Goal: Task Accomplishment & Management: Manage account settings

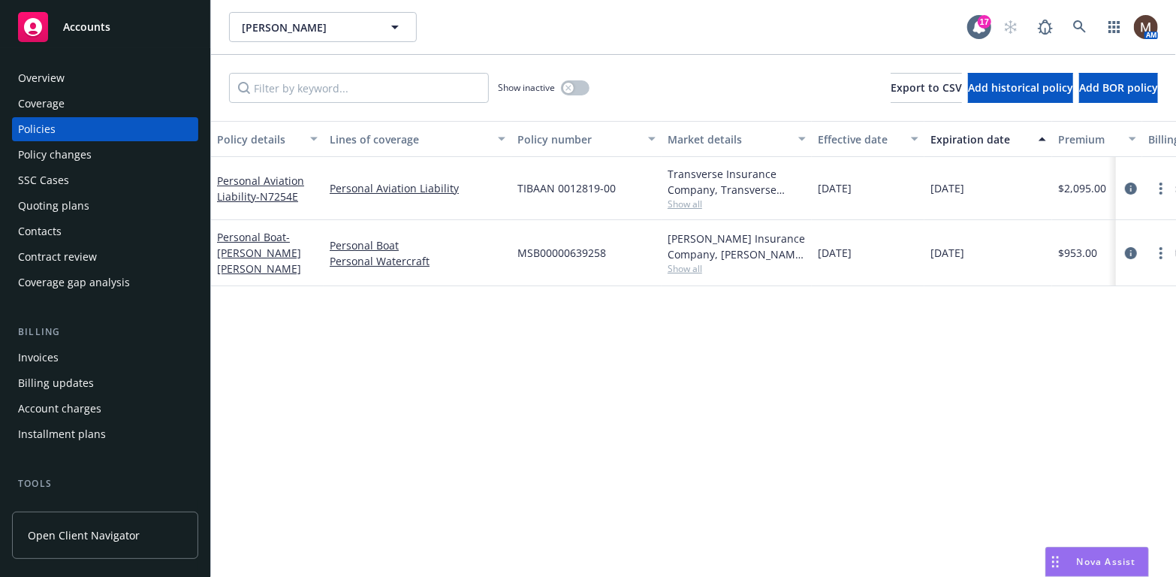
scroll to position [75, 0]
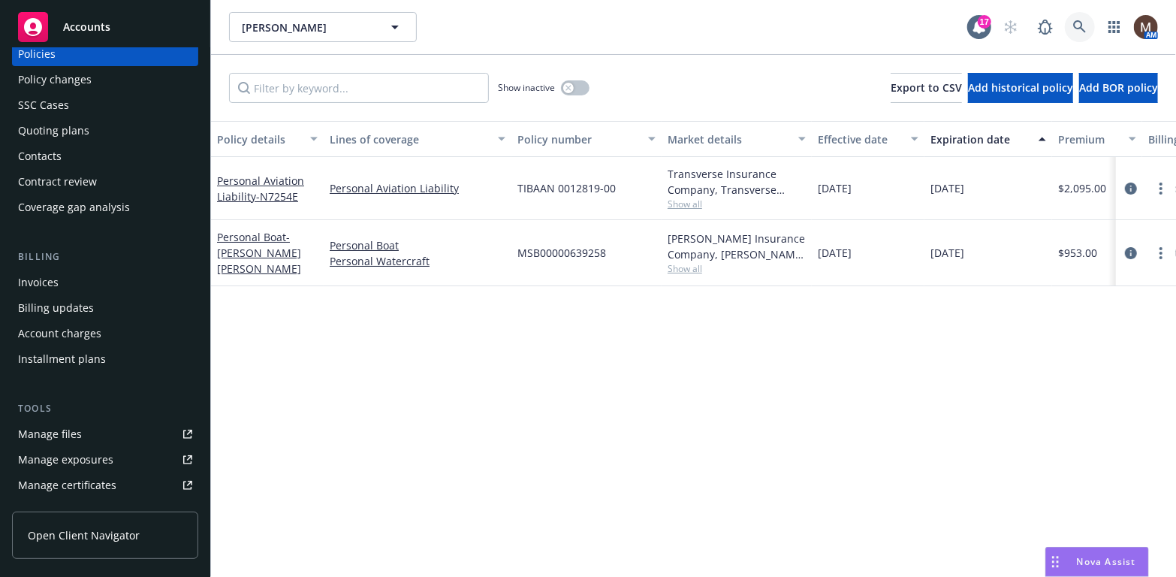
click at [1079, 20] on icon at bounding box center [1079, 26] width 13 height 13
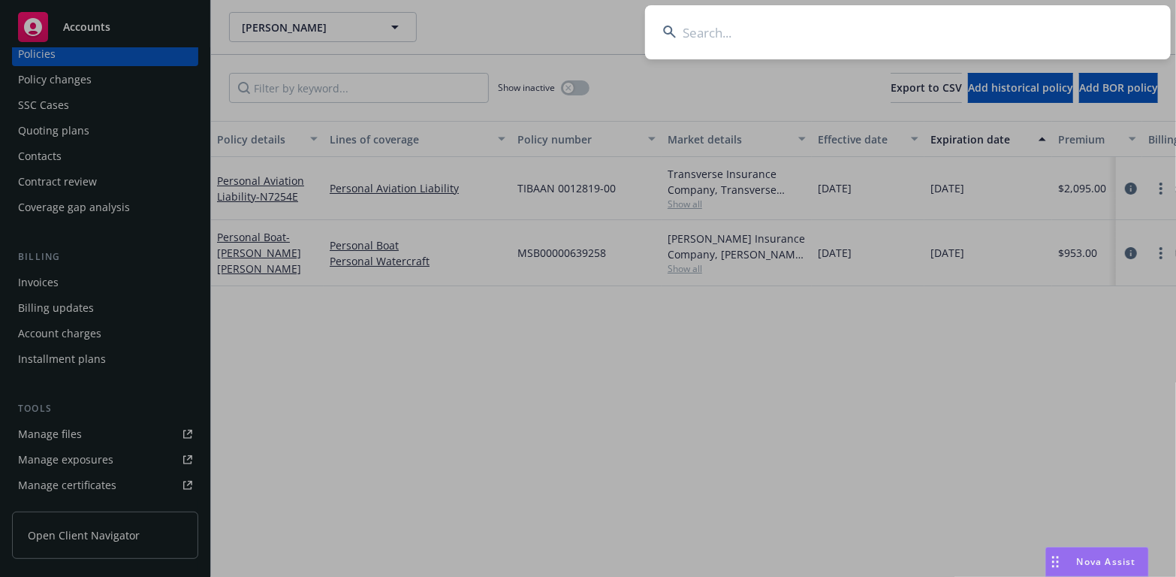
click at [695, 21] on input at bounding box center [908, 32] width 526 height 54
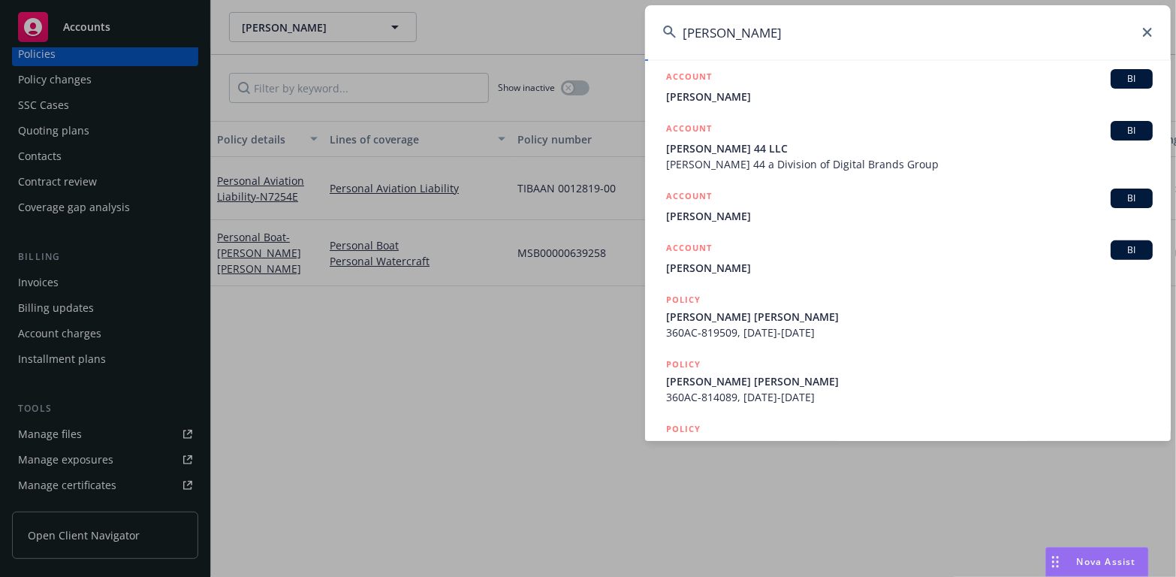
scroll to position [225, 0]
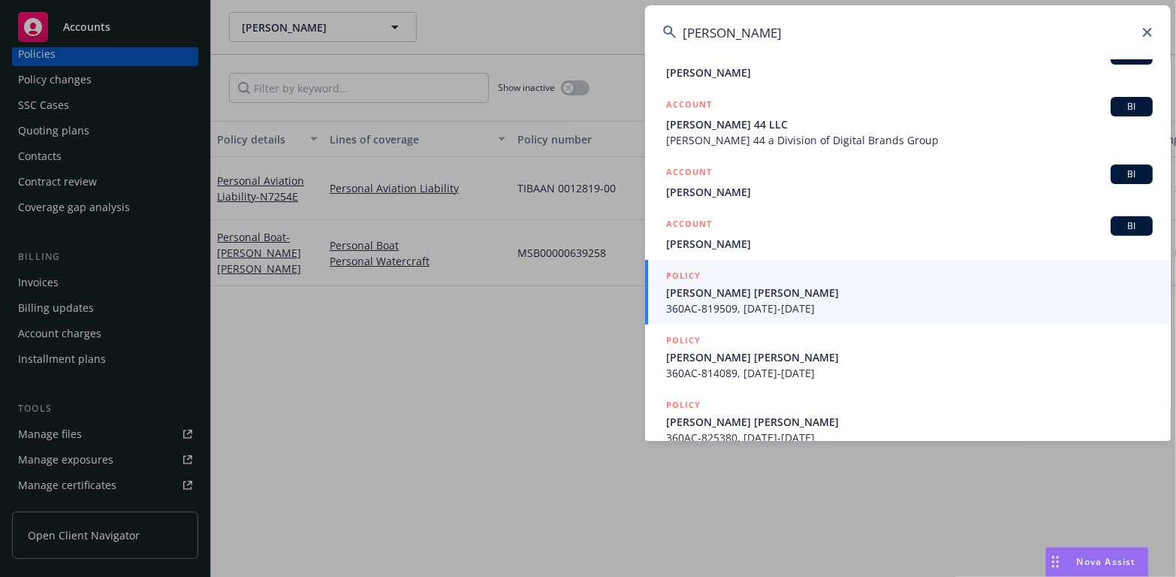
type input "[PERSON_NAME]"
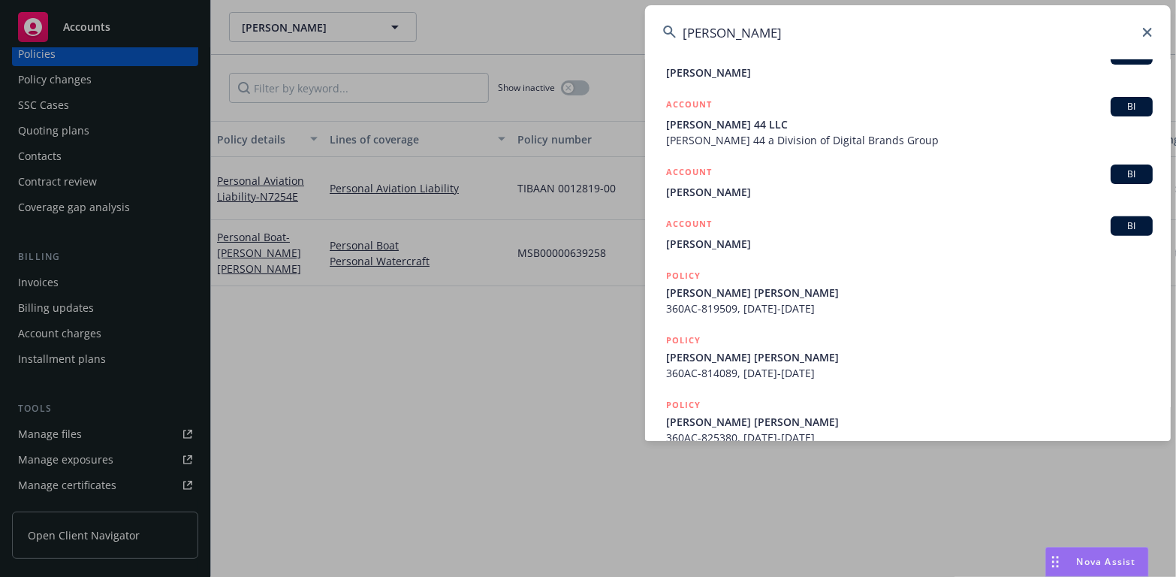
drag, startPoint x: 731, startPoint y: 290, endPoint x: 717, endPoint y: 291, distance: 13.6
click at [731, 290] on span "[PERSON_NAME] [PERSON_NAME]" at bounding box center [909, 293] width 487 height 16
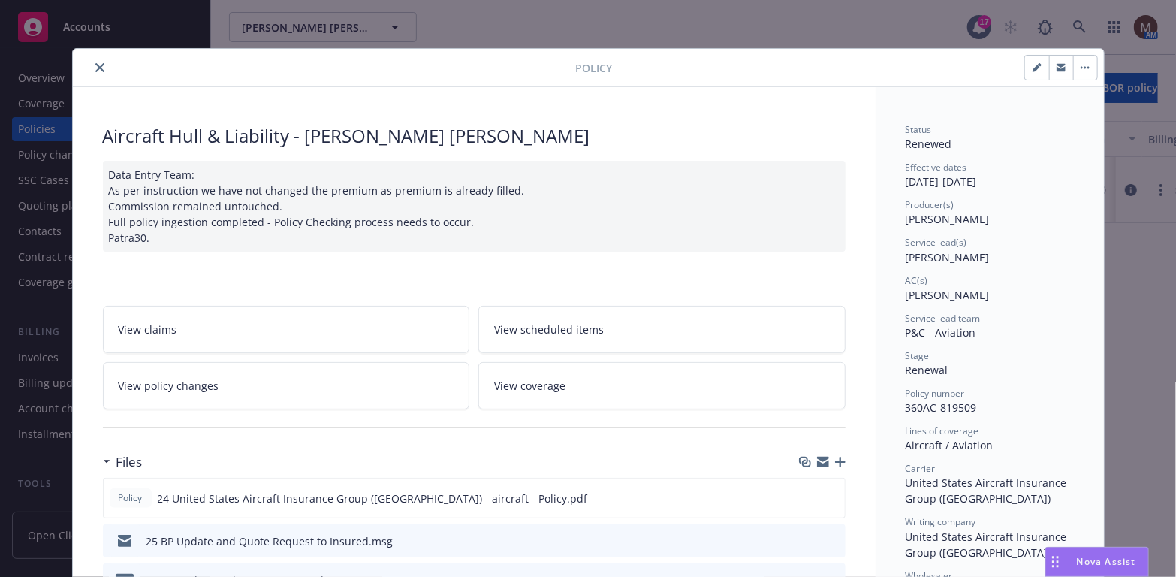
click at [95, 63] on icon "close" at bounding box center [99, 67] width 9 height 9
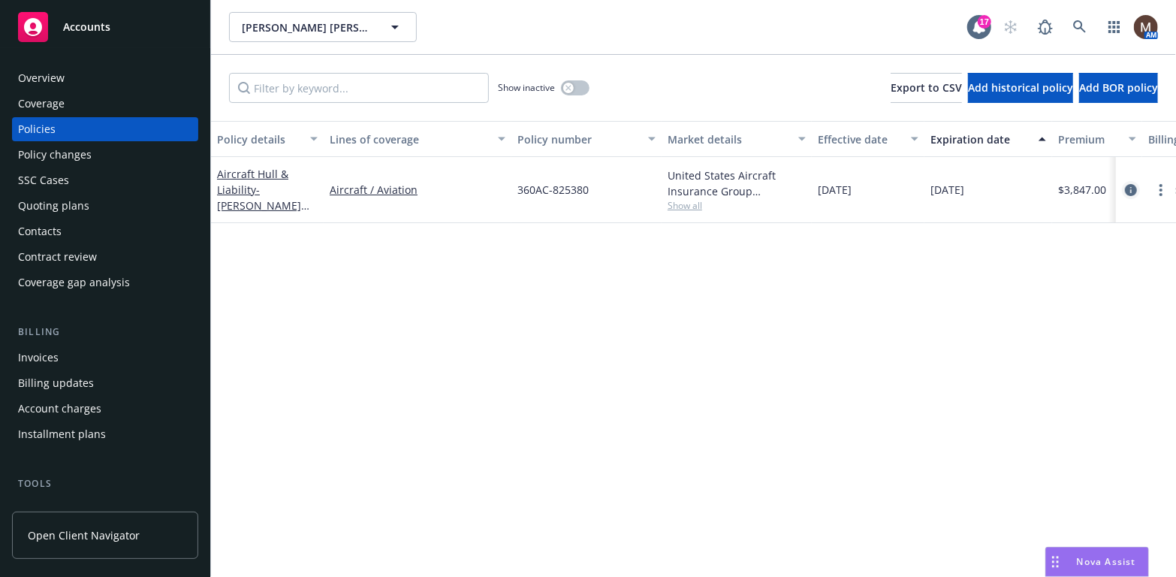
click at [1133, 187] on icon "circleInformation" at bounding box center [1131, 190] width 12 height 12
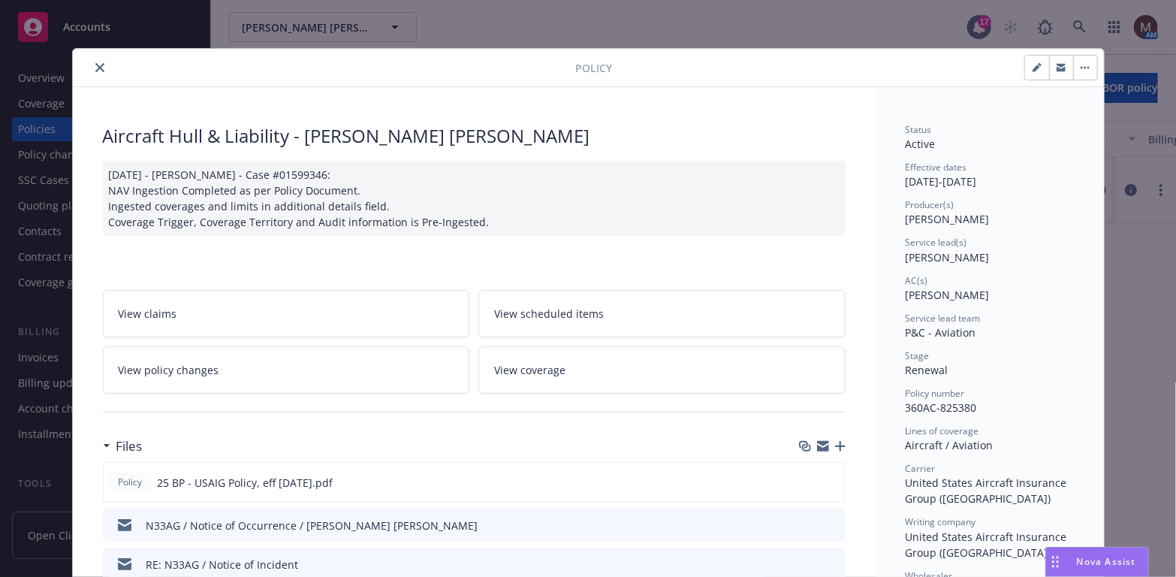
click at [95, 64] on icon "close" at bounding box center [99, 67] width 9 height 9
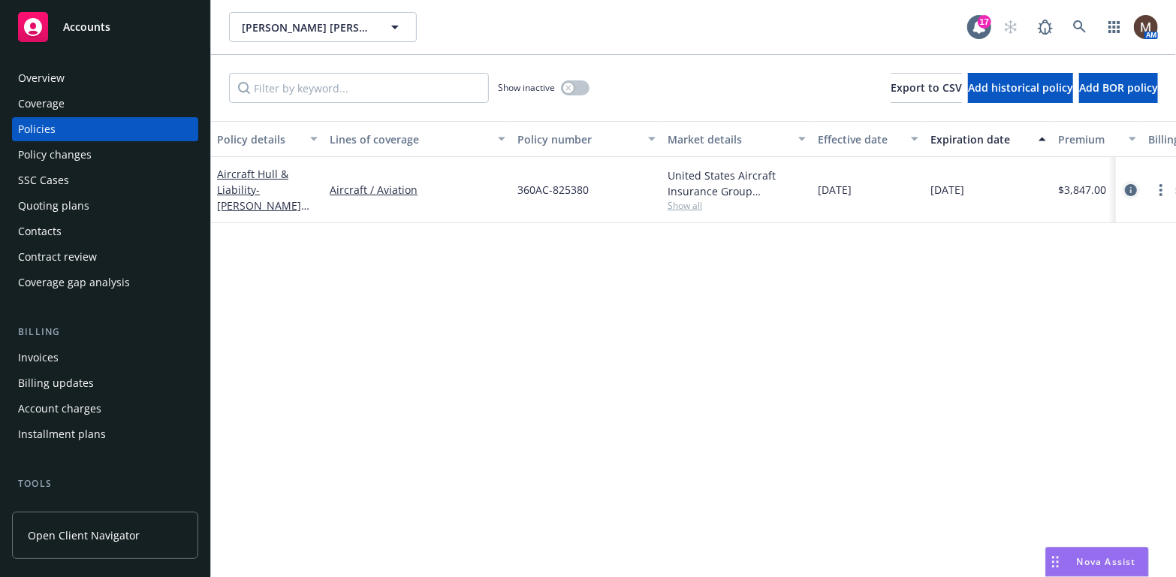
click at [1133, 186] on icon "circleInformation" at bounding box center [1131, 190] width 12 height 12
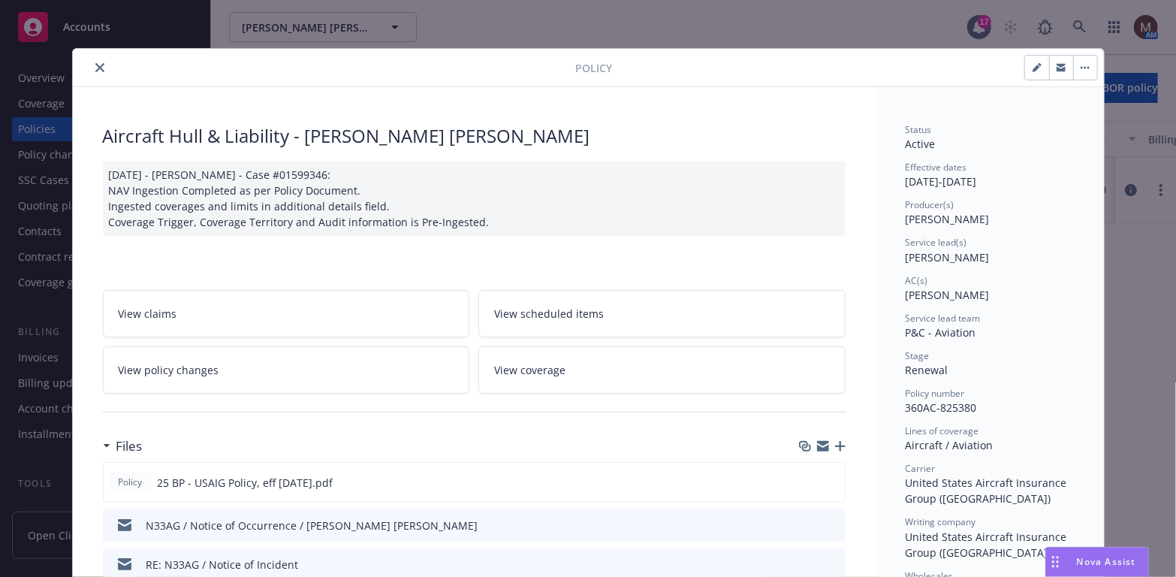
scroll to position [44, 0]
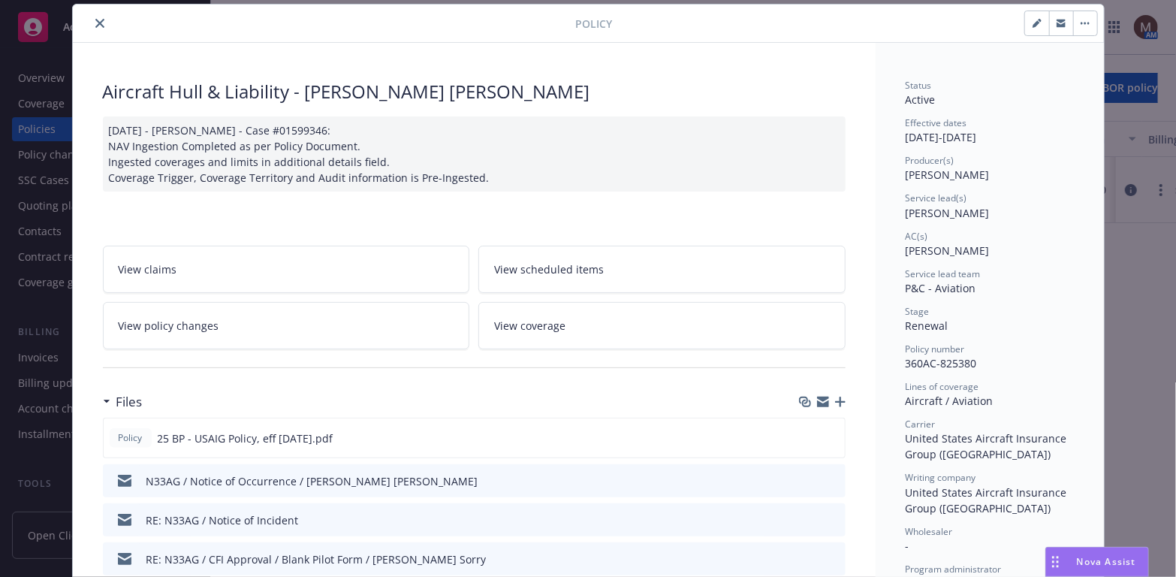
click at [835, 397] on icon "button" at bounding box center [840, 402] width 11 height 11
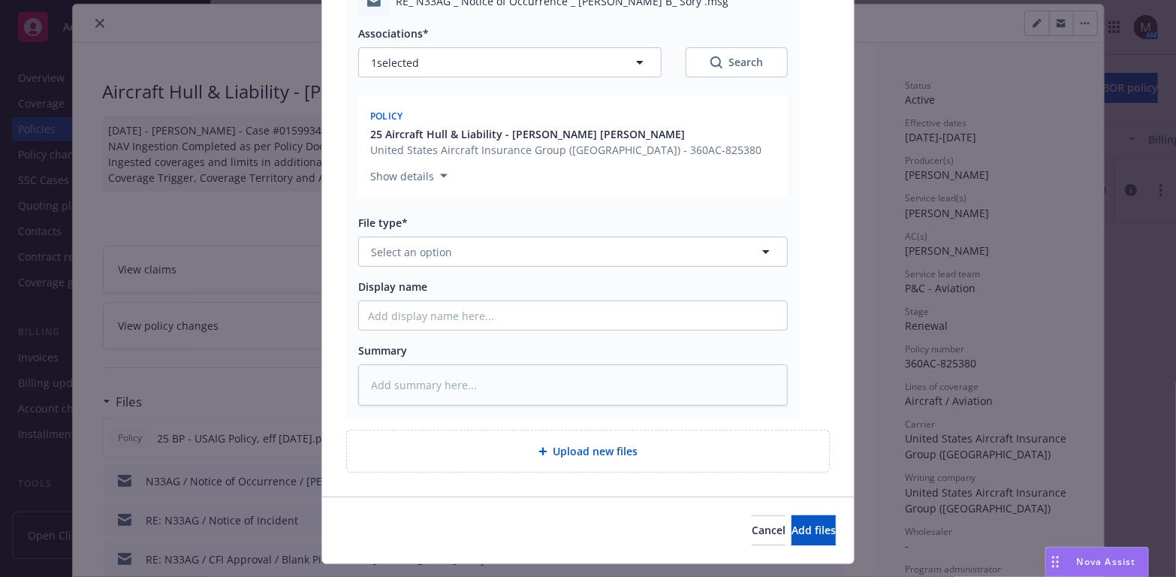
scroll to position [225, 0]
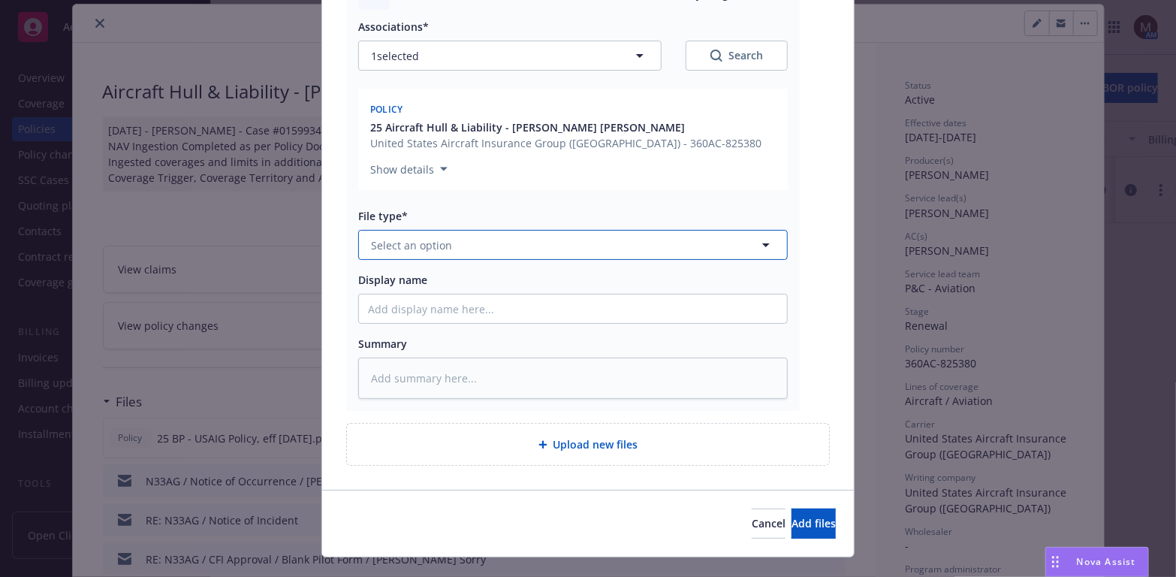
click at [762, 236] on icon "button" at bounding box center [766, 245] width 18 height 18
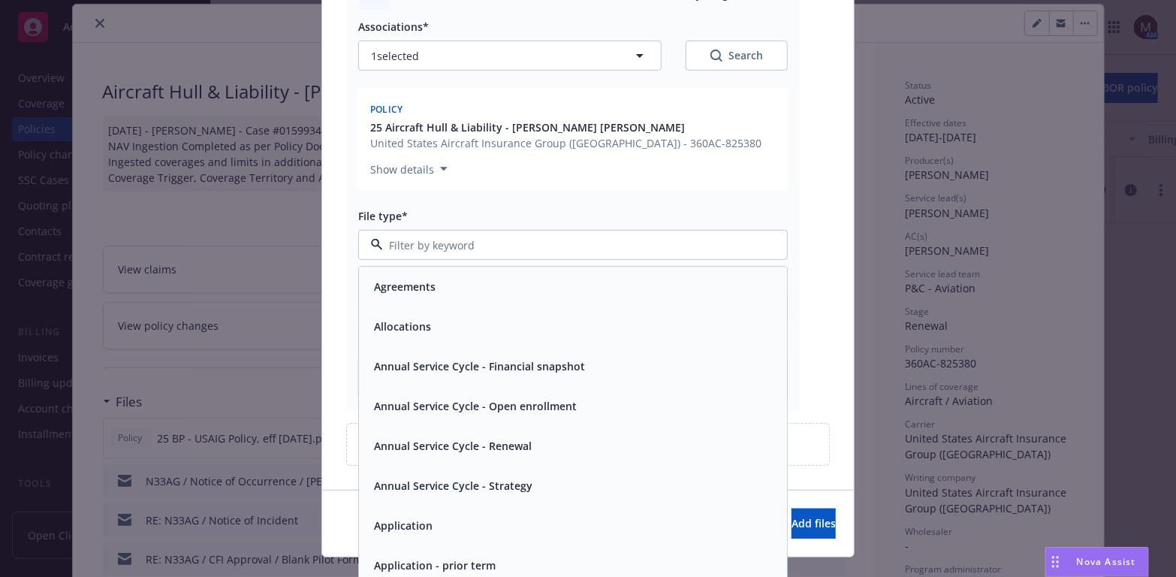
type input "c"
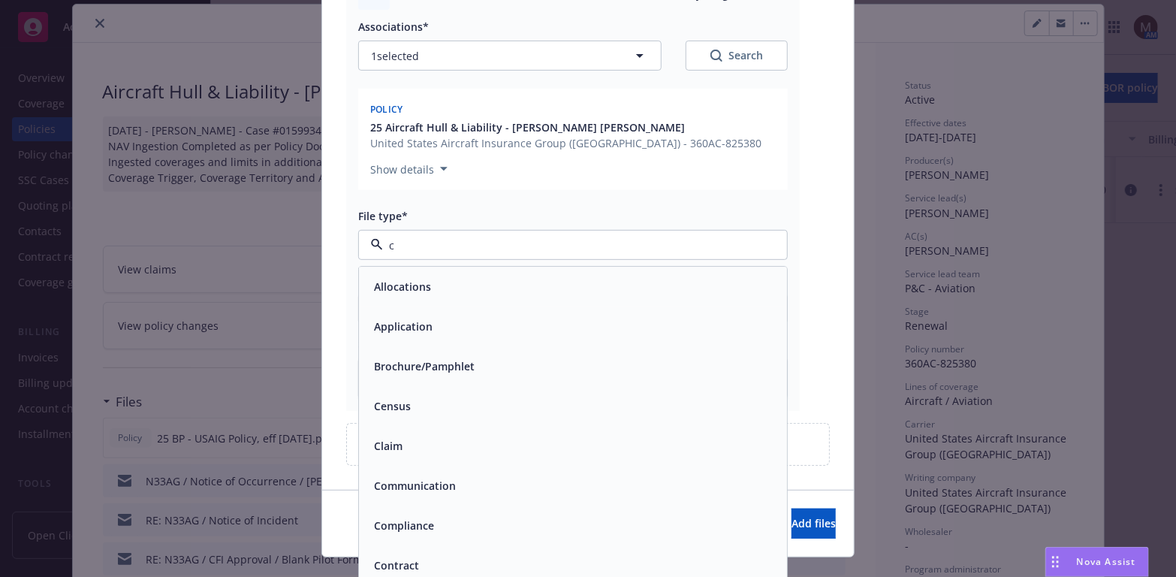
click at [430, 436] on div "Claim" at bounding box center [573, 447] width 410 height 22
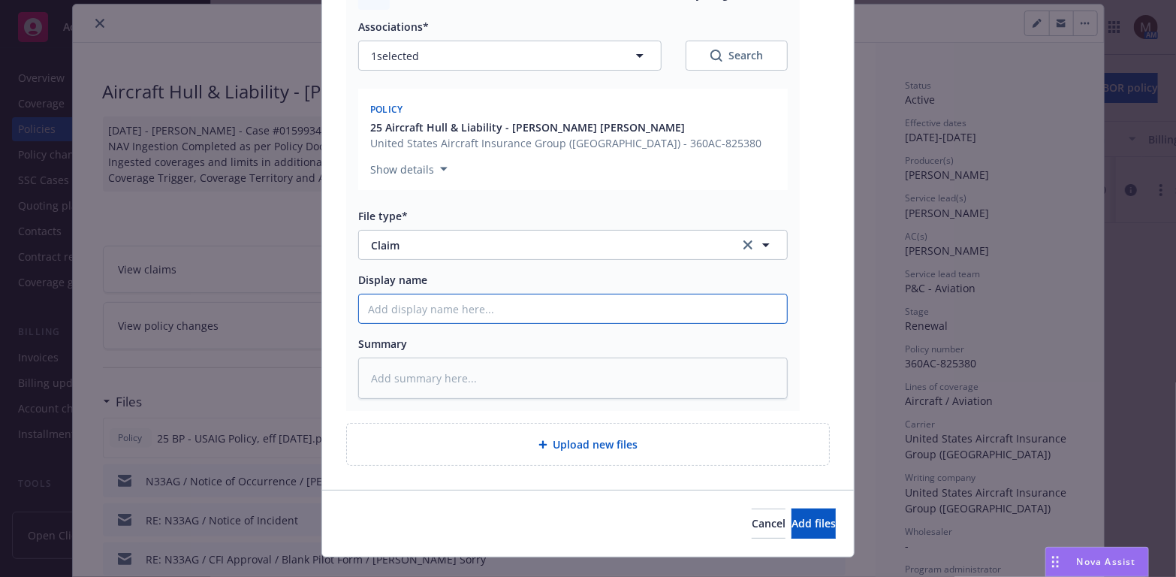
click at [397, 294] on input "Display name" at bounding box center [573, 308] width 428 height 29
type textarea "x"
type input "2"
type textarea "x"
type input "25"
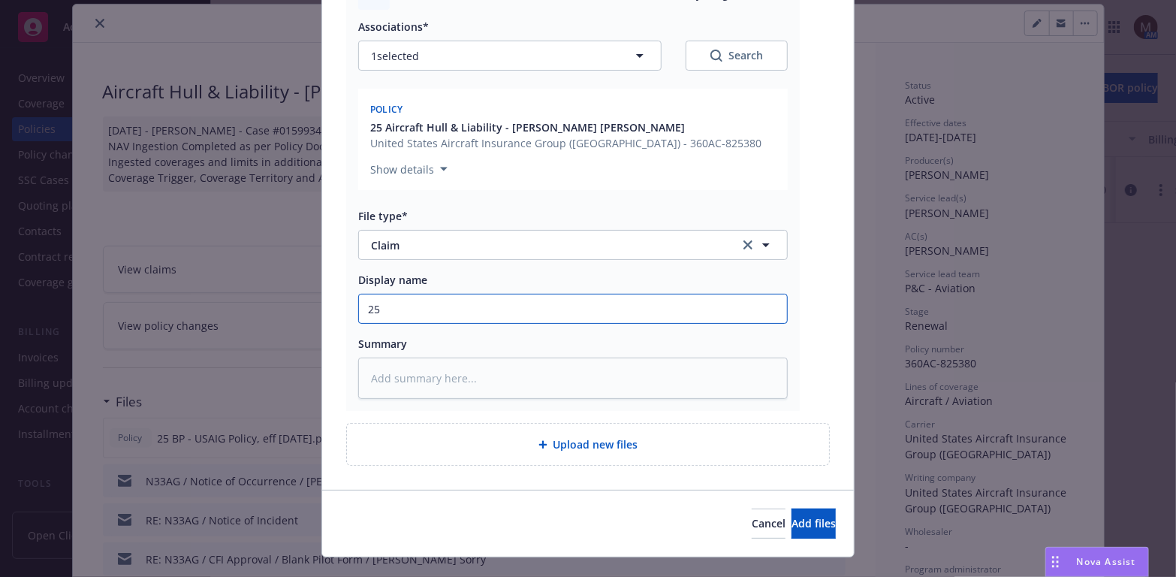
type textarea "x"
type input "25"
type textarea "x"
type input "25 B"
type textarea "x"
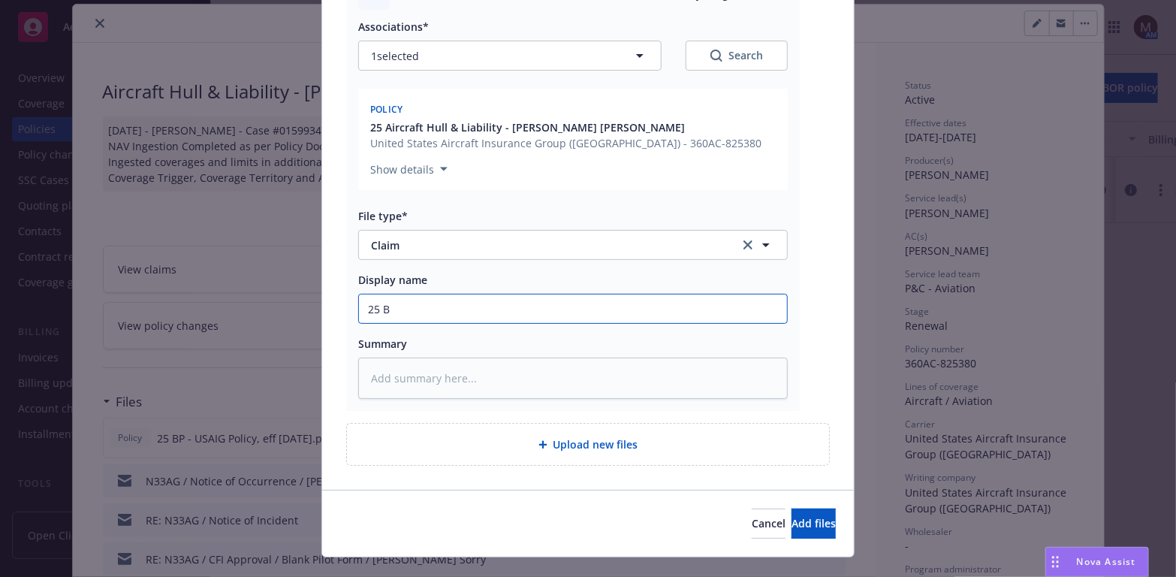
type input "25 BP"
type textarea "x"
type input "25 BP"
type textarea "x"
type input "25 BP -"
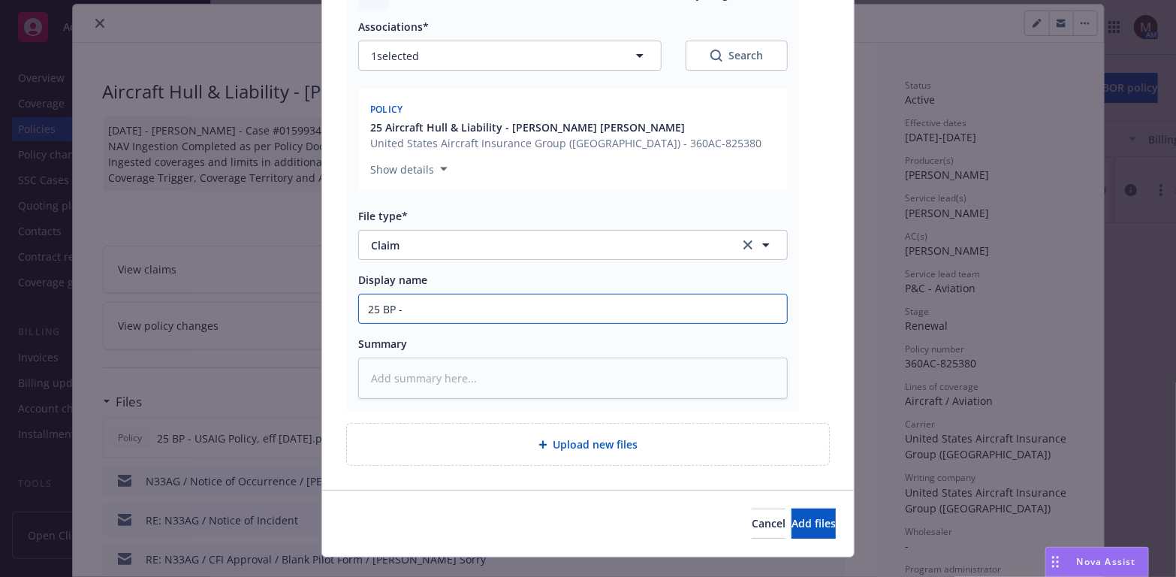
type textarea "x"
type input "25 BP -"
type textarea "x"
type input "25 BP - F"
type textarea "x"
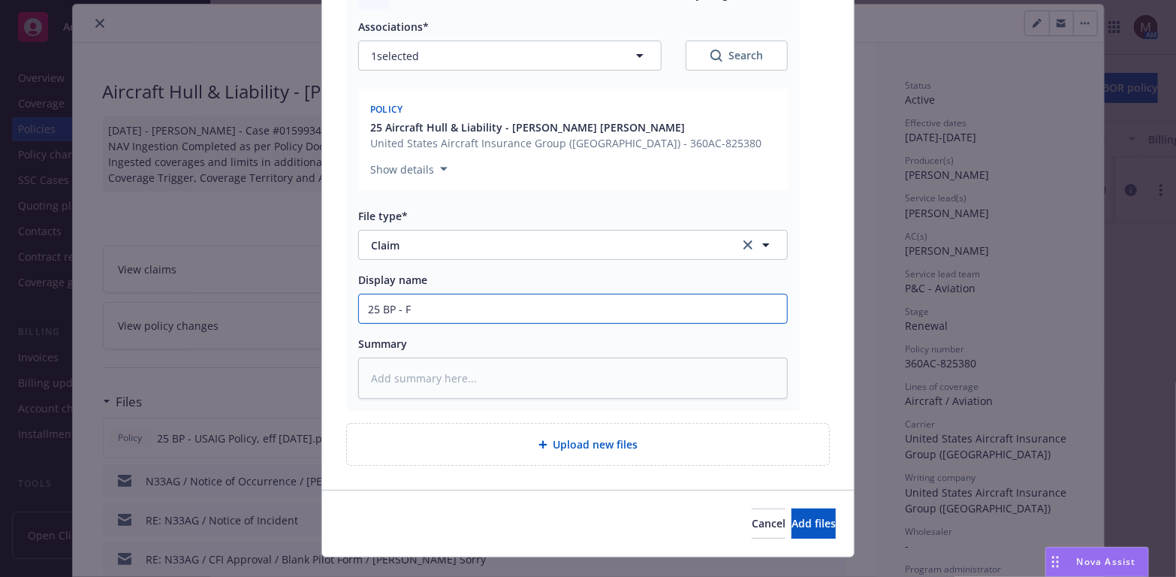
type input "25 BP - Fr"
type textarea "x"
type input "25 BP - Fro"
type textarea "x"
type input "25 BP - From"
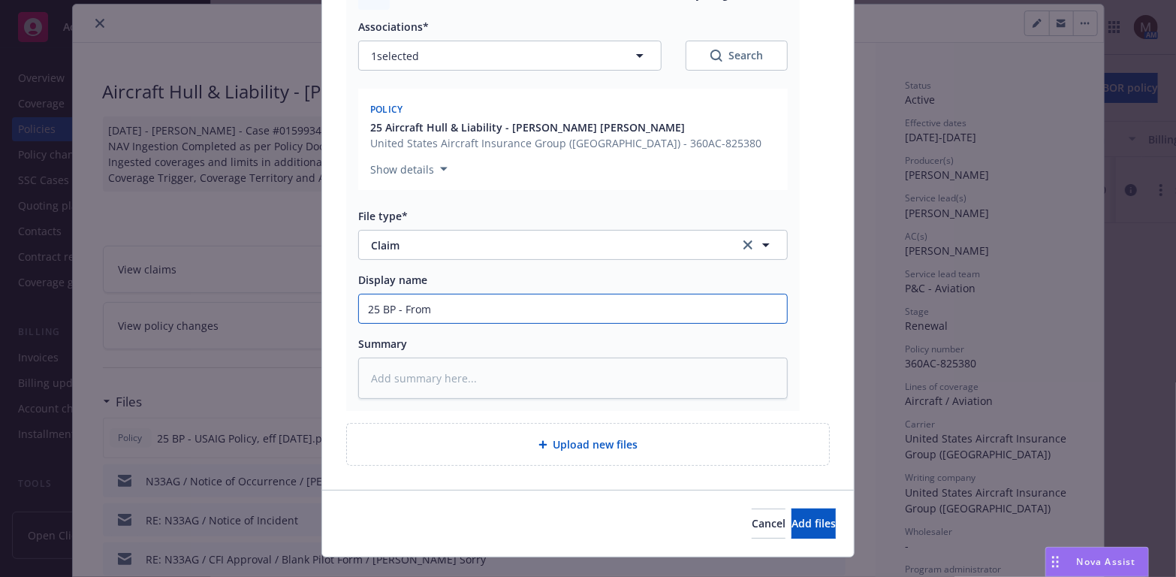
type textarea "x"
type input "25 BP - From"
type textarea "x"
type input "25 BP - From U"
type textarea "x"
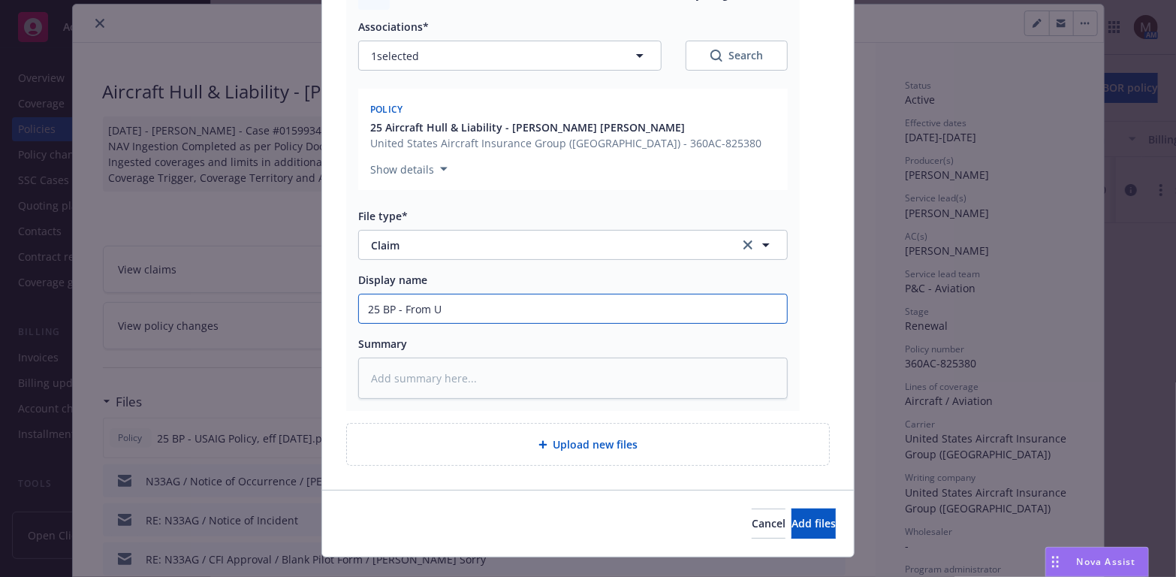
type input "25 BP - From US"
type textarea "x"
type input "25 BP - From USA"
type textarea "x"
type input "25 BP - From USAI"
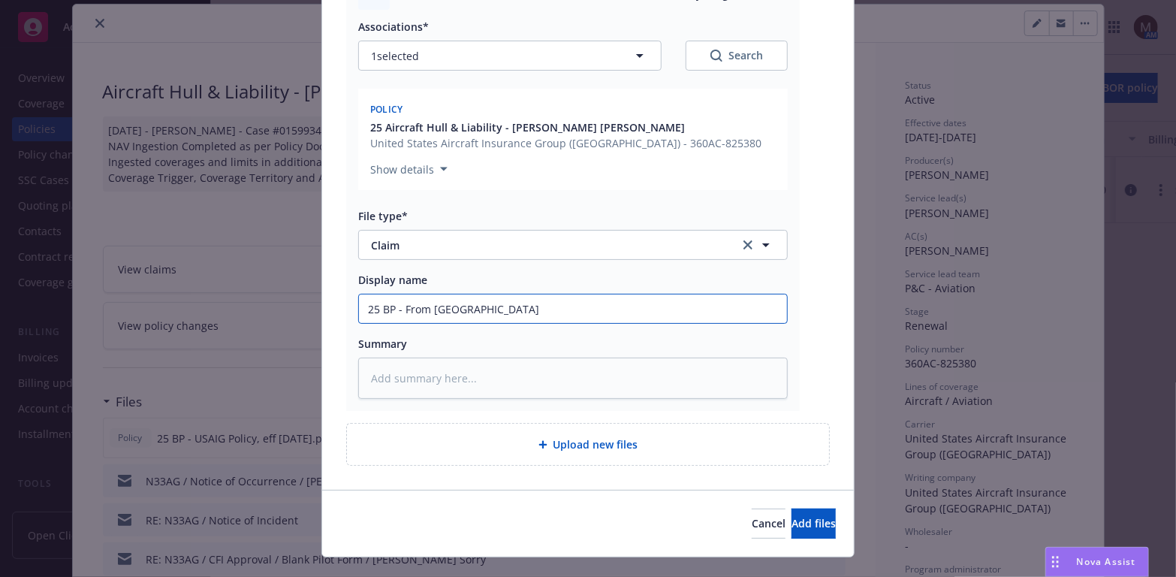
type textarea "x"
type input "25 BP - From USAIG"
type textarea "x"
type input "25 BP - From USAIG"
type textarea "x"
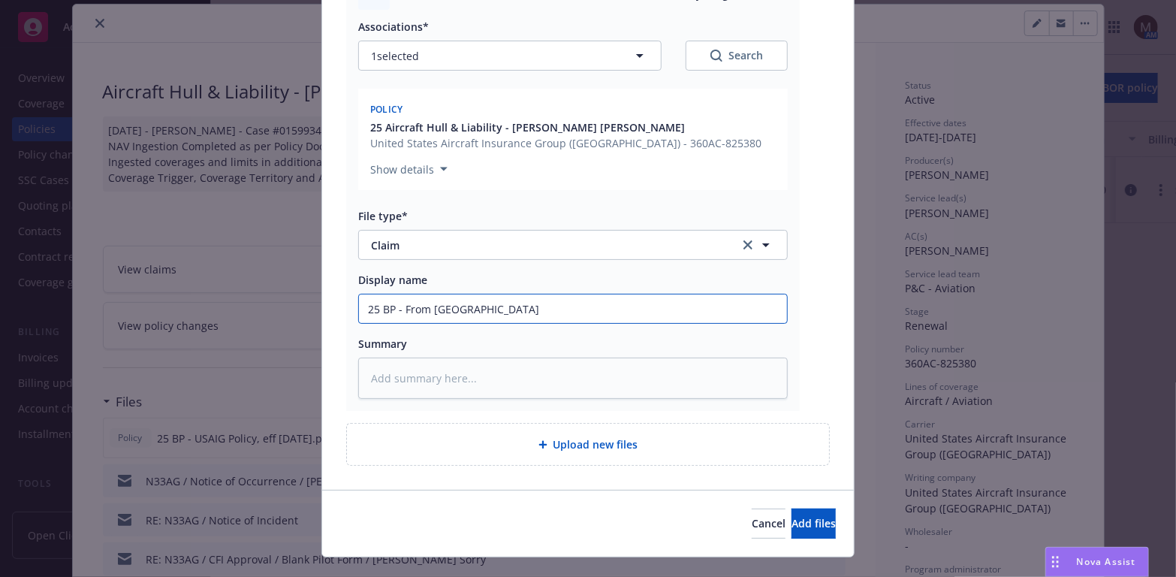
type input "25 BP - From USAIG C"
type textarea "x"
type input "25 BP - From USAIG Cl"
type textarea "x"
type input "25 BP - From USAIG Cla"
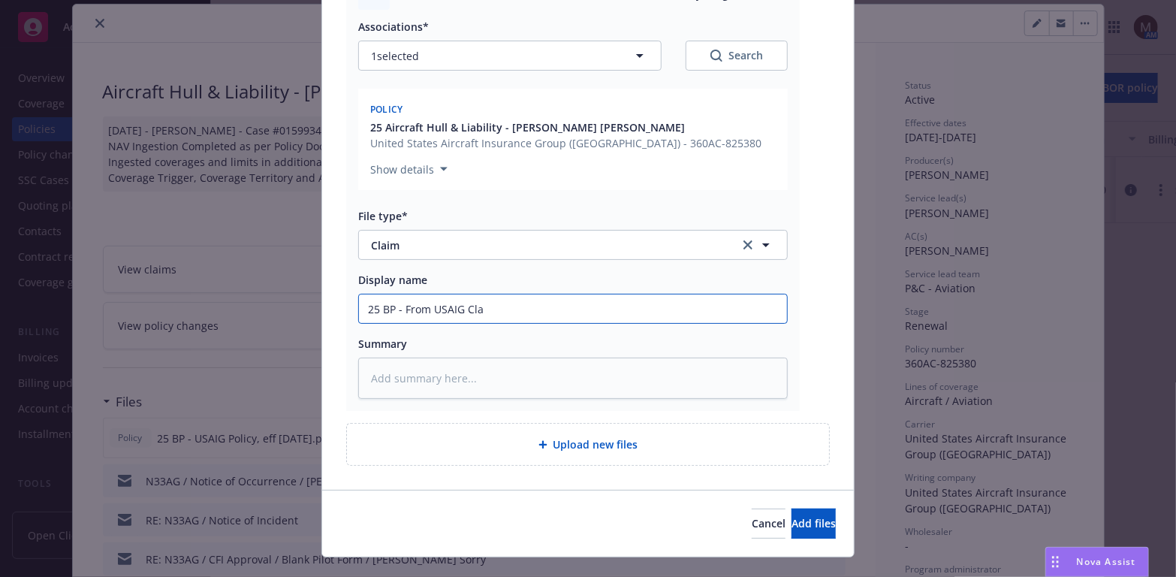
type textarea "x"
type input "25 BP - From USAIG Clai"
type textarea "x"
type input "25 BP - From USAIG Claim"
type textarea "x"
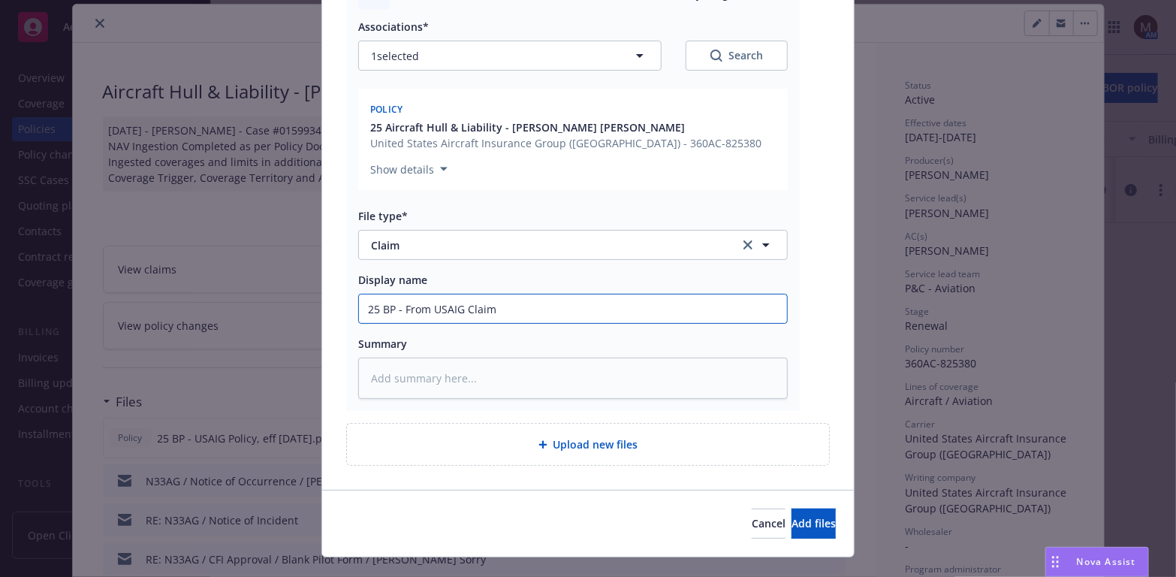
type input "25 BP - From USAIG Claims"
type textarea "x"
type input "25 BP - From USAIG Claims:"
type textarea "x"
type input "25 BP - From USAIG Claims:"
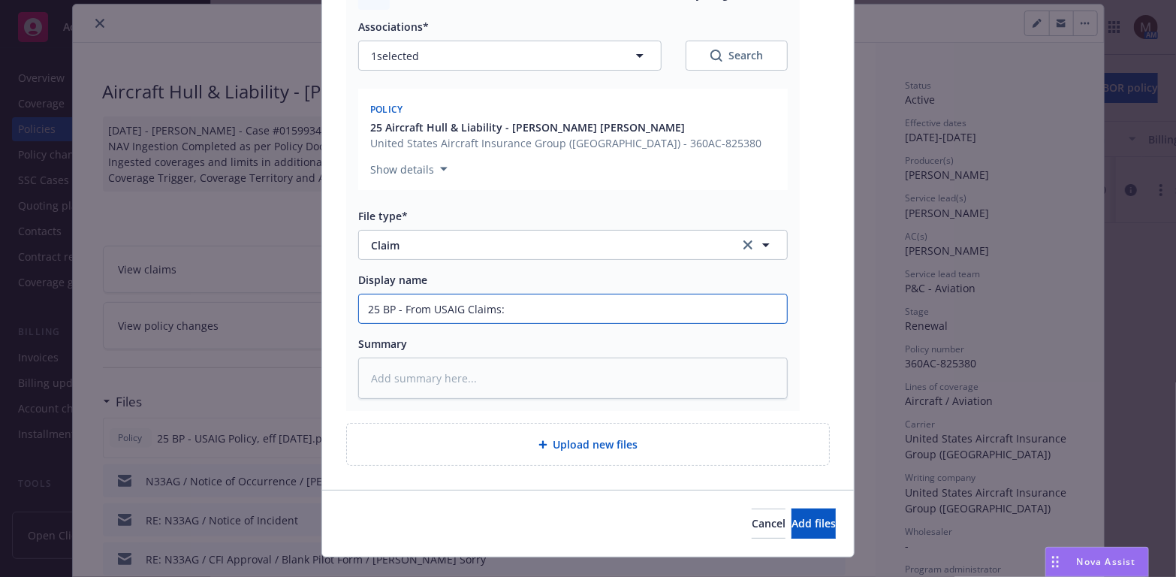
type textarea "x"
type input "25 BP - From USAIG Claims:"
type textarea "x"
type input "25 BP - From USAIG Claims: I"
type textarea "x"
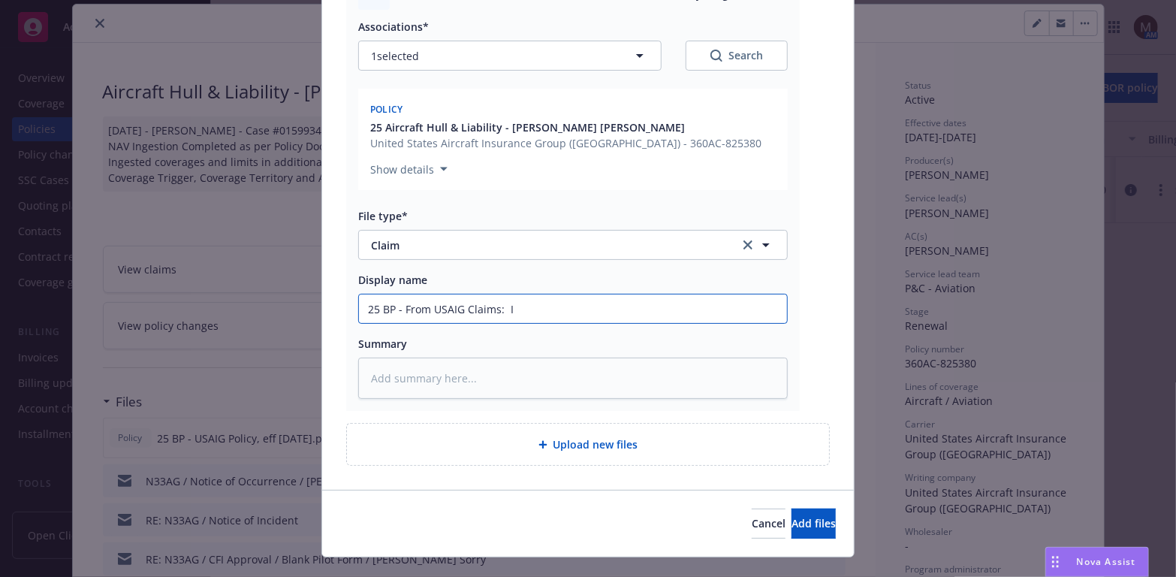
type input "25 BP - From USAIG Claims: In"
type textarea "x"
type input "25 BP - From USAIG Claims: Inc"
type textarea "x"
type input "25 BP - From USAIG Claims: Inci"
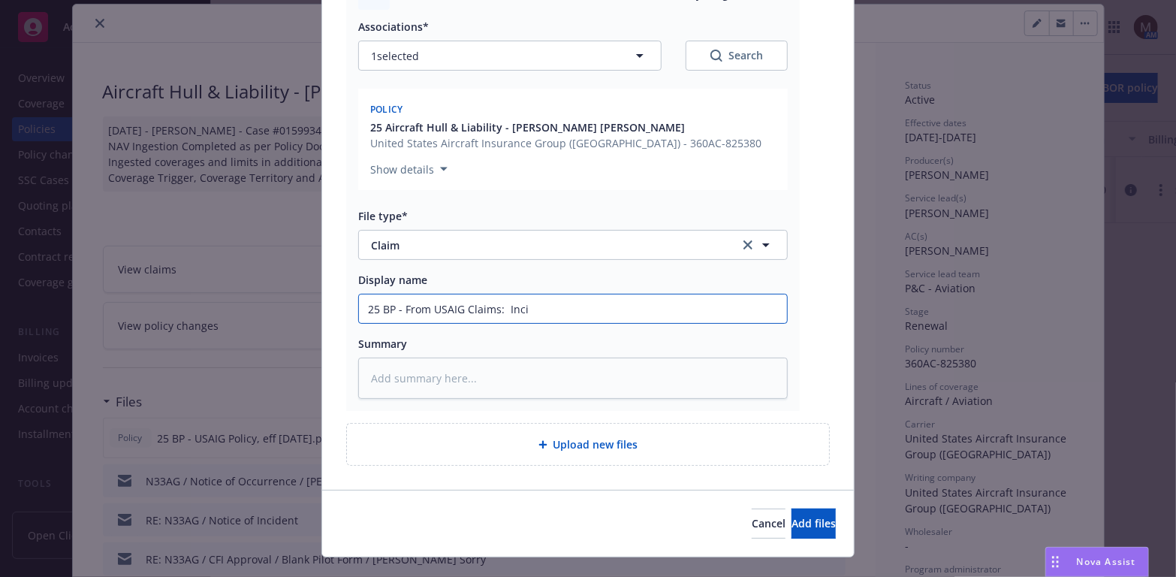
type textarea "x"
type input "25 BP - From USAIG Claims: Incid"
type textarea "x"
type input "25 BP - From USAIG Claims: Incide"
type textarea "x"
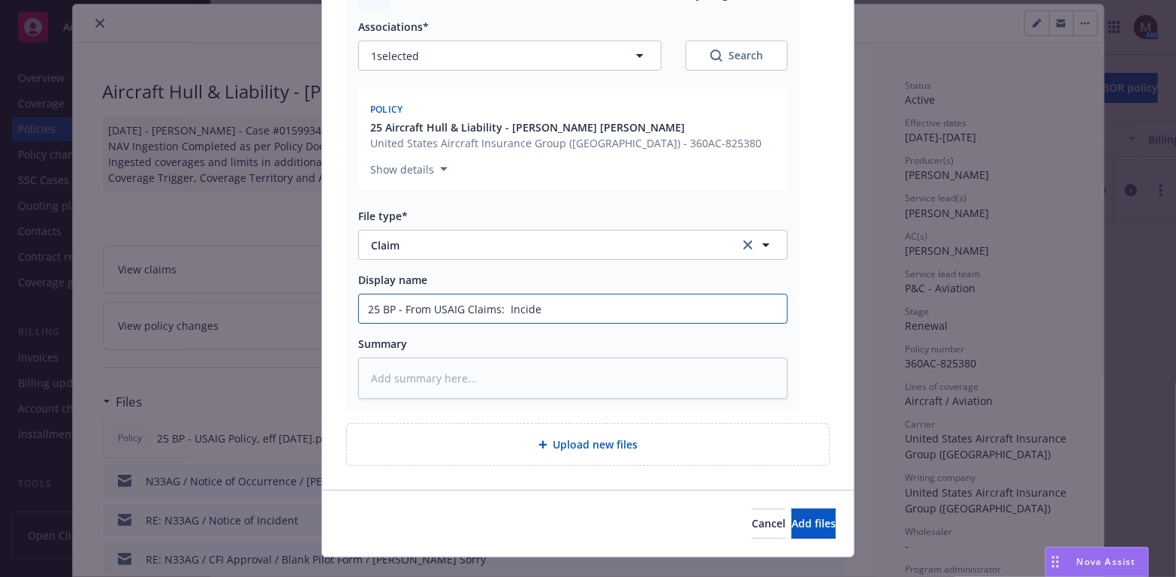
type input "25 BP - From USAIG Claims: Inciden"
type textarea "x"
type input "25 BP - From USAIG Claims: Incident"
type textarea "x"
type input "25 BP - From USAIG Claims: Incident"
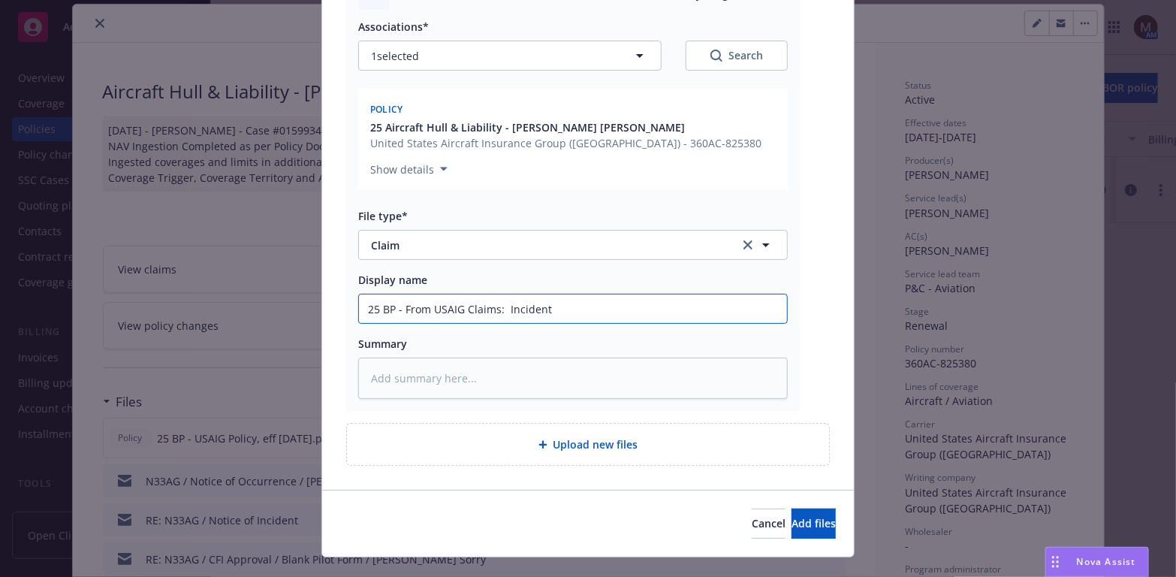
type textarea "x"
type input "25 BP - From USAIG Claims: Incident R"
type textarea "x"
type input "25 BP - From USAIG Claims: Incident Re"
type textarea "x"
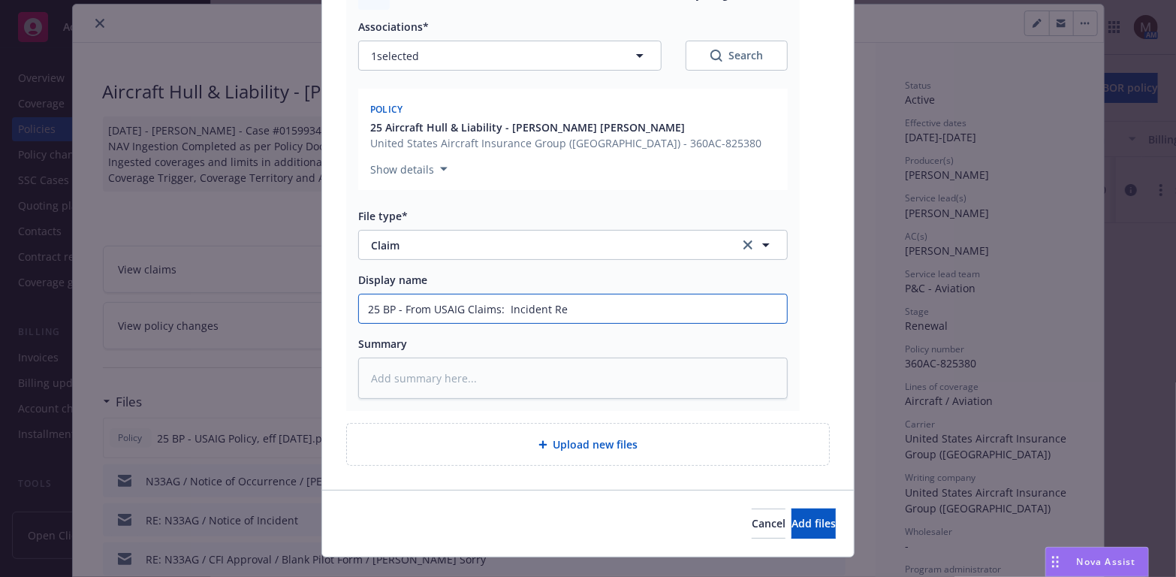
type input "25 BP - From USAIG Claims: Incident Rep"
type textarea "x"
type input "25 BP - From USAIG Claims: Incident Repo"
type textarea "x"
type input "25 BP - From USAIG Claims: Incident Repor"
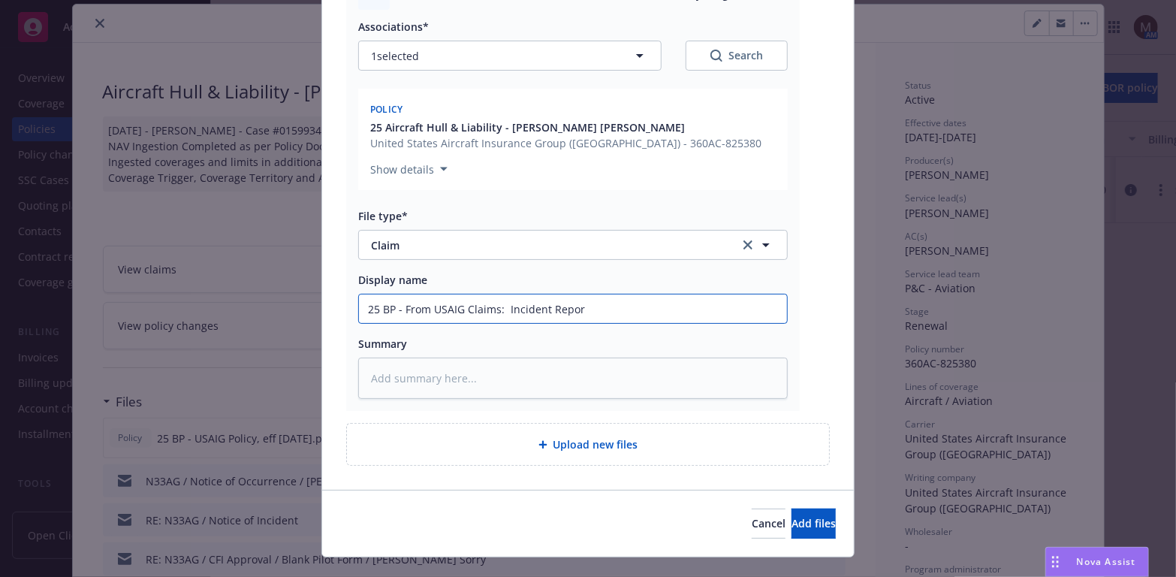
type textarea "x"
type input "25 BP - From USAIG Claims: Incident Report"
type textarea "x"
type input "25 BP - From USAIG Claims: Incident Report"
type textarea "x"
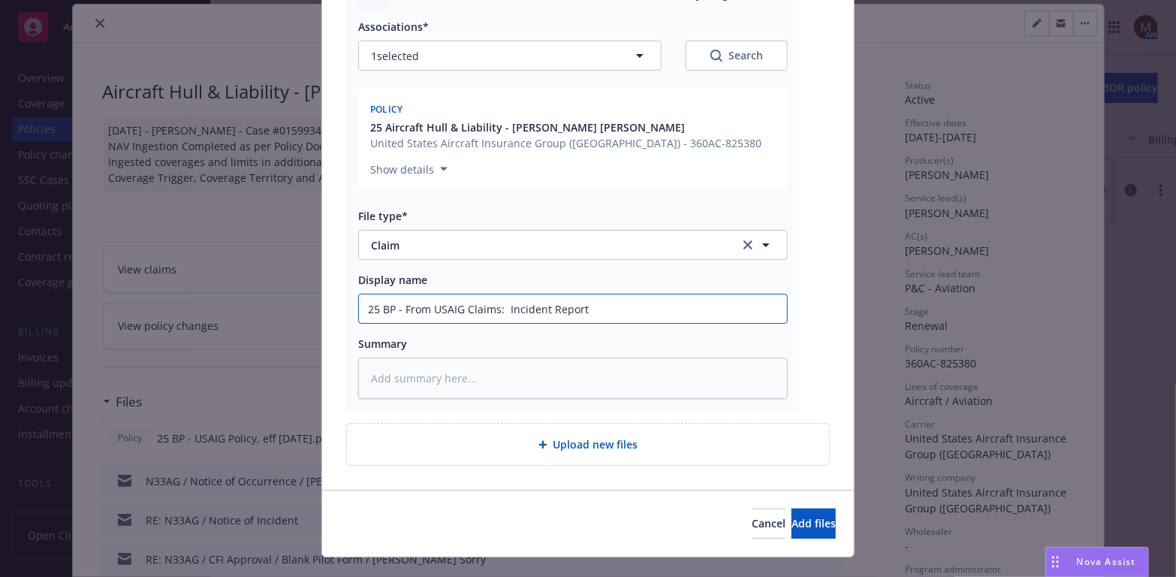
type input "25 BP - From USAIG Claims: Incident Report R"
type textarea "x"
type input "25 BP - From USAIG Claims: Incident Report Re"
type textarea "x"
type input "25 BP - From USAIG Claims: Incident Report Rec"
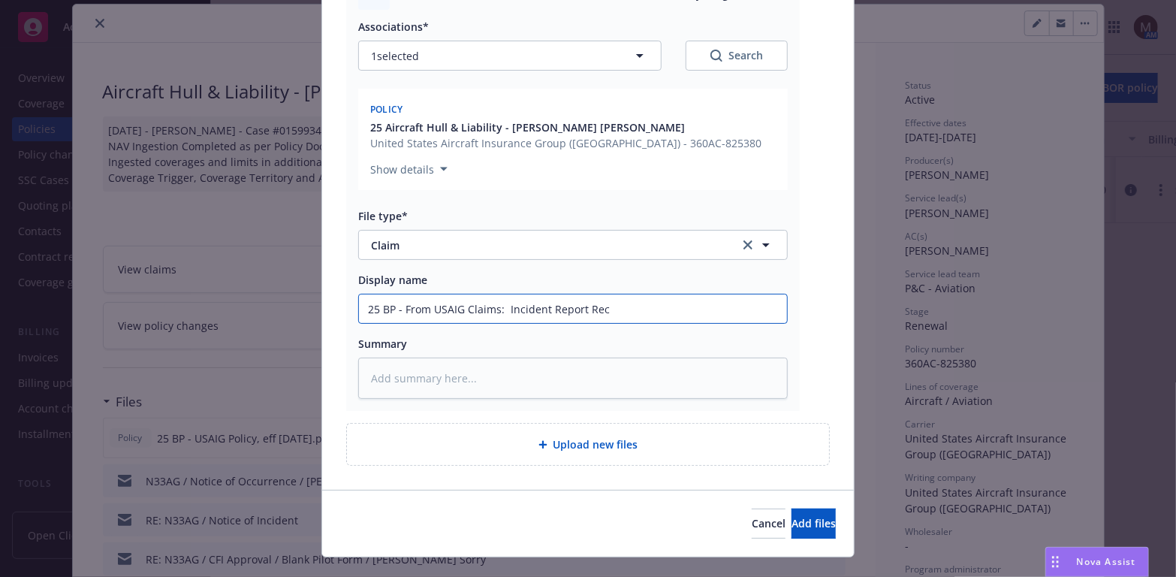
type textarea "x"
type input "25 BP - From USAIG Claims: Incident Report Rece"
type textarea "x"
type input "25 BP - From USAIG Claims: Incident Report Recei"
type textarea "x"
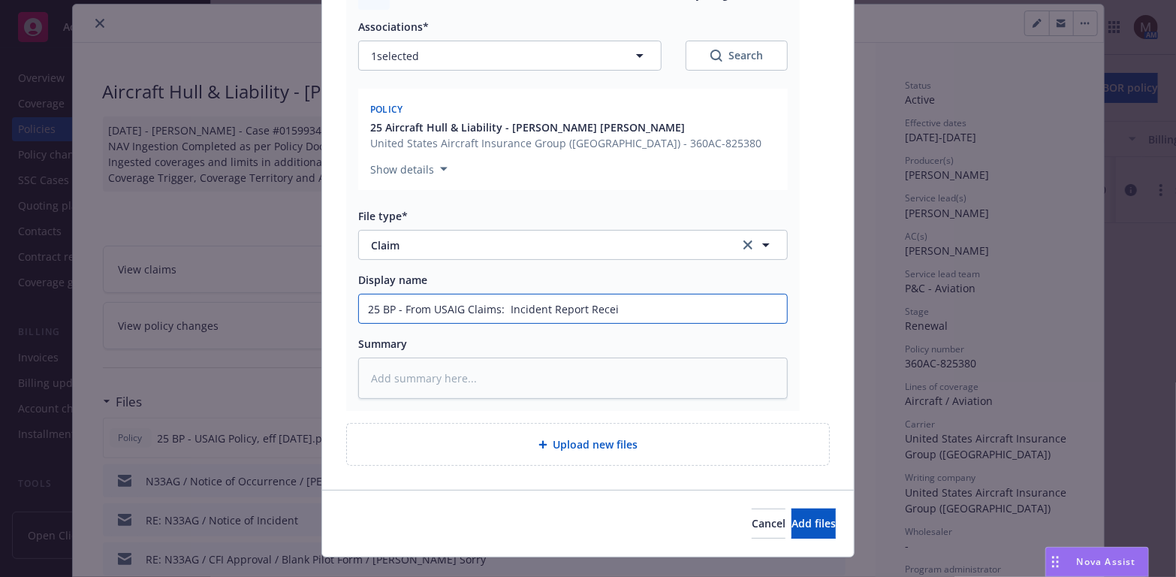
type input "25 BP - From USAIG Claims: Incident Report Receiv"
type textarea "x"
type input "25 BP - From USAIG Claims: Incident Report Receive"
type textarea "x"
type input "25 BP - From USAIG Claims: Incident Report Received"
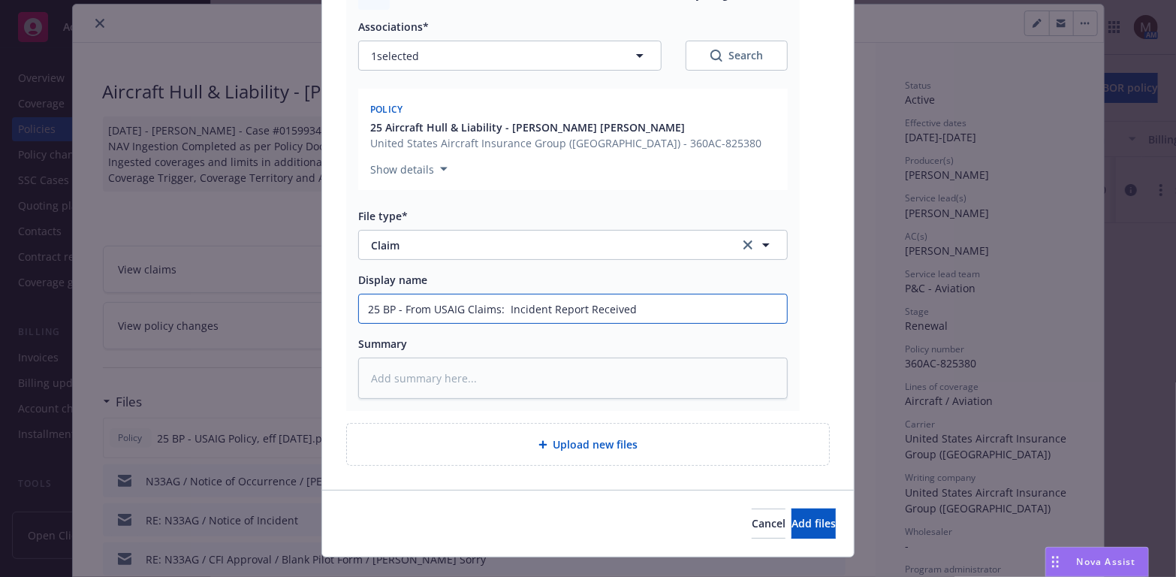
type textarea "x"
drag, startPoint x: 645, startPoint y: 292, endPoint x: 352, endPoint y: 277, distance: 294.1
click at [358, 294] on div "25 BP - From USAIG Claims: Incident Report Received" at bounding box center [573, 309] width 430 height 30
type input "25 BP - From USAIG Claims: Incident Report Received"
click at [442, 368] on textarea at bounding box center [573, 378] width 430 height 41
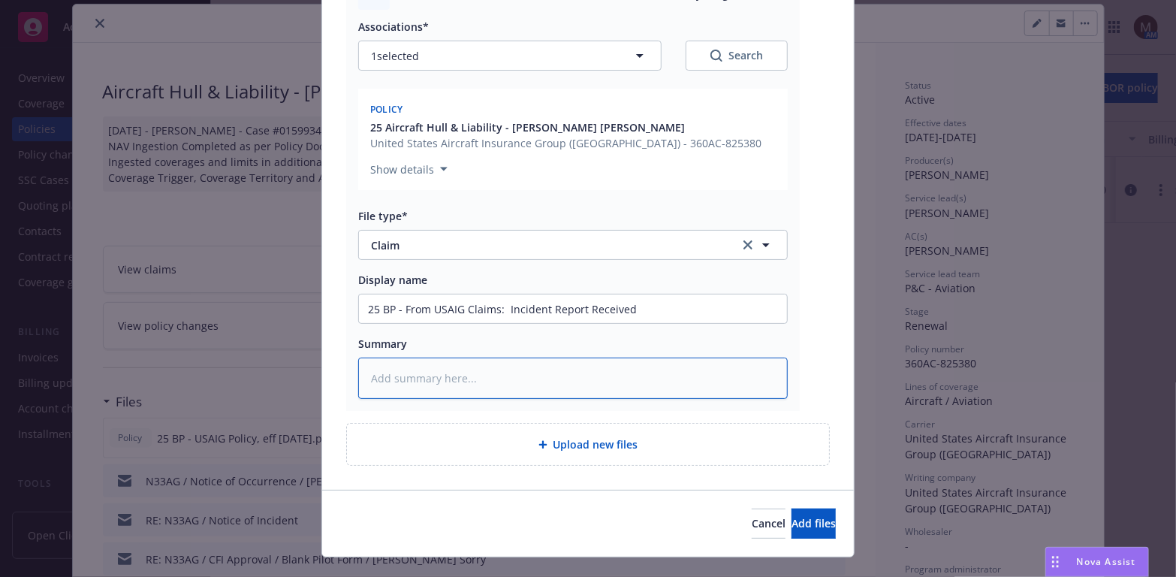
paste textarea "25 BP - From USAIG Claims: Incident Report Received"
type textarea "x"
type textarea "25 BP - From USAIG Claims: Incident Report Received"
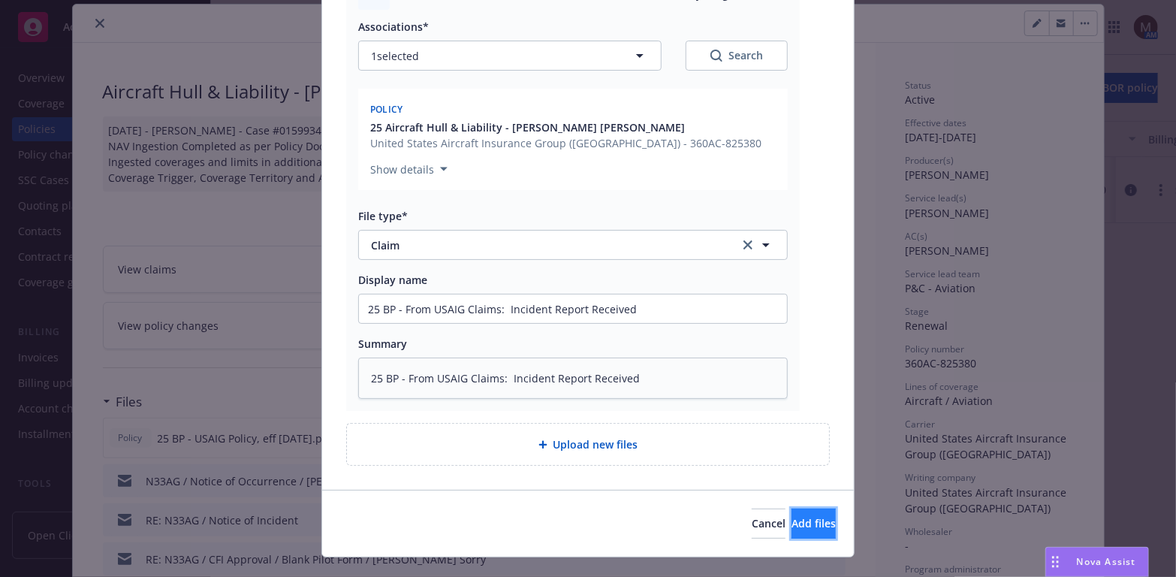
click at [792, 516] on span "Add files" at bounding box center [814, 523] width 44 height 14
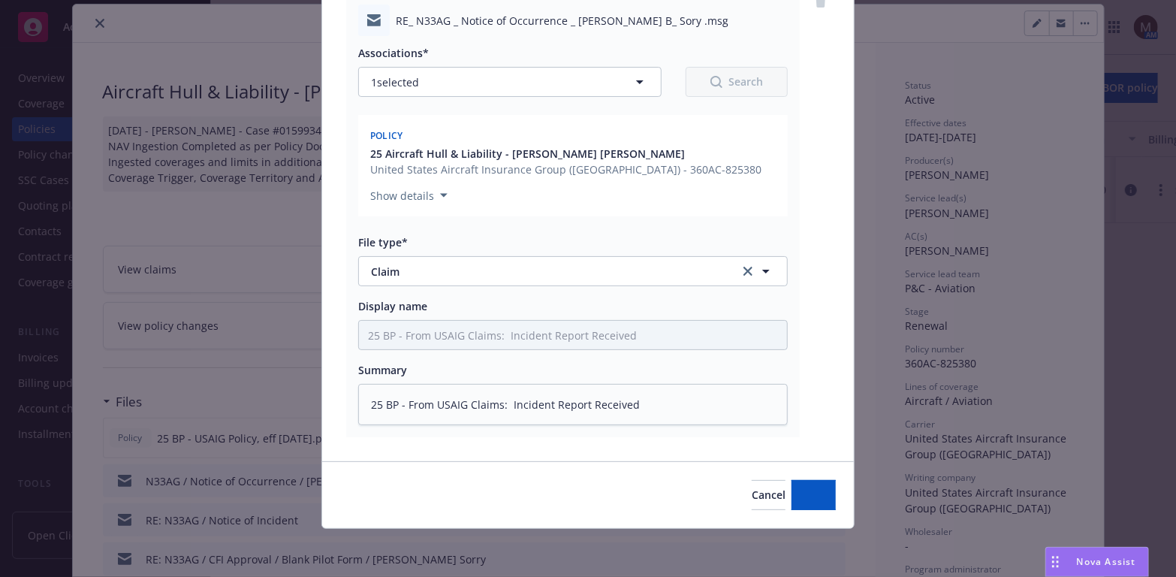
scroll to position [182, 0]
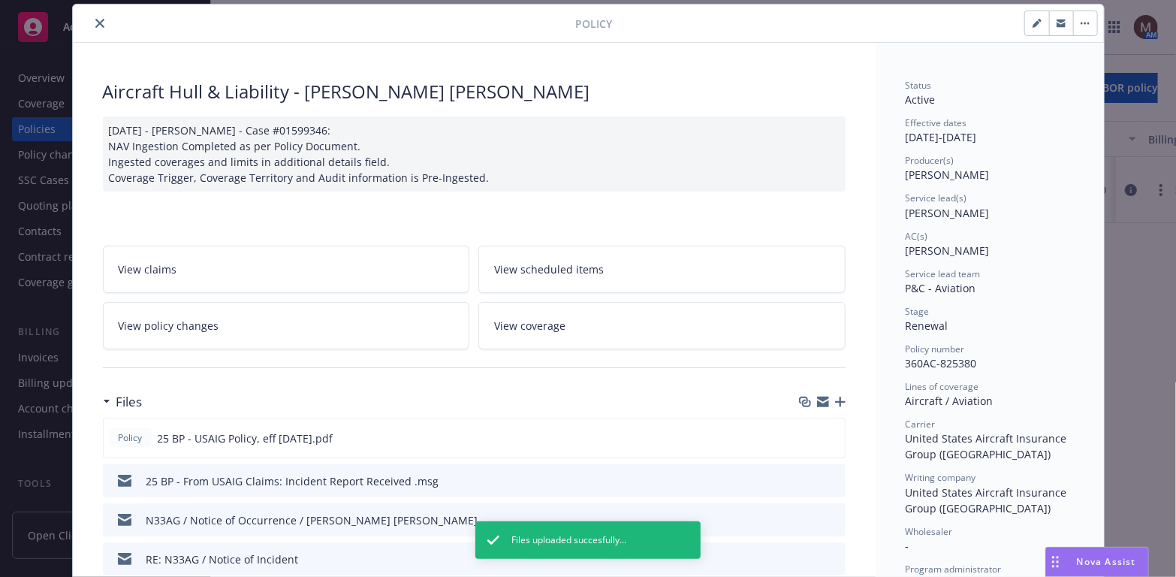
click at [96, 19] on icon "close" at bounding box center [99, 23] width 9 height 9
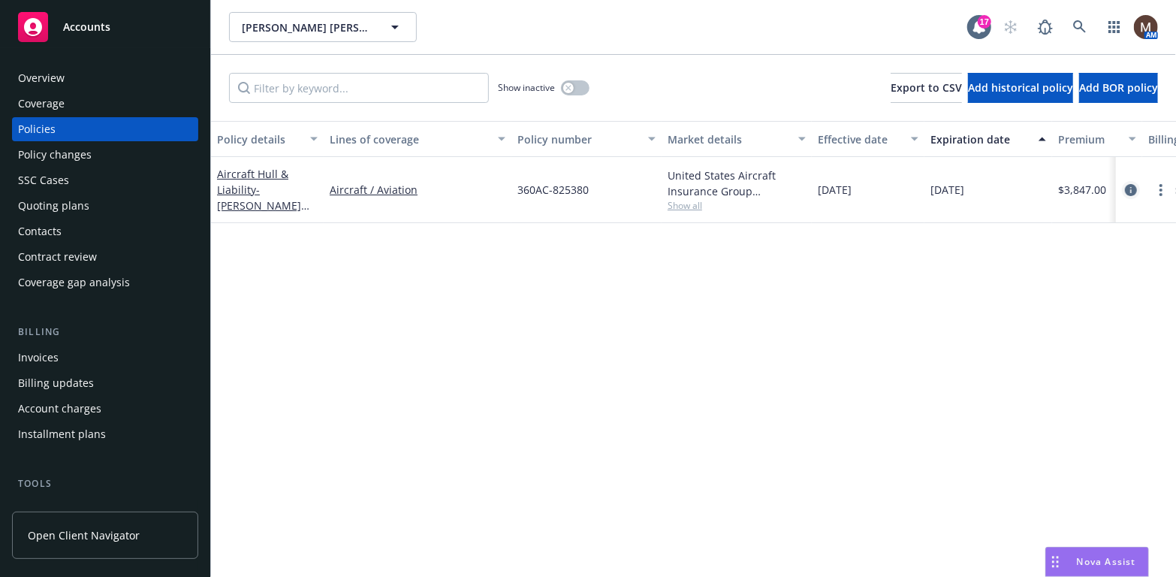
click at [1133, 186] on icon "circleInformation" at bounding box center [1131, 190] width 12 height 12
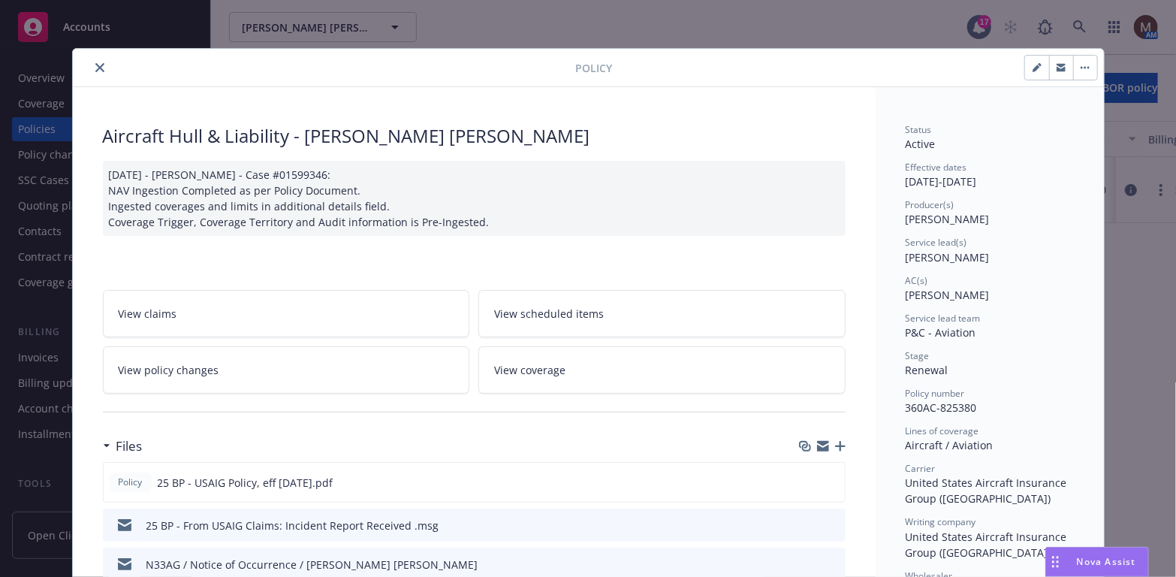
scroll to position [44, 0]
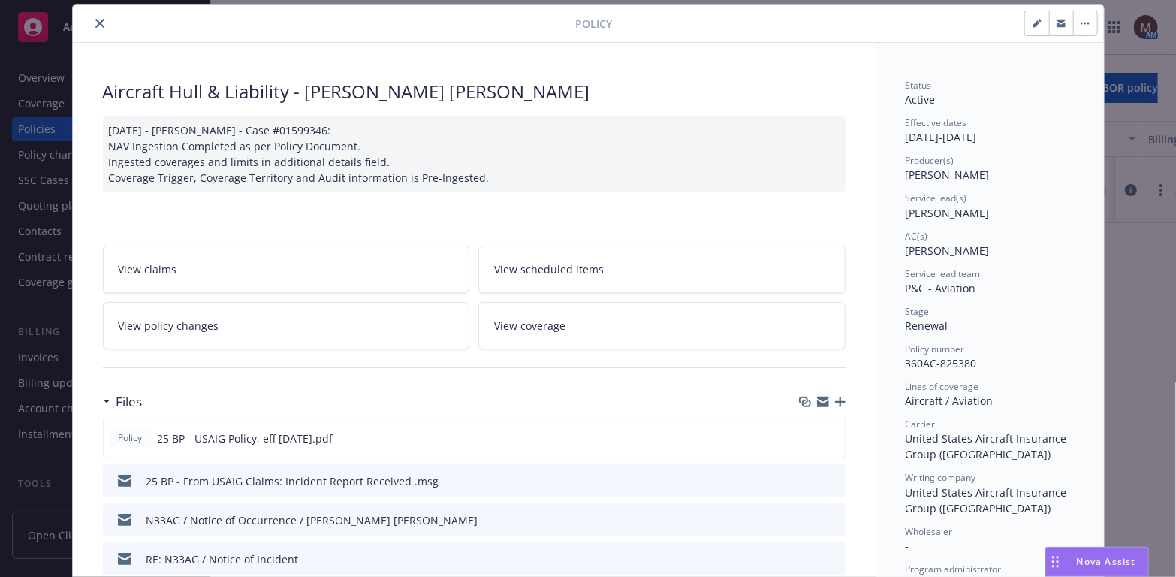
click at [835, 397] on icon "button" at bounding box center [840, 402] width 11 height 11
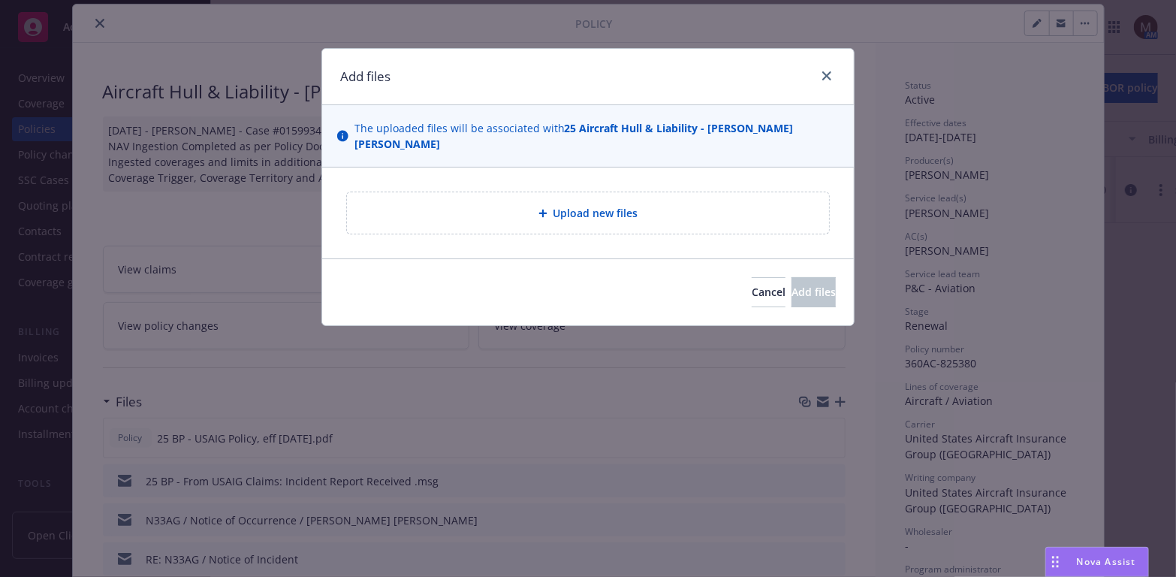
type textarea "x"
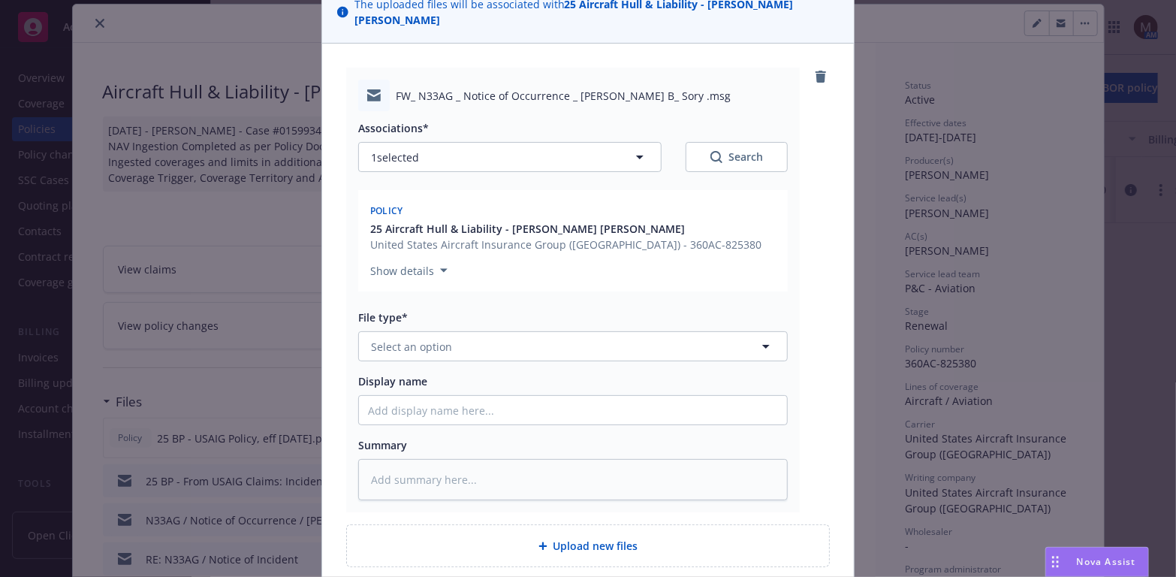
scroll to position [150, 0]
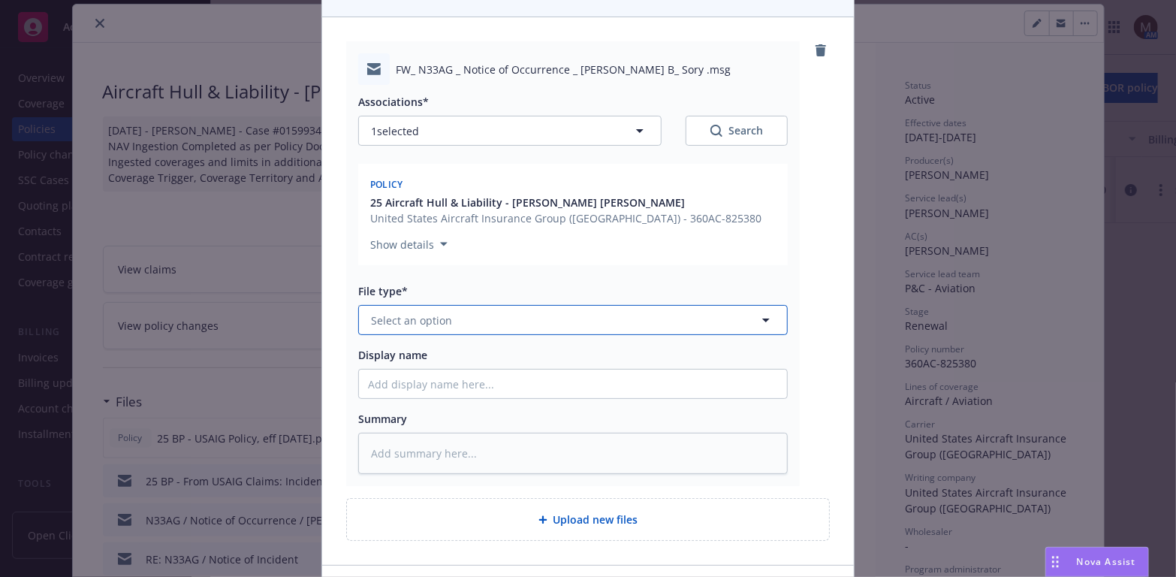
click at [760, 311] on icon "button" at bounding box center [766, 320] width 18 height 18
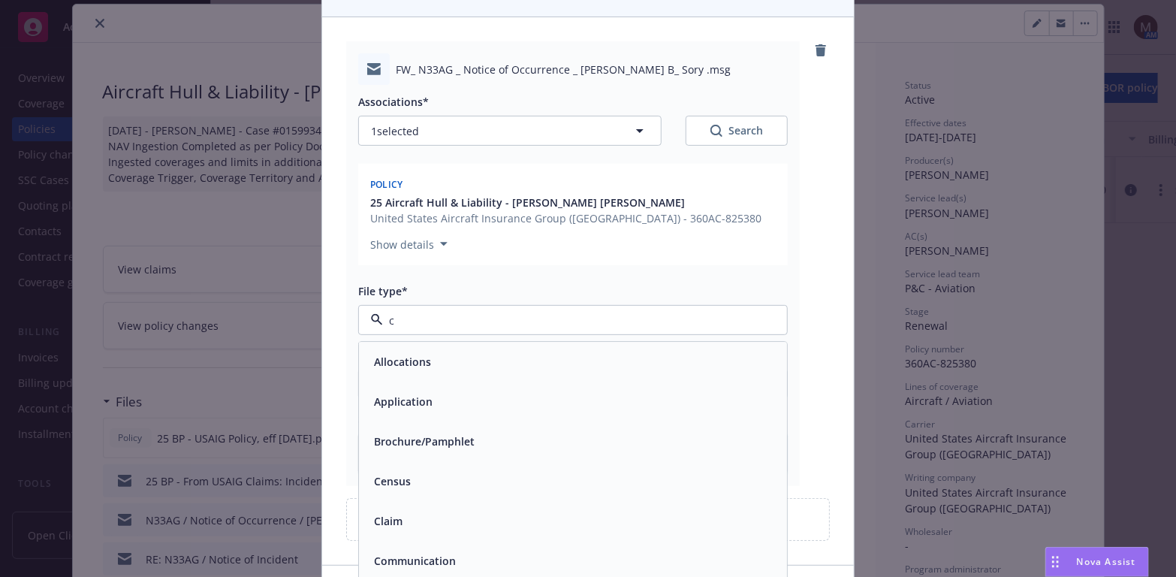
type input "cl"
click at [491, 356] on div "Claim" at bounding box center [573, 363] width 410 height 22
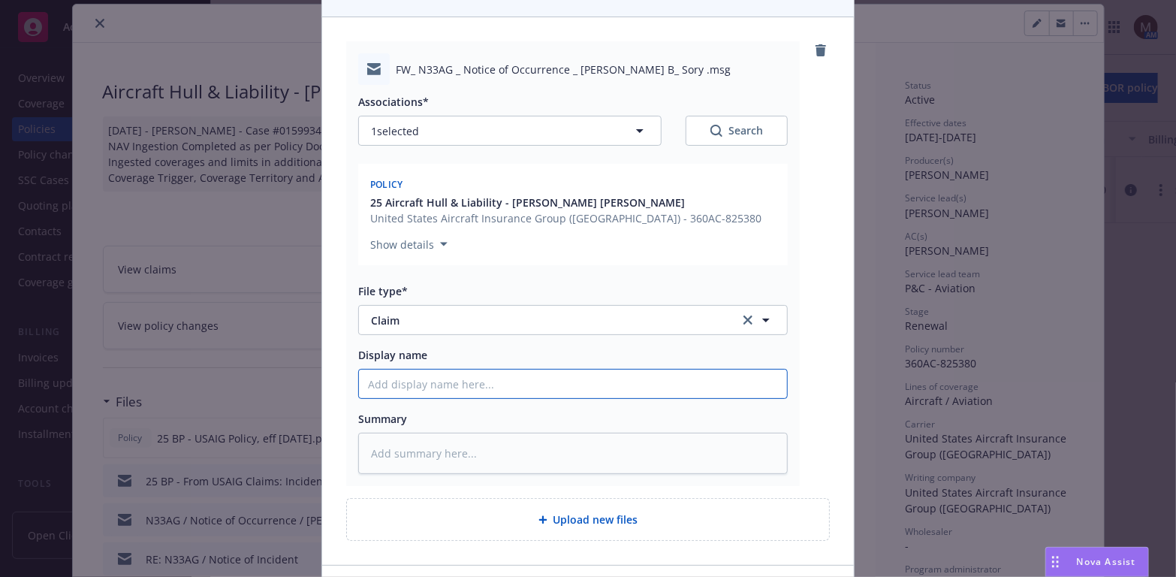
click at [394, 370] on input "Display name" at bounding box center [573, 384] width 428 height 29
type textarea "x"
type input "2"
type textarea "x"
type input "25"
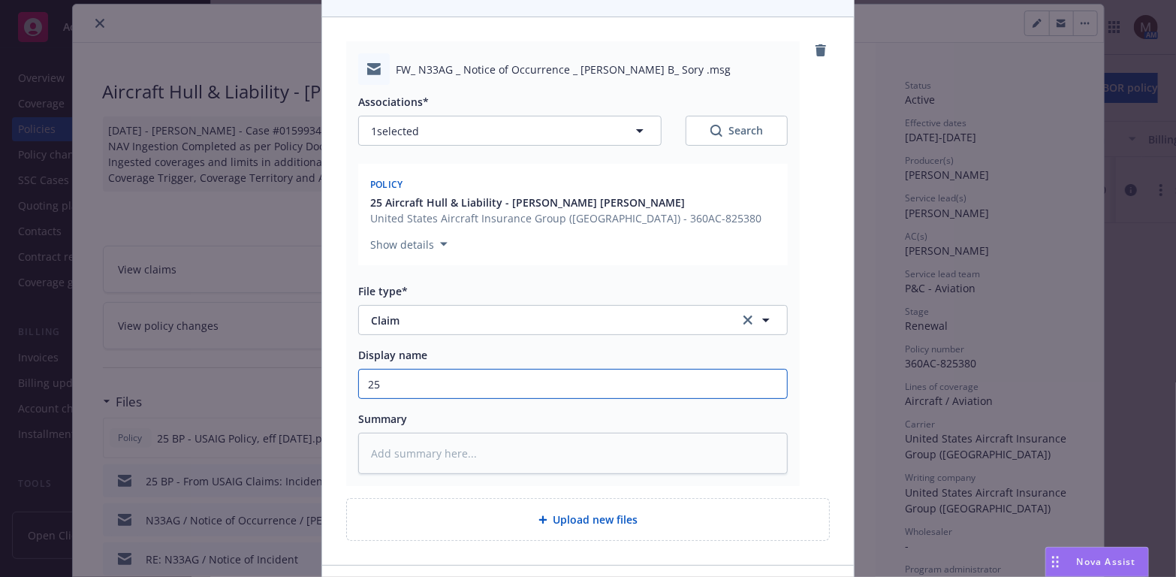
type textarea "x"
type input "25"
type textarea "x"
type input "25 B"
type textarea "x"
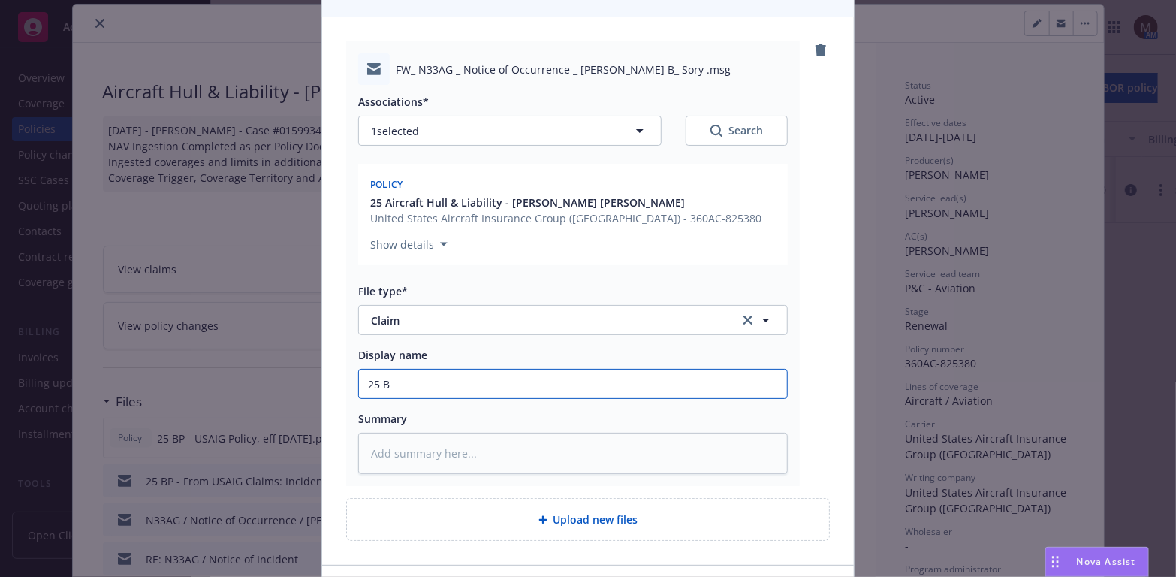
type input "25 BP"
type textarea "x"
type input "25 BP"
type textarea "x"
type input "25 BP -"
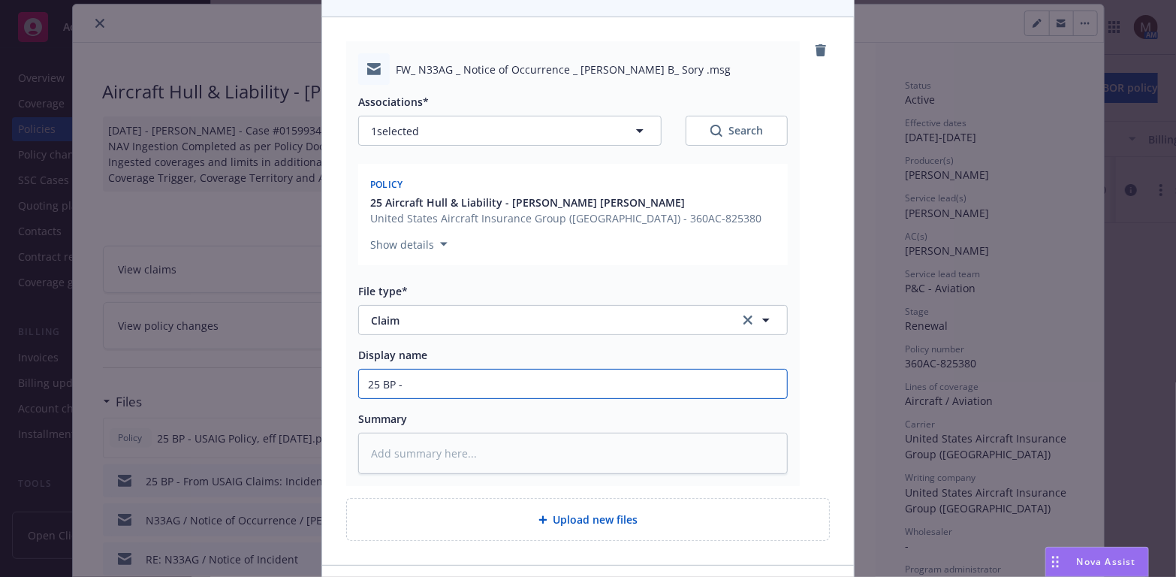
type textarea "x"
type input "25 BP -"
type textarea "x"
type input "25 BP - F"
type textarea "x"
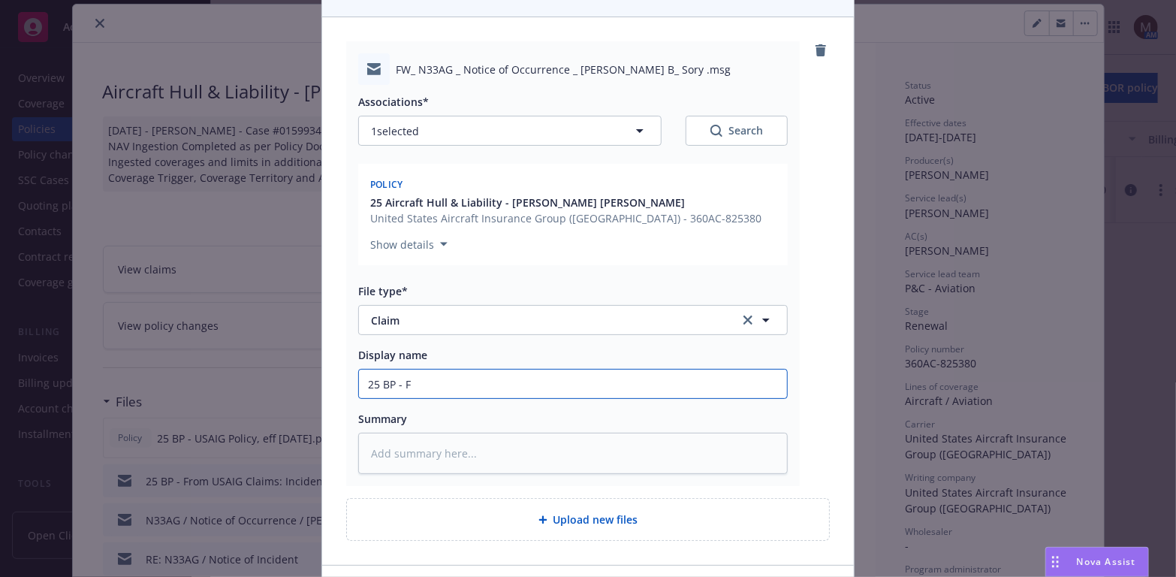
type input "25 BP - Fr"
type textarea "x"
type input "25 BP - Fro"
type textarea "x"
type input "25 BP - From"
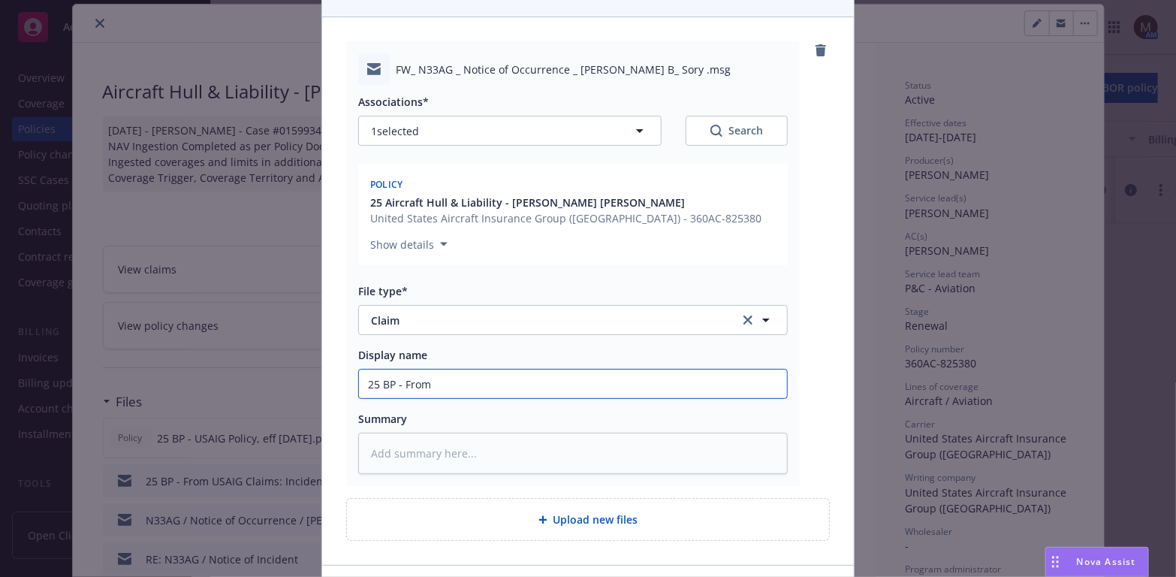
type textarea "x"
type input "25 BP - From"
type textarea "x"
type input "25 BP - From U"
type textarea "x"
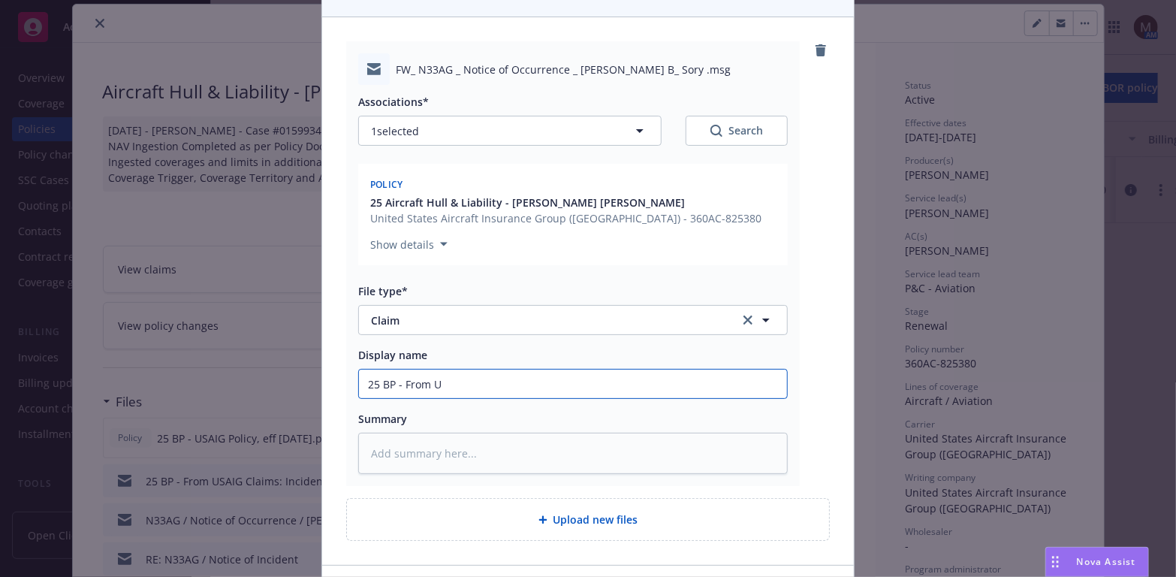
type input "25 BP - From UW"
type textarea "x"
type input "25 BP - From UW:"
type textarea "x"
type input "25 BP - From UW:"
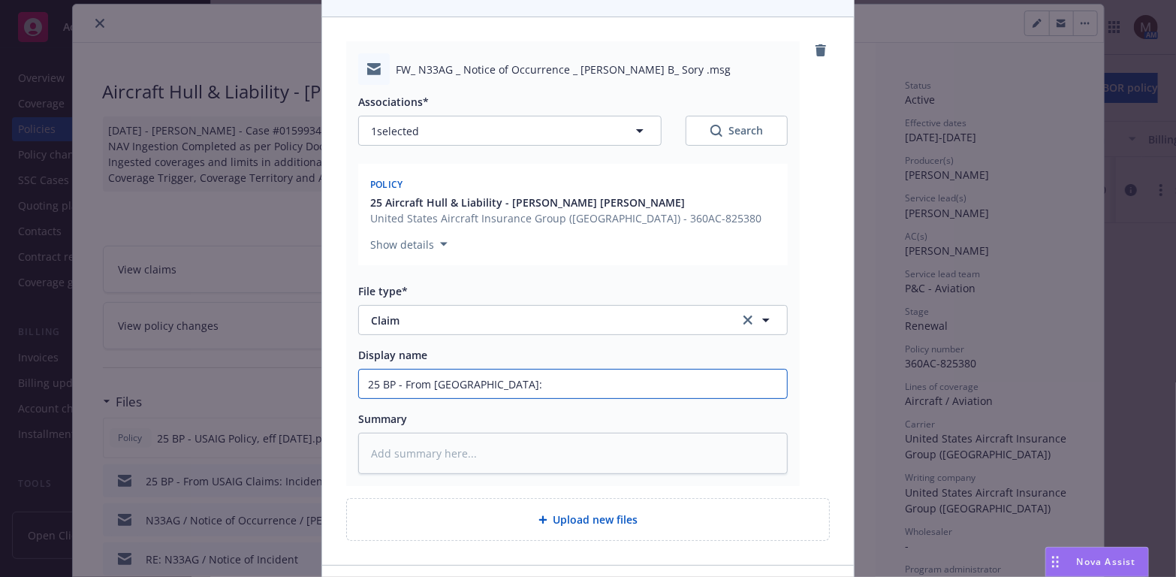
type textarea "x"
type input "25 BP - From UW:"
type textarea "x"
type input "25 BP - From UW: C"
type textarea "x"
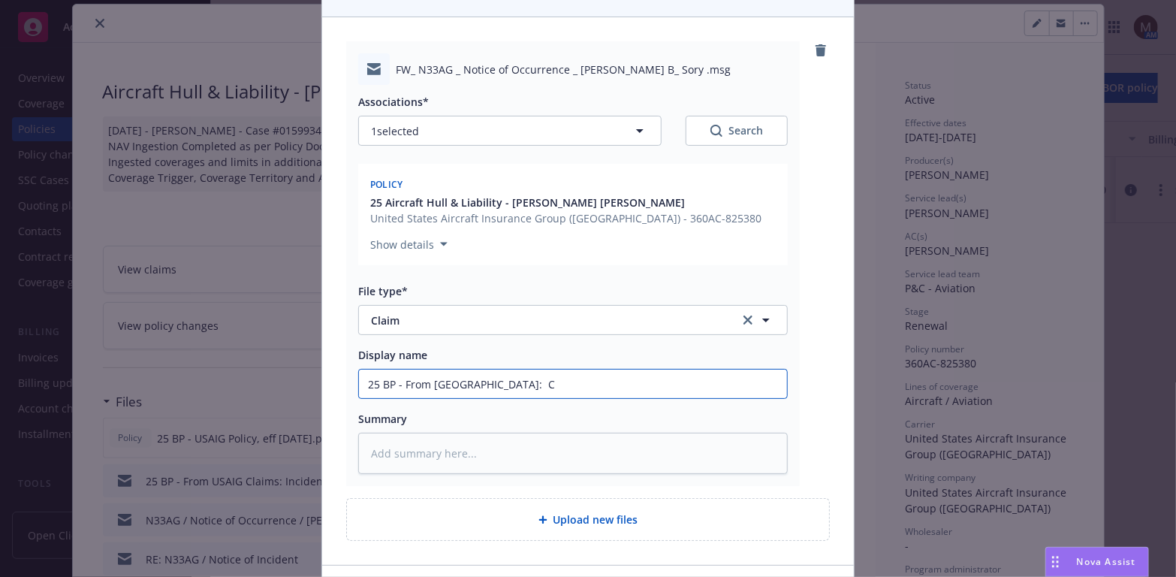
type input "25 BP - From UW: Cl"
type textarea "x"
type input "25 BP - From UW: Cla"
type textarea "x"
type input "25 BP - From UW: Clai"
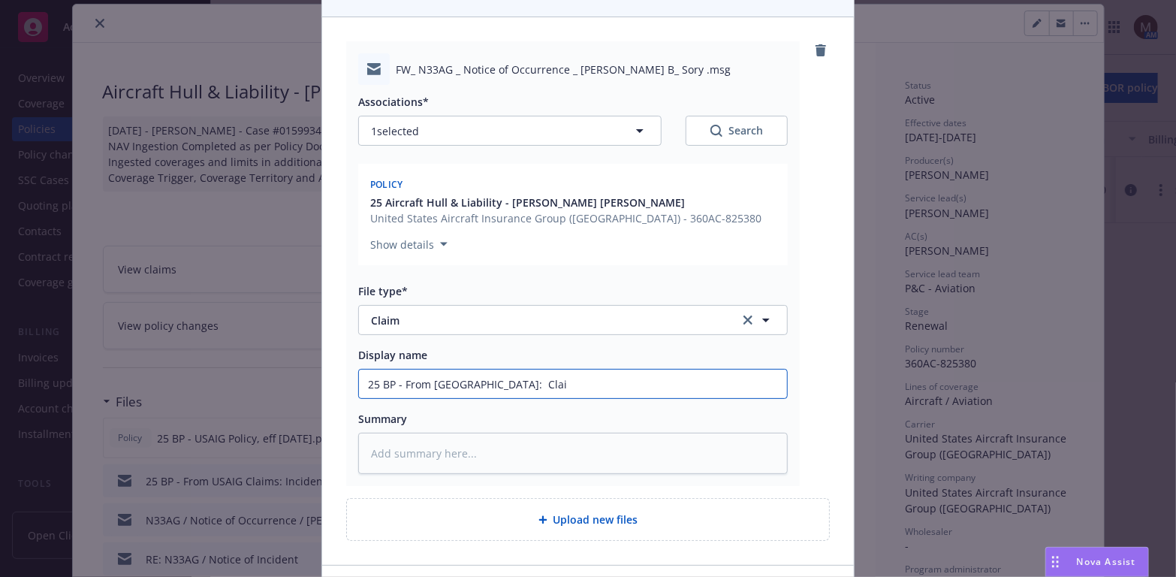
type textarea "x"
type input "25 BP - From UW: Claim"
type textarea "x"
type input "25 BP - From UW: Claims"
type textarea "x"
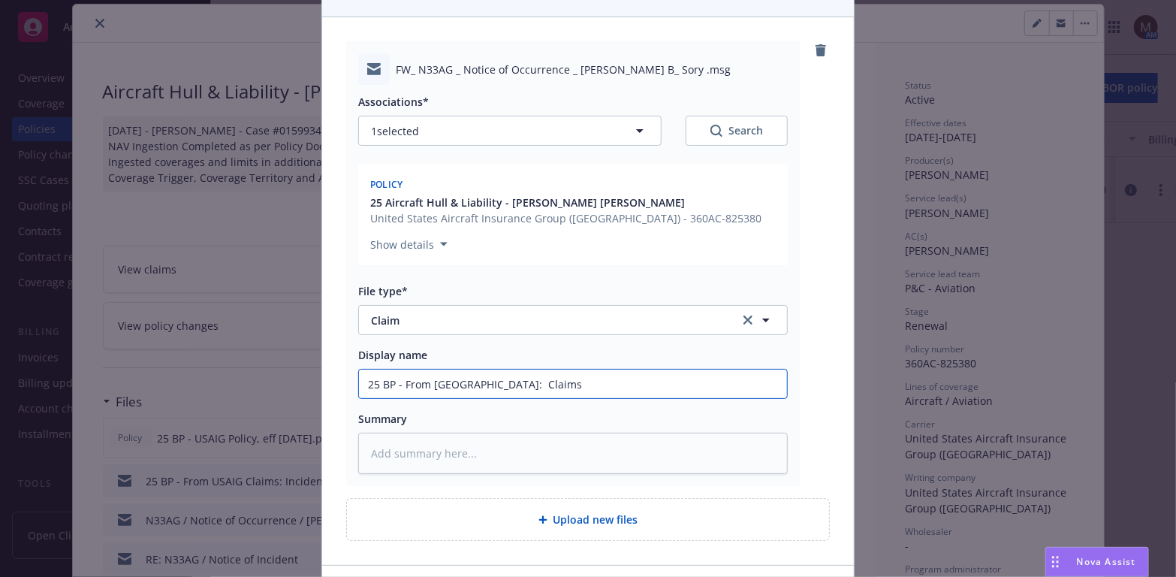
type input "25 BP - From UW: Claims"
click at [495, 370] on input "25 BP - From UW: Claims" at bounding box center [573, 384] width 428 height 29
type textarea "x"
type input "25 BP - From UW: Claims"
type textarea "x"
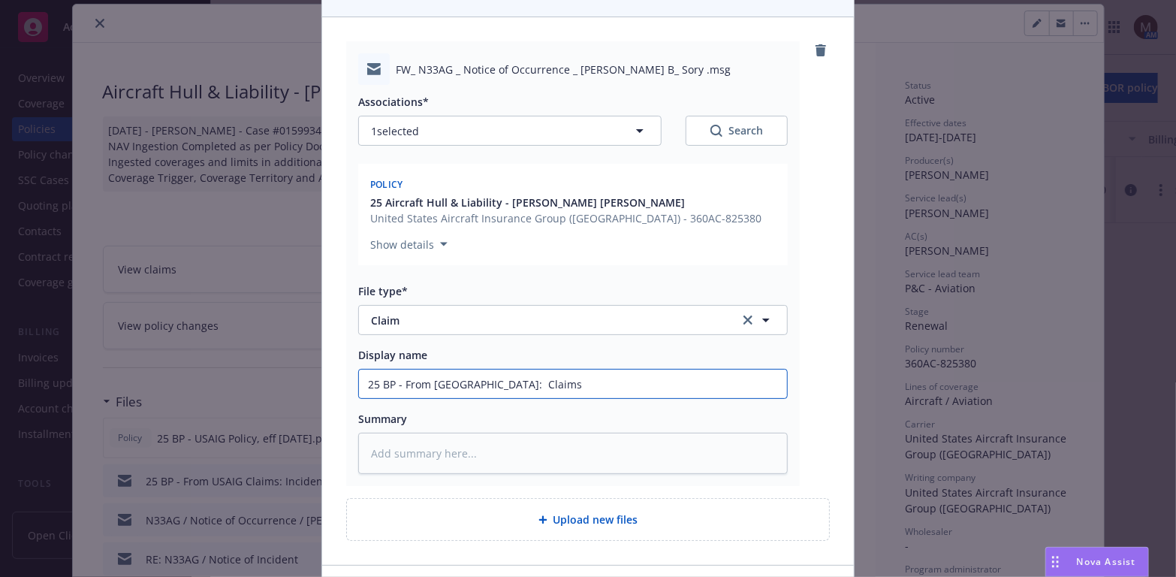
type input "25 BP - From UW: Claim"
type textarea "x"
type input "25 BP - From UW: Clai"
type textarea "x"
type input "25 BP - From UW: Cl"
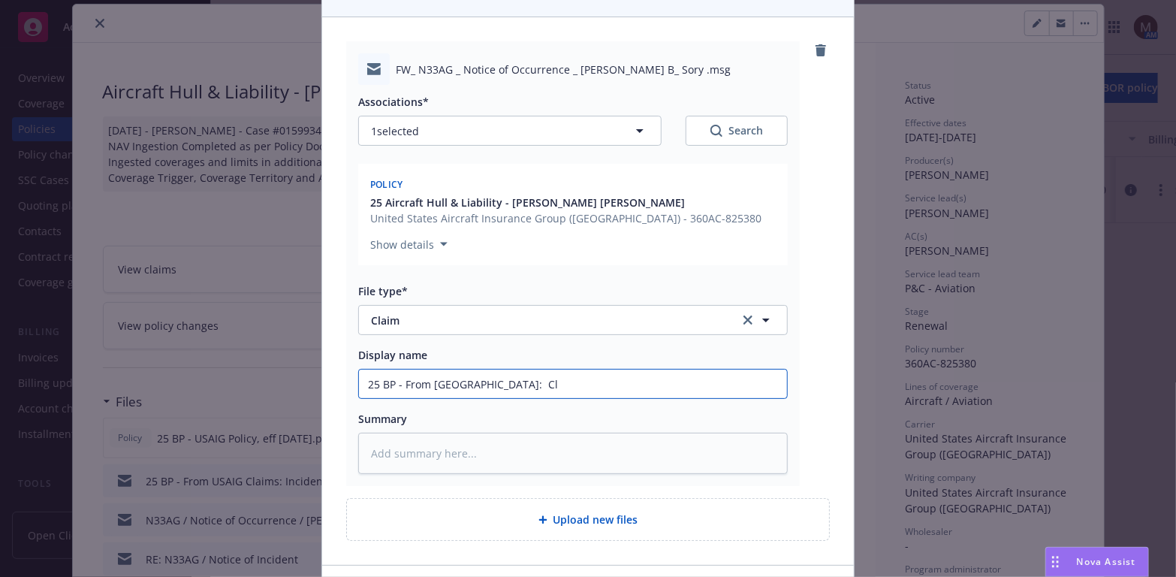
type textarea "x"
type input "25 BP - From UW: C"
type textarea "x"
type input "25 BP - From UW:"
type textarea "x"
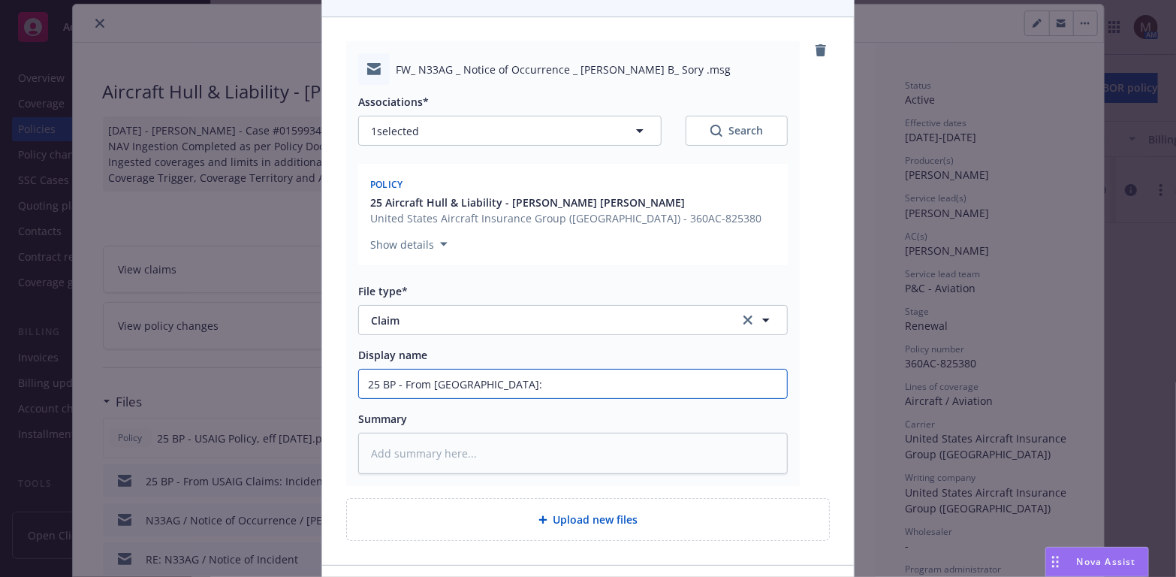
type input "25 BP - From UW: I"
type textarea "x"
type input "25 BP - From UW: In"
type textarea "x"
type input "25 BP - From UW: Inc"
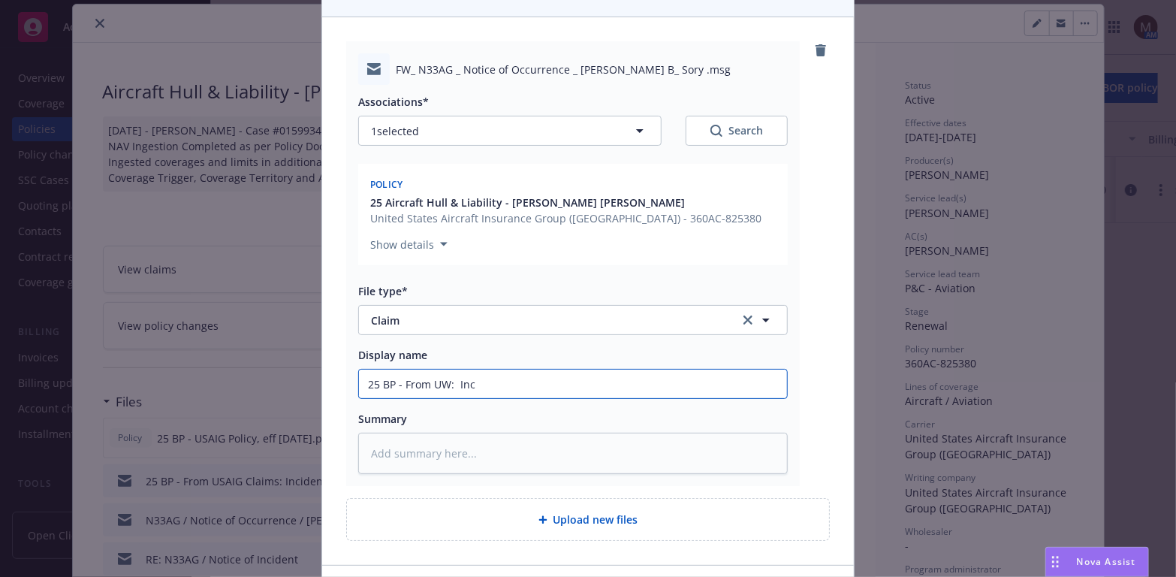
type textarea "x"
type input "25 BP - From UW: Inci"
type textarea "x"
type input "25 BP - From UW: Incid"
type textarea "x"
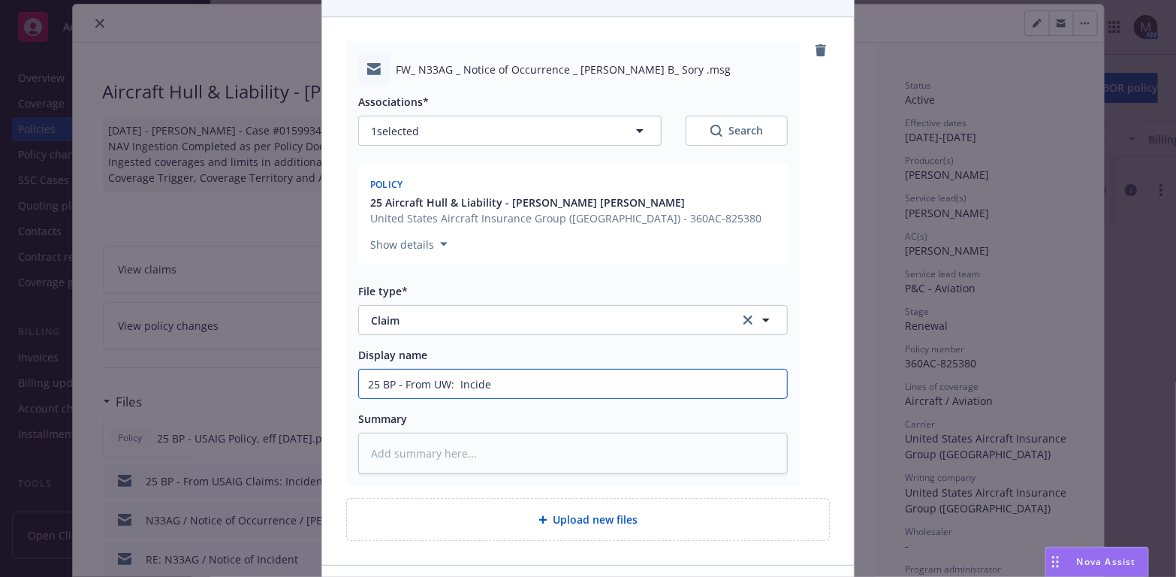
type input "25 BP - From UW: Inciden"
type textarea "x"
type input "25 BP - From UW: Incident"
type textarea "x"
type input "25 BP - From UW: Incident"
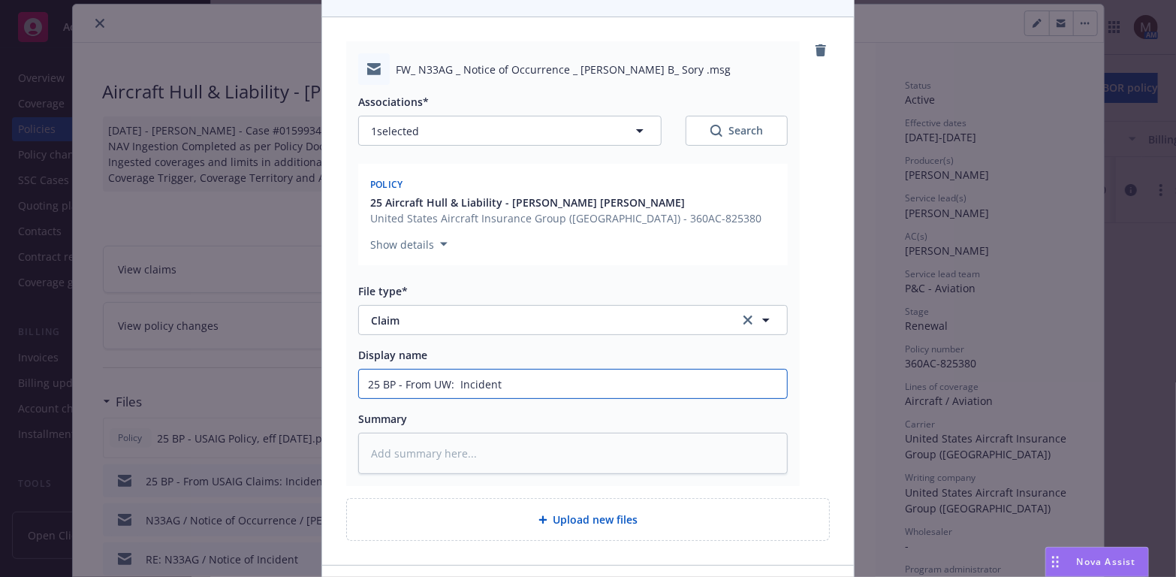
type textarea "x"
type input "25 BP - From UW: Incident R"
type textarea "x"
type input "25 BP - From UW: Incident Re"
type textarea "x"
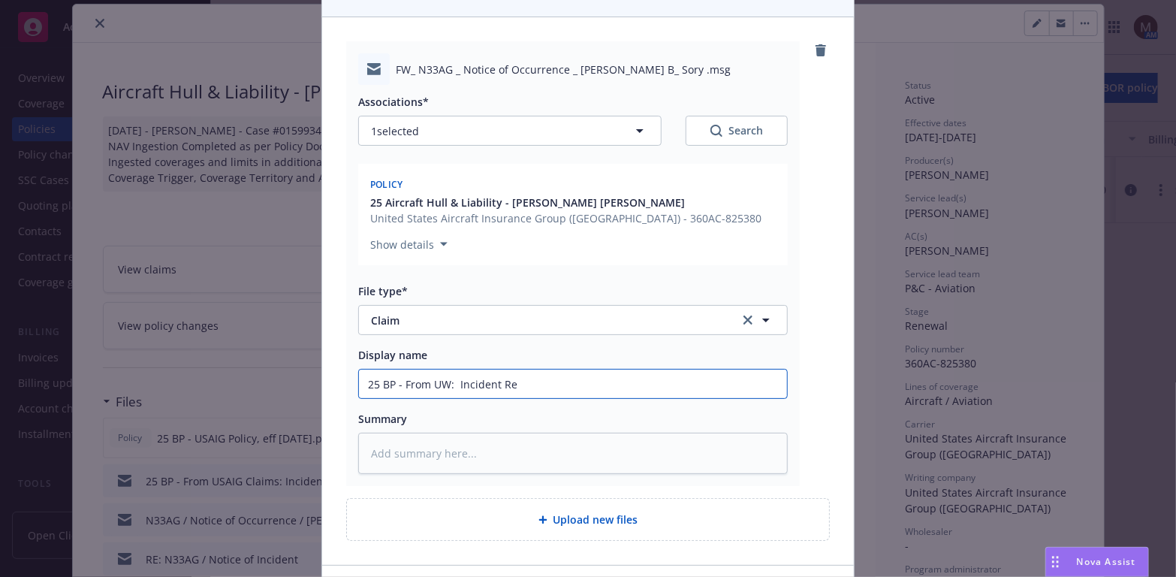
type input "25 BP - From UW: Incident Rep"
type textarea "x"
type input "25 BP - From UW: Incident Repo"
type textarea "x"
type input "25 BP - From UW: Incident Repor"
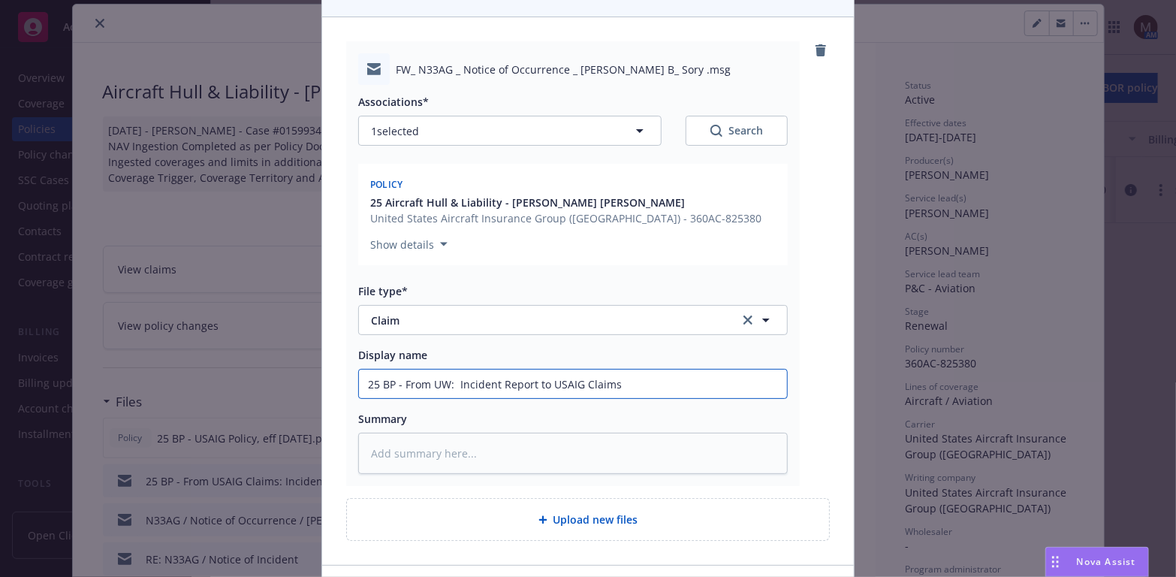
drag, startPoint x: 619, startPoint y: 364, endPoint x: 342, endPoint y: 367, distance: 277.2
click at [346, 367] on div "FW_ N33AG _ Notice of Occurrence _ Bailey B_ Sory .msg Associations* 1 selected…" at bounding box center [573, 263] width 454 height 445
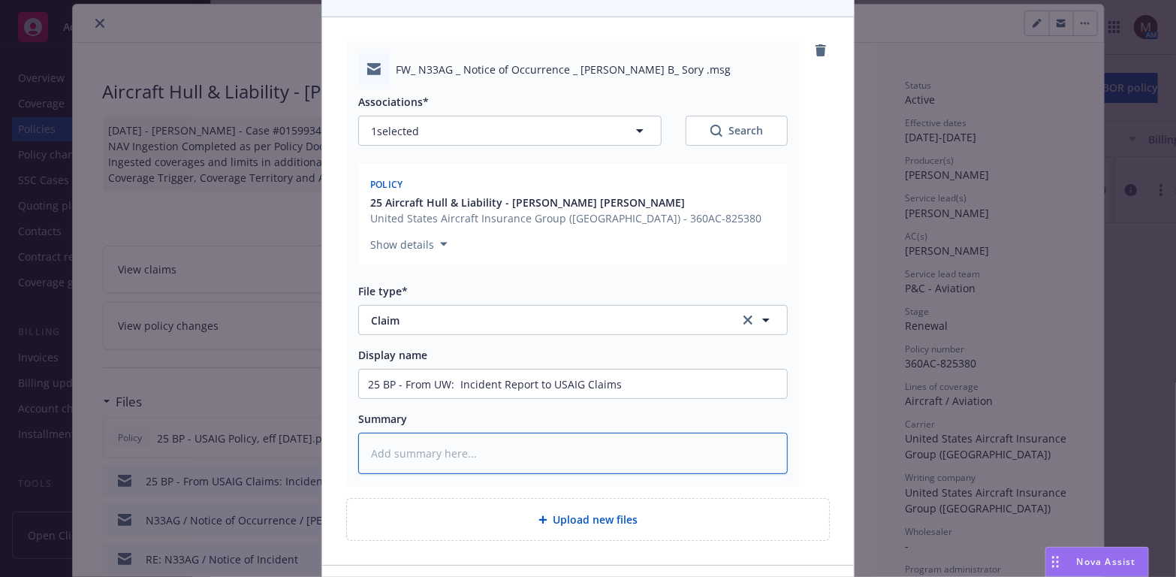
click at [406, 433] on textarea at bounding box center [573, 453] width 430 height 41
paste textarea "25 BP - From UW: Incident Report to USAIG Claims"
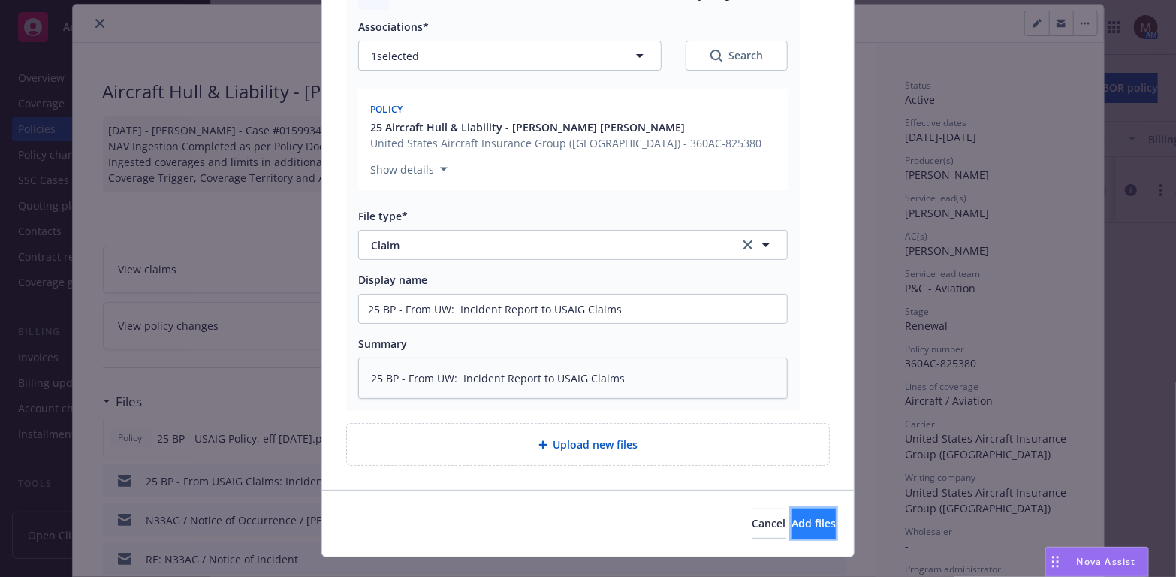
click at [792, 516] on span "Add files" at bounding box center [814, 523] width 44 height 14
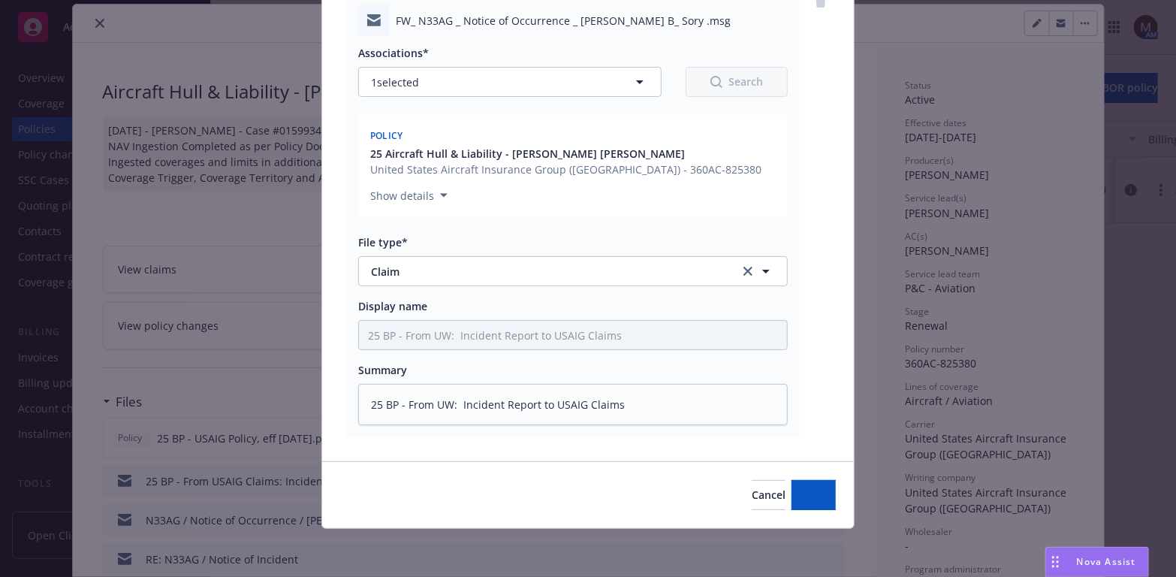
scroll to position [182, 0]
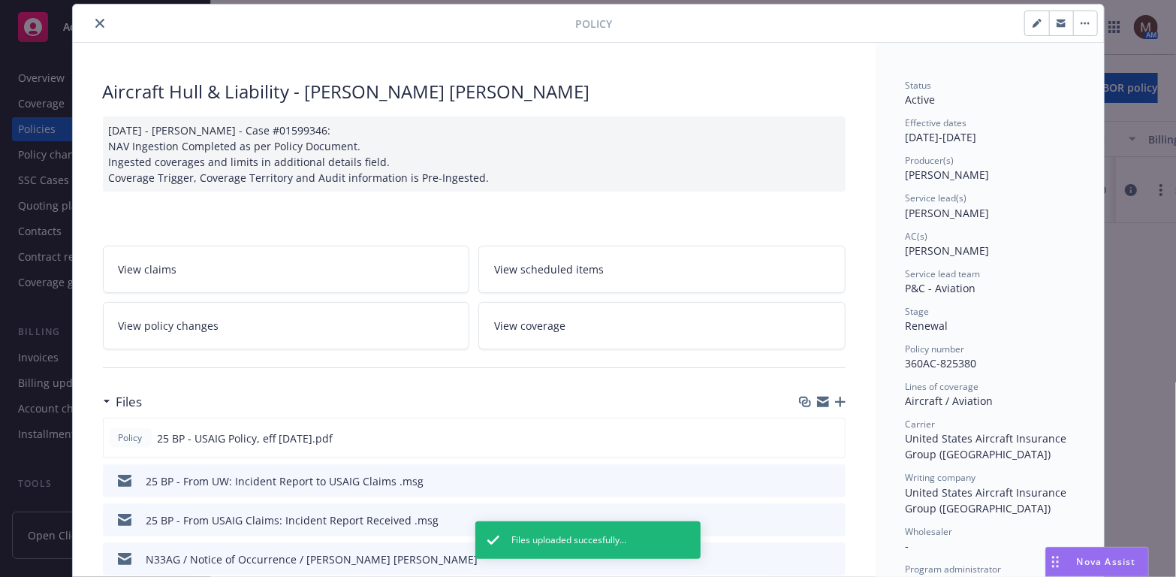
click at [95, 19] on icon "close" at bounding box center [99, 23] width 9 height 9
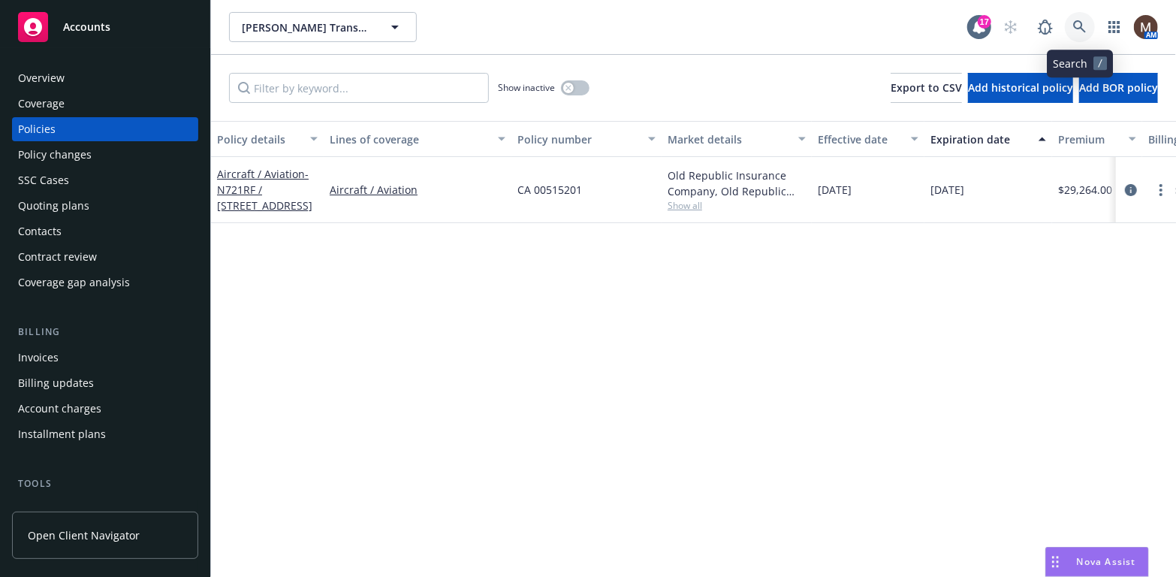
click at [1078, 23] on icon at bounding box center [1080, 27] width 14 height 14
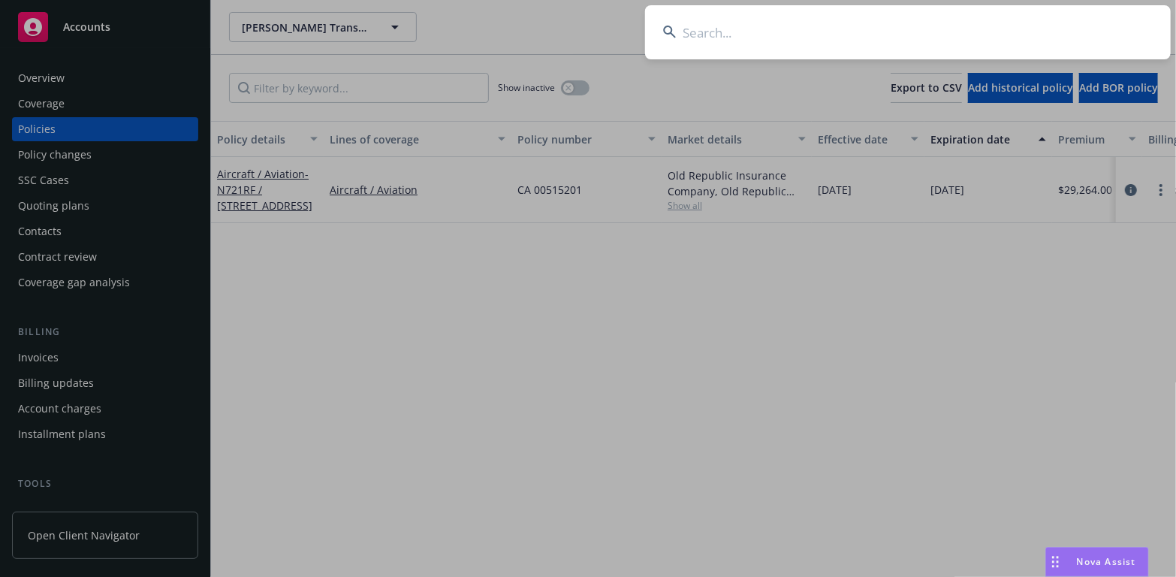
click at [707, 29] on input at bounding box center [908, 32] width 526 height 54
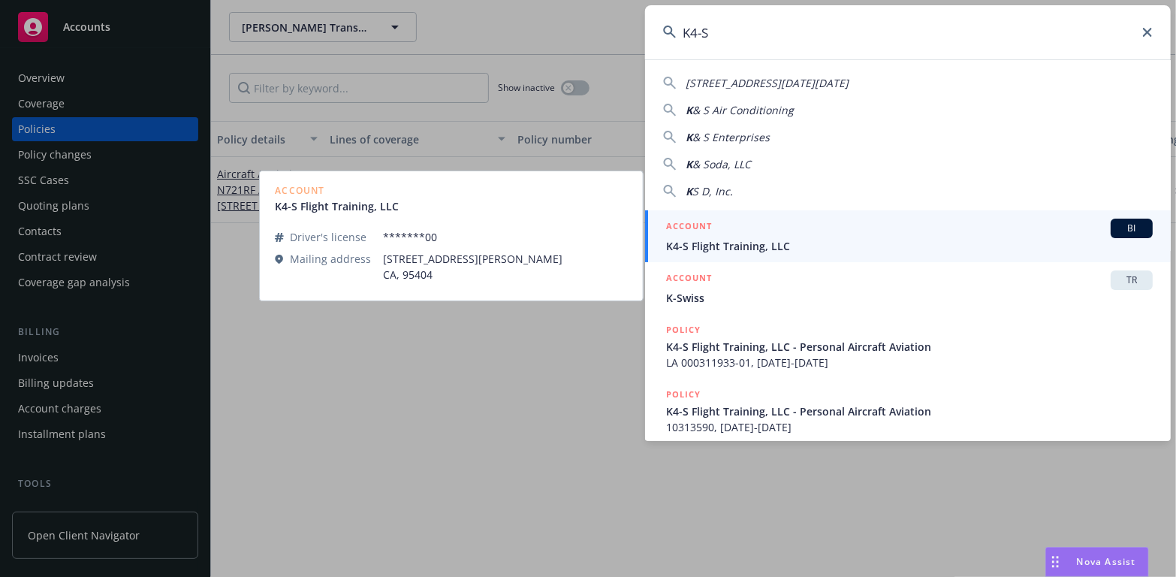
type input "K4-S"
drag, startPoint x: 701, startPoint y: 242, endPoint x: 647, endPoint y: 250, distance: 54.7
click at [701, 242] on span "K4-S Flight Training, LLC" at bounding box center [909, 246] width 487 height 16
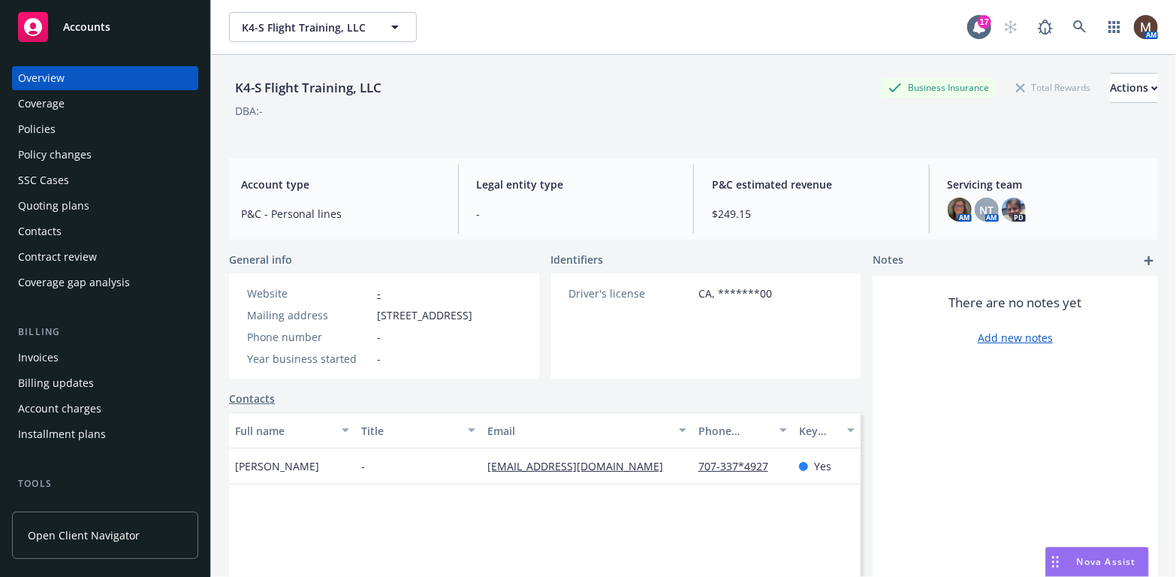
click at [44, 129] on div "Policies" at bounding box center [37, 129] width 38 height 24
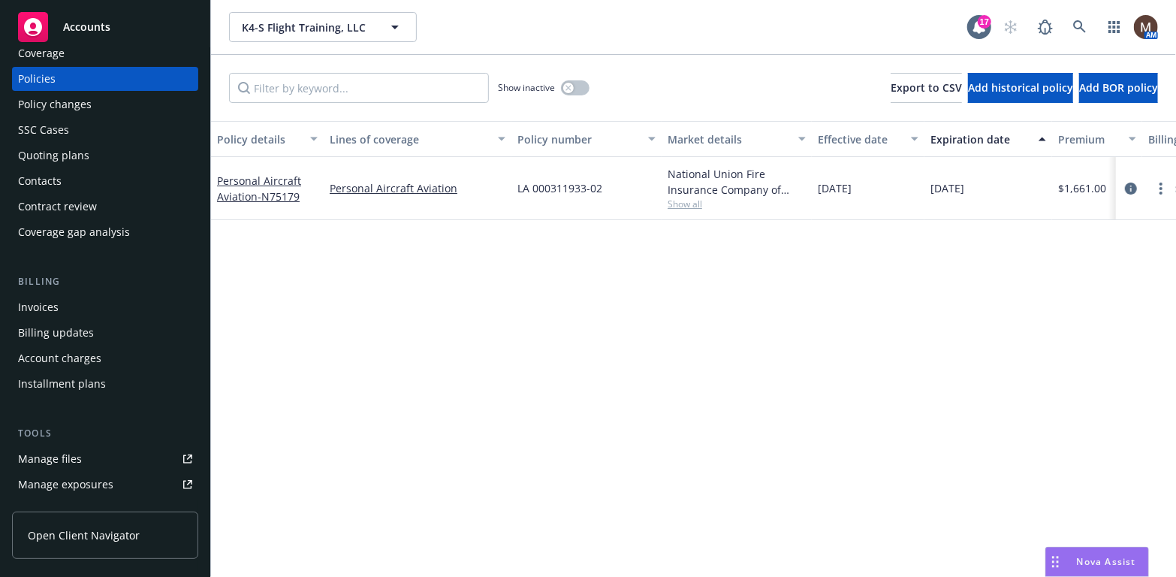
scroll to position [75, 0]
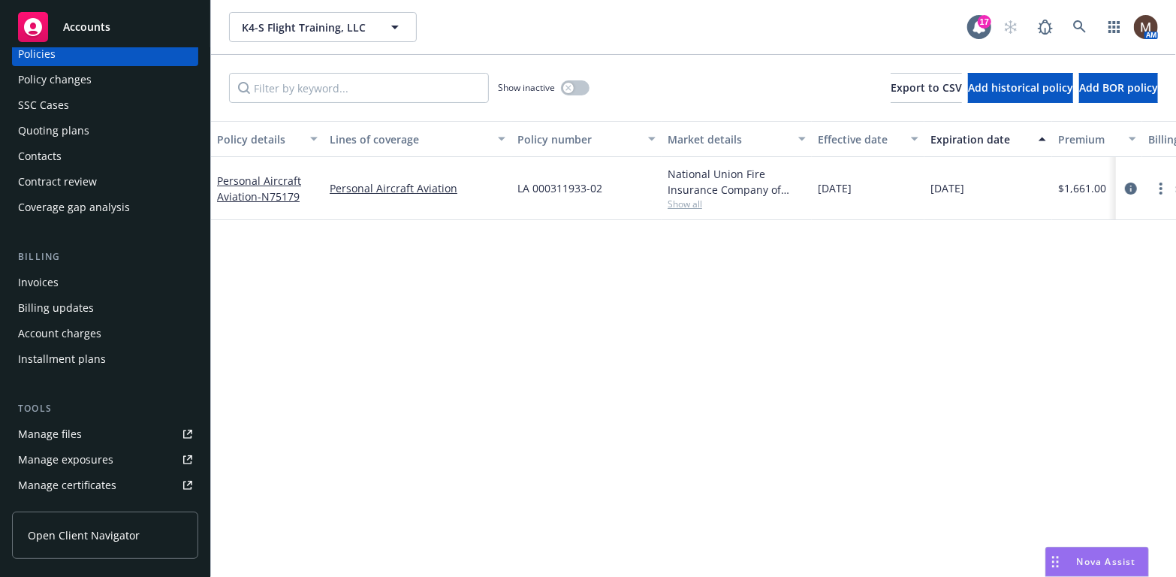
click at [80, 430] on link "Manage files" at bounding box center [105, 434] width 186 height 24
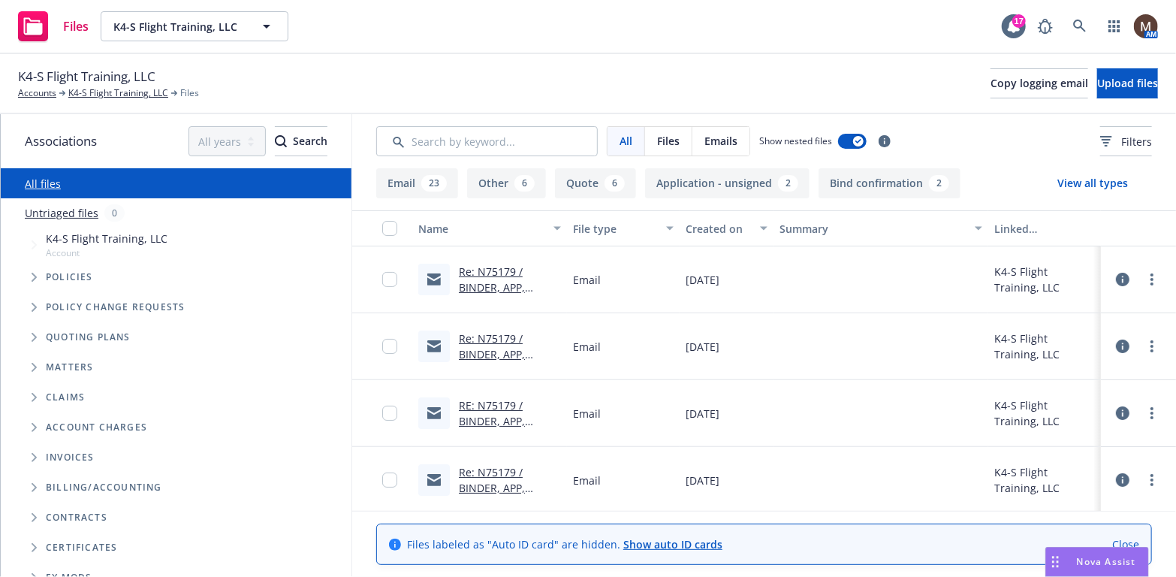
click at [480, 288] on link "Re: N75179 / BINDER, APP, INVOICE / K4-S Flight Training, LLC / [DATE]" at bounding box center [507, 302] width 96 height 77
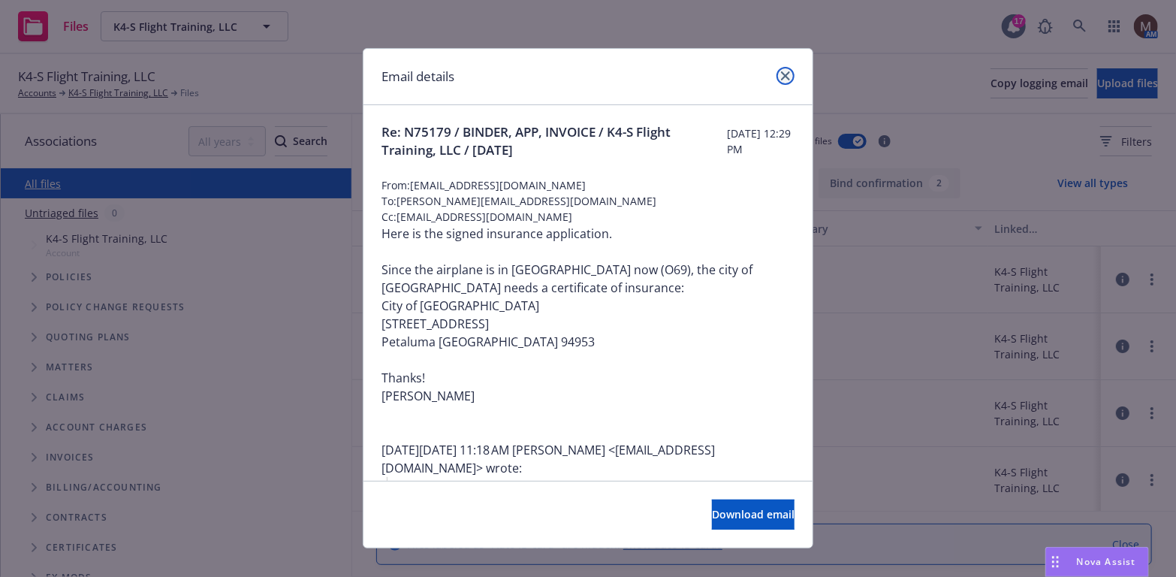
click at [781, 73] on icon "close" at bounding box center [785, 75] width 9 height 9
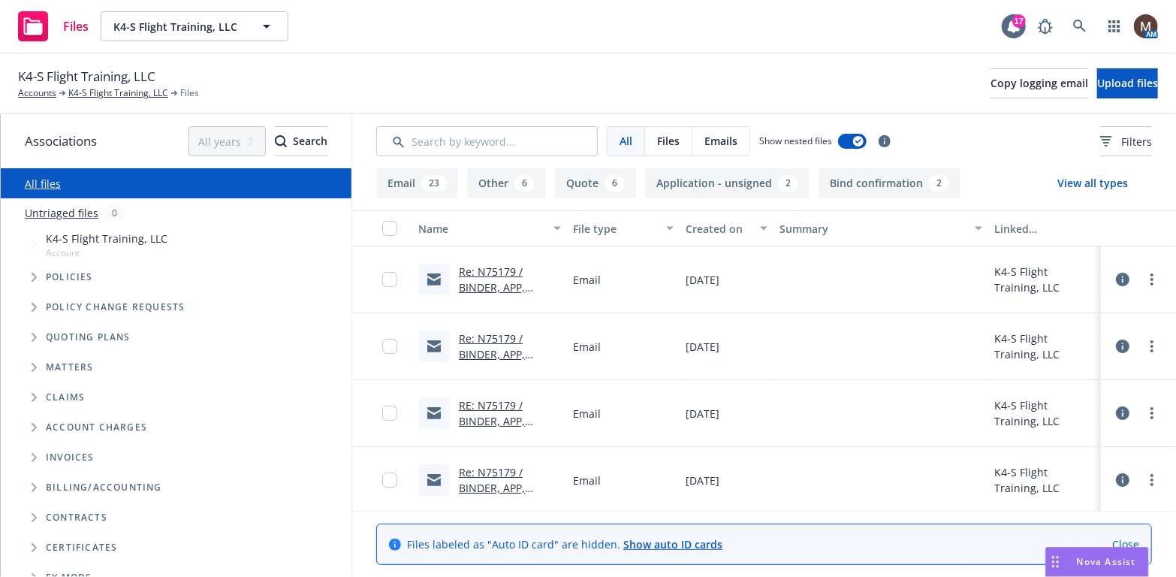
click at [470, 335] on link "Re: N75179 / BINDER, APP, INVOICE / K4-S Flight Training, LLC / [DATE]" at bounding box center [507, 369] width 96 height 77
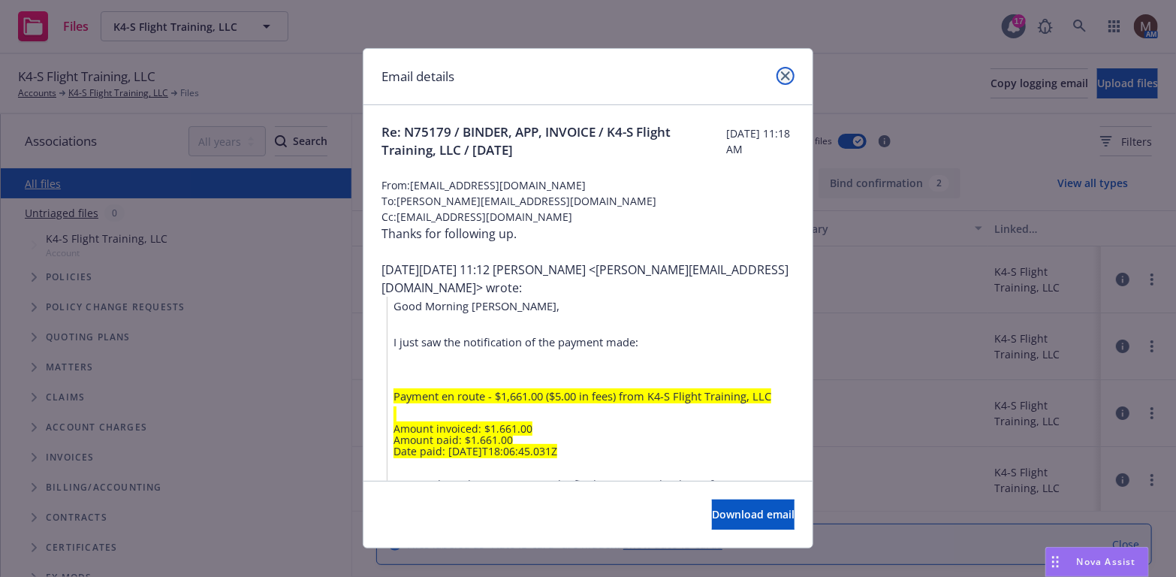
click at [781, 71] on icon "close" at bounding box center [785, 75] width 9 height 9
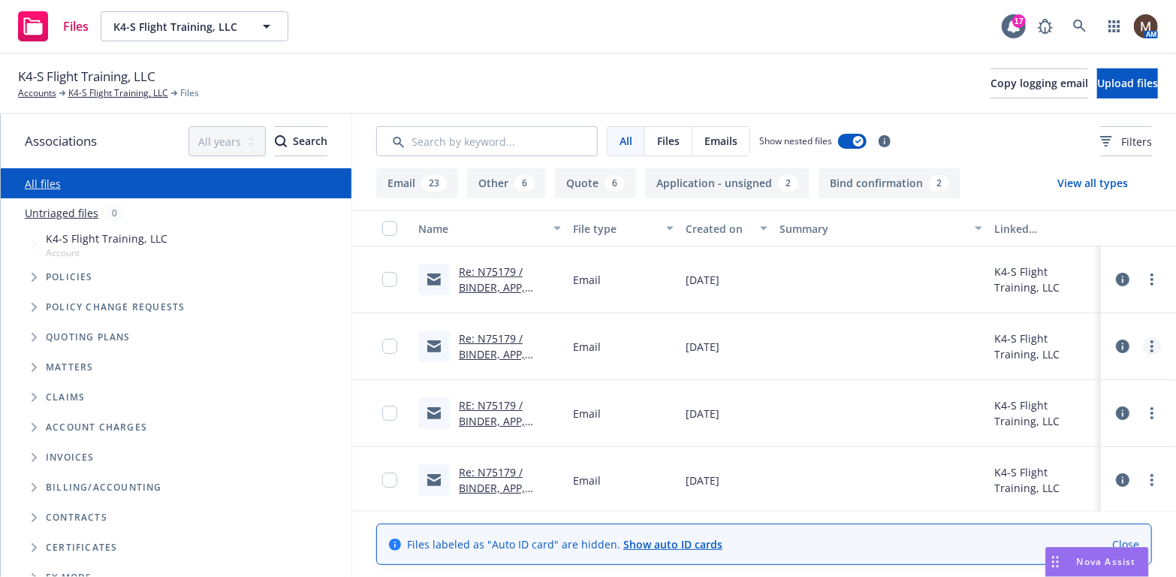
click at [1151, 343] on circle "more" at bounding box center [1152, 341] width 3 height 3
click at [1049, 374] on link "Archive" at bounding box center [1075, 376] width 149 height 30
click at [504, 352] on link "RE: N75179 / BINDER, APP, INVOICE / K4-S Flight Training, LLC / [DATE]" at bounding box center [507, 369] width 96 height 77
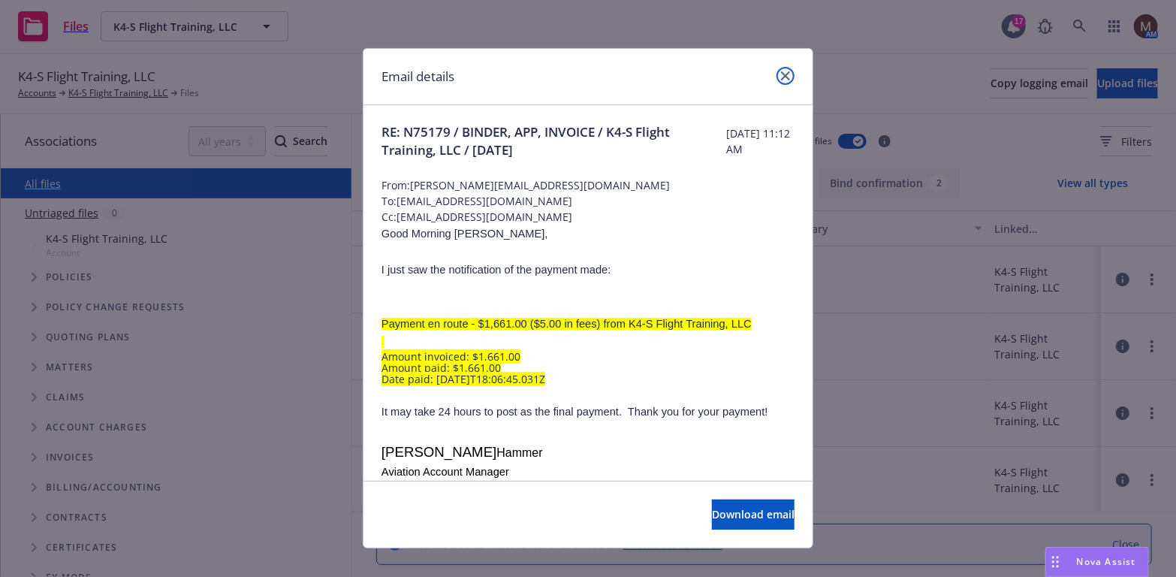
click at [781, 74] on icon "close" at bounding box center [785, 75] width 9 height 9
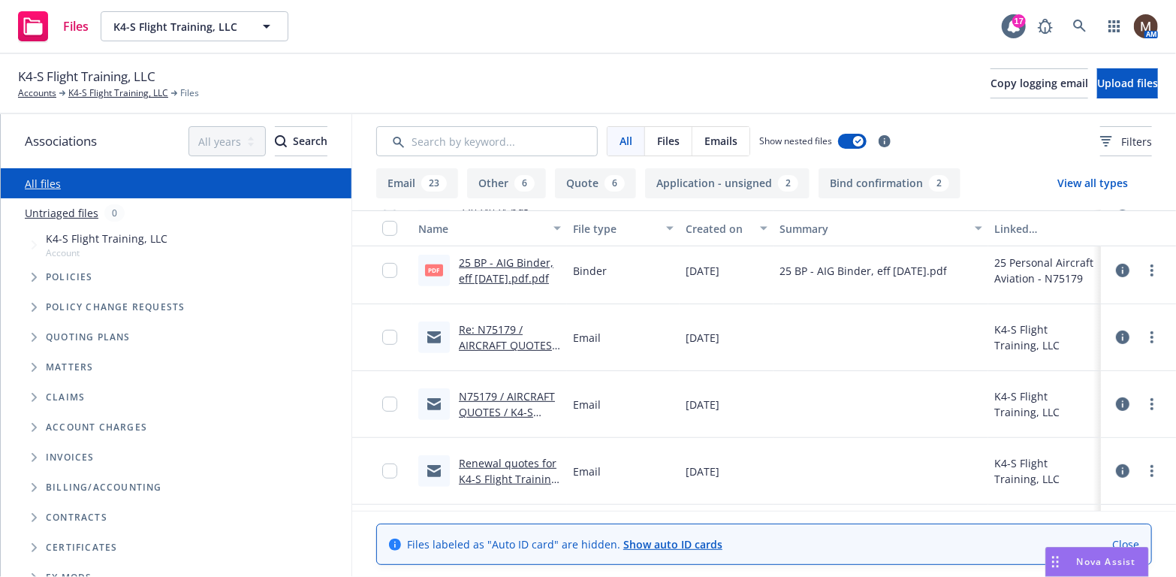
scroll to position [376, 0]
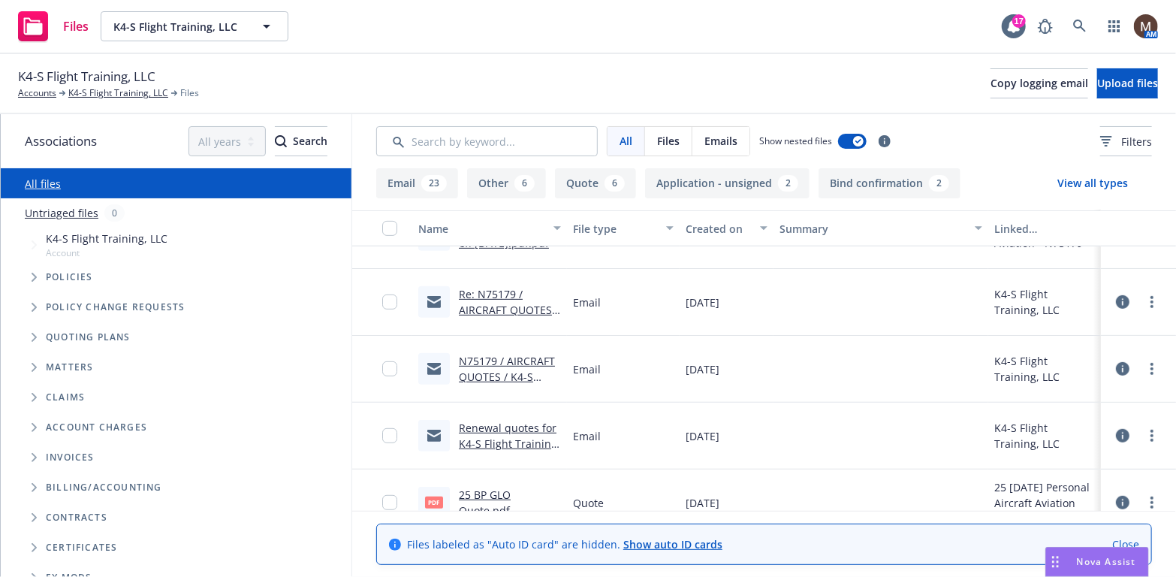
click at [505, 310] on link "Re: N75179 / AIRCRAFT QUOTES / K4-S Flight Training, LLC / [DATE]" at bounding box center [509, 318] width 101 height 62
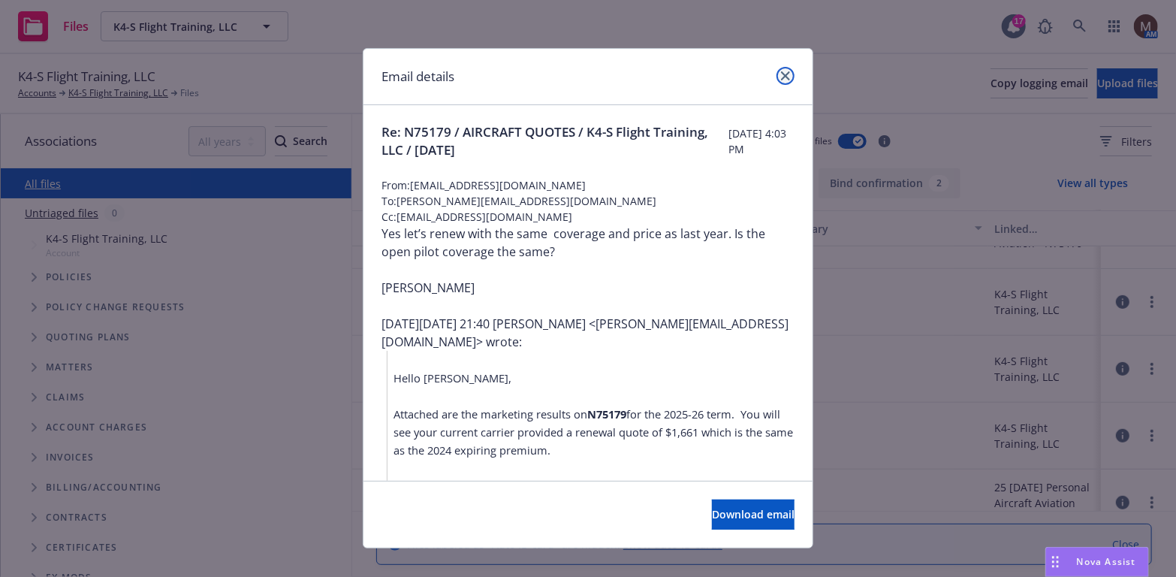
click at [781, 71] on icon "close" at bounding box center [785, 75] width 9 height 9
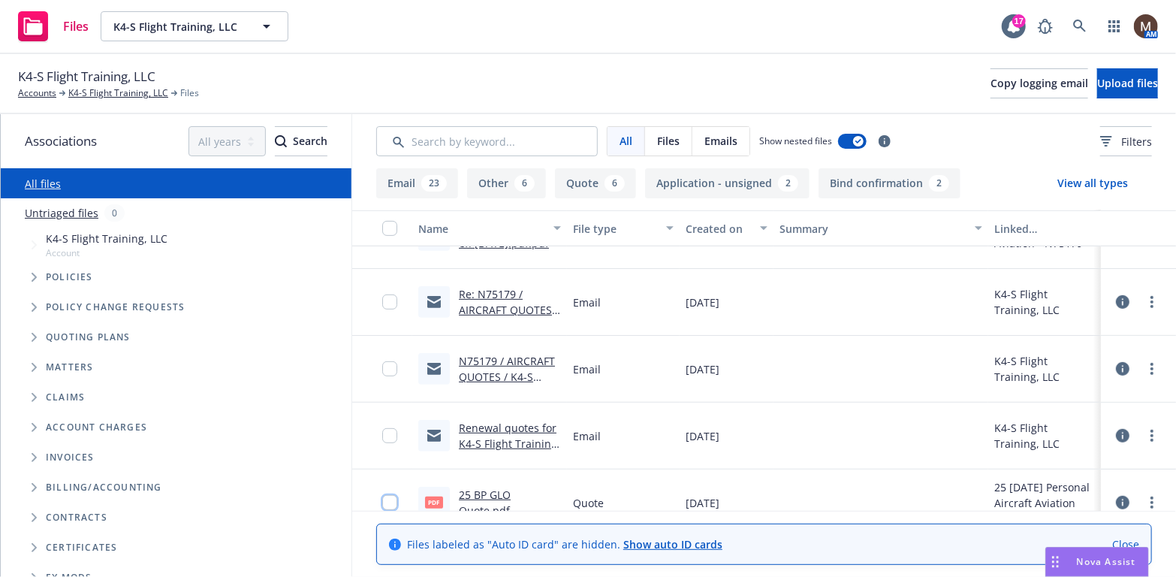
drag, startPoint x: 379, startPoint y: 498, endPoint x: 388, endPoint y: 459, distance: 40.1
click at [382, 495] on input "checkbox" at bounding box center [389, 502] width 15 height 15
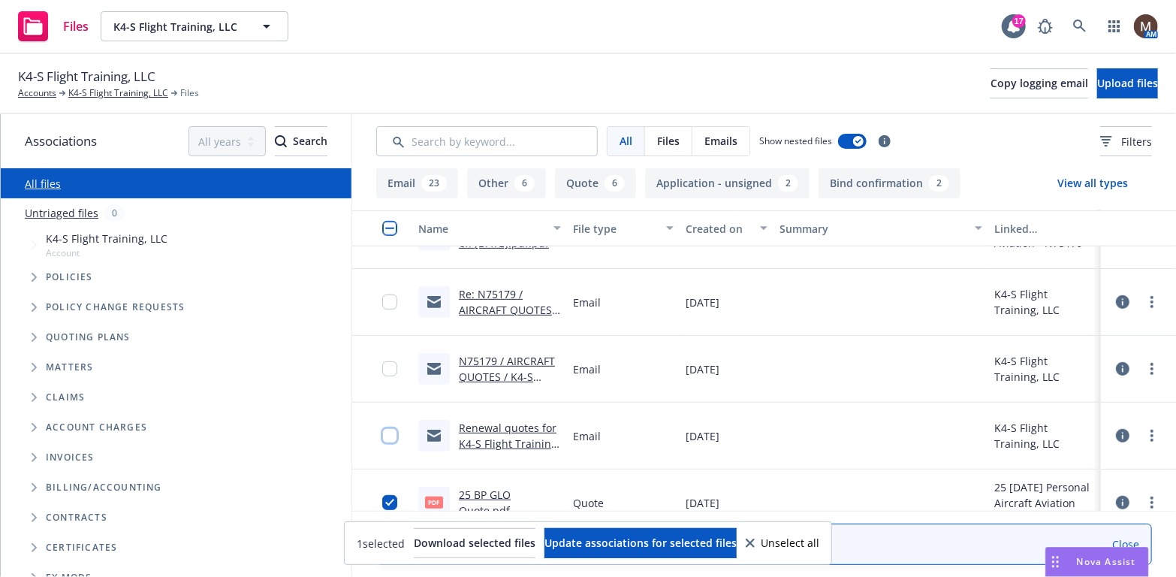
click at [382, 436] on input "checkbox" at bounding box center [389, 435] width 15 height 15
drag, startPoint x: 383, startPoint y: 372, endPoint x: 379, endPoint y: 336, distance: 36.3
click at [383, 367] on input "checkbox" at bounding box center [389, 368] width 15 height 15
click at [382, 299] on input "checkbox" at bounding box center [389, 301] width 15 height 15
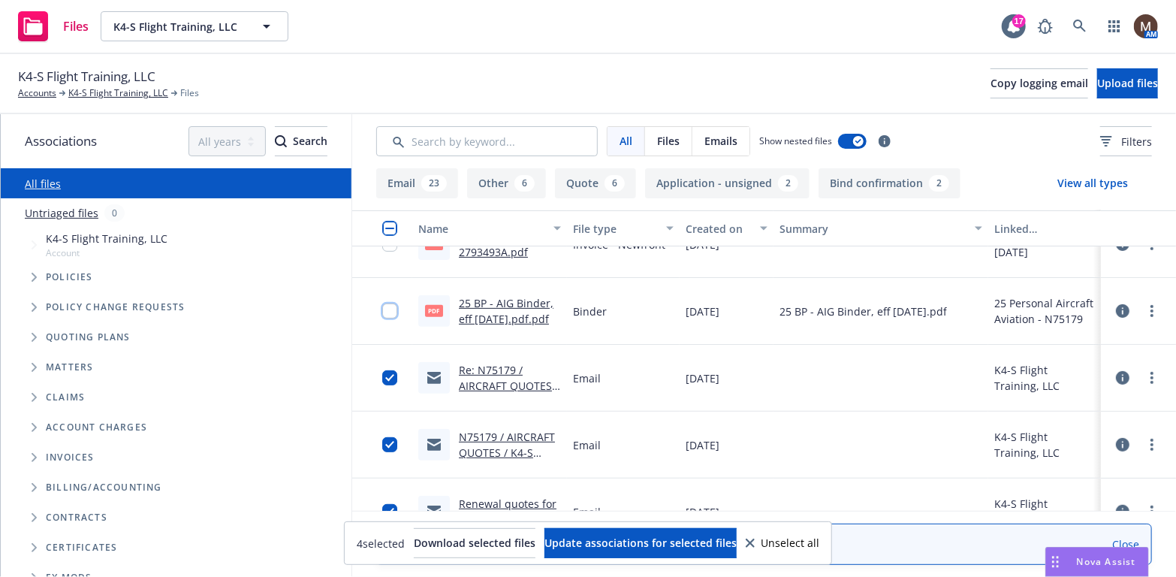
click at [382, 309] on input "checkbox" at bounding box center [389, 310] width 15 height 15
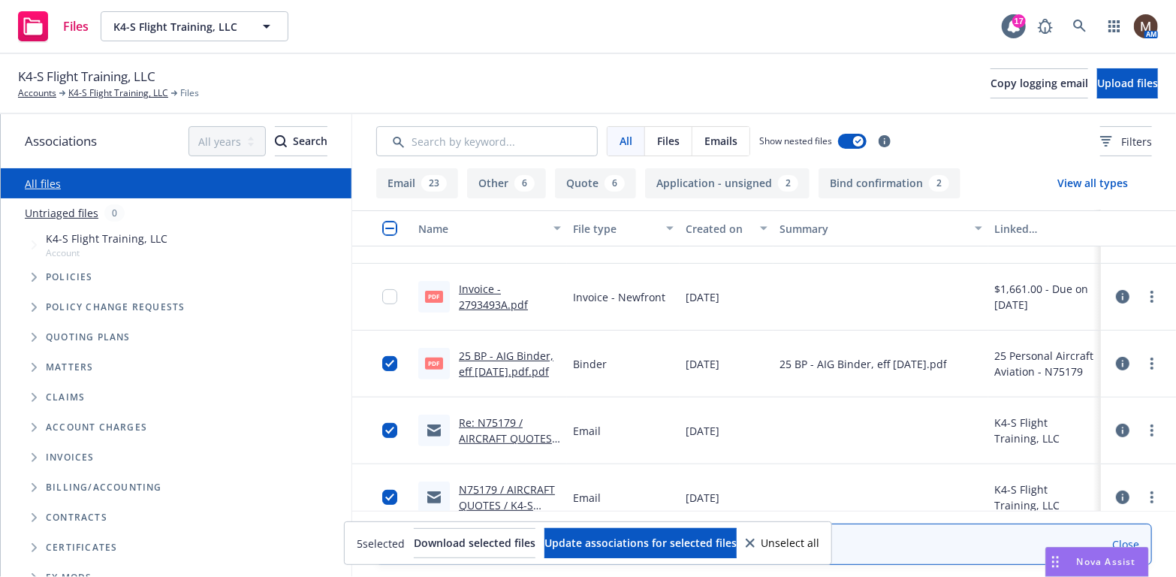
scroll to position [225, 0]
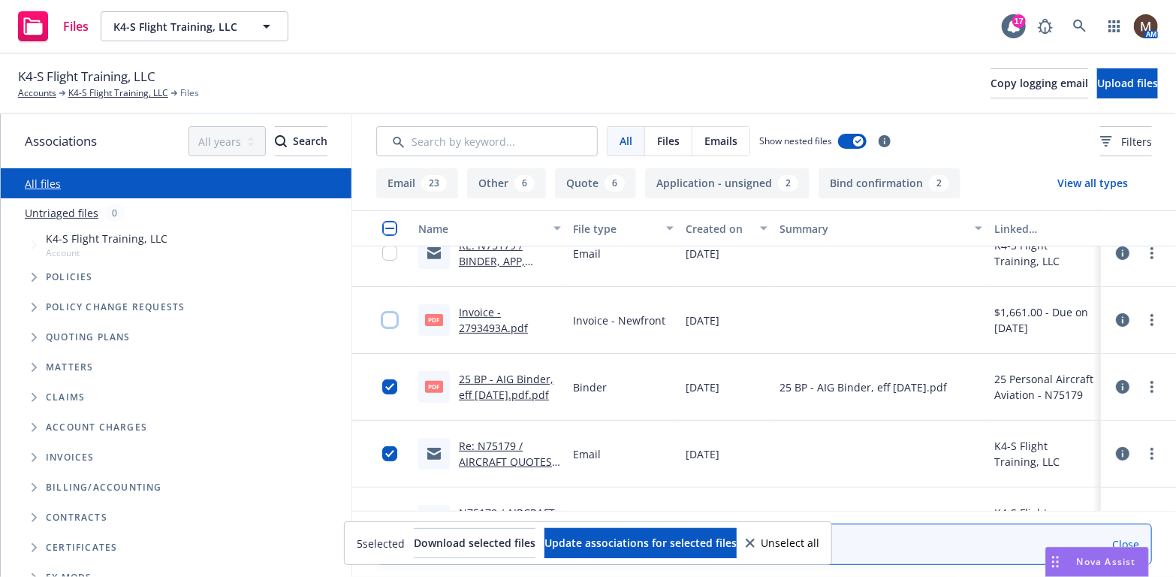
click at [382, 316] on input "checkbox" at bounding box center [389, 319] width 15 height 15
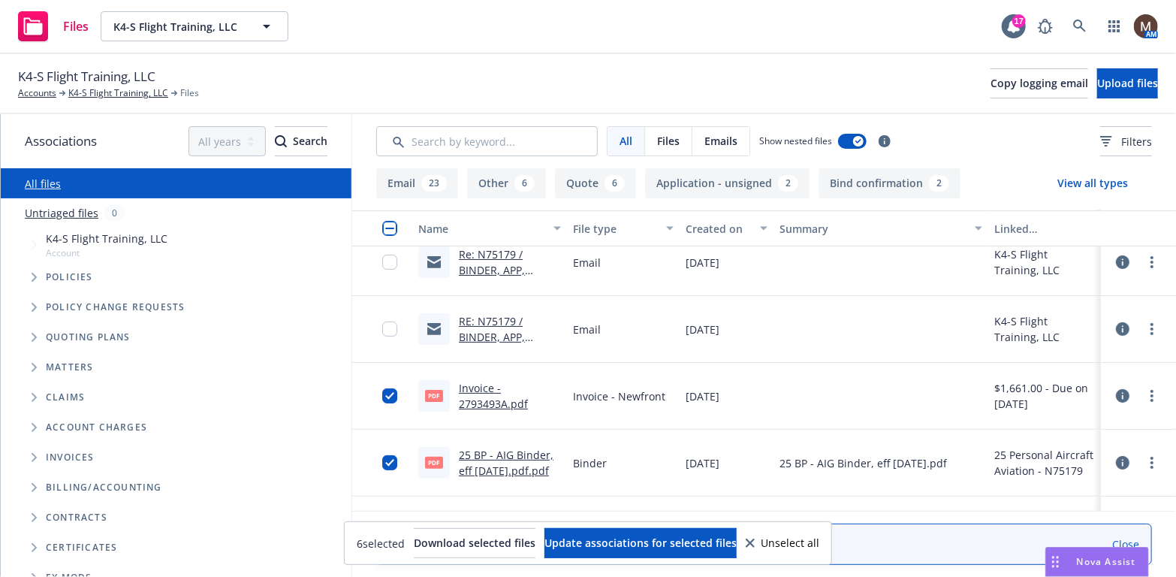
click at [366, 322] on div at bounding box center [382, 329] width 60 height 67
click at [385, 328] on input "checkbox" at bounding box center [389, 328] width 15 height 15
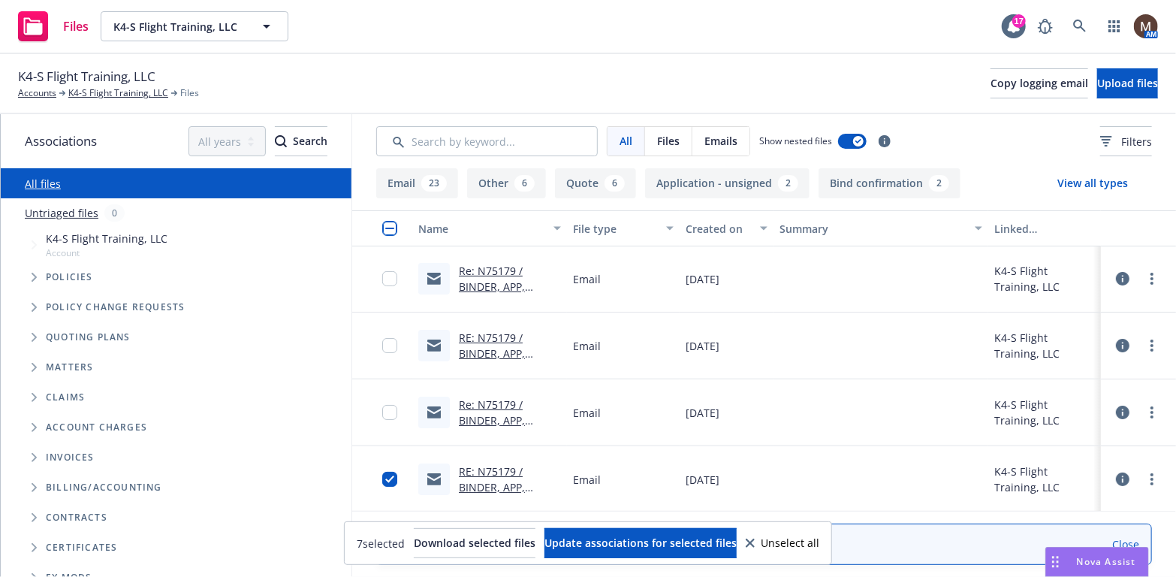
scroll to position [0, 0]
drag, startPoint x: 376, startPoint y: 419, endPoint x: 385, endPoint y: 374, distance: 46.1
click at [382, 414] on input "checkbox" at bounding box center [389, 413] width 15 height 15
click at [383, 342] on input "checkbox" at bounding box center [389, 346] width 15 height 15
click at [382, 280] on input "checkbox" at bounding box center [389, 279] width 15 height 15
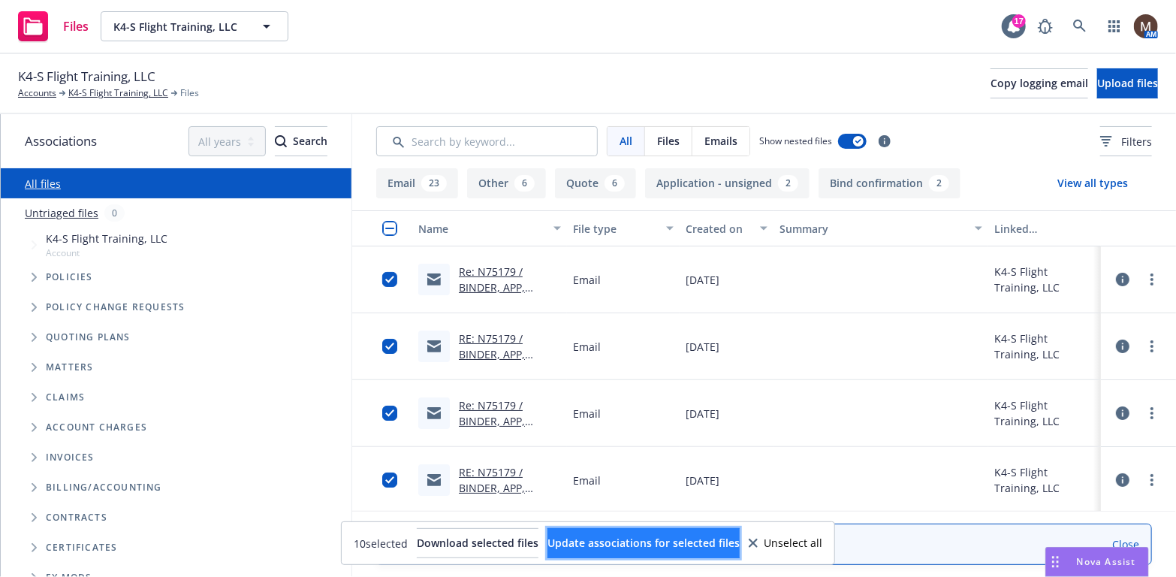
click at [606, 536] on span "Update associations for selected files" at bounding box center [644, 543] width 192 height 14
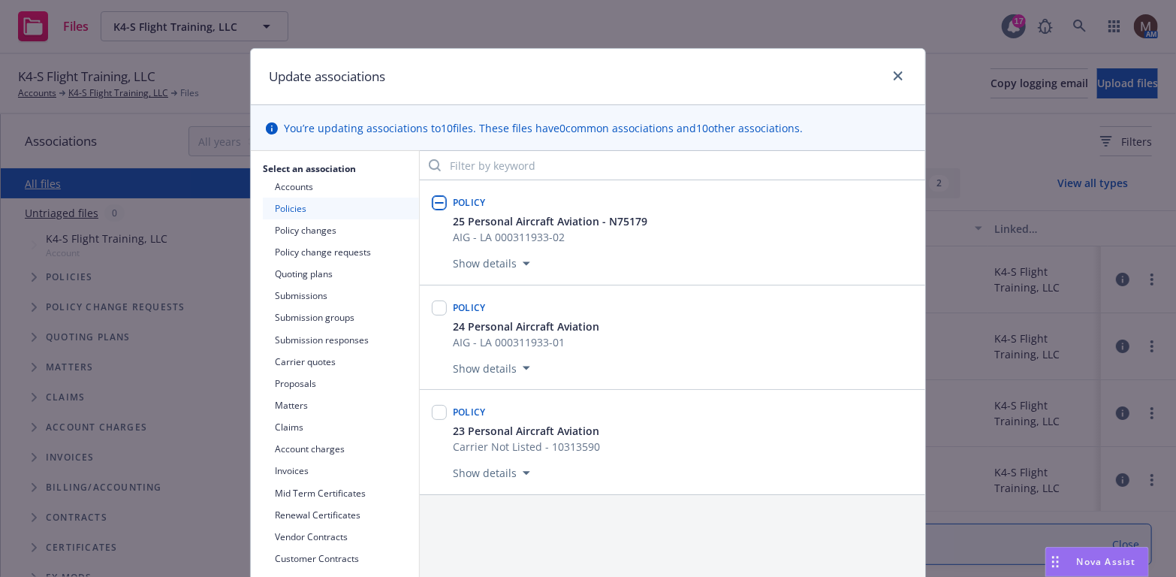
click at [437, 196] on input "checkbox" at bounding box center [439, 202] width 15 height 15
checkbox input "true"
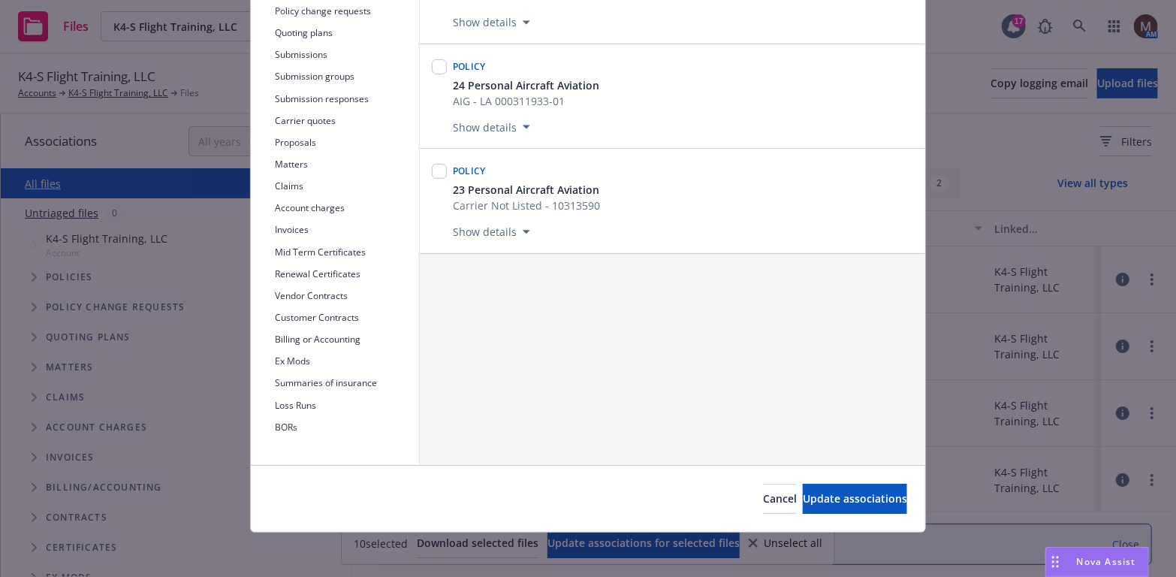
scroll to position [244, 0]
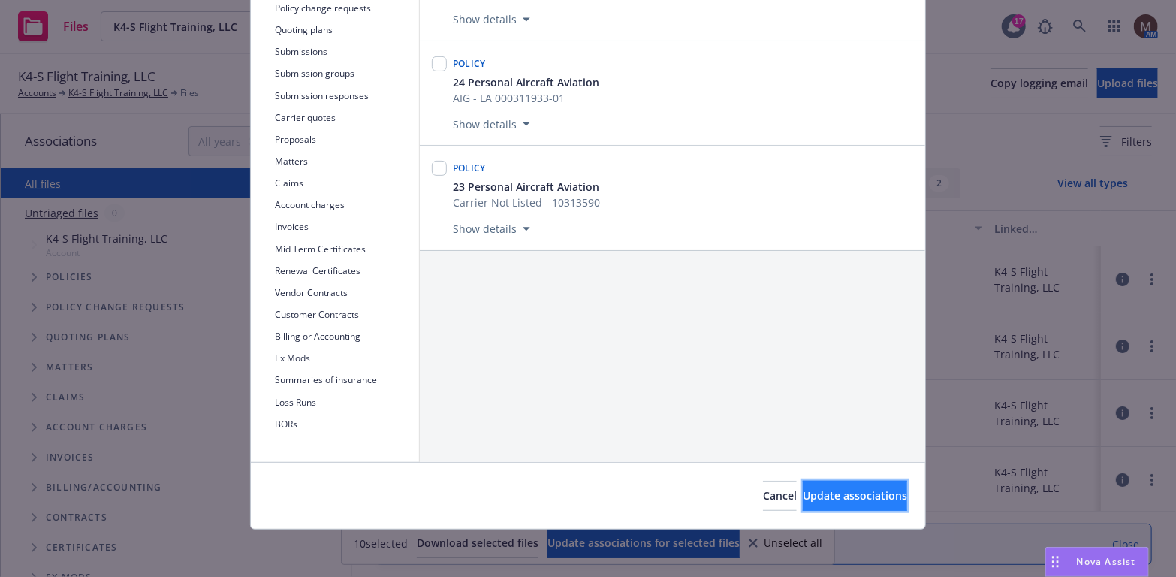
click at [840, 486] on button "Update associations" at bounding box center [855, 496] width 104 height 30
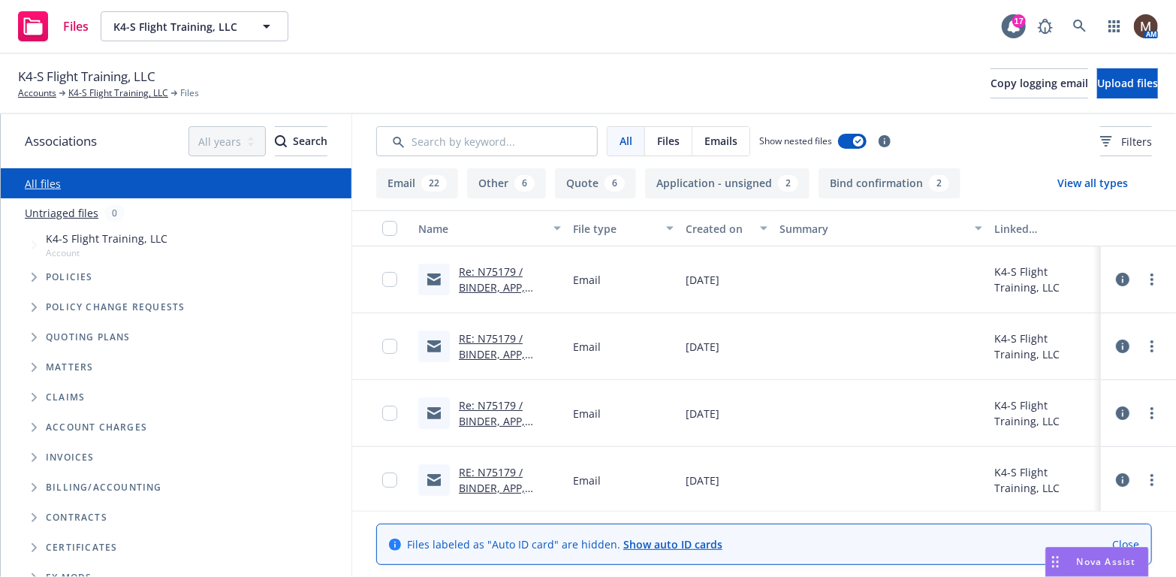
click at [488, 287] on link "Re: N75179 / BINDER, APP, INVOICE / K4-S Flight Training, LLC / [DATE]" at bounding box center [507, 302] width 96 height 77
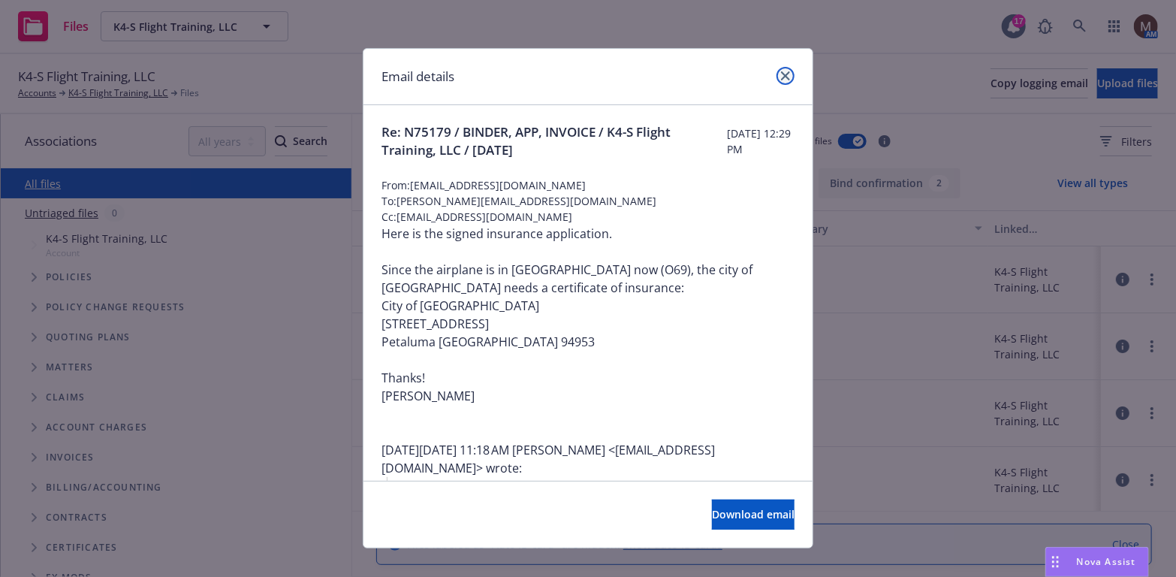
click at [781, 72] on icon "close" at bounding box center [785, 75] width 9 height 9
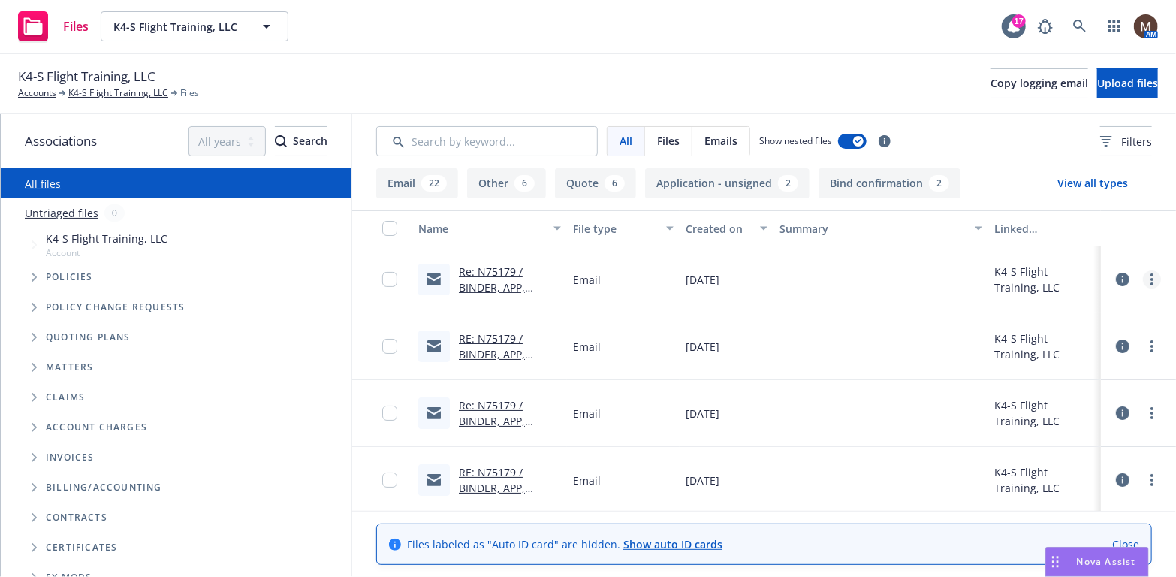
click at [1145, 276] on link "more" at bounding box center [1152, 279] width 18 height 18
click at [1037, 371] on link "Edit" at bounding box center [1075, 370] width 149 height 30
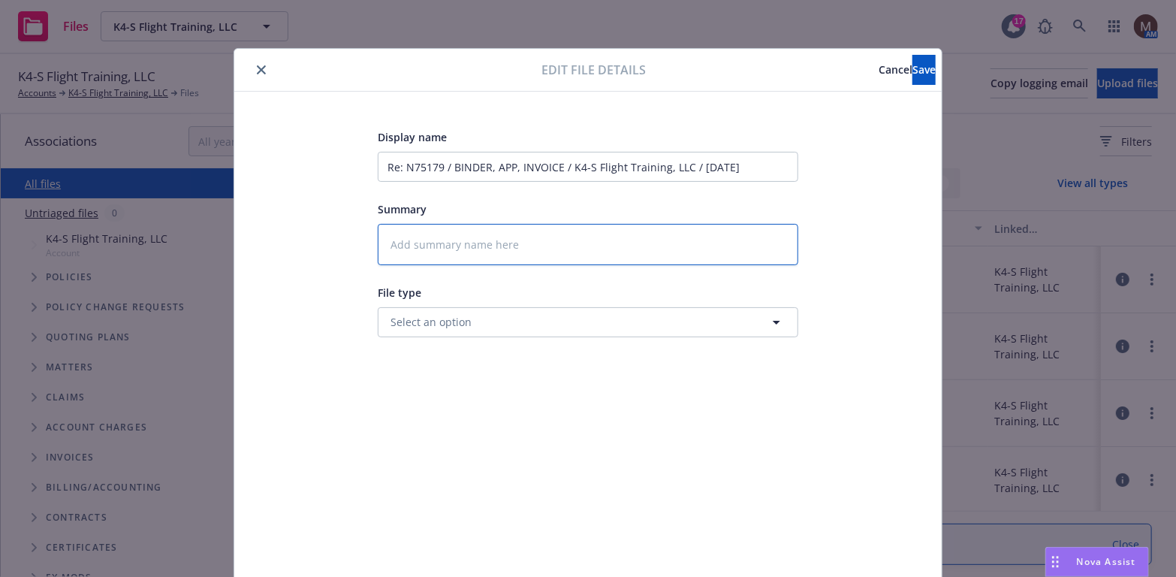
click at [410, 246] on textarea at bounding box center [588, 244] width 421 height 41
type textarea "2"
type textarea "x"
type textarea "25"
type textarea "x"
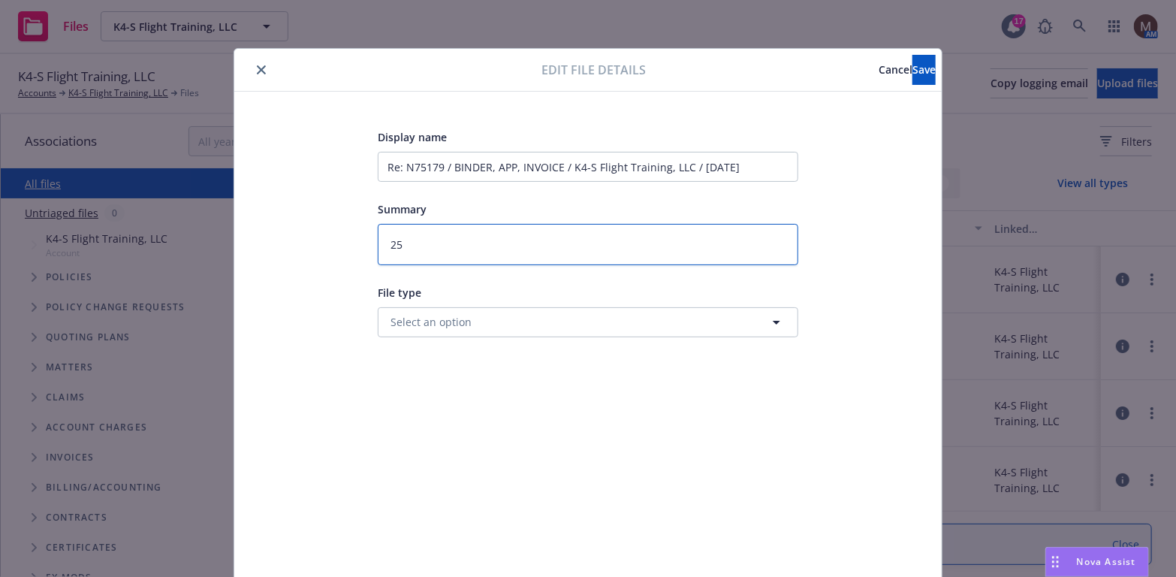
type textarea "25"
type textarea "x"
type textarea "25 B"
type textarea "x"
type textarea "25 BP"
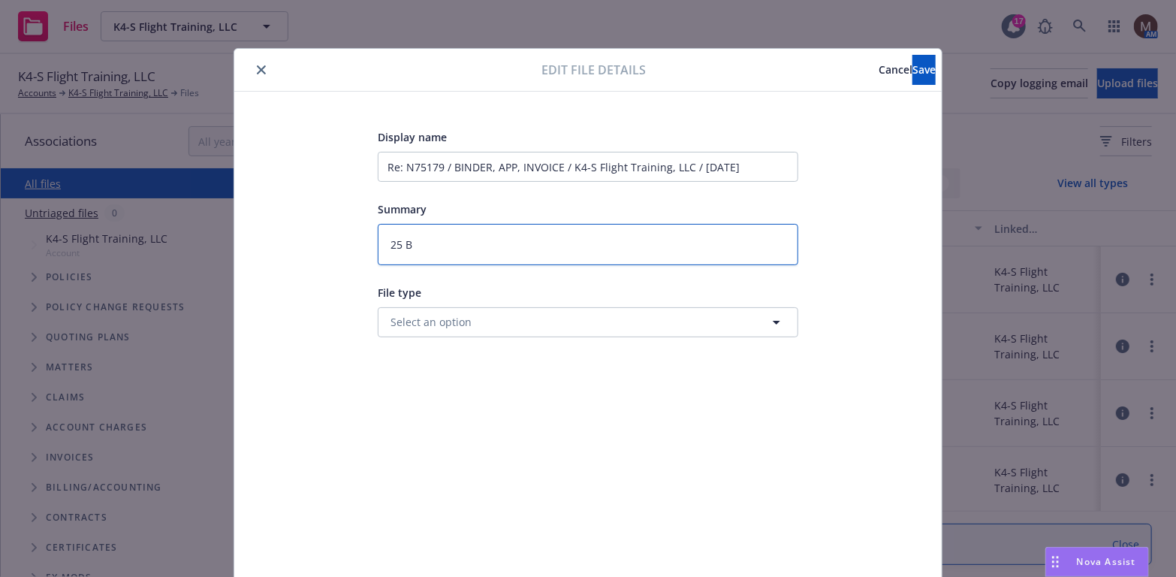
type textarea "x"
type textarea "25 BP"
type textarea "x"
type textarea "25 BP -"
type textarea "x"
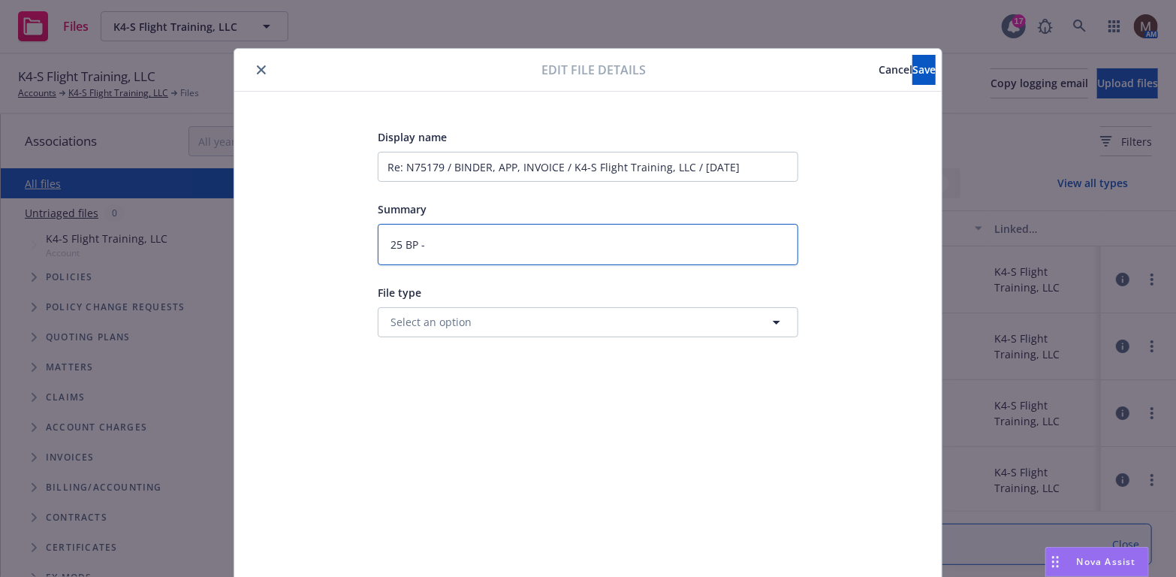
type textarea "25 BP -"
type textarea "x"
type textarea "25 BP - C"
type textarea "x"
type textarea "25 BP - CE"
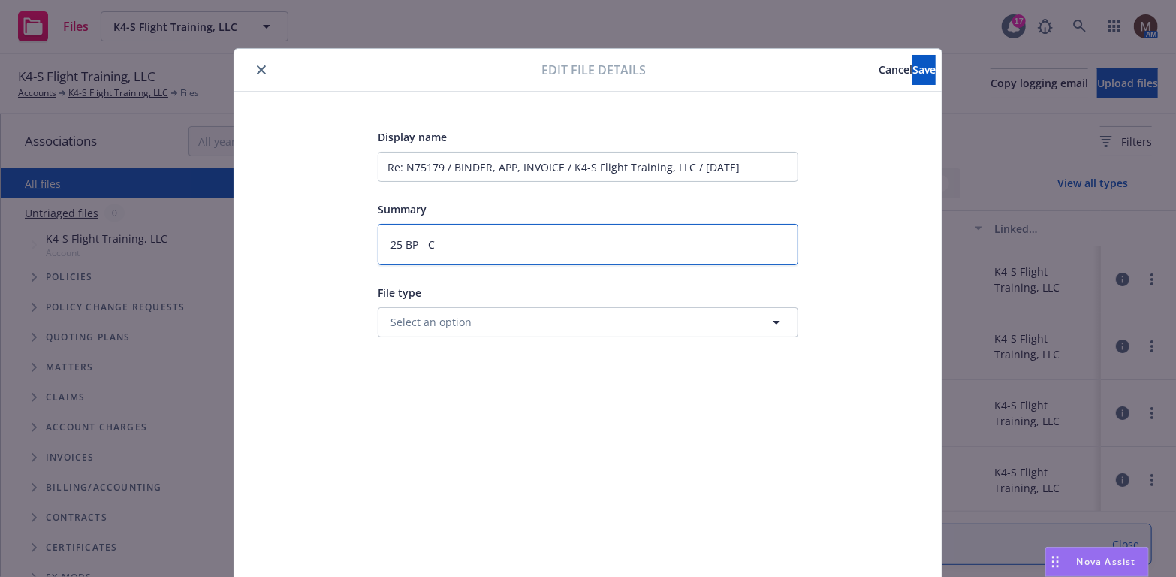
type textarea "x"
type textarea "25 BP - CER"
type textarea "x"
type textarea "25 BP - CERT"
type textarea "x"
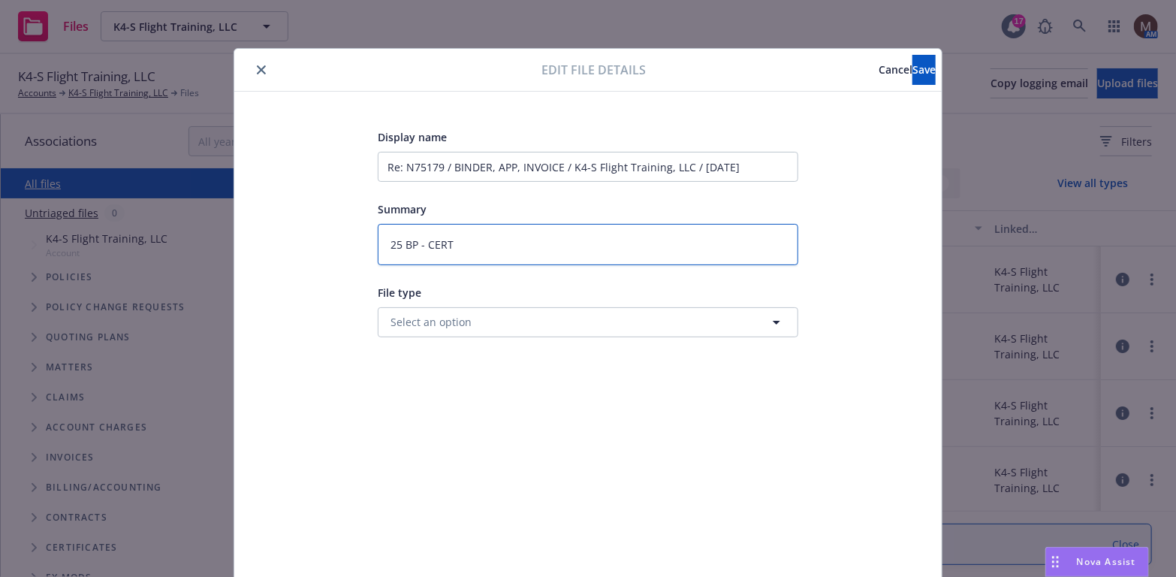
type textarea "25 BP - CERT"
type textarea "x"
type textarea "25 BP - CERT -"
type textarea "x"
type textarea "25 BP - CERT -"
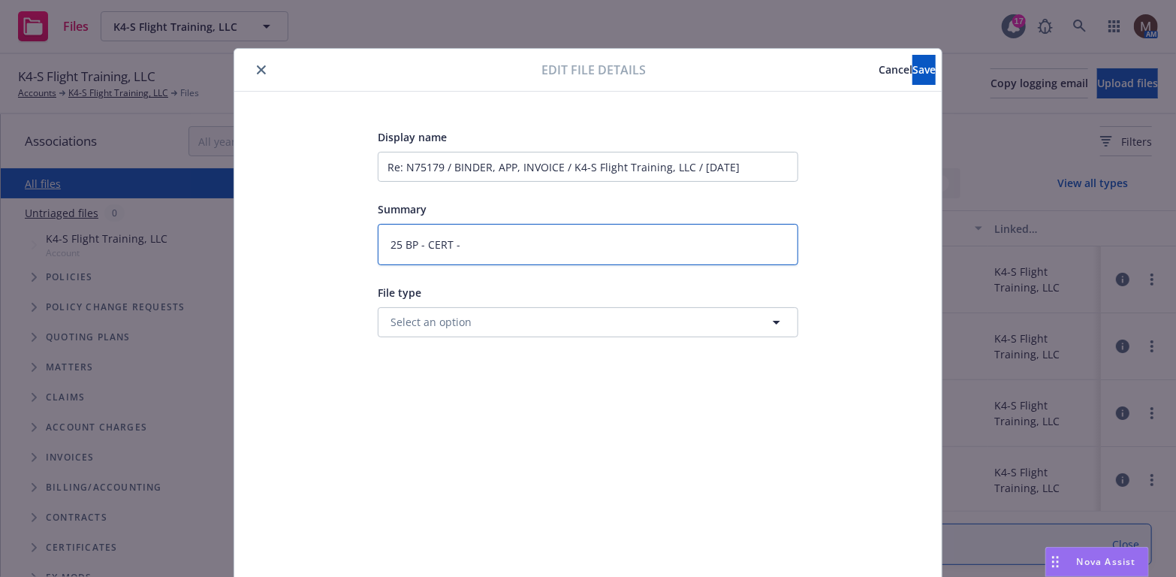
type textarea "x"
type textarea "25 BP - CERT -"
type textarea "x"
type textarea "25 BP - CERT"
type textarea "x"
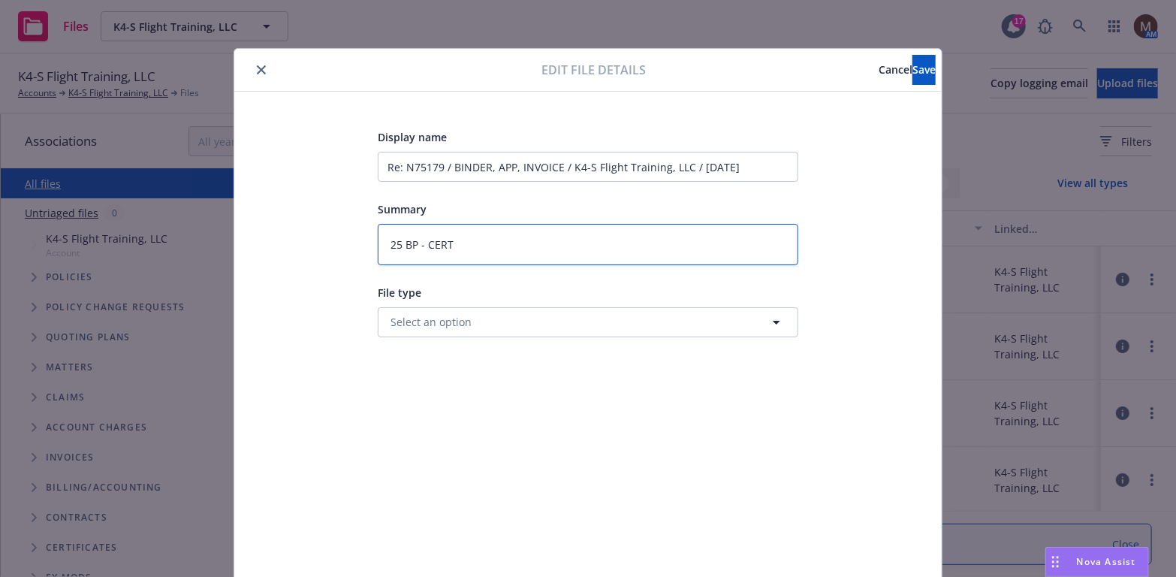
type textarea "25 BP - CERT"
type textarea "x"
type textarea "25 BP - CERT R"
type textarea "x"
type textarea "25 BP - CERT Re"
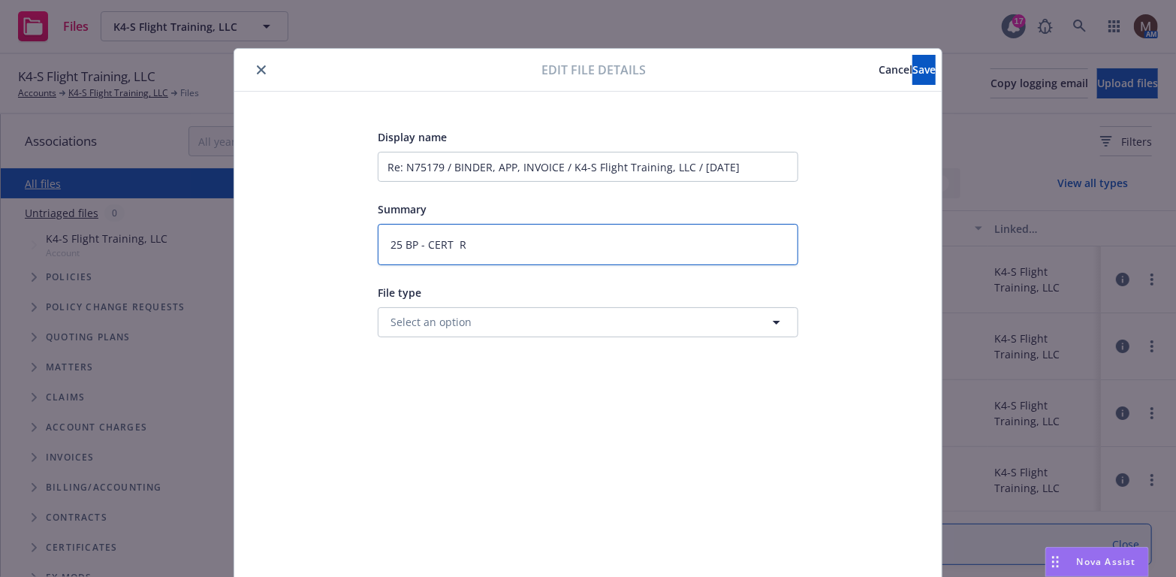
type textarea "x"
type textarea "25 BP - CERT Req"
type textarea "x"
type textarea "25 BP - CERT Requ"
type textarea "x"
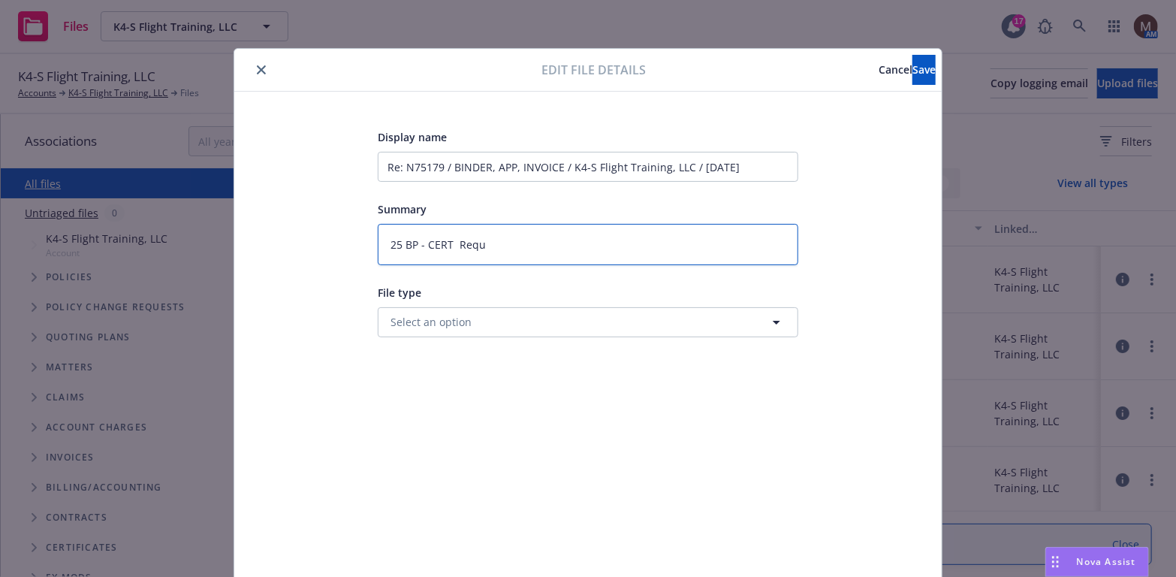
type textarea "25 BP - CERT Reque"
type textarea "x"
type textarea "25 BP - CERT Reques"
type textarea "x"
type textarea "25 BP - CERT Request"
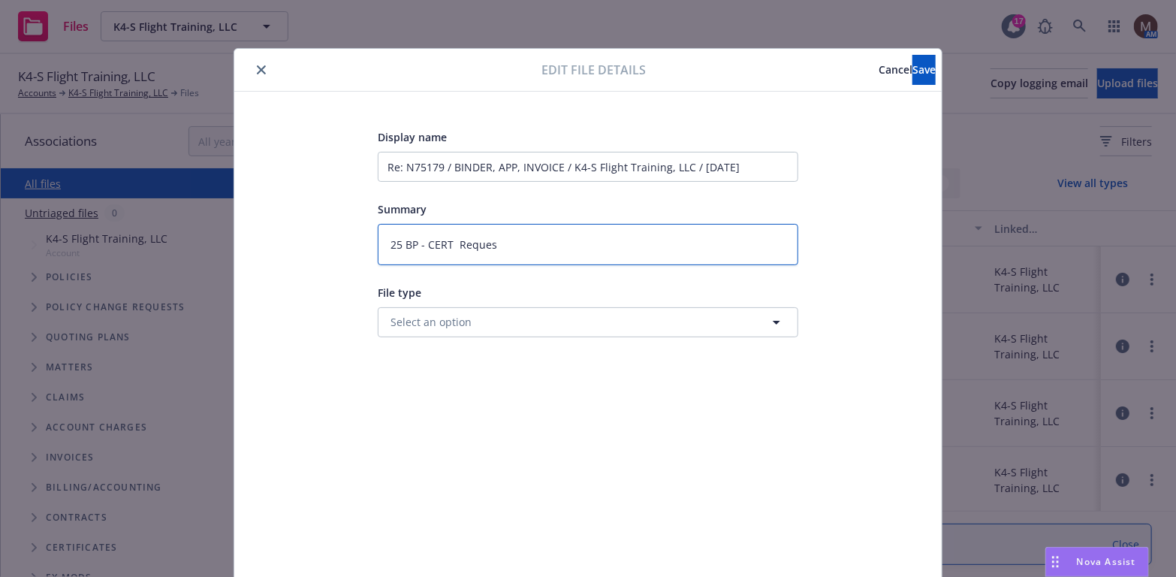
type textarea "x"
type textarea "25 BP - CERT Request"
type textarea "x"
type textarea "25 BP - CERT Request ,"
type textarea "x"
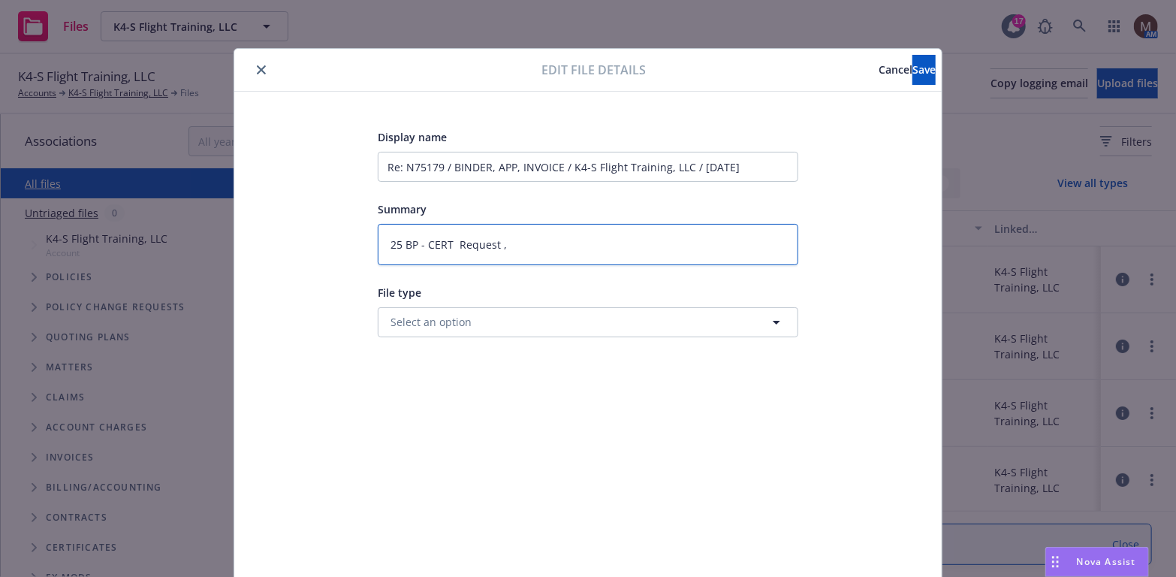
type textarea "25 BP - CERT Request ,"
type textarea "x"
type textarea "25 BP - CERT Request , C"
type textarea "x"
type textarea "25 BP - CERT Request , Ci"
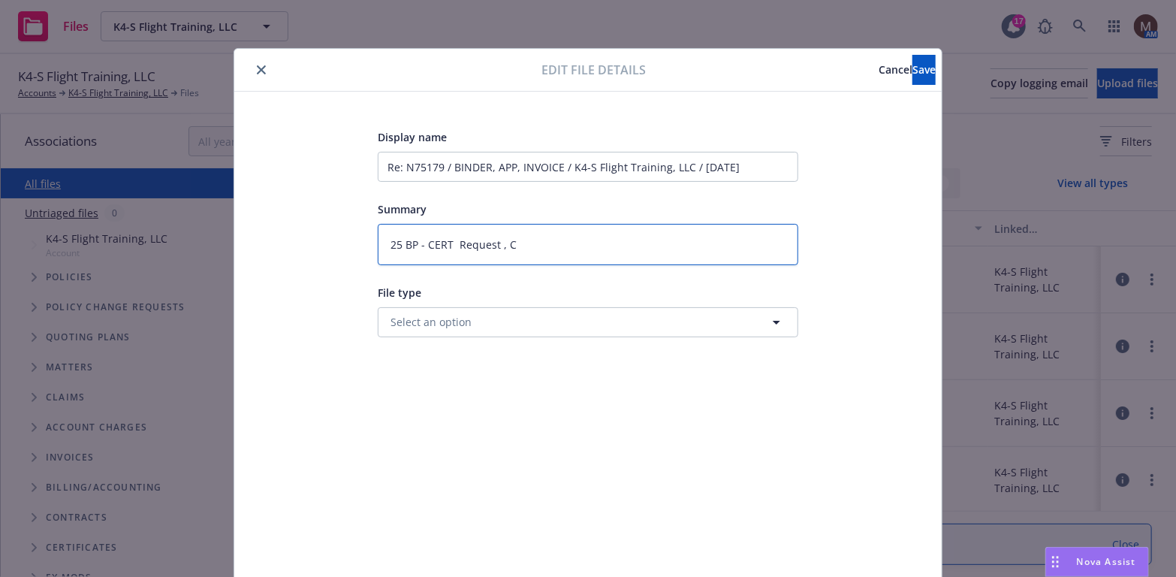
type textarea "x"
type textarea "25 BP - CERT Request , Cit"
type textarea "x"
type textarea "25 BP - CERT Request , City"
type textarea "x"
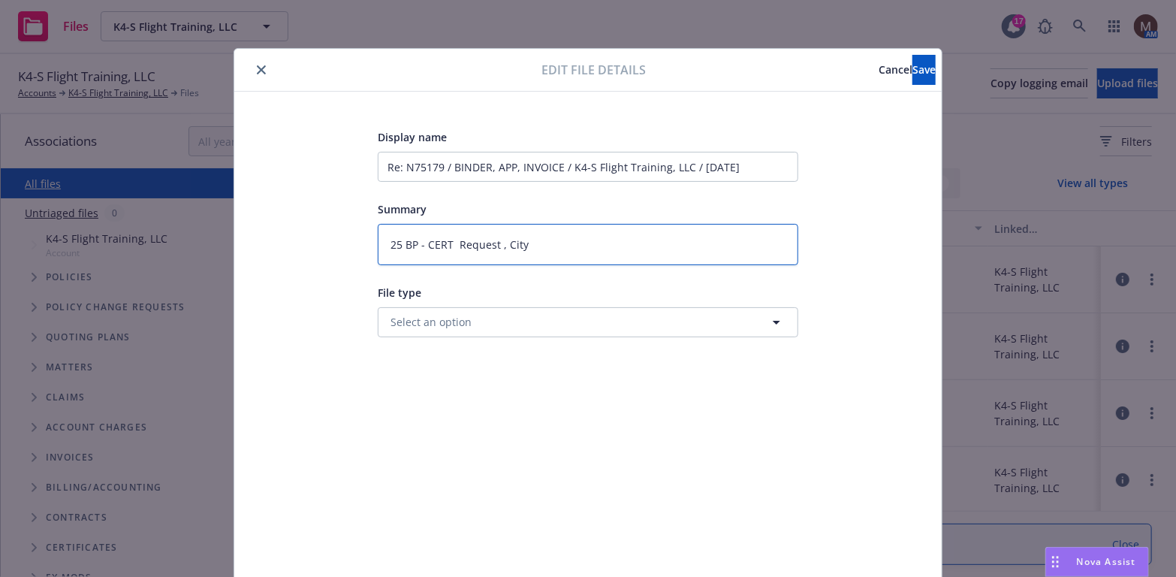
type textarea "25 BP - CERT Request , City"
type textarea "x"
type textarea "25 BP - CERT Request , City o"
type textarea "x"
type textarea "25 BP - CERT Request , City of"
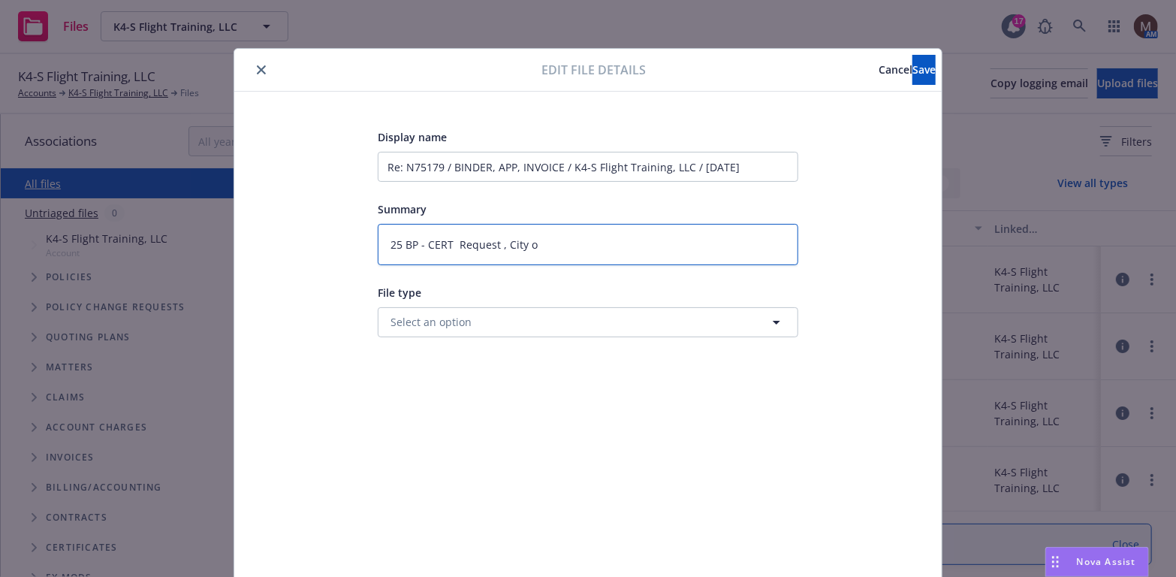
type textarea "x"
type textarea "25 BP - CERT Request , City of"
type textarea "x"
type textarea "25 BP - CERT Request , City of P"
type textarea "x"
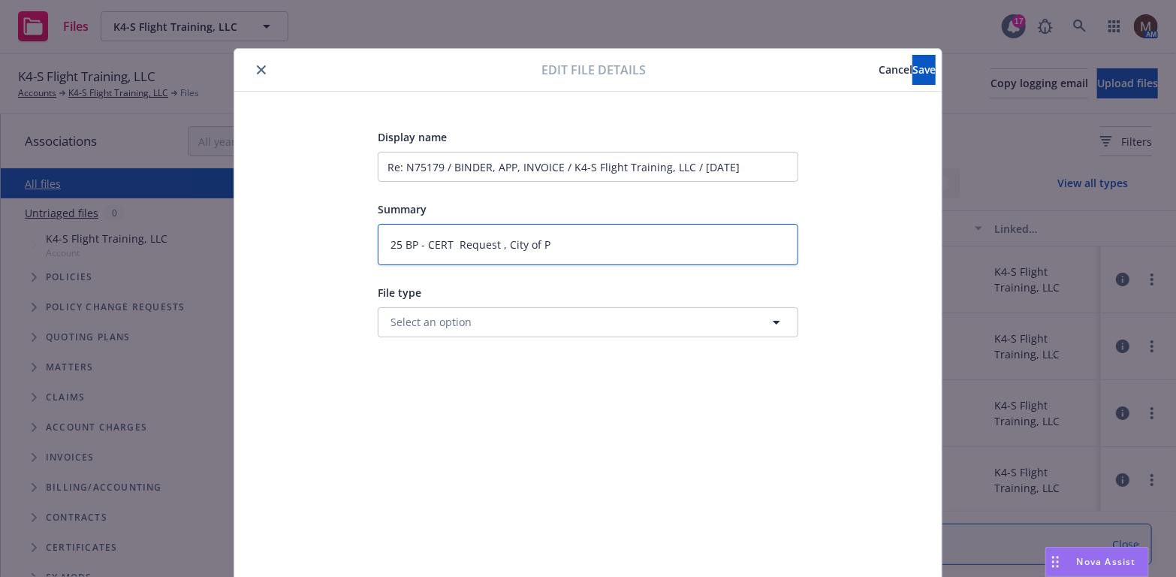
type textarea "25 BP - CERT Request , City of Pe"
type textarea "x"
type textarea "25 BP - CERT Request , City of Pet"
type textarea "x"
type textarea "25 BP - CERT Request , City of [GEOGRAPHIC_DATA]"
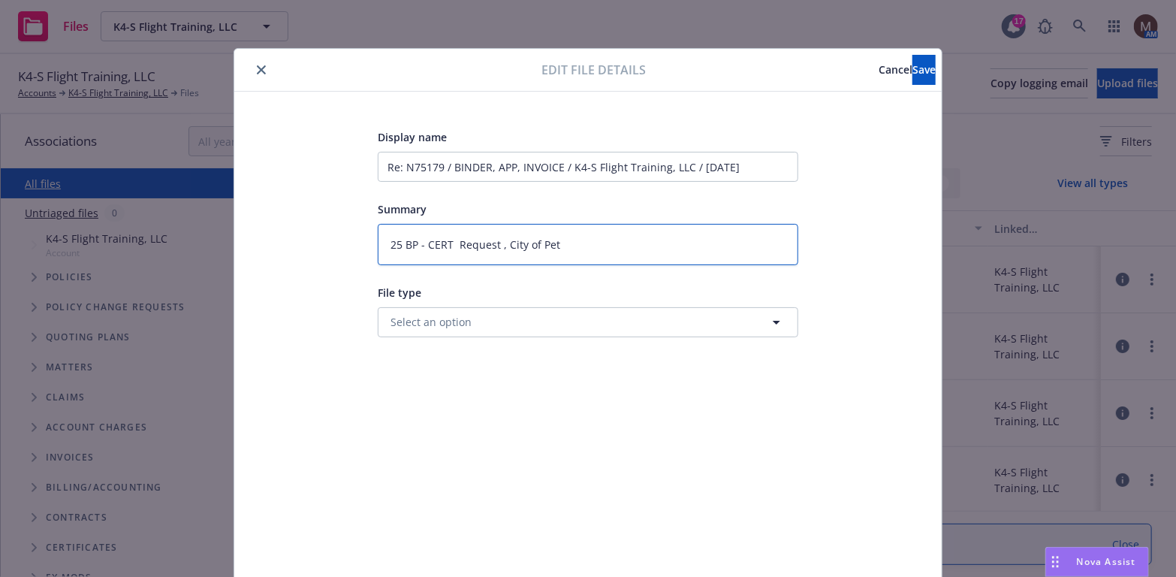
type textarea "x"
type textarea "25 BP - CERT Request , City of [GEOGRAPHIC_DATA]"
type textarea "x"
type textarea "25 BP - CERT Request , City of [GEOGRAPHIC_DATA]"
type textarea "x"
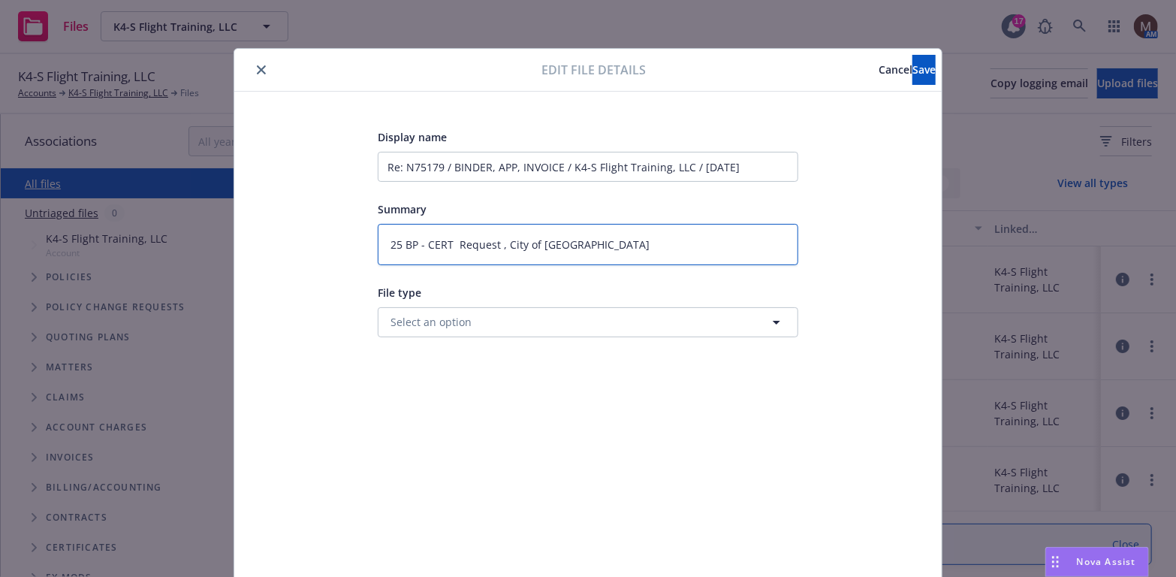
type textarea "25 BP - CERT Request , City of [GEOGRAPHIC_DATA]"
type textarea "x"
type textarea "25 BP - CERT Request , City of [GEOGRAPHIC_DATA]"
type textarea "x"
type textarea "25 BP - CERT Request , City of [GEOGRAPHIC_DATA]"
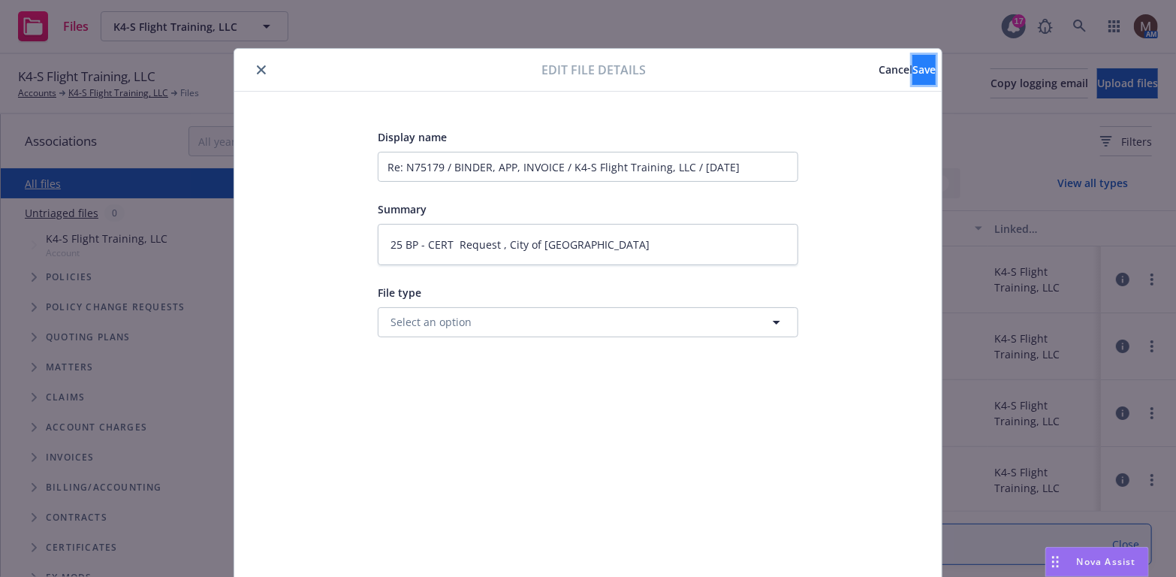
click at [913, 73] on button "Save" at bounding box center [924, 70] width 23 height 30
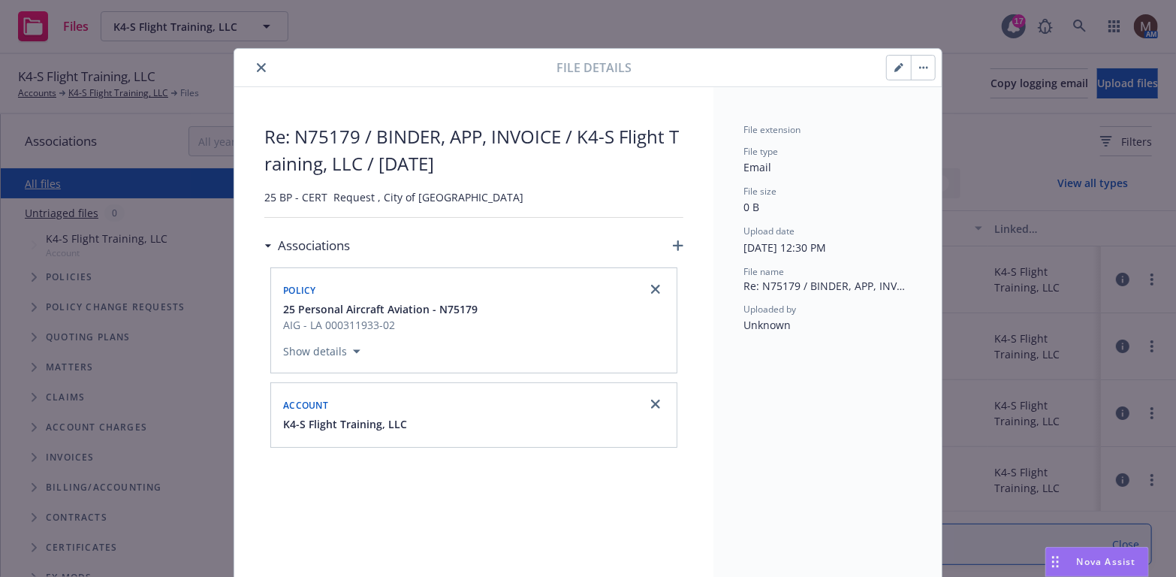
click at [257, 63] on icon "close" at bounding box center [261, 67] width 9 height 9
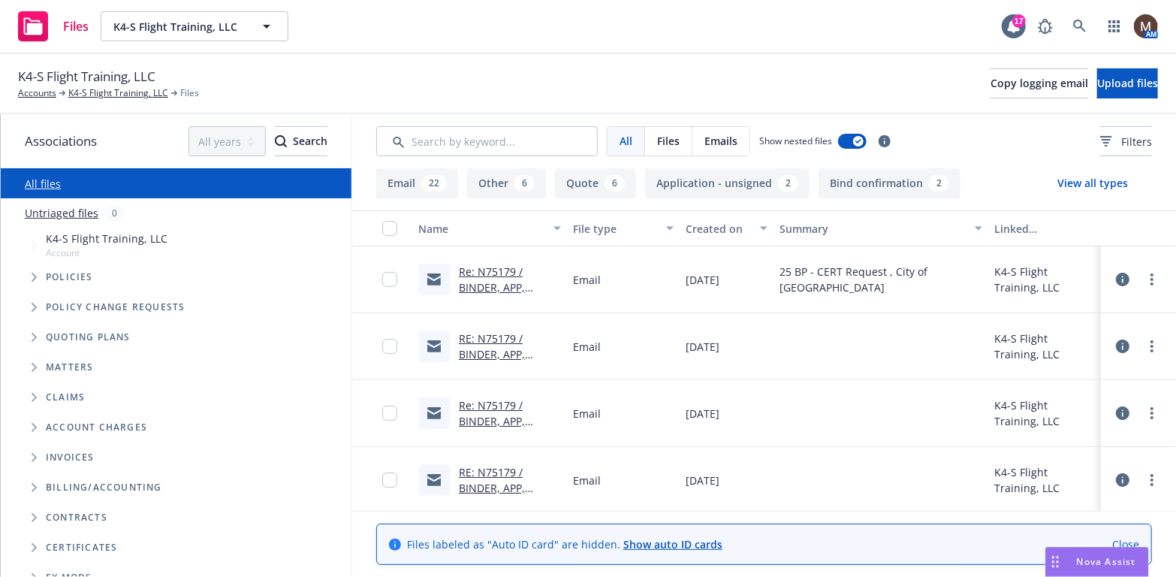
click at [489, 354] on link "RE: N75179 / BINDER, APP, INVOICE / K4-S Flight Training, LLC / [DATE]" at bounding box center [507, 369] width 96 height 77
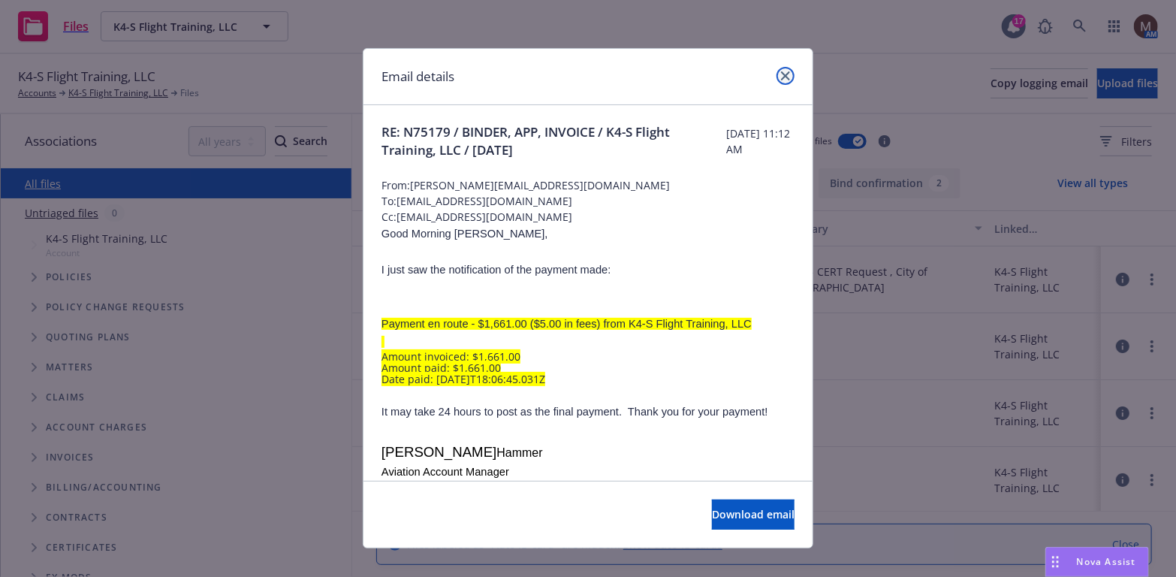
click at [780, 69] on link "close" at bounding box center [786, 76] width 18 height 18
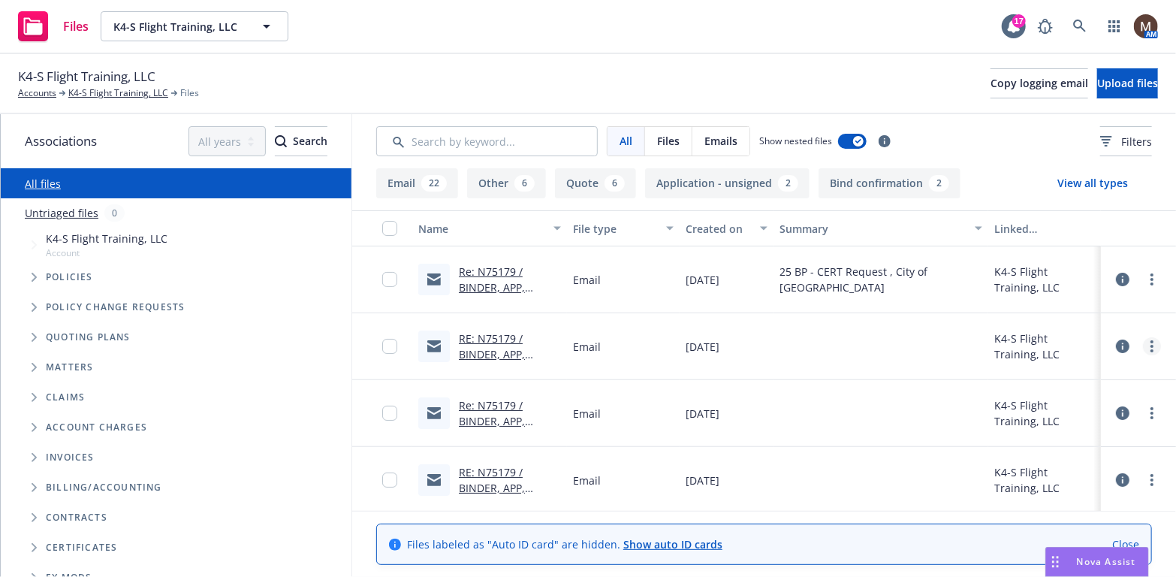
click at [1143, 343] on link "more" at bounding box center [1152, 346] width 18 height 18
click at [1028, 439] on link "Edit" at bounding box center [1075, 436] width 149 height 30
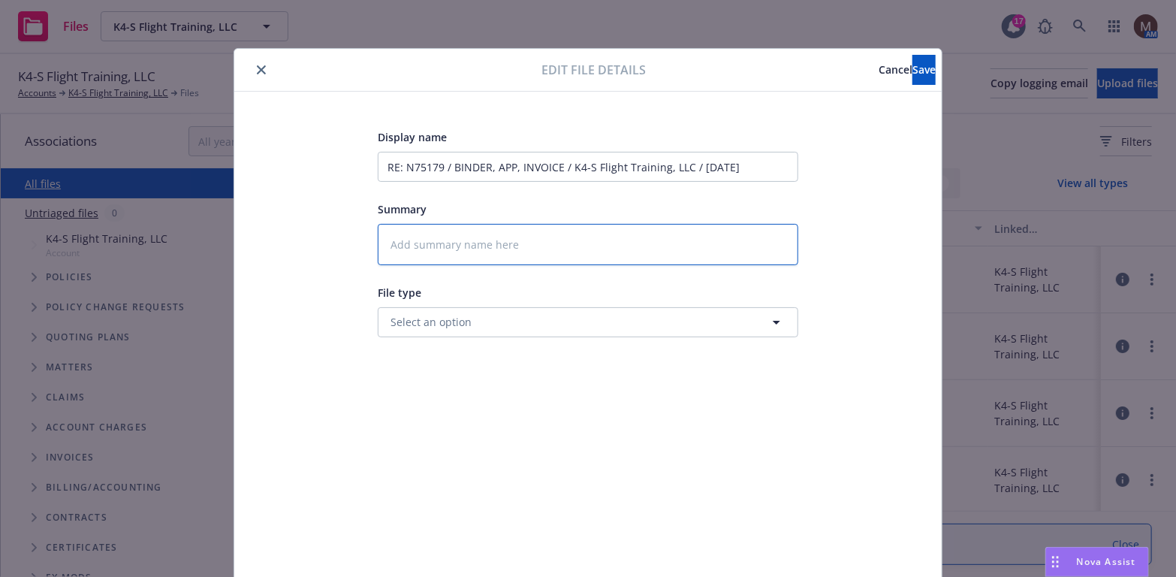
click at [427, 238] on textarea at bounding box center [588, 244] width 421 height 41
type textarea "x"
type textarea "T"
type textarea "x"
type textarea "To"
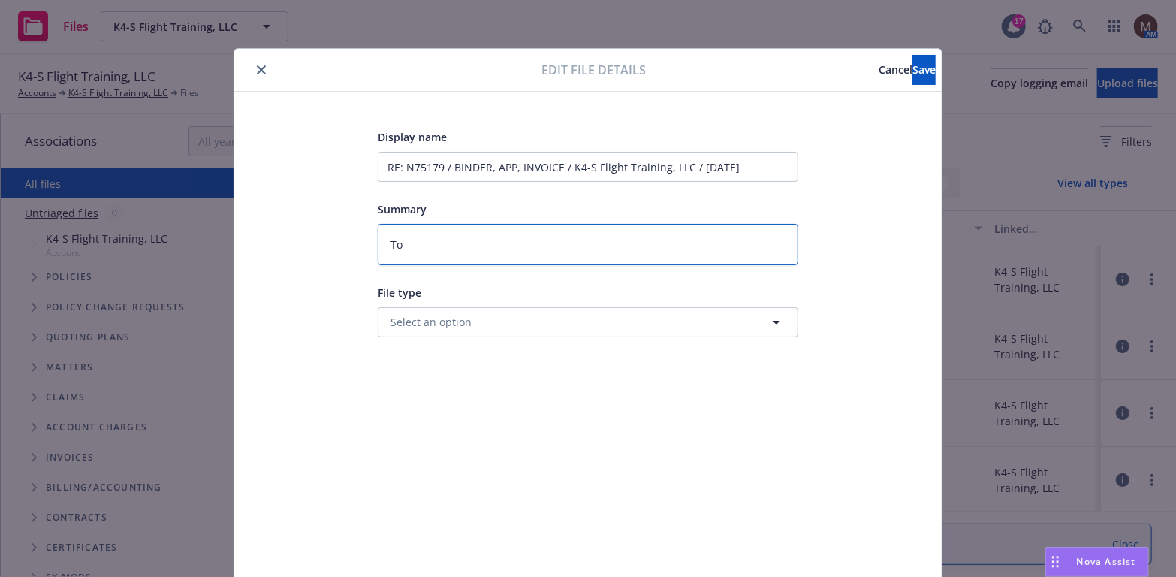
type textarea "x"
type textarea "To"
type textarea "x"
type textarea "To I"
type textarea "x"
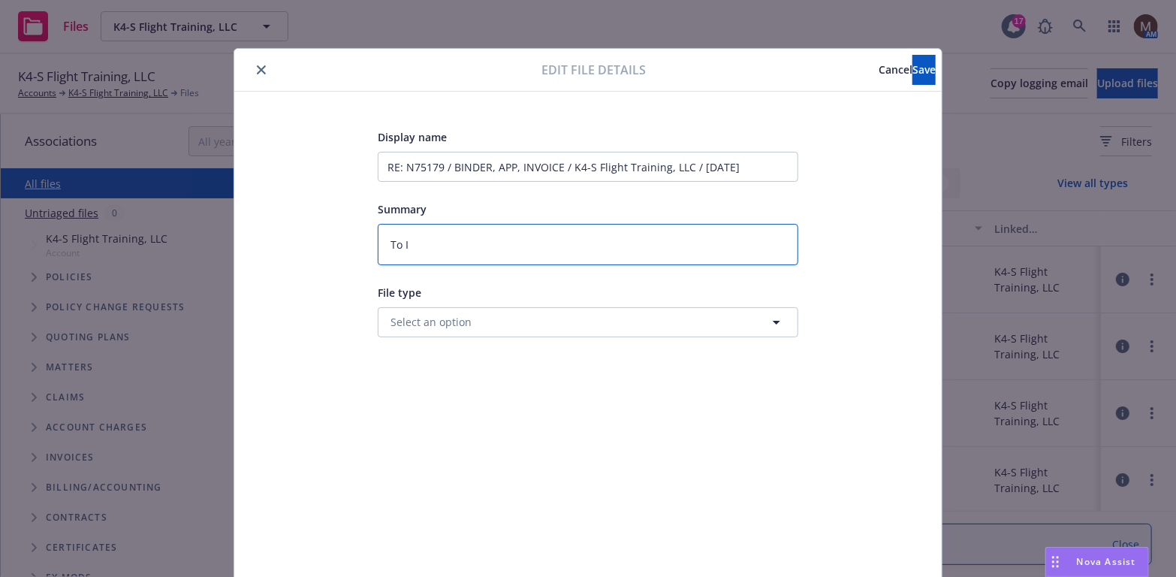
type textarea "To In"
type textarea "x"
type textarea "To Ins"
type textarea "x"
type textarea "To Insu"
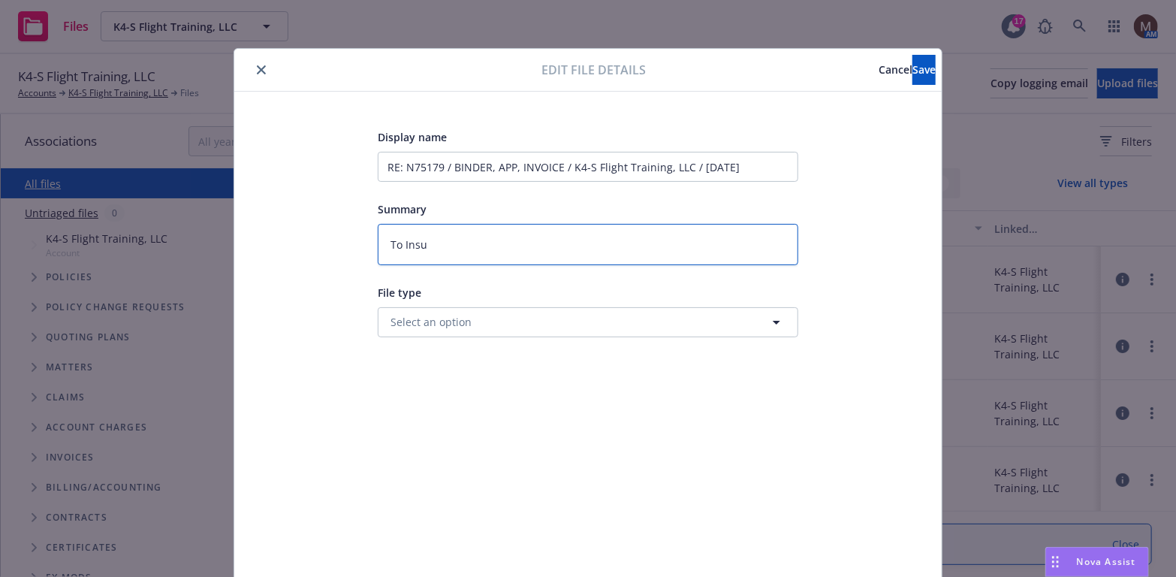
type textarea "x"
type textarea "To Insur"
type textarea "x"
type textarea "To Insure"
type textarea "x"
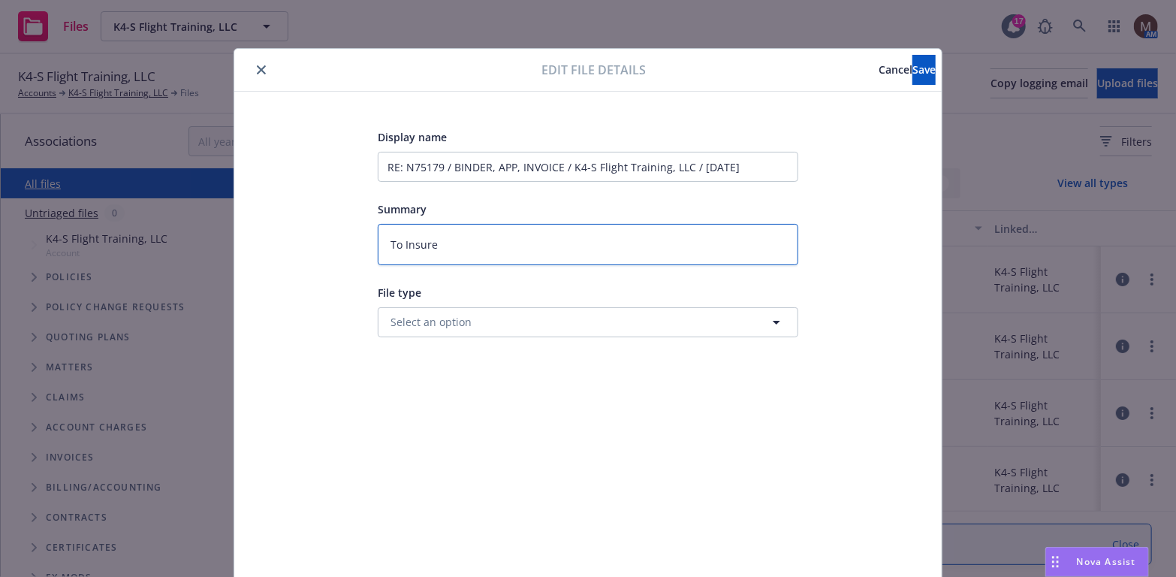
type textarea "To Insured"
type textarea "x"
type textarea "To Insured:"
type textarea "x"
type textarea "To Insured:"
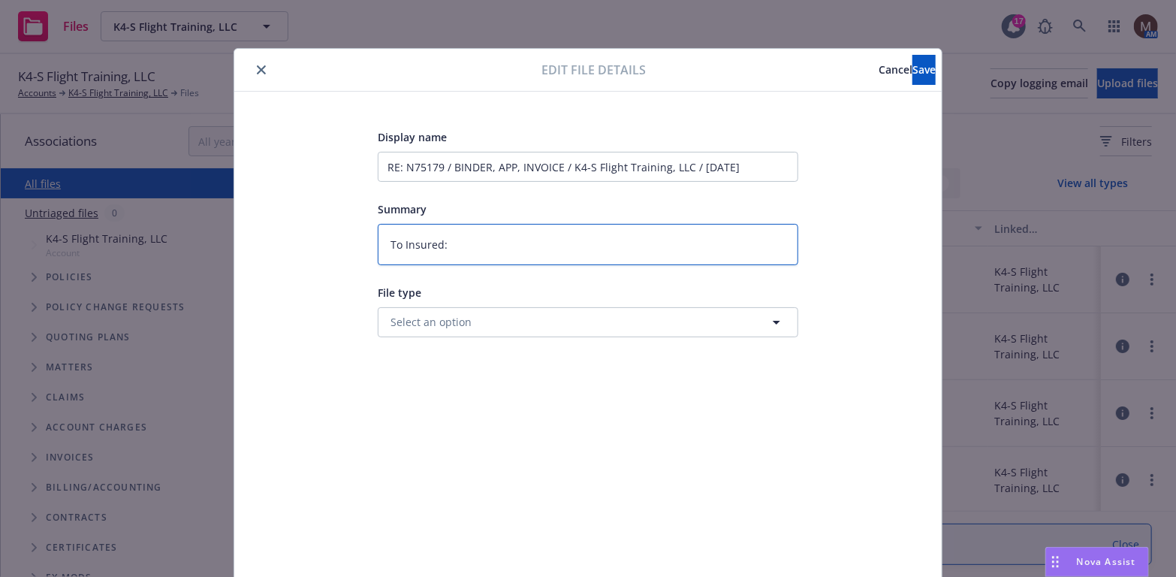
type textarea "x"
type textarea "To Insured:"
type textarea "x"
type textarea "To Insured: c"
type textarea "x"
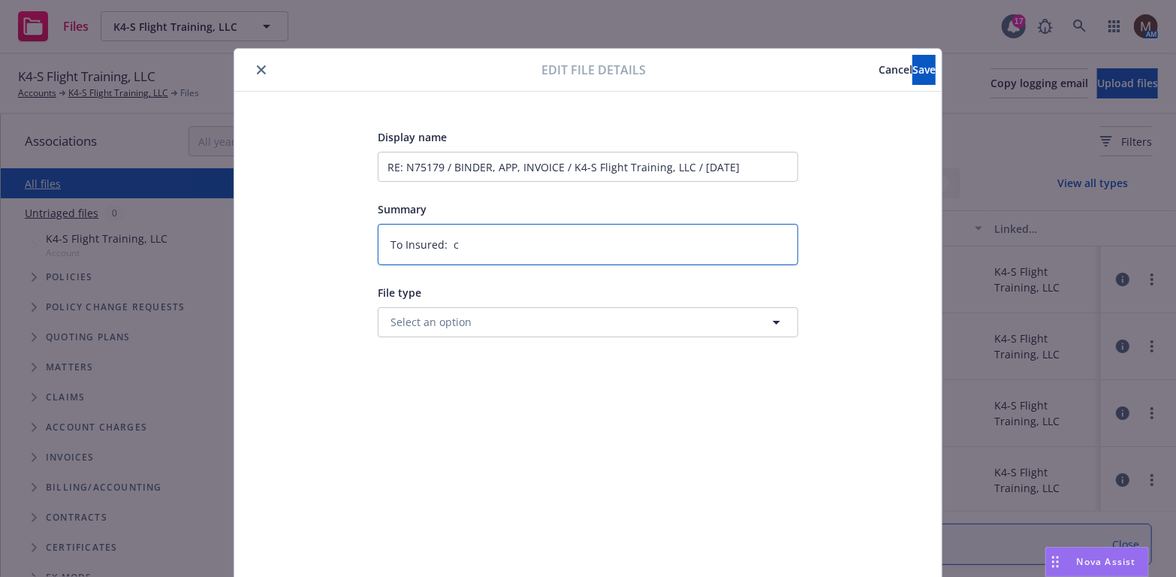
type textarea "To Insured: co"
type textarea "x"
type textarea "To Insured: con"
type textarea "x"
type textarea "To Insured: conf"
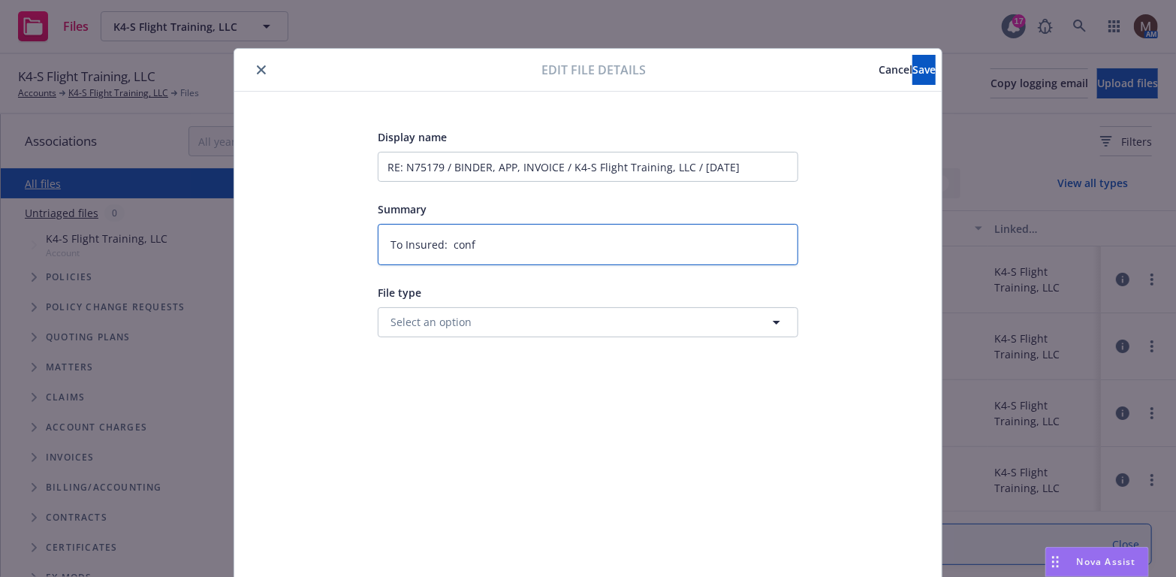
type textarea "x"
type textarea "To Insured: confi"
type textarea "x"
type textarea "To Insured: confir"
type textarea "x"
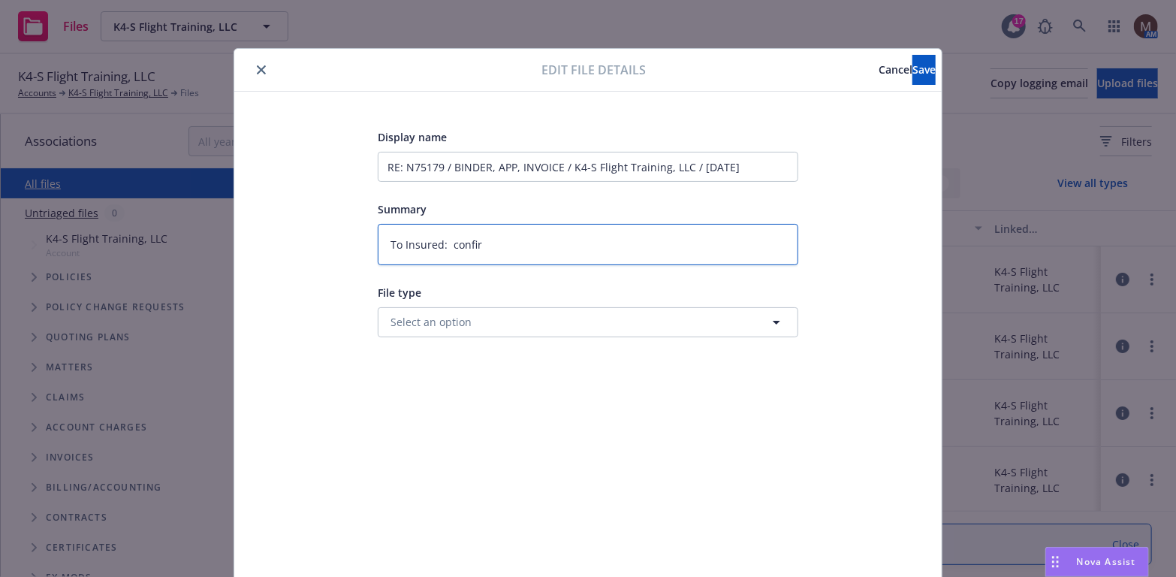
type textarea "To Insured: confirm"
type textarea "x"
type textarea "To Insured: confirme"
type textarea "x"
type textarea "To Insured: confirmed"
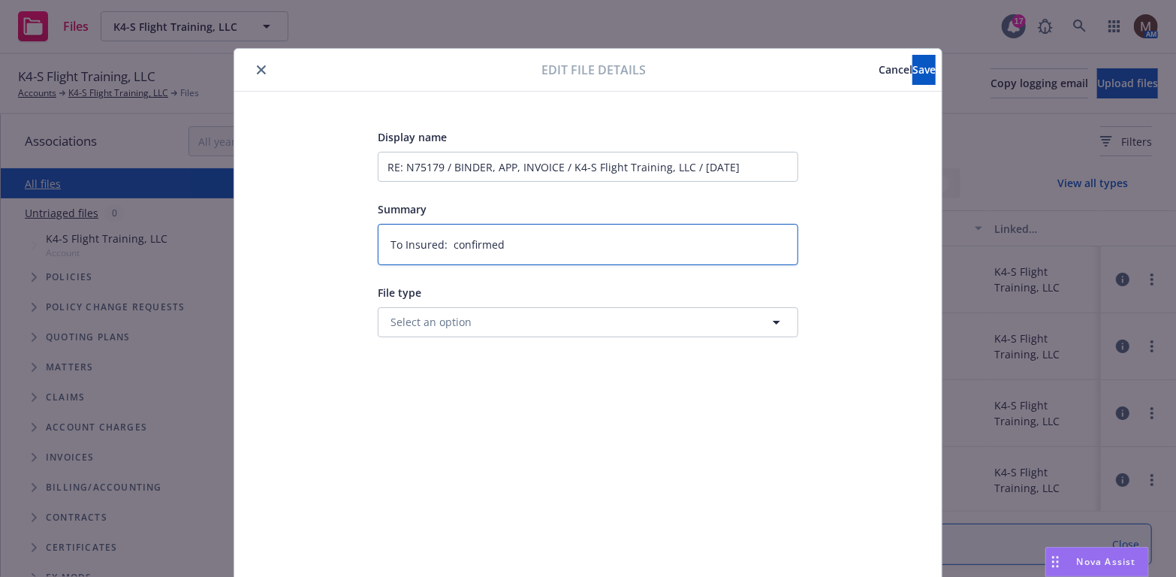
type textarea "x"
type textarea "To Insured: confirmed"
type textarea "x"
type textarea "To Insured: confirmed p"
type textarea "x"
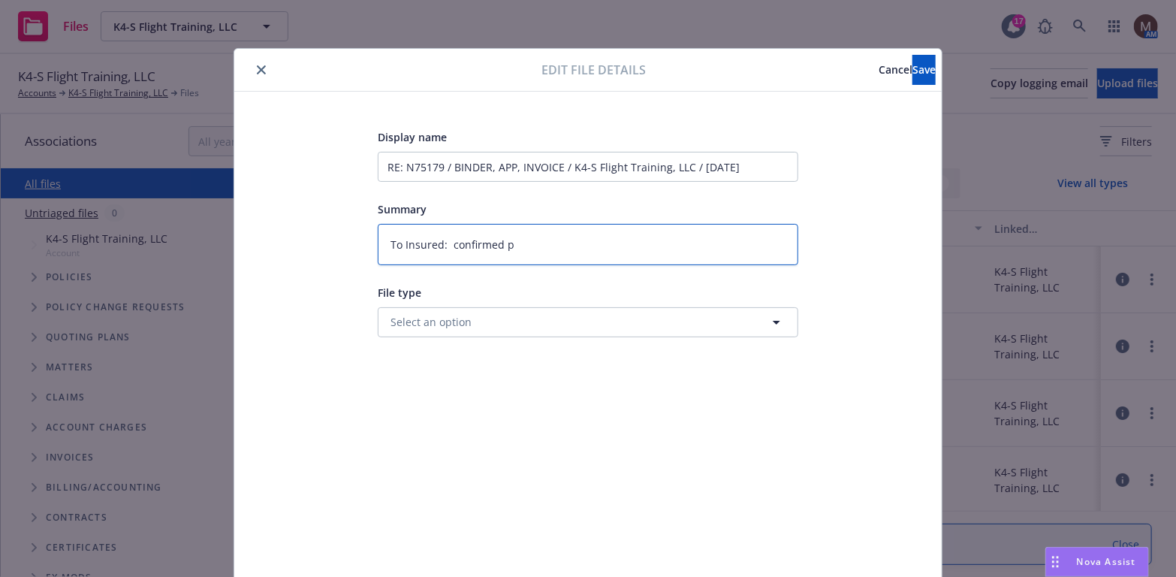
type textarea "To Insured: confirmed pa"
type textarea "x"
type textarea "To Insured: confirmed paye"
type textarea "x"
type textarea "To Insured: confirmed payem"
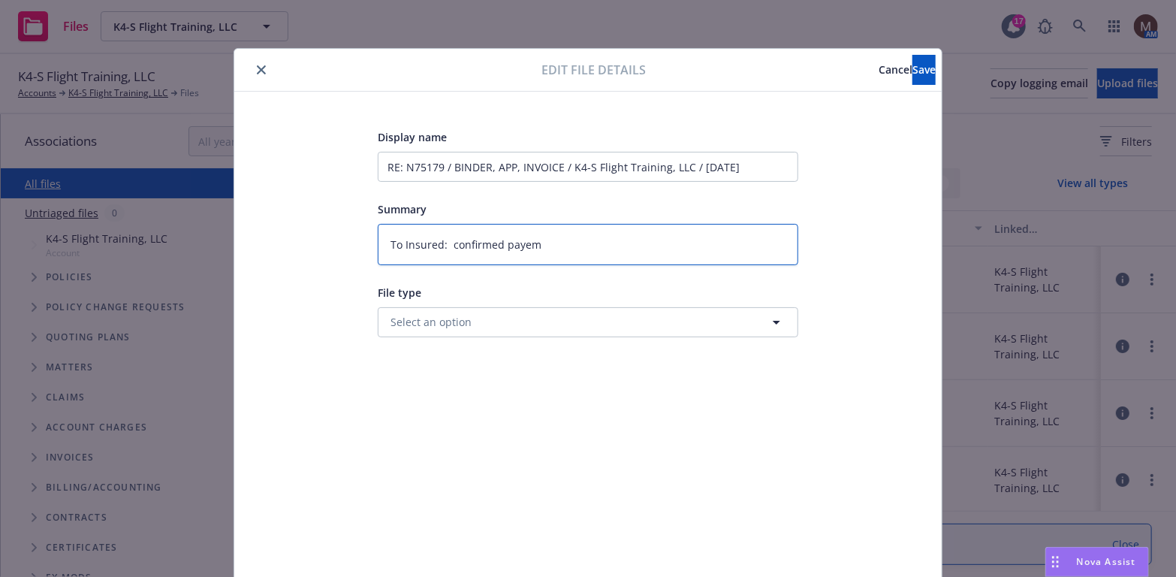
type textarea "x"
type textarea "To Insured: confirmed payemn"
type textarea "x"
type textarea "To Insured: confirmed payemnt"
type textarea "x"
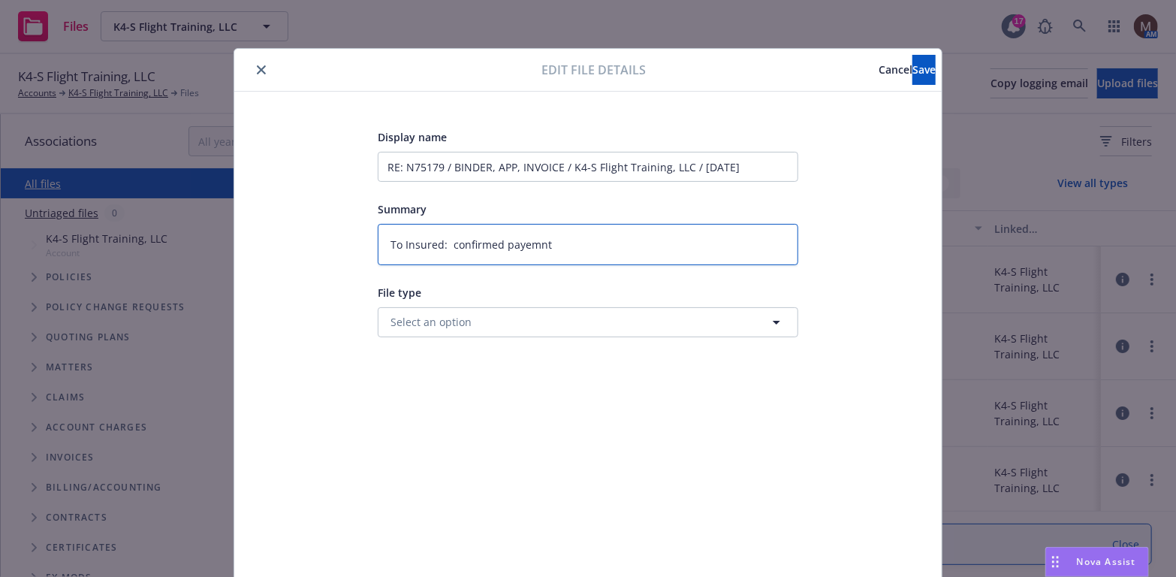
type textarea "To Insured: confirmed payemnt"
type textarea "x"
type textarea "To Insured: confirmed payemn"
type textarea "x"
type textarea "To Insured: confirmed payem"
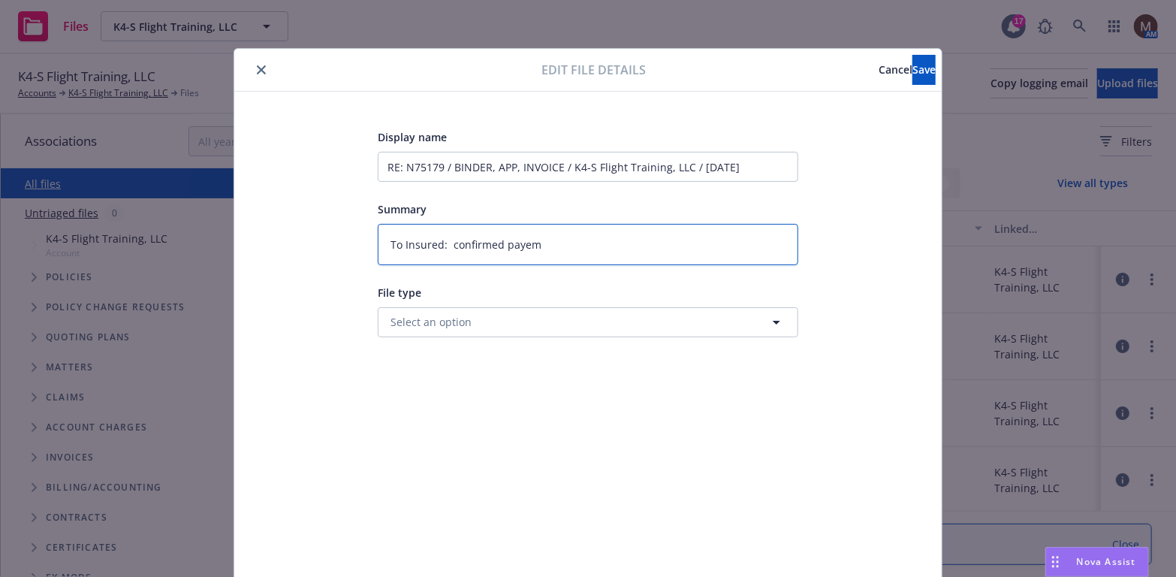
type textarea "x"
type textarea "To Insured: confirmed paye"
type textarea "x"
type textarea "To Insured: confirmed pay"
type textarea "x"
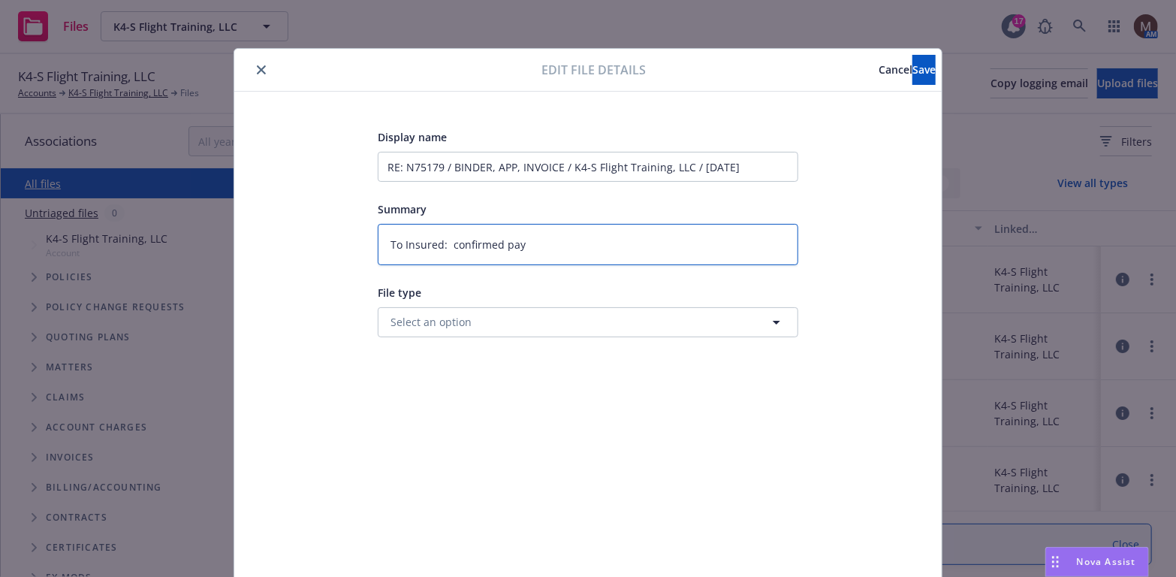
type textarea "To Insured: confirmed paym"
type textarea "x"
type textarea "To Insured: confirmed payme"
type textarea "x"
type textarea "To Insured: confirmed paymen"
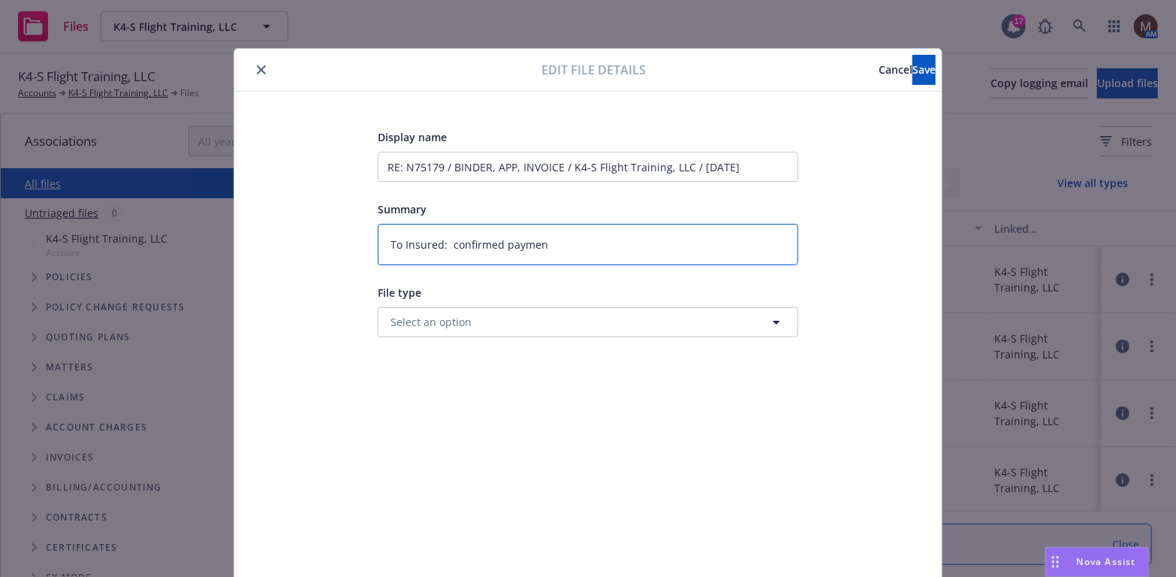
type textarea "x"
type textarea "To Insured: confirmed payment"
type textarea "x"
type textarea "To Insured: confirmed payment"
type textarea "x"
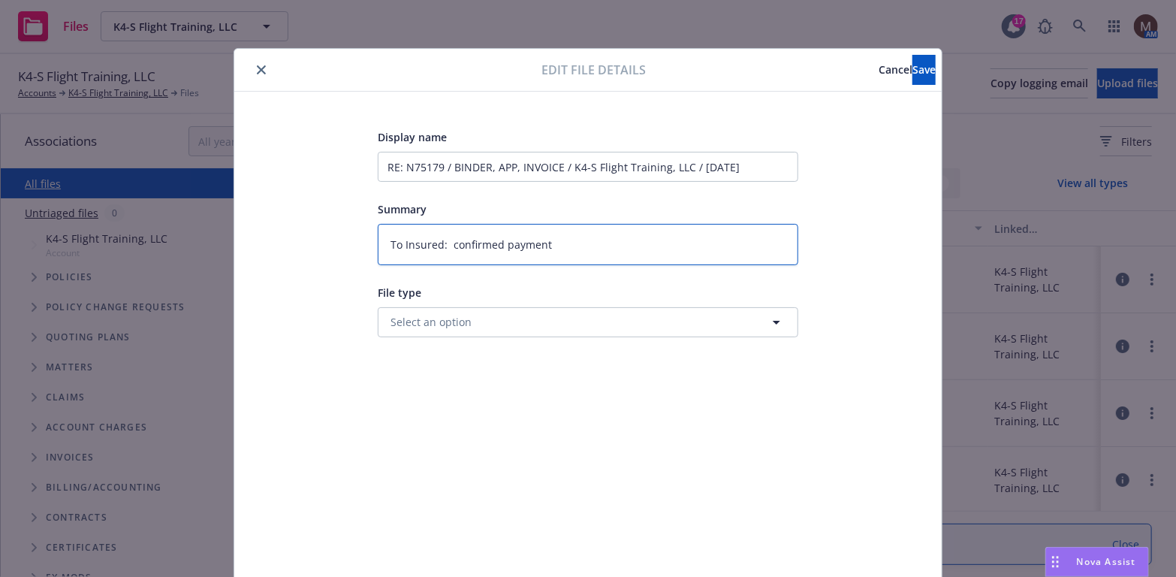
type textarea "To Insured: confirmed payment r"
type textarea "x"
type textarea "To Insured: confirmed payment re"
type textarea "x"
type textarea "To Insured: confirmed payment rec"
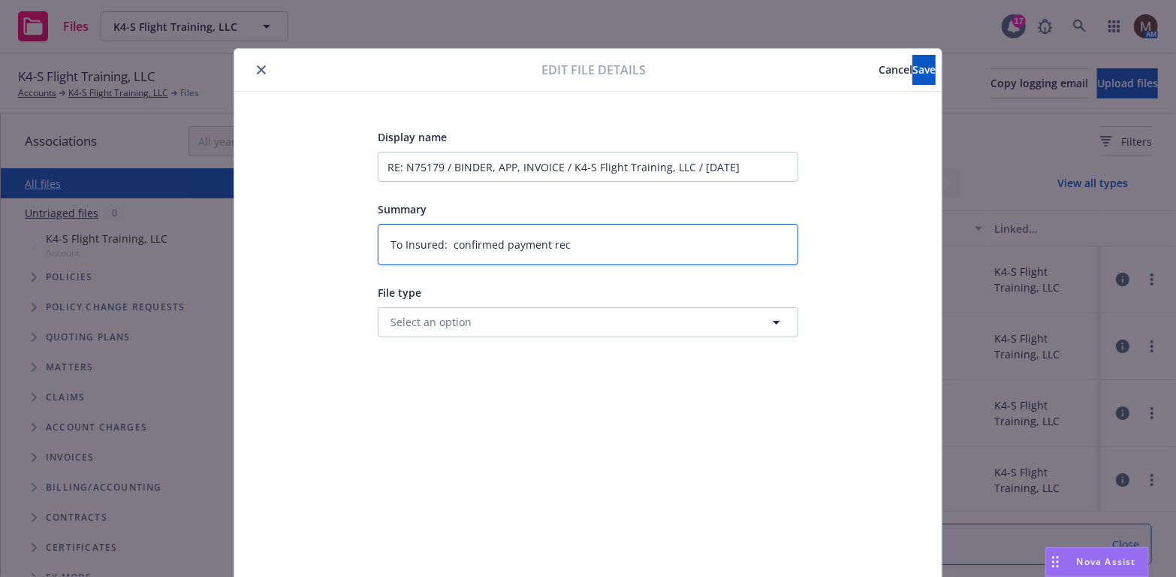
type textarea "x"
type textarea "To Insured: confirmed payment rece"
type textarea "x"
type textarea "To Insured: confirmed payment recei"
type textarea "x"
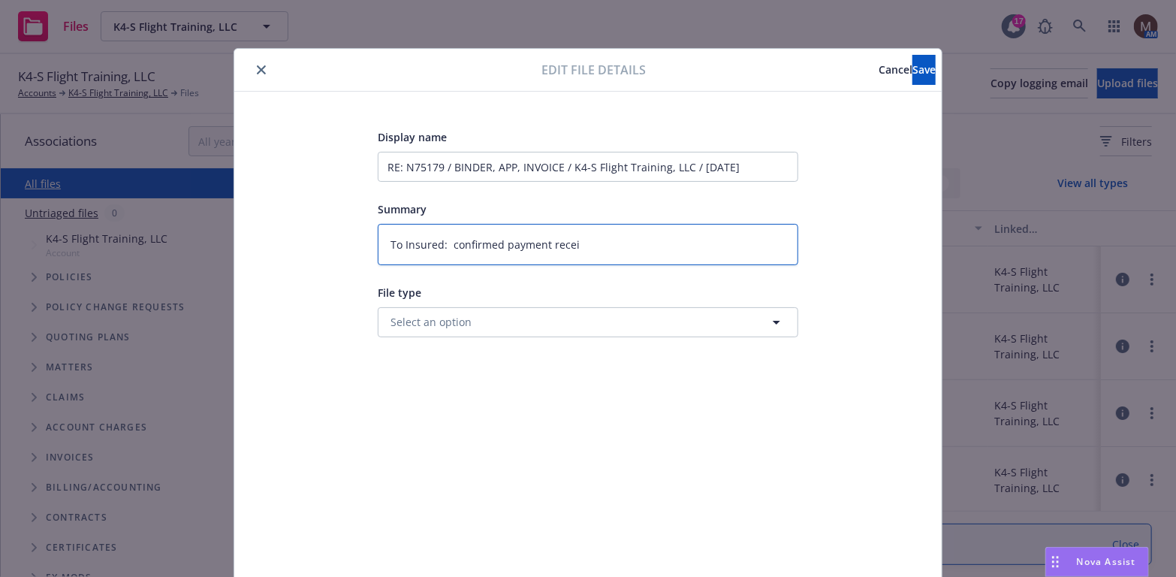
type textarea "To Insured: confirmed payment receiv"
type textarea "x"
type textarea "To Insured: confirmed payment receive"
type textarea "x"
type textarea "To Insured: confirmed payment received"
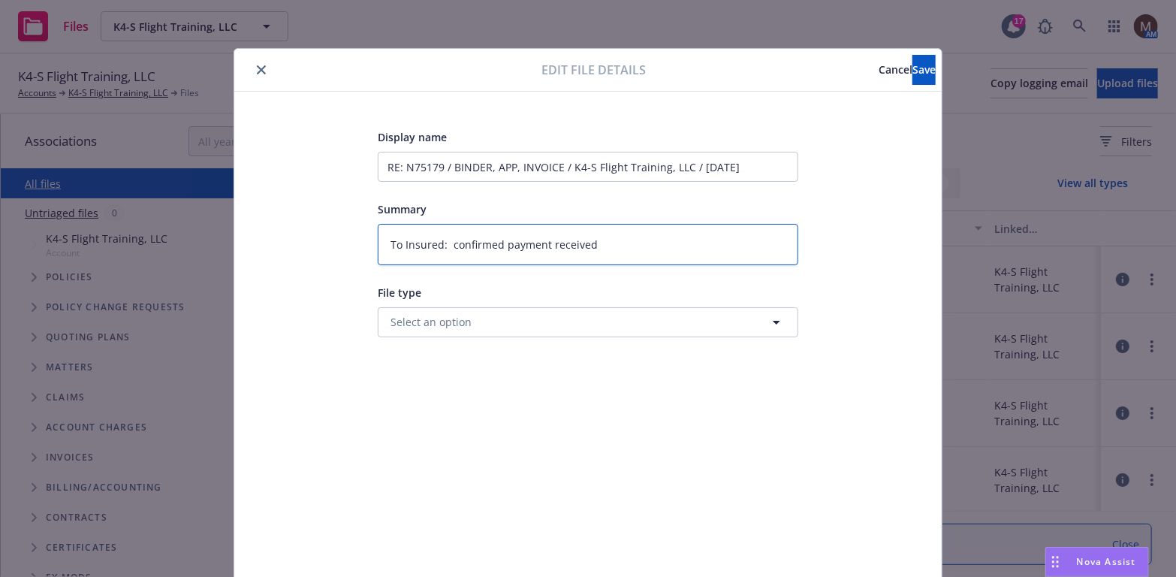
type textarea "x"
type textarea "To Insured: confirmed payment received"
click at [913, 68] on span "Save" at bounding box center [924, 69] width 23 height 14
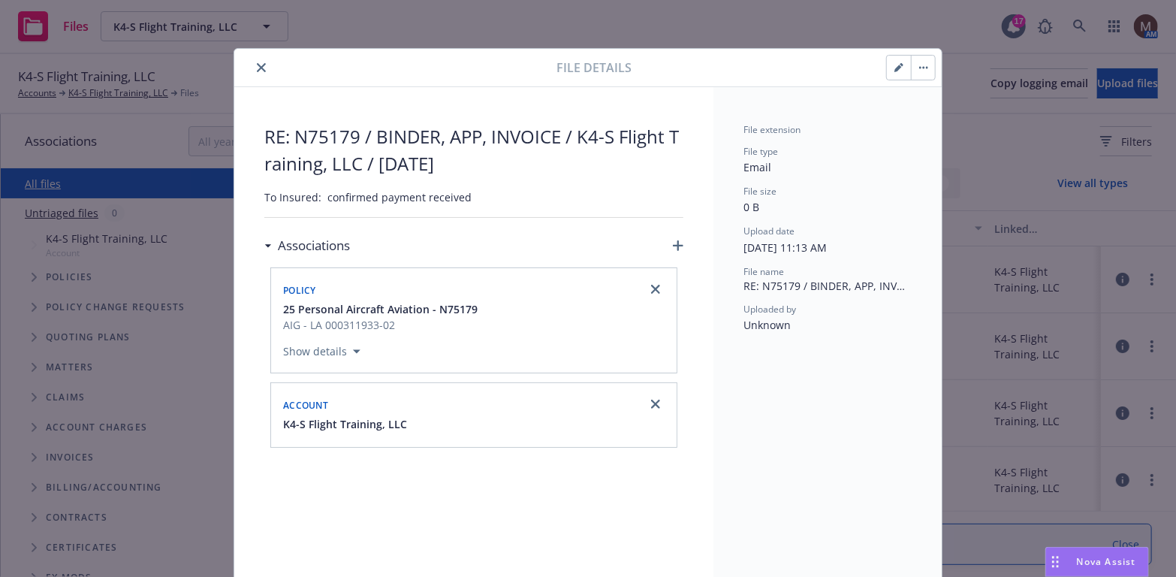
click at [257, 64] on icon "close" at bounding box center [261, 67] width 9 height 9
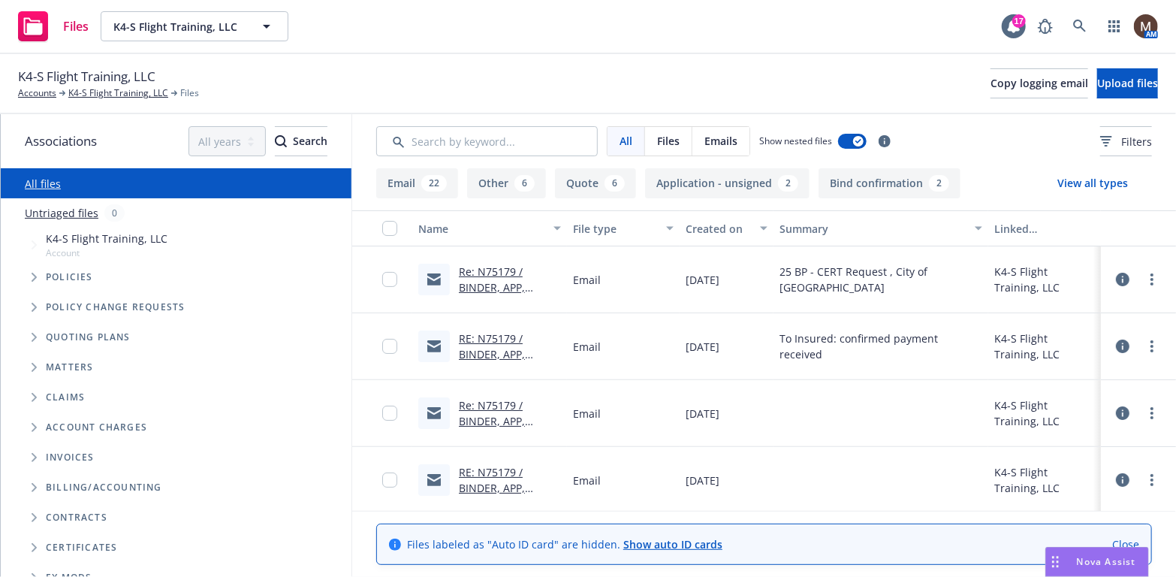
click at [485, 415] on link "Re: N75179 / BINDER, APP, INVOICE / K4-S Flight Training, LLC / [DATE]" at bounding box center [507, 436] width 96 height 77
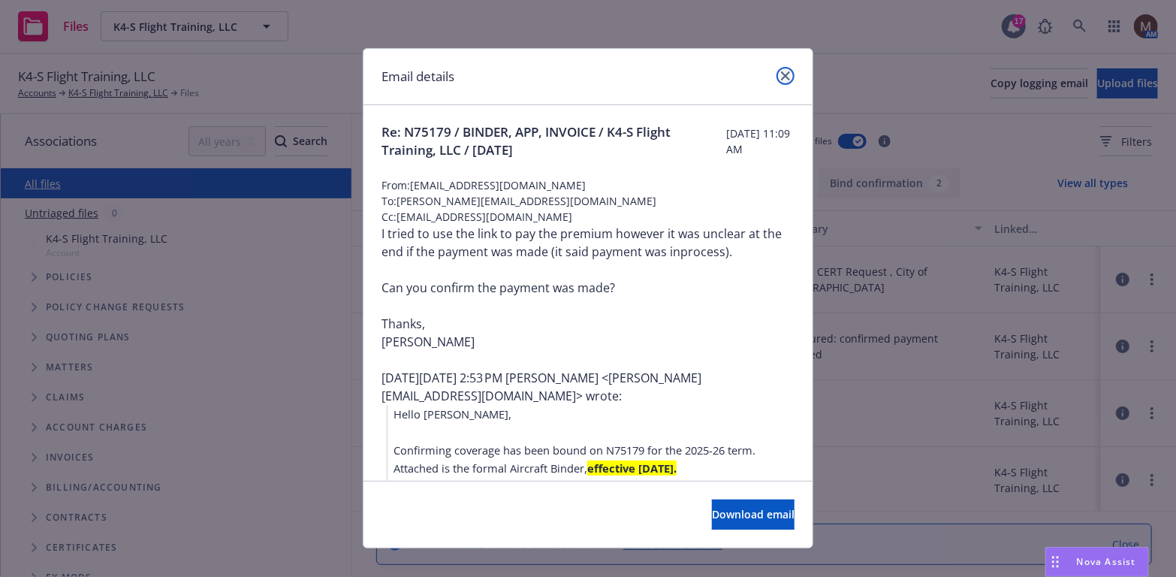
click at [777, 75] on link "close" at bounding box center [786, 76] width 18 height 18
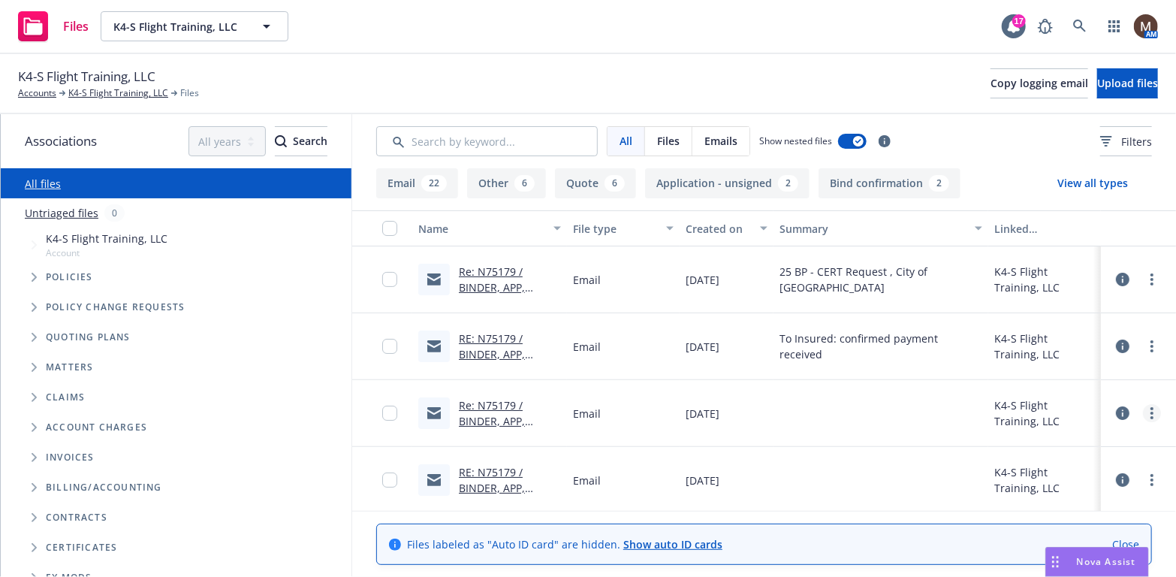
click at [1151, 412] on circle "more" at bounding box center [1152, 413] width 3 height 3
click at [1044, 436] on link "Archive" at bounding box center [1075, 444] width 149 height 30
click at [500, 419] on link "RE: N75179 / BINDER, APP, INVOICE / K4-S Flight Training, LLC / [DATE]" at bounding box center [507, 436] width 96 height 77
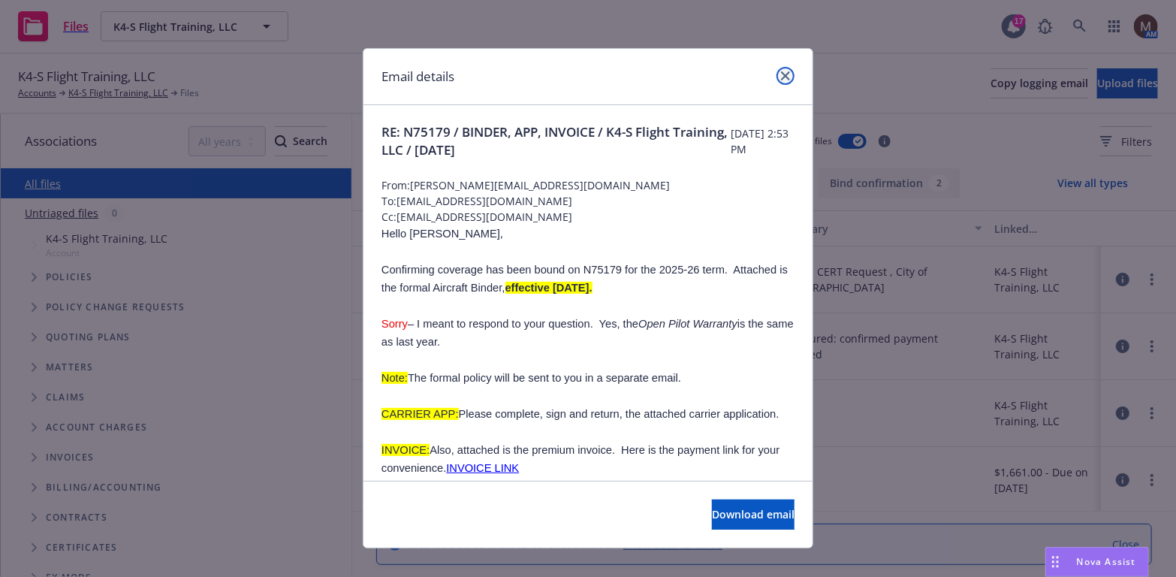
click at [779, 80] on link "close" at bounding box center [786, 76] width 18 height 18
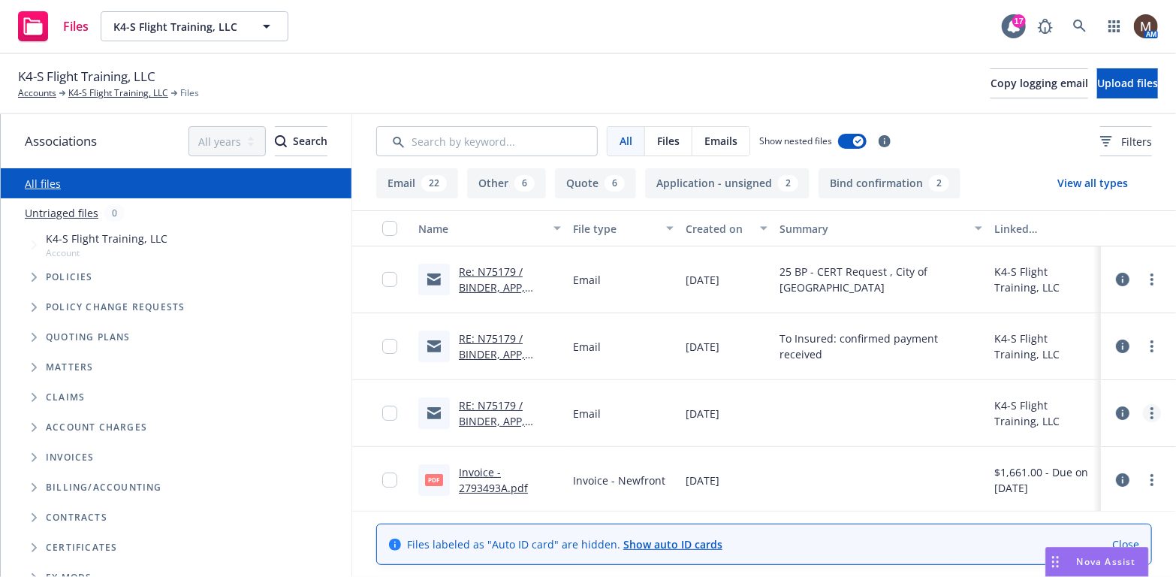
click at [1143, 413] on link "more" at bounding box center [1152, 413] width 18 height 18
click at [1031, 501] on link "Edit" at bounding box center [1075, 504] width 149 height 30
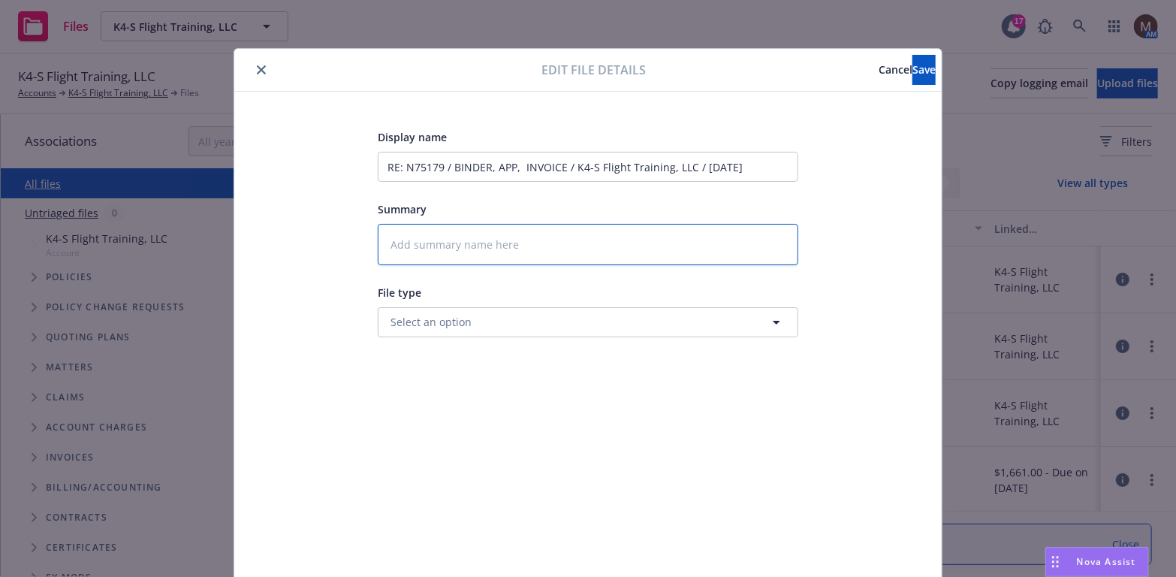
click at [440, 242] on textarea at bounding box center [588, 244] width 421 height 41
type textarea "x"
type textarea "2"
type textarea "x"
type textarea "25"
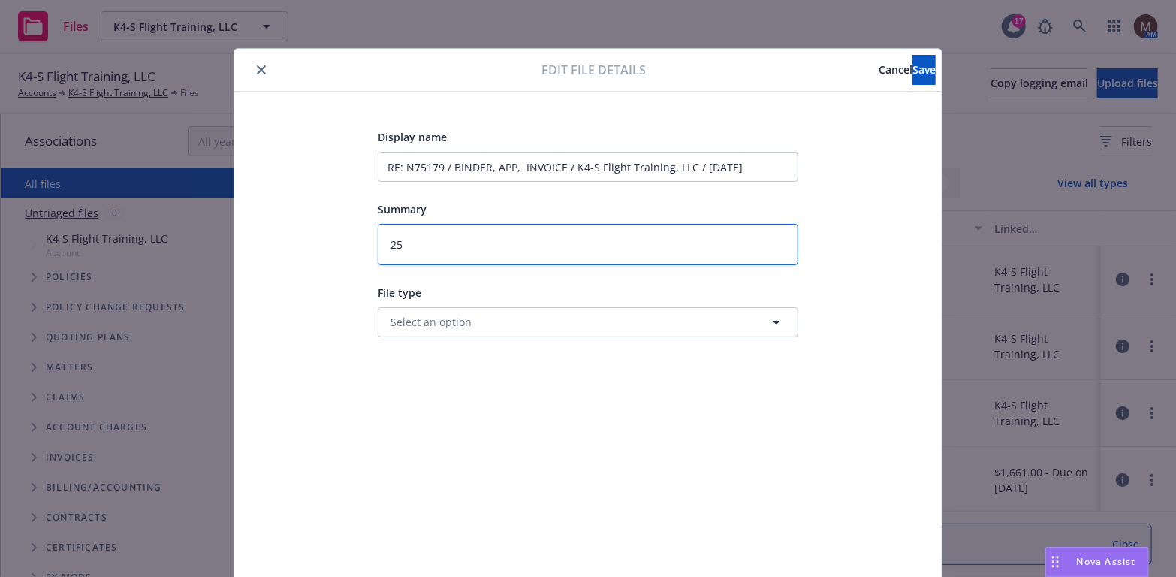
type textarea "x"
type textarea "25"
type textarea "x"
type textarea "25 B"
type textarea "x"
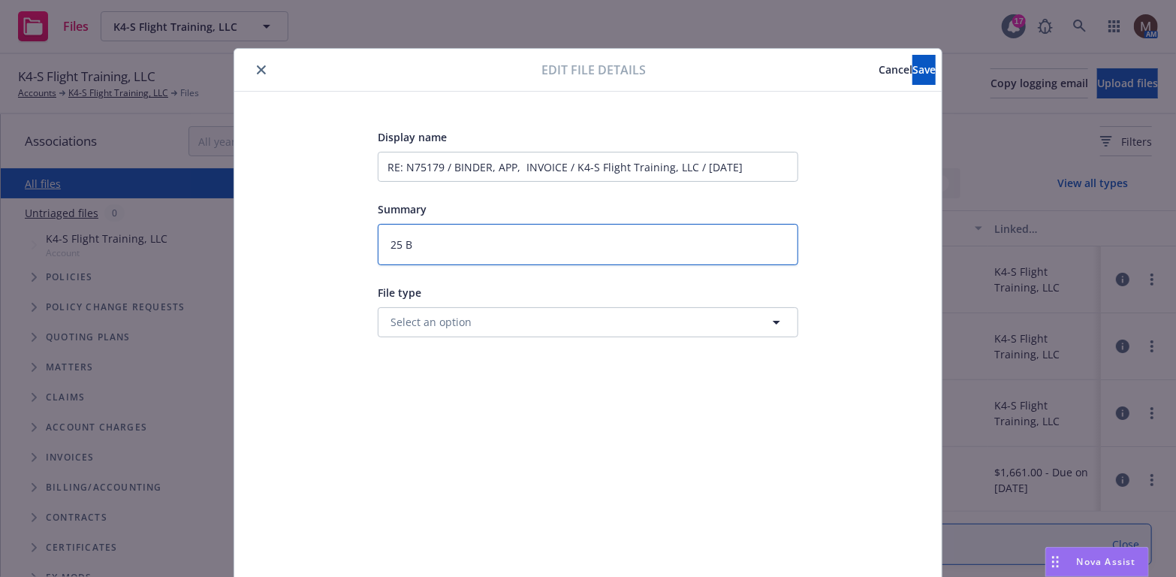
type textarea "25 B"
type textarea "x"
type textarea "25 B -"
type textarea "x"
type textarea "25 B -"
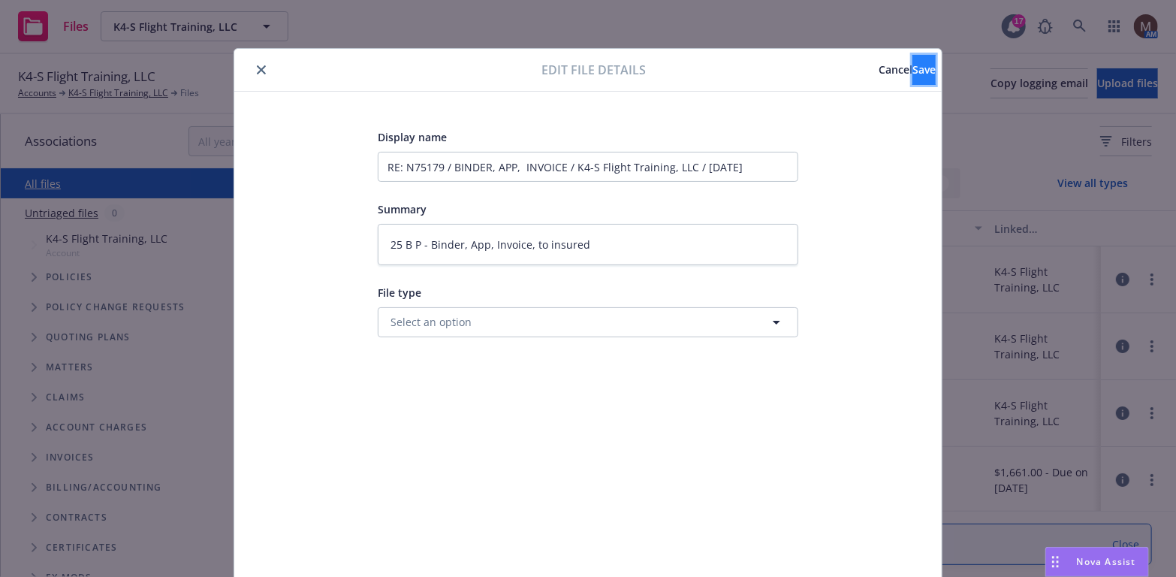
click at [913, 64] on span "Save" at bounding box center [924, 69] width 23 height 14
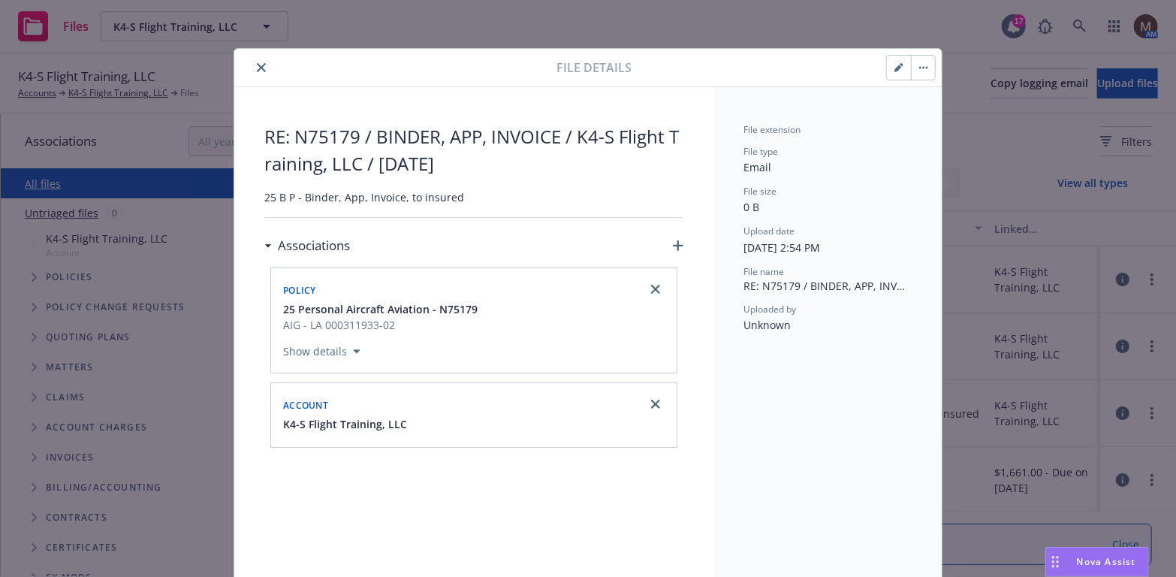
click at [252, 62] on button "close" at bounding box center [261, 68] width 18 height 18
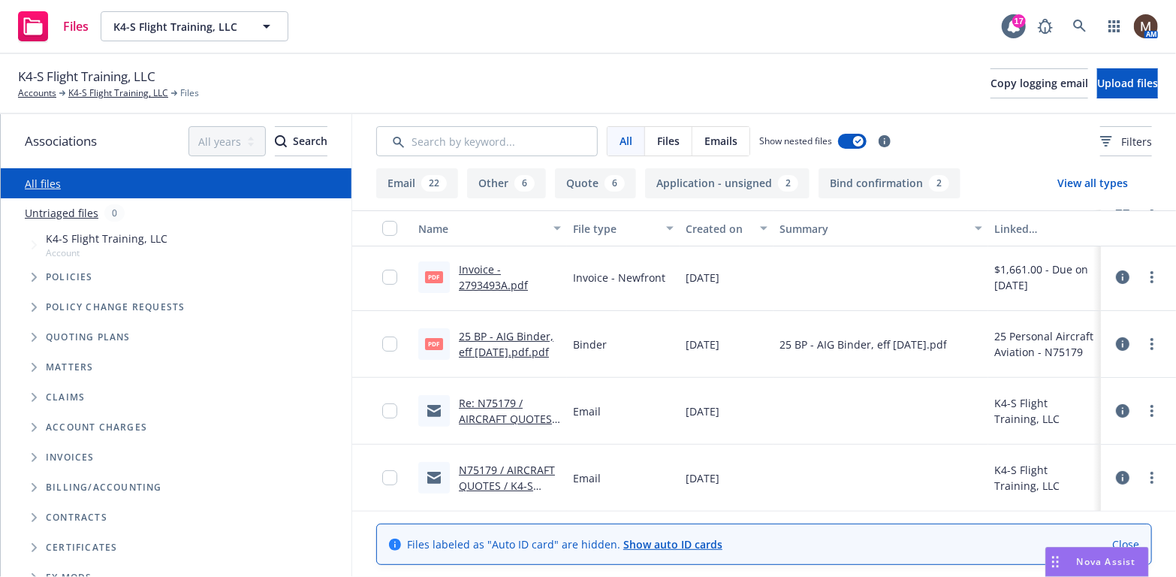
scroll to position [225, 0]
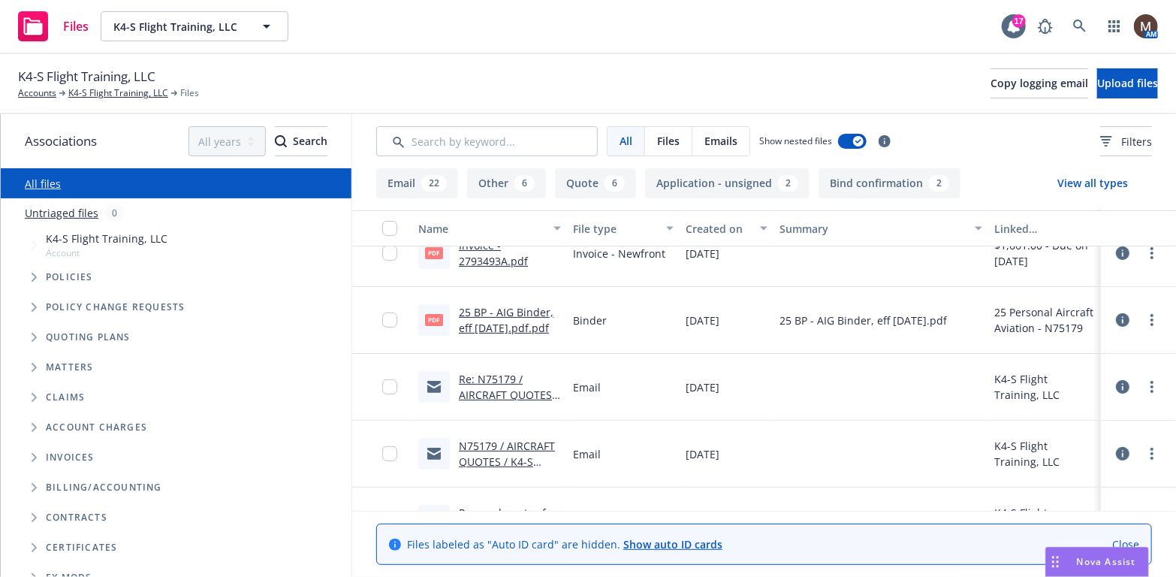
click at [491, 388] on link "Re: N75179 / AIRCRAFT QUOTES / K4-S Flight Training, LLC / [DATE]" at bounding box center [509, 403] width 101 height 62
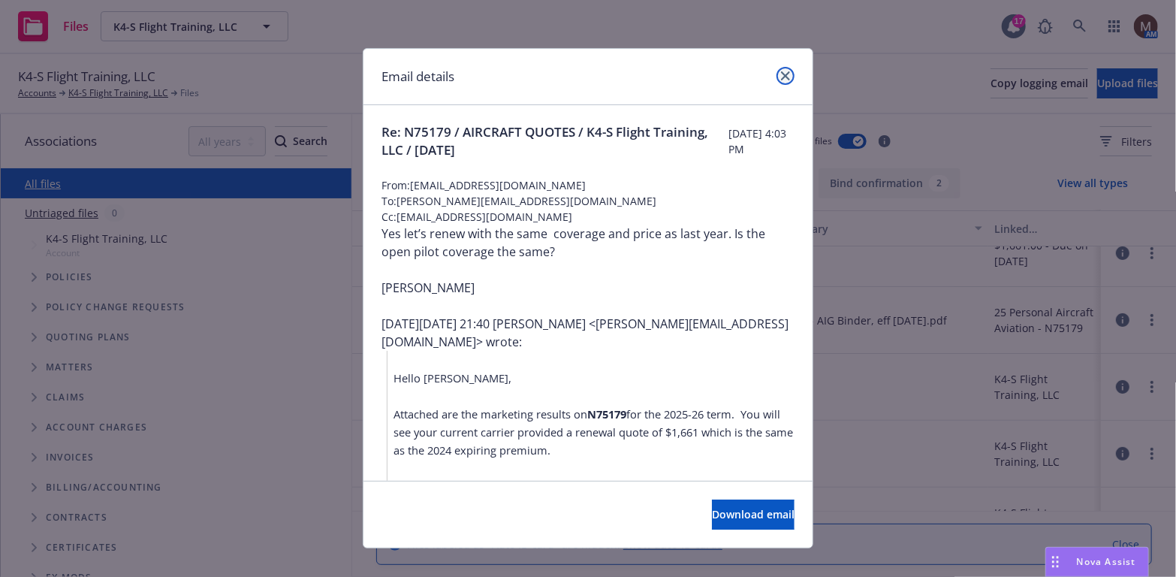
click at [781, 72] on icon "close" at bounding box center [785, 75] width 9 height 9
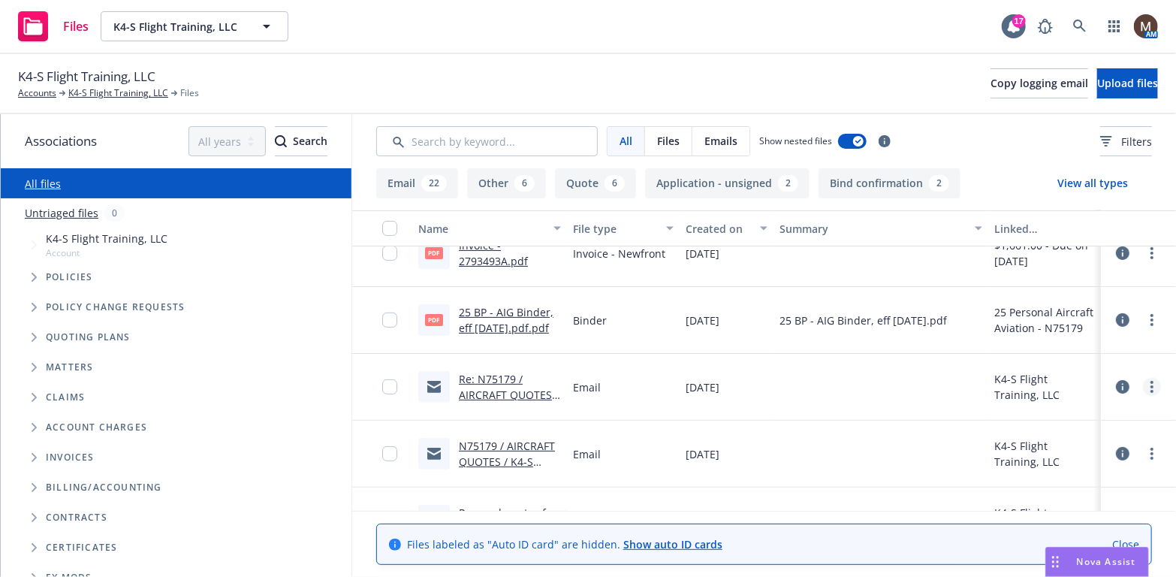
click at [1151, 387] on circle "more" at bounding box center [1152, 386] width 3 height 3
click at [1043, 475] on link "Edit" at bounding box center [1075, 477] width 149 height 30
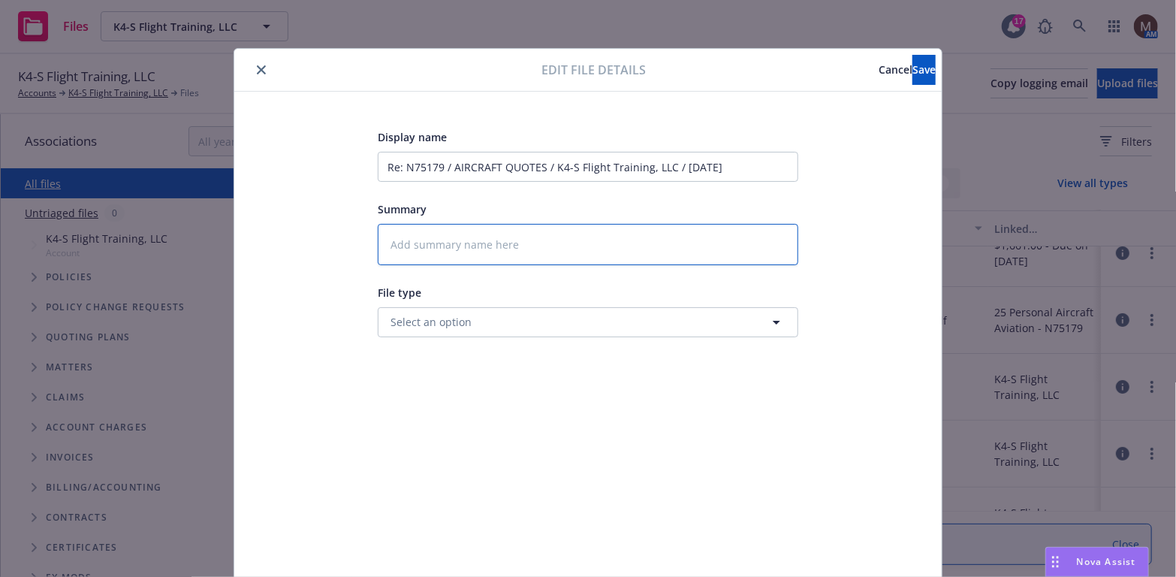
click at [420, 252] on textarea at bounding box center [588, 244] width 421 height 41
click at [913, 60] on button "Save" at bounding box center [924, 70] width 23 height 30
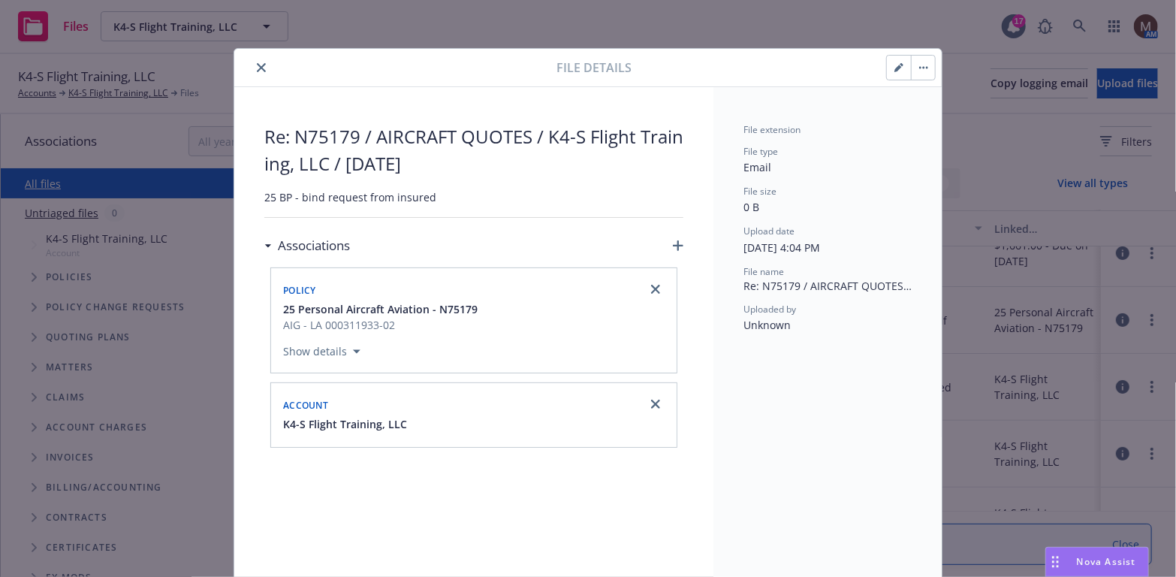
click at [257, 64] on icon "close" at bounding box center [261, 67] width 9 height 9
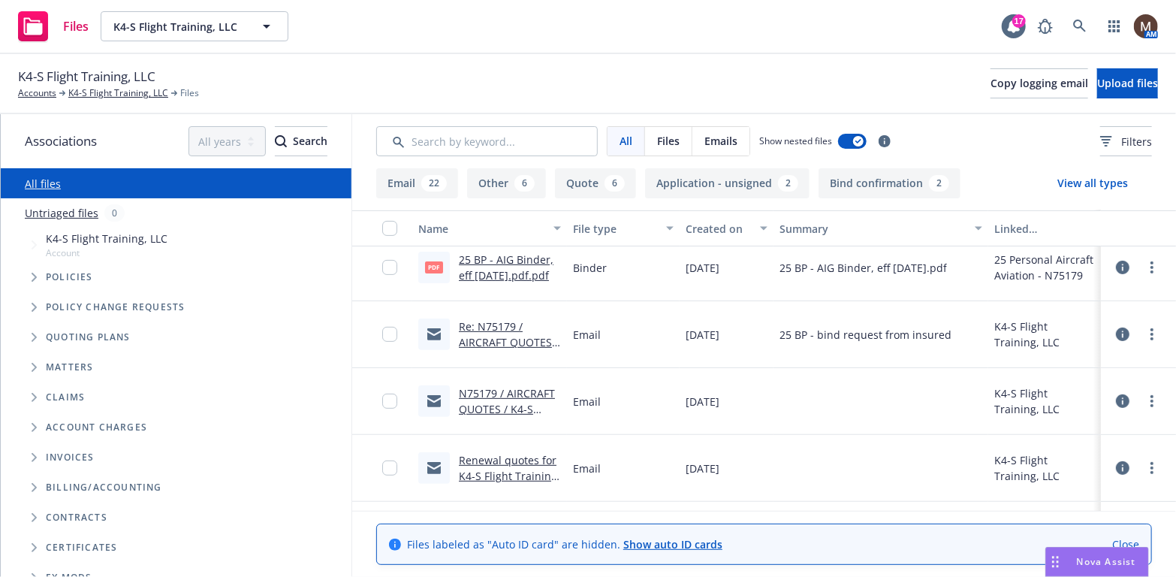
scroll to position [300, 0]
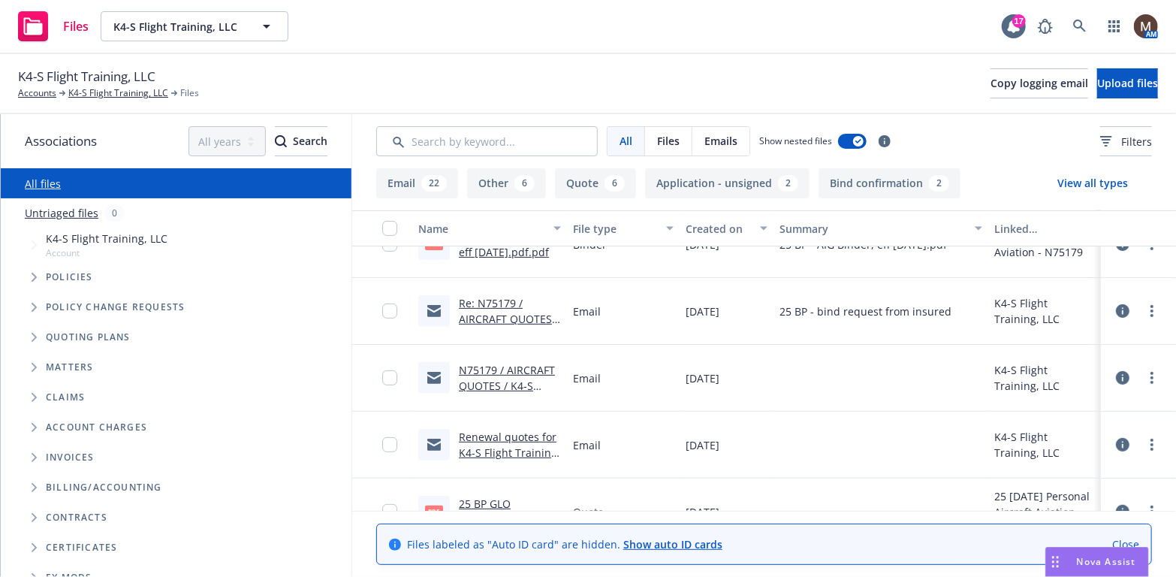
click at [506, 367] on link "N75179 / AIRCRAFT QUOTES / K4-S Flight Training, LLC / [DATE]" at bounding box center [507, 394] width 96 height 62
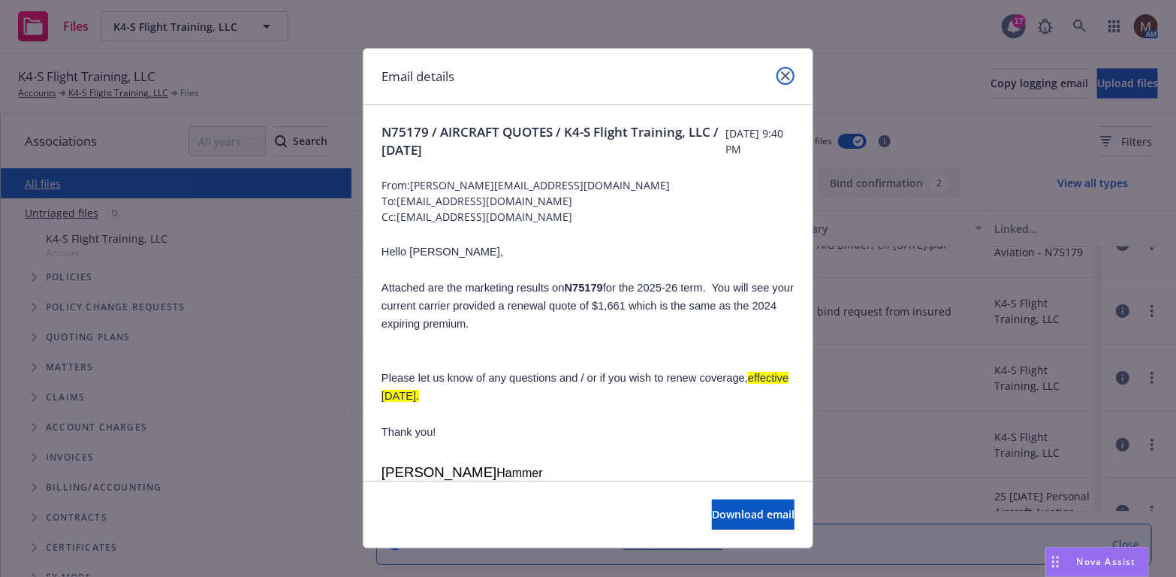
click at [785, 78] on link "close" at bounding box center [786, 76] width 18 height 18
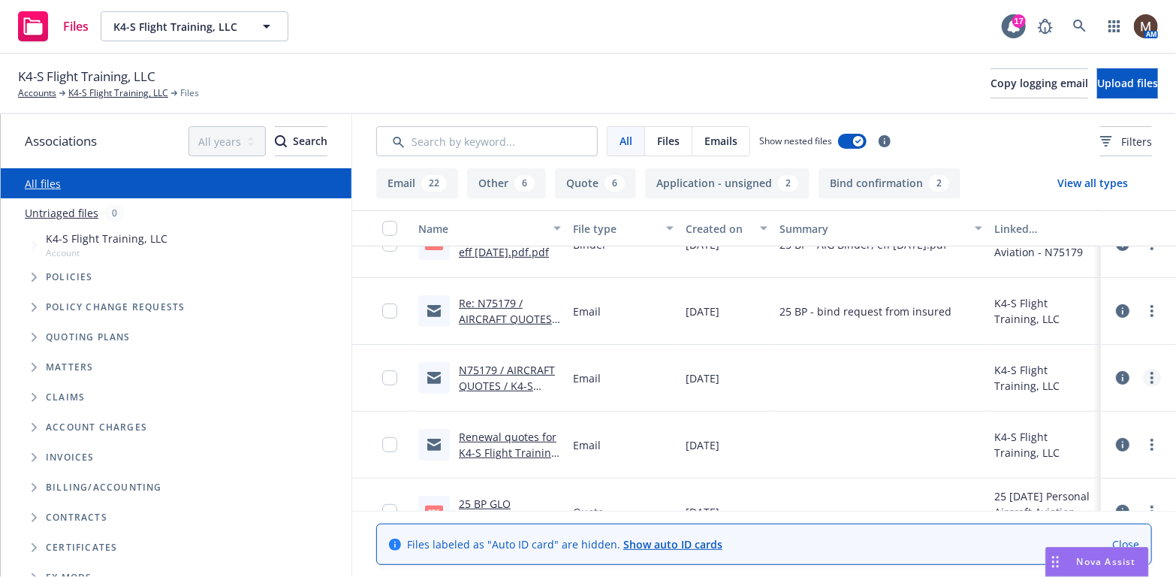
click at [1151, 374] on icon "more" at bounding box center [1152, 378] width 3 height 12
click at [1031, 465] on link "Edit" at bounding box center [1075, 468] width 149 height 30
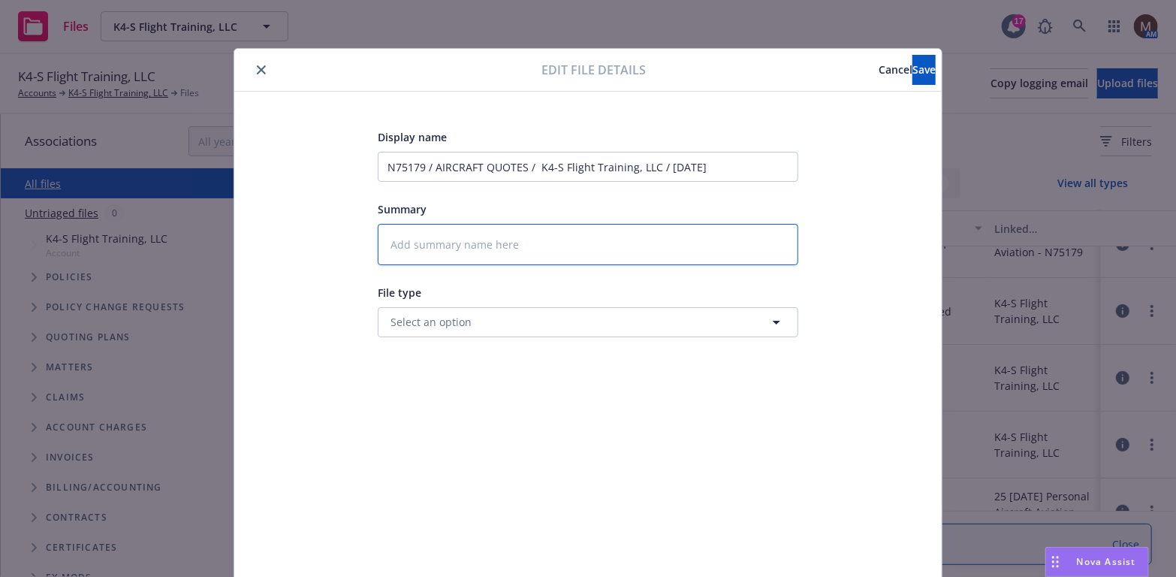
click at [409, 230] on textarea at bounding box center [588, 244] width 421 height 41
click at [913, 64] on span "Save" at bounding box center [924, 69] width 23 height 14
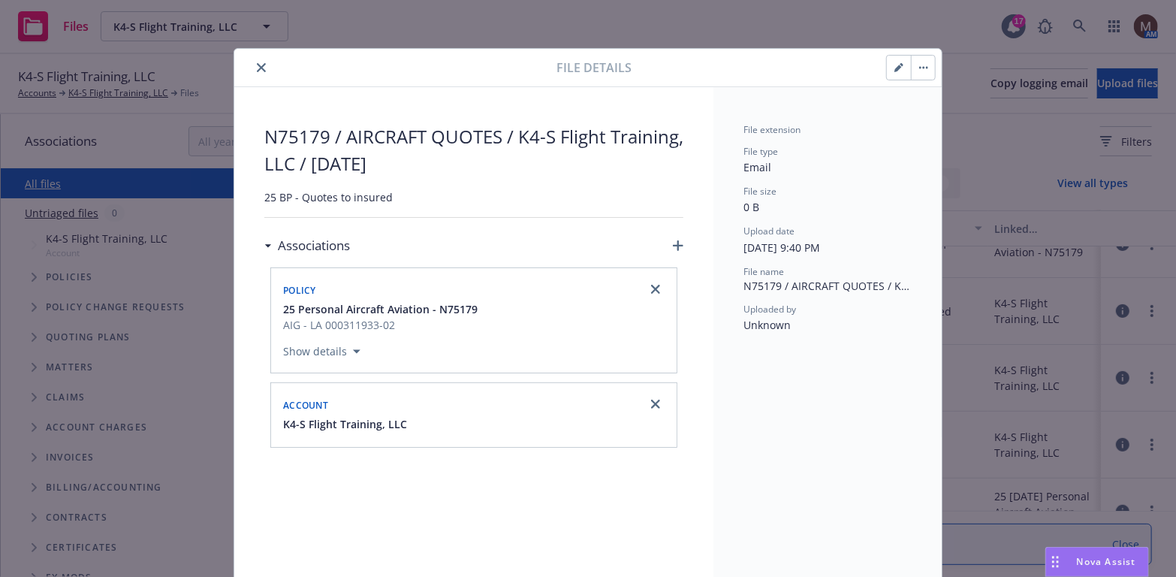
click at [257, 63] on icon "close" at bounding box center [261, 67] width 9 height 9
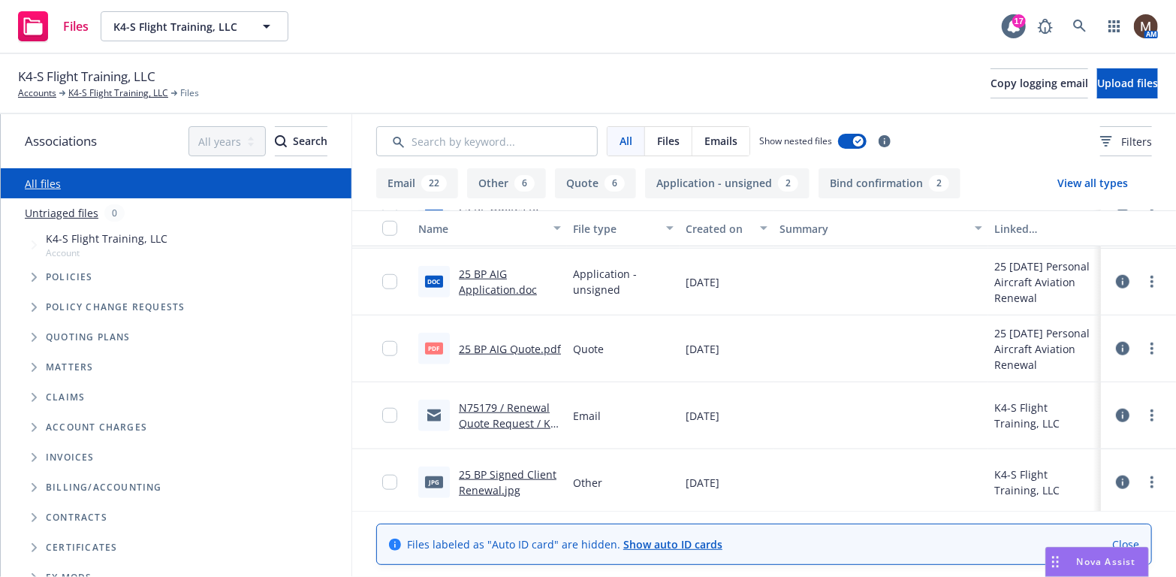
scroll to position [751, 0]
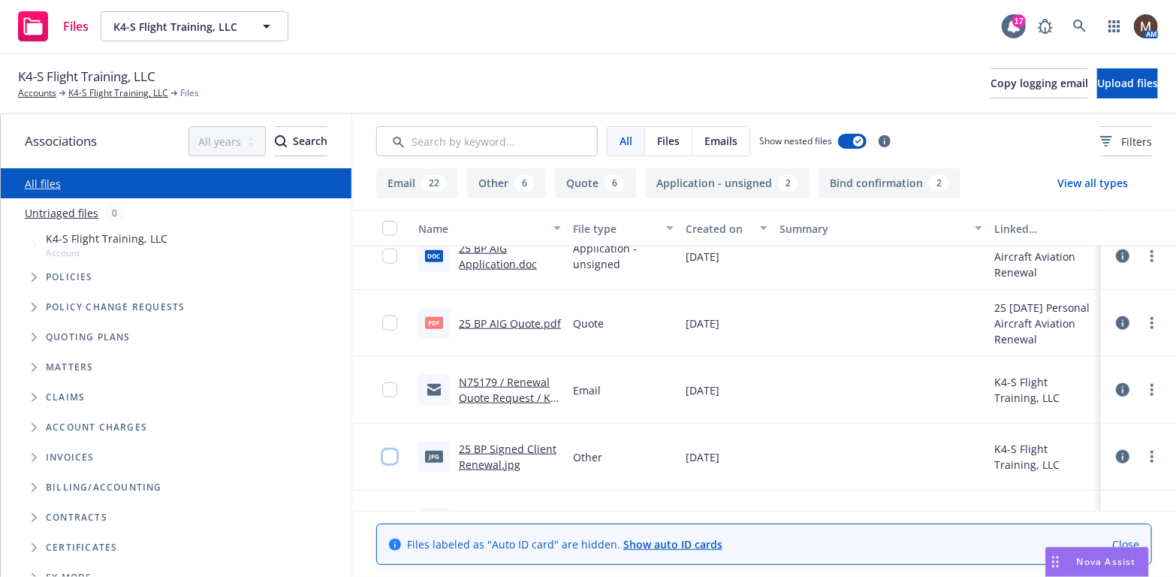
click at [382, 456] on input "checkbox" at bounding box center [389, 456] width 15 height 15
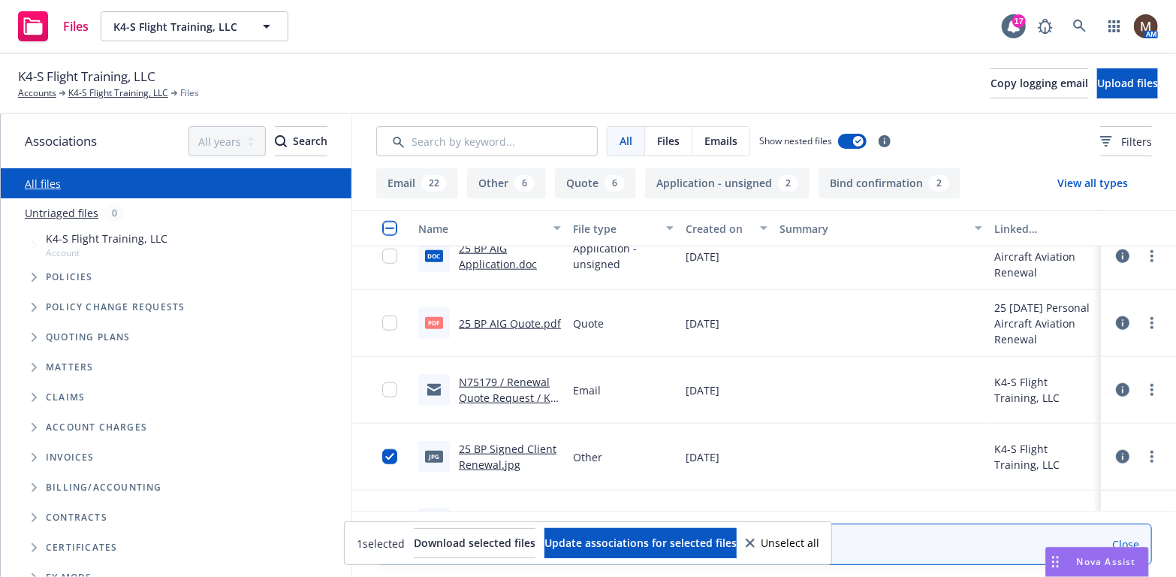
click at [486, 381] on link "N75179 / Renewal Quote Request / K4-S Flight Training, LLC / [DATE]" at bounding box center [509, 406] width 101 height 62
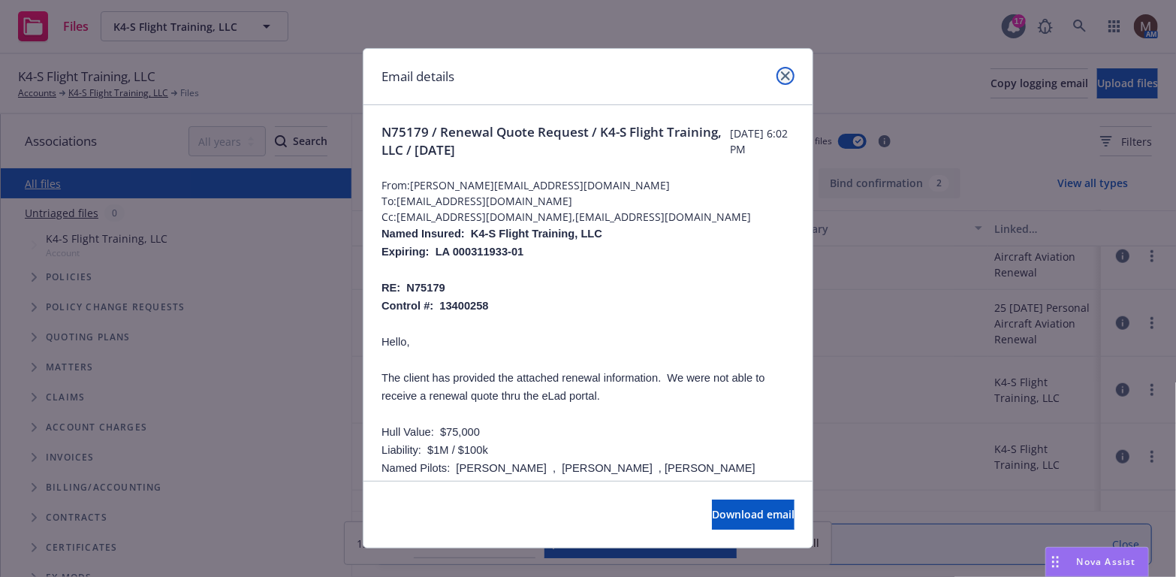
click at [782, 68] on link "close" at bounding box center [786, 76] width 18 height 18
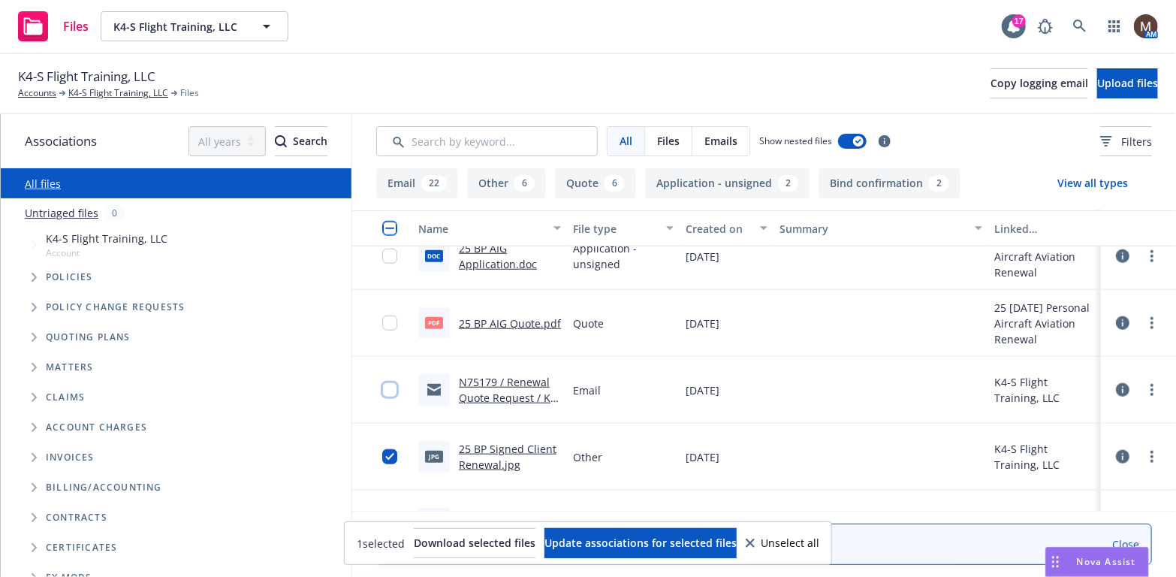
click at [382, 391] on input "checkbox" at bounding box center [389, 389] width 15 height 15
click at [382, 323] on input "checkbox" at bounding box center [389, 322] width 15 height 15
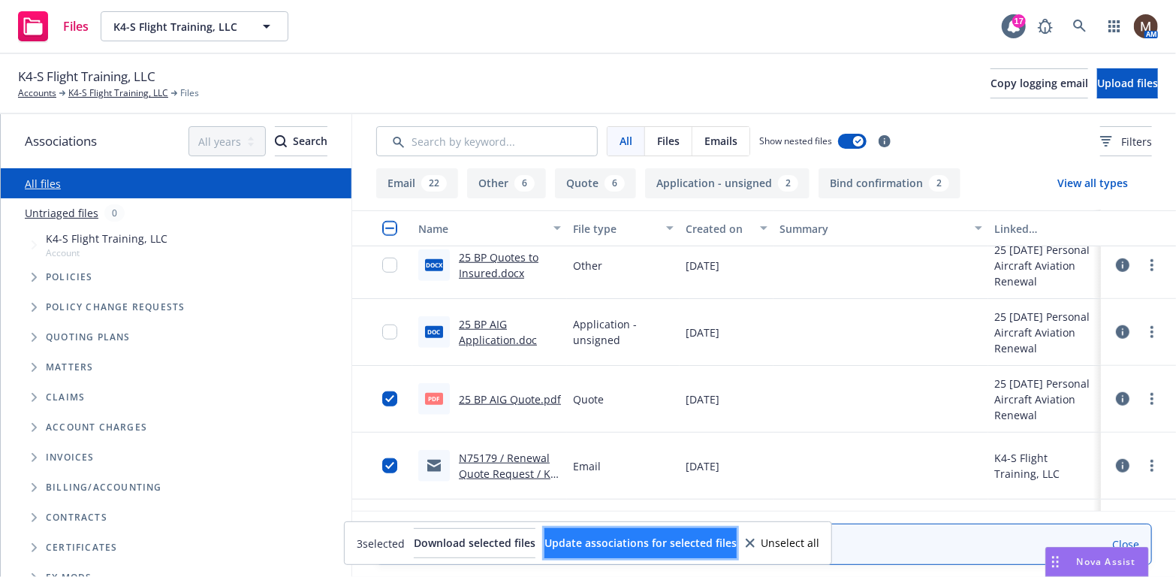
click at [611, 545] on span "Update associations for selected files" at bounding box center [641, 543] width 192 height 14
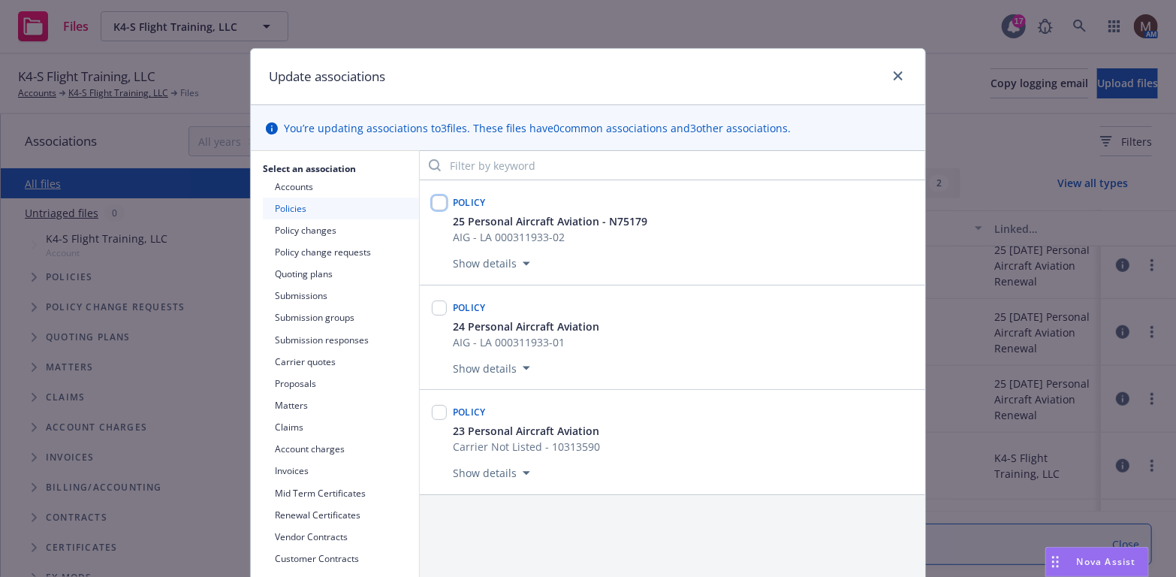
click at [435, 203] on input "checkbox" at bounding box center [439, 202] width 15 height 15
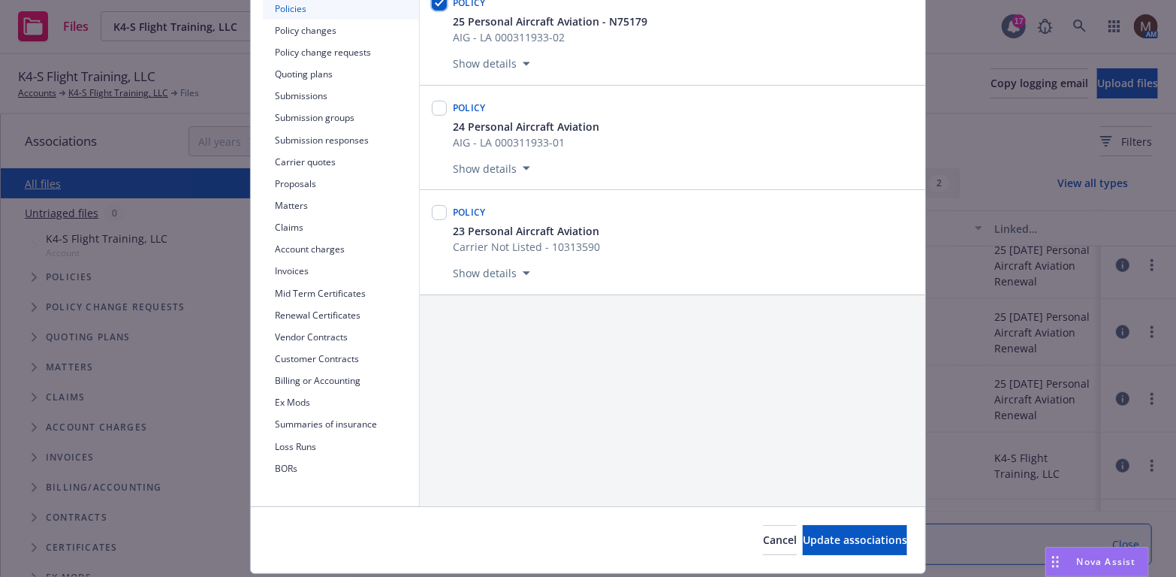
scroll to position [225, 0]
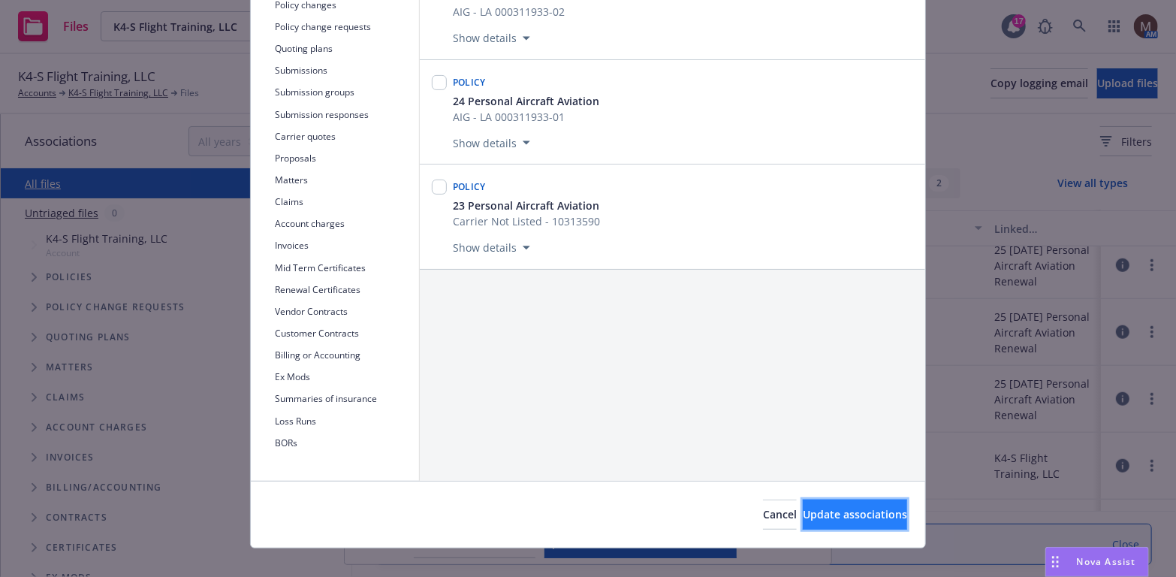
click at [840, 510] on span "Update associations" at bounding box center [855, 514] width 104 height 14
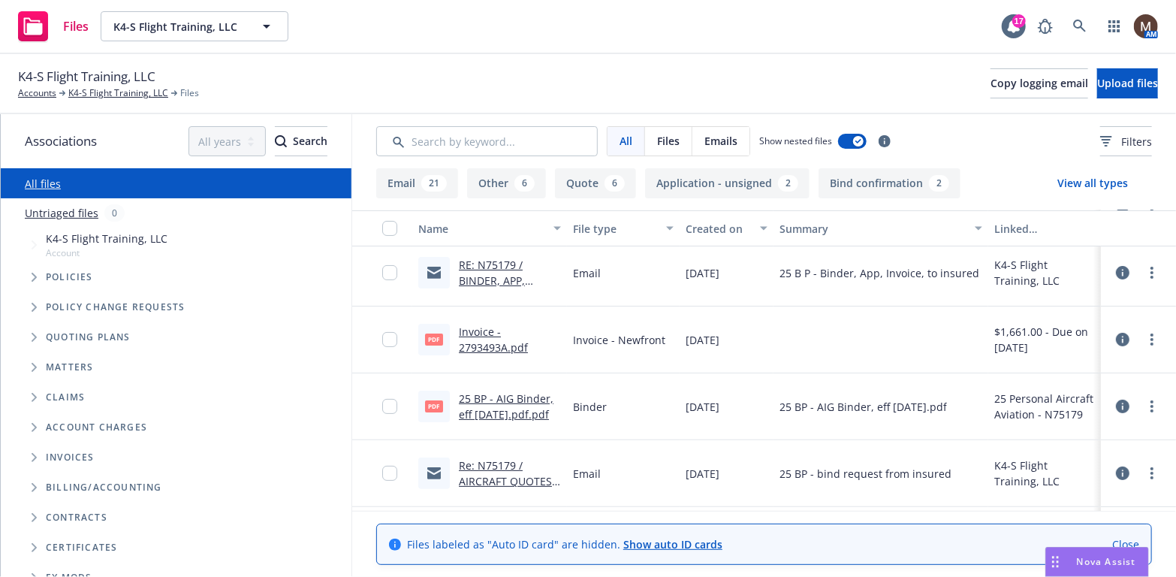
scroll to position [150, 0]
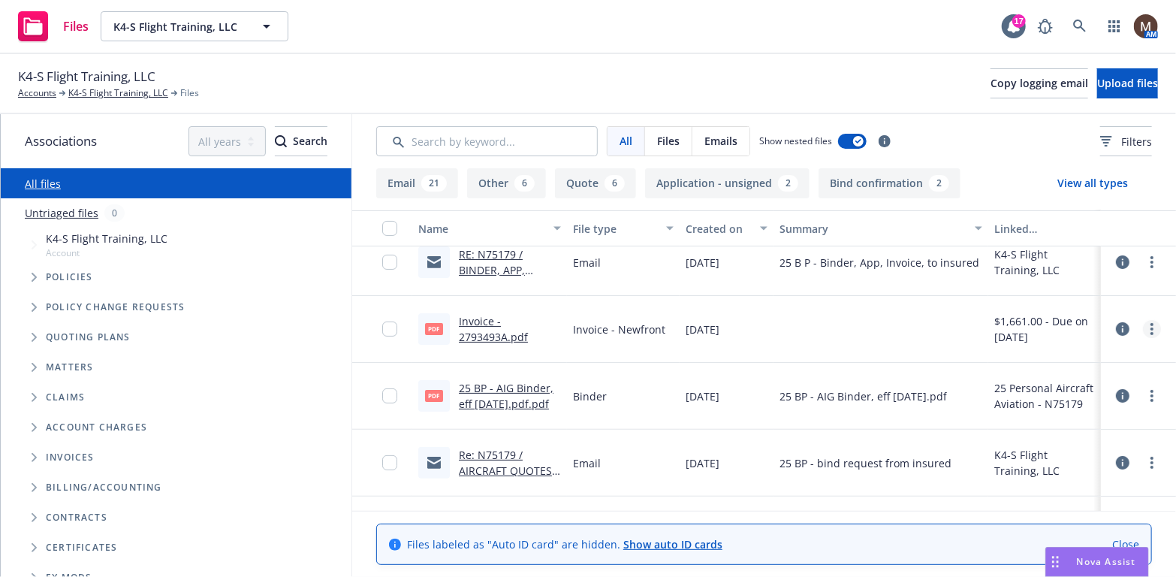
click at [1151, 325] on circle "more" at bounding box center [1152, 324] width 3 height 3
click at [1046, 412] on link "Edit" at bounding box center [1075, 419] width 149 height 30
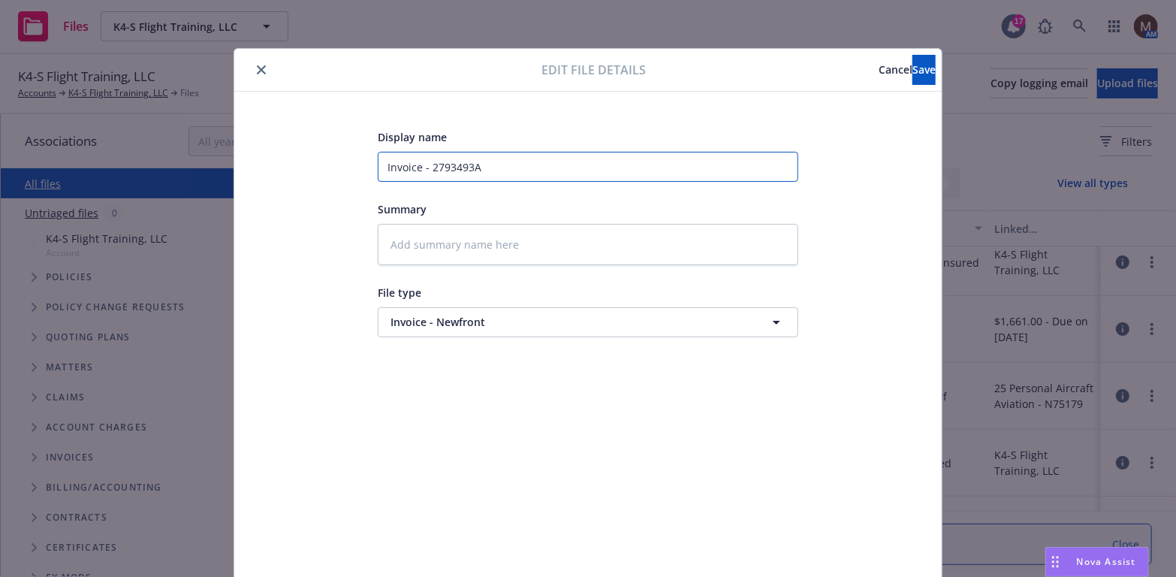
drag, startPoint x: 500, startPoint y: 165, endPoint x: 276, endPoint y: 160, distance: 223.9
click at [276, 160] on div "Display name Invoice - 2793493A Summary File type Invoice - Newfront Invoice - …" at bounding box center [587, 353] width 647 height 451
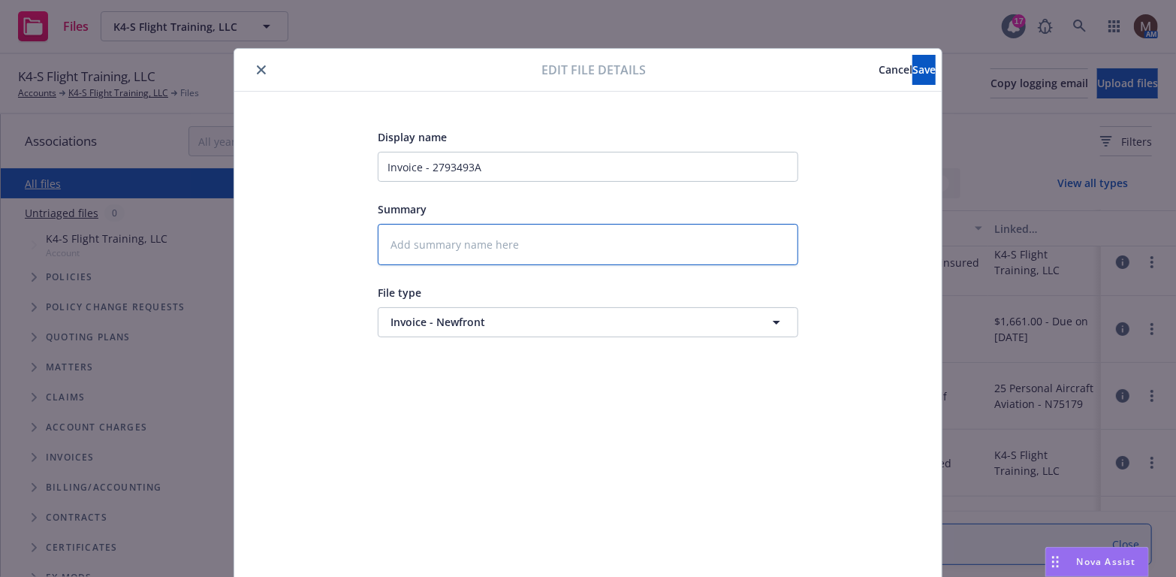
click at [385, 245] on textarea at bounding box center [588, 244] width 421 height 41
paste textarea "Invoice - 2793493A"
click at [913, 66] on span "Save" at bounding box center [924, 69] width 23 height 14
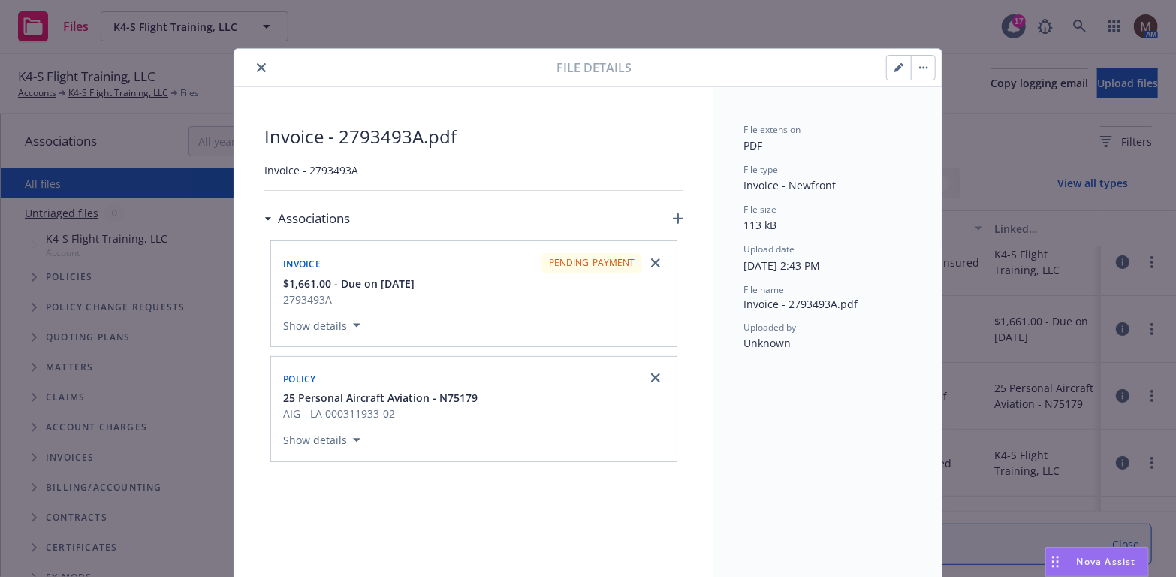
click at [257, 64] on icon "close" at bounding box center [261, 67] width 9 height 9
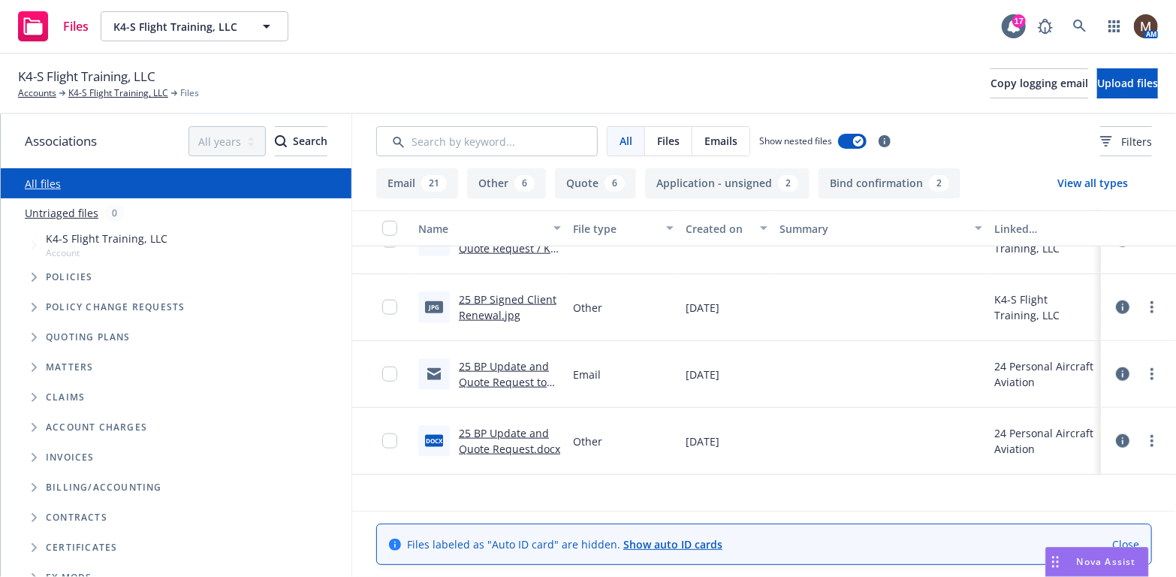
scroll to position [676, 0]
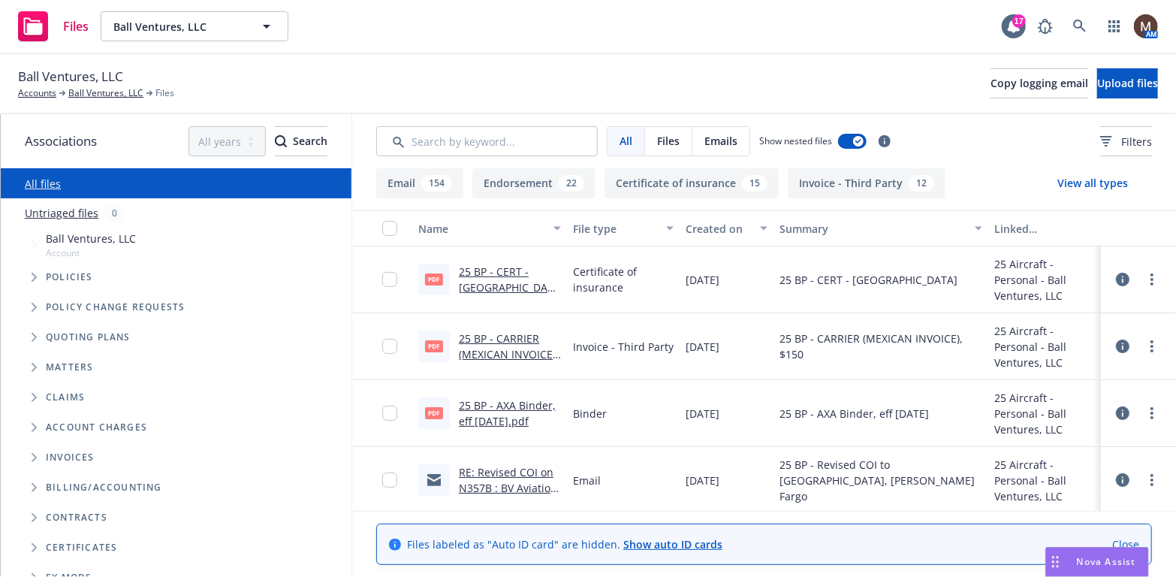
click at [488, 405] on link "25 BP - AXA Binder, eff [DATE].pdf" at bounding box center [507, 413] width 97 height 30
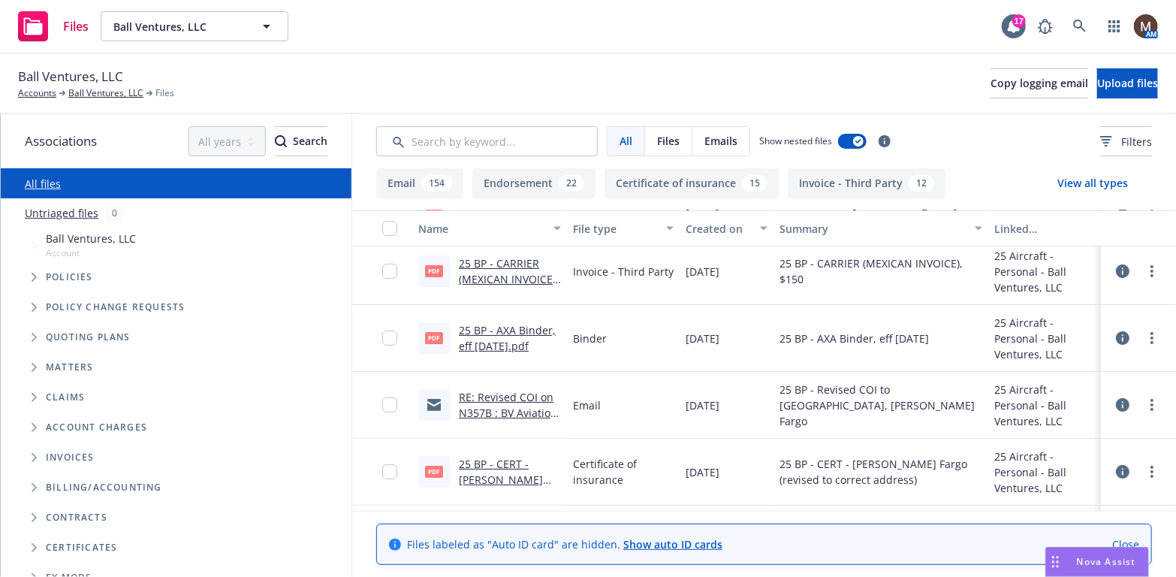
scroll to position [150, 0]
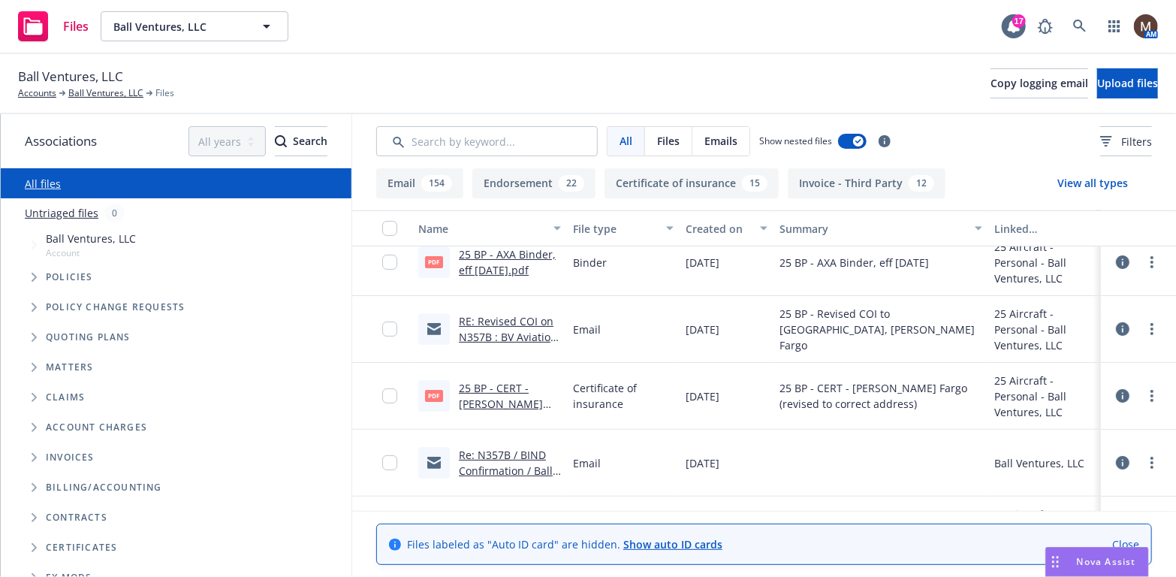
click at [500, 387] on link "25 BP - CERT - Wells Fargo (revised to correct address).pdf" at bounding box center [510, 412] width 102 height 62
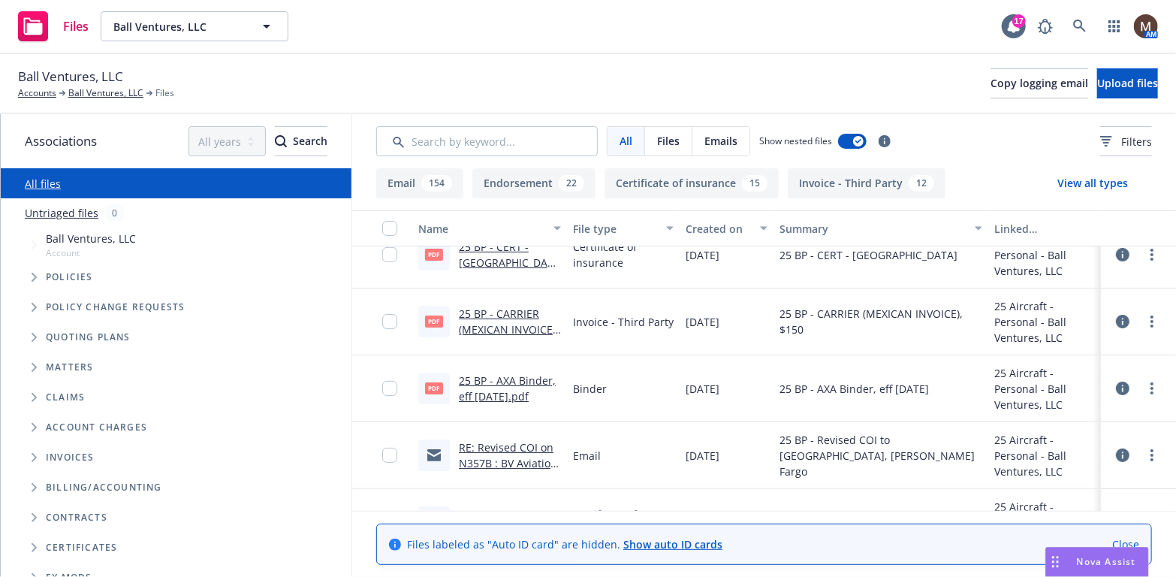
scroll to position [0, 0]
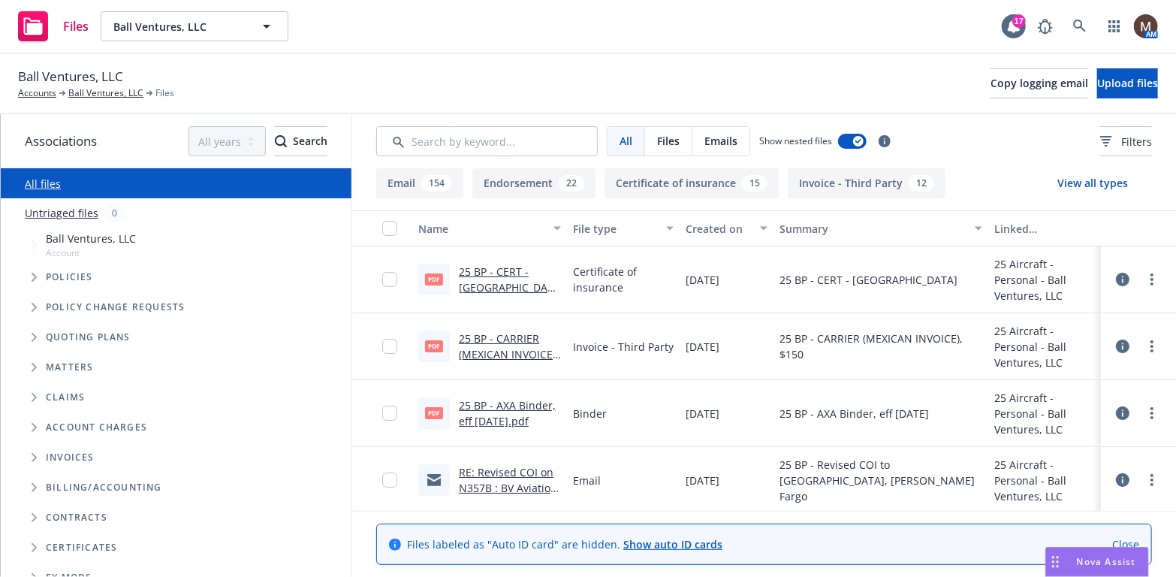
click at [498, 269] on link "25 BP - CERT - MEXICO.pdf" at bounding box center [509, 287] width 101 height 46
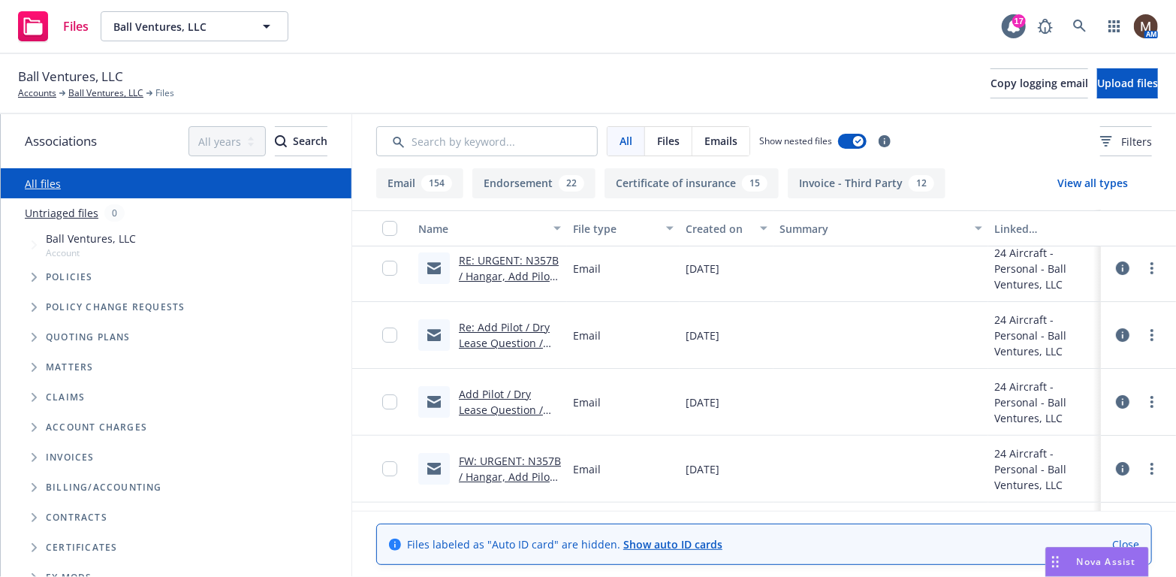
scroll to position [2930, 0]
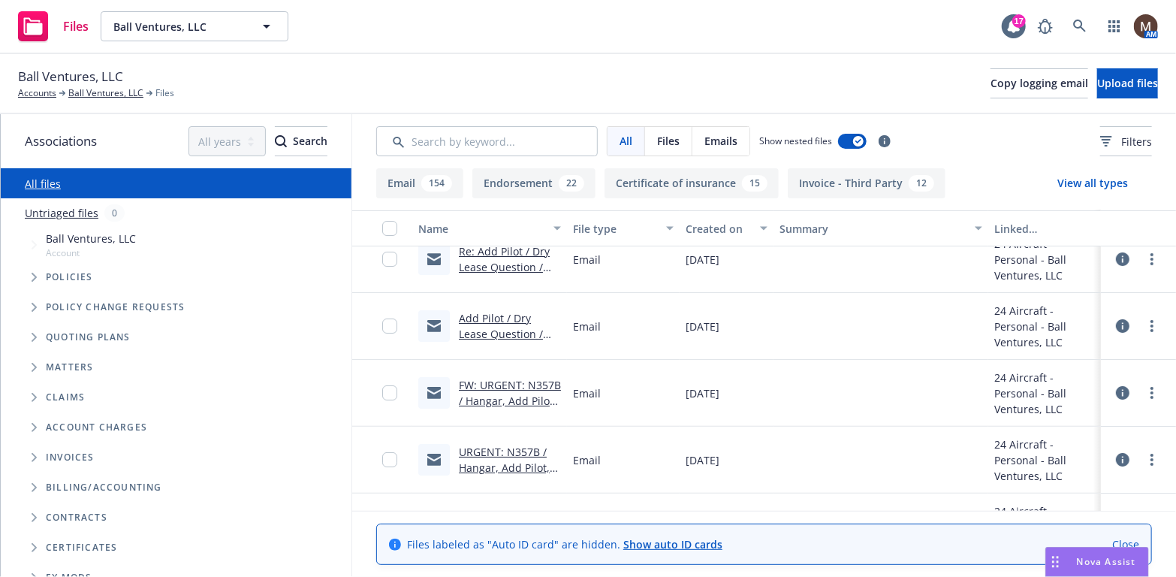
click at [476, 328] on link "Add Pilot / Dry Lease Question / Ball Ventures" at bounding box center [501, 334] width 84 height 46
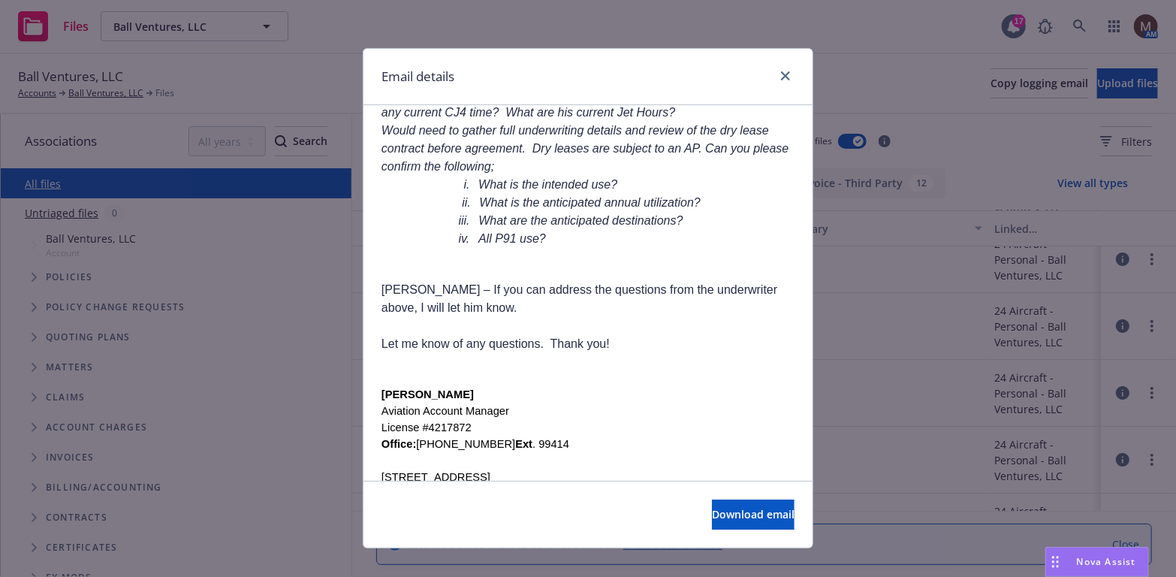
scroll to position [298, 0]
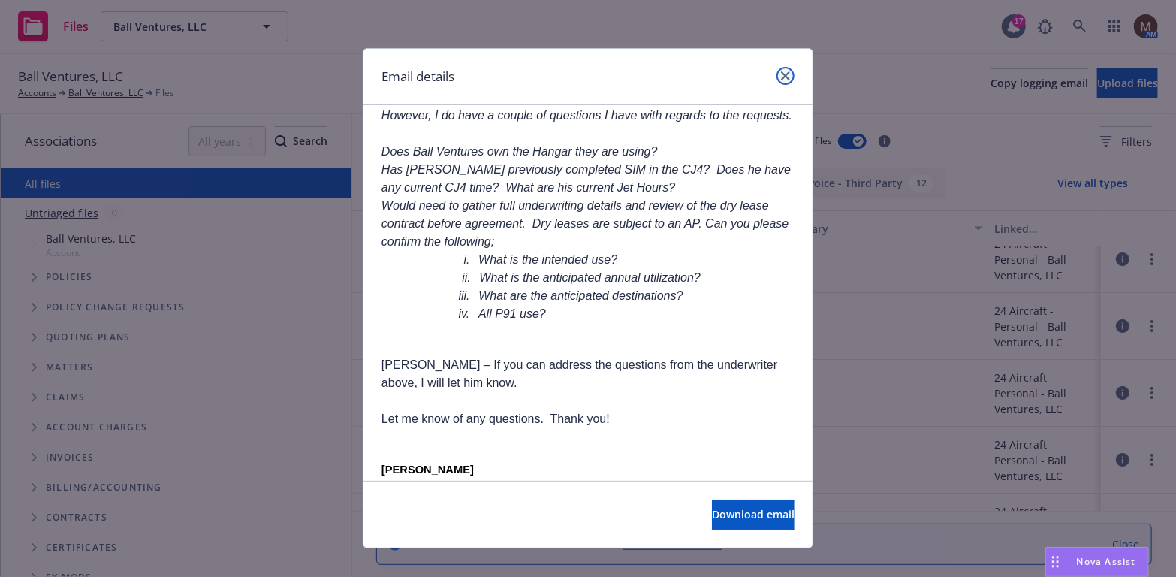
click at [781, 74] on icon "close" at bounding box center [785, 75] width 9 height 9
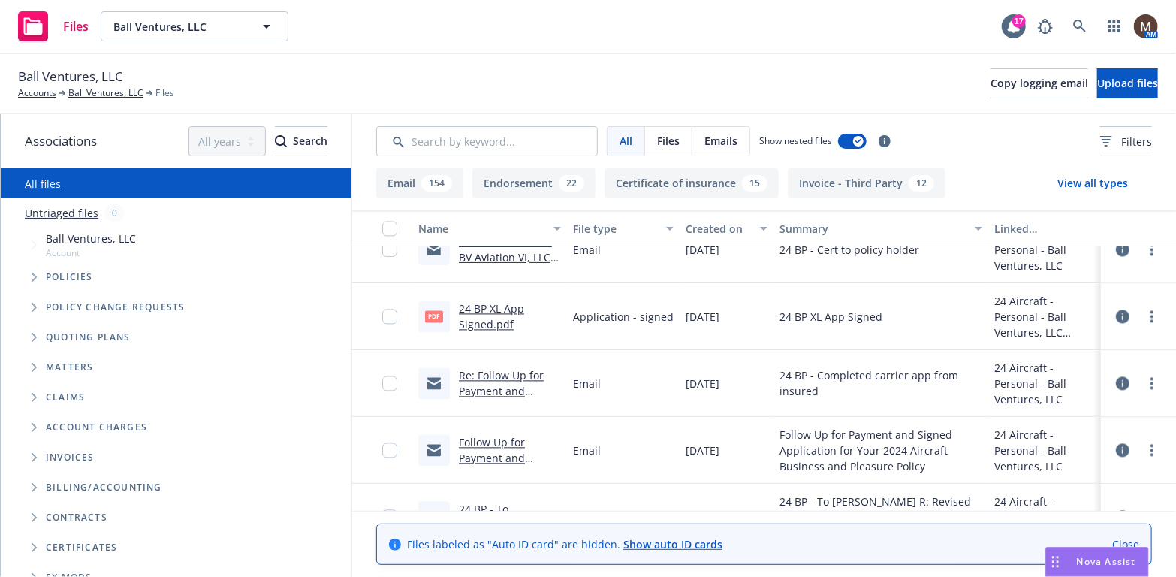
scroll to position [4732, 0]
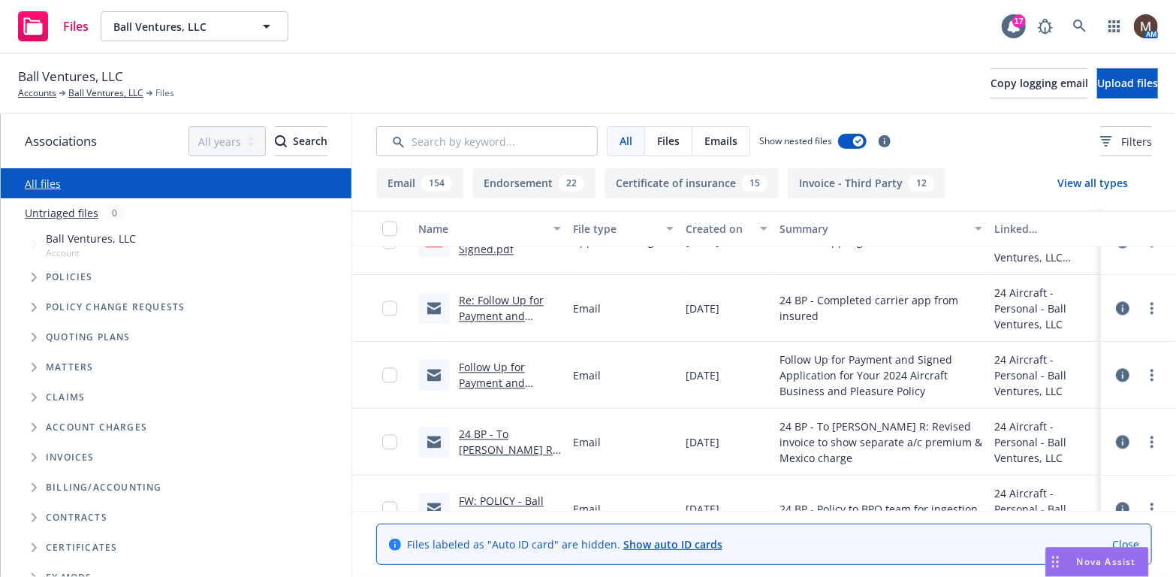
click at [509, 435] on link "24 BP - To Terril R: Revised invoice to show separate a/c premium & Mexico char…" at bounding box center [507, 473] width 97 height 93
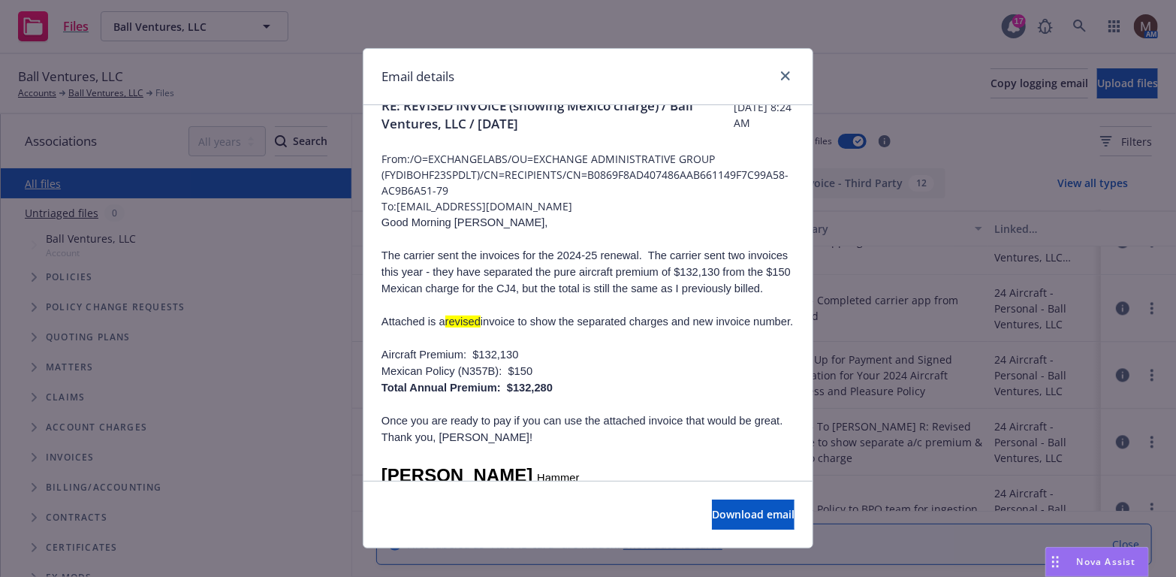
scroll to position [0, 0]
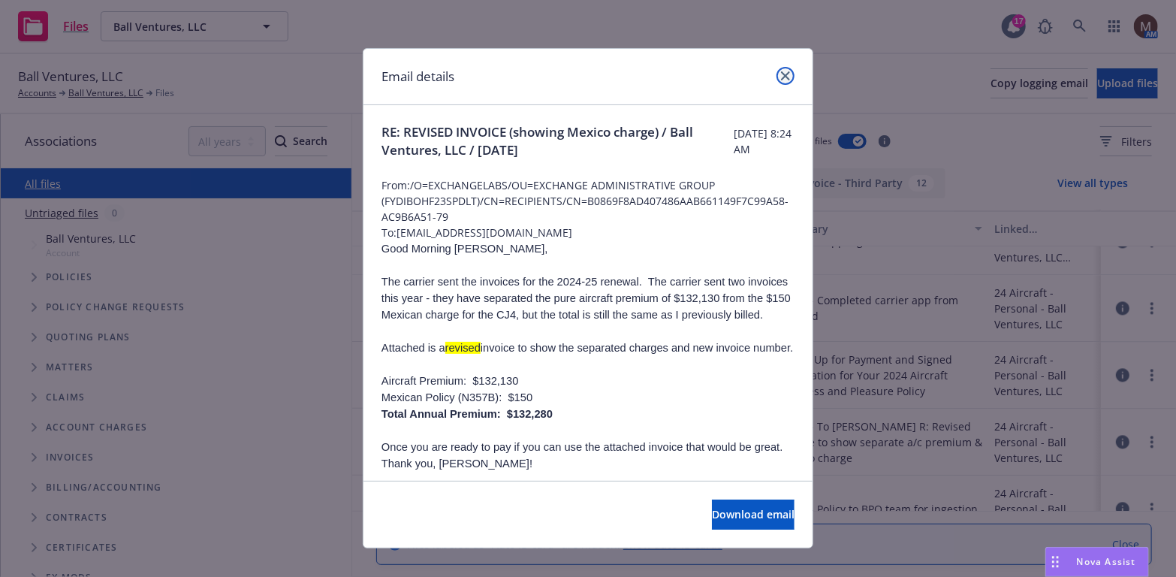
click at [783, 73] on icon "close" at bounding box center [785, 75] width 9 height 9
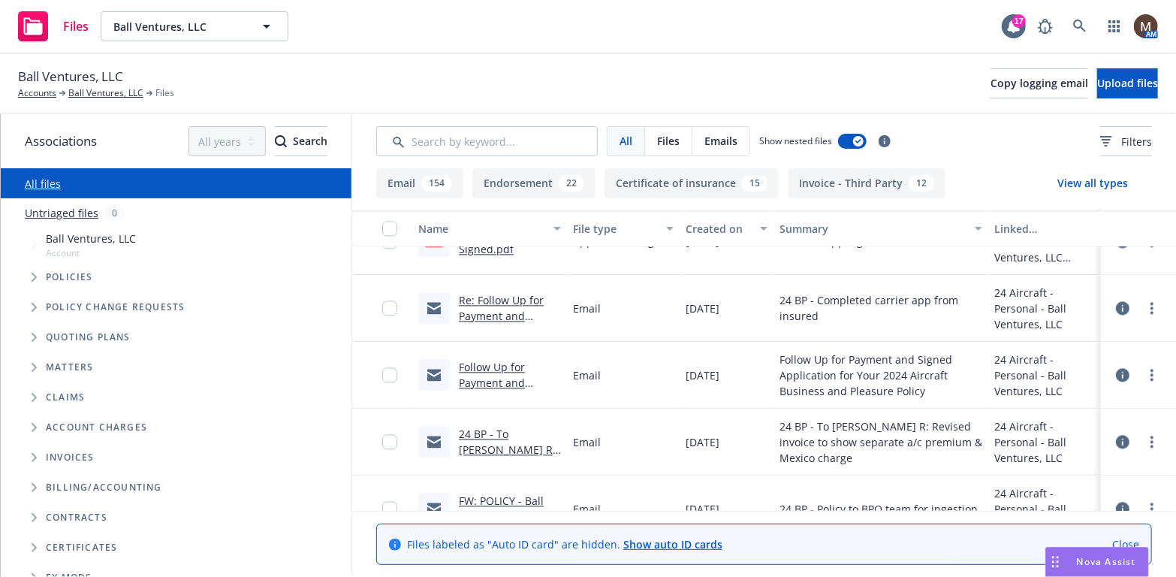
click at [483, 364] on link "Follow Up for Payment and Signed Application for Your 2024 Aircraft Business an…" at bounding box center [508, 406] width 98 height 93
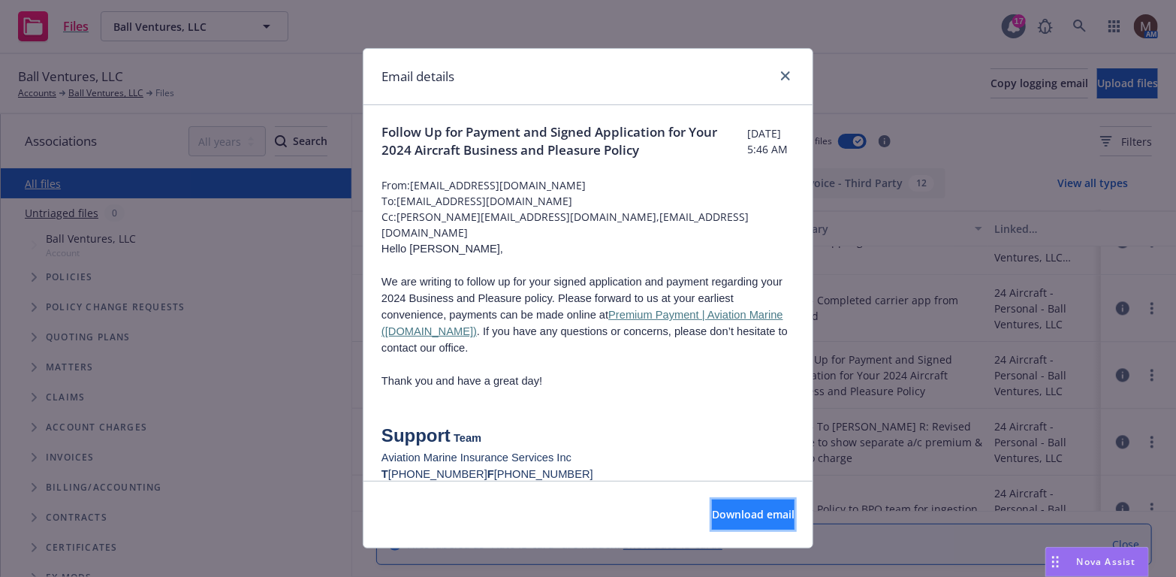
click at [714, 508] on span "Download email" at bounding box center [753, 514] width 83 height 14
click at [781, 71] on icon "close" at bounding box center [785, 75] width 9 height 9
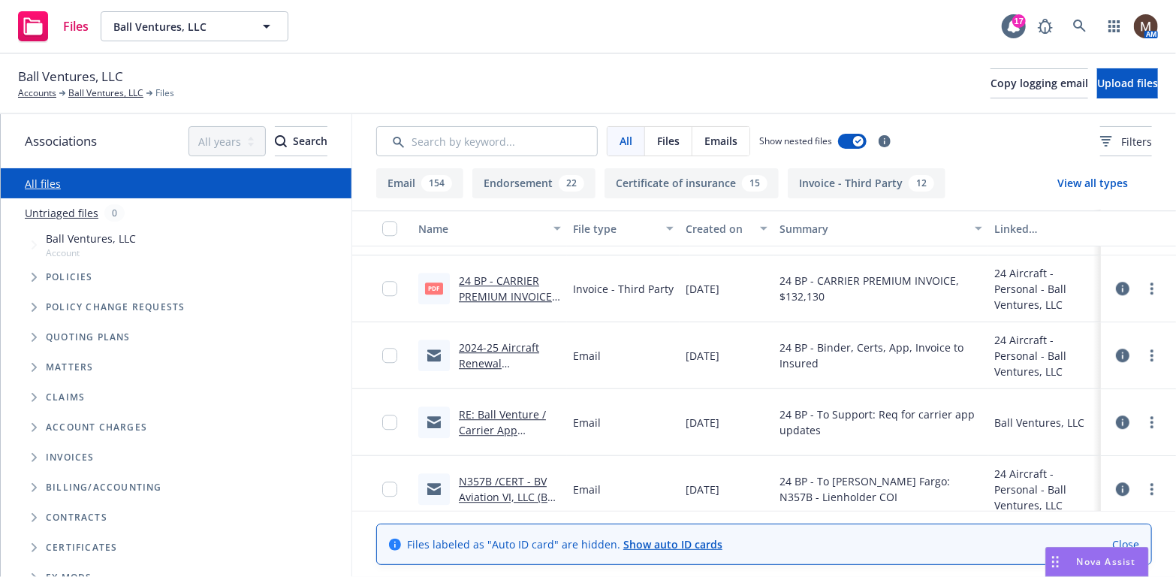
scroll to position [5108, 0]
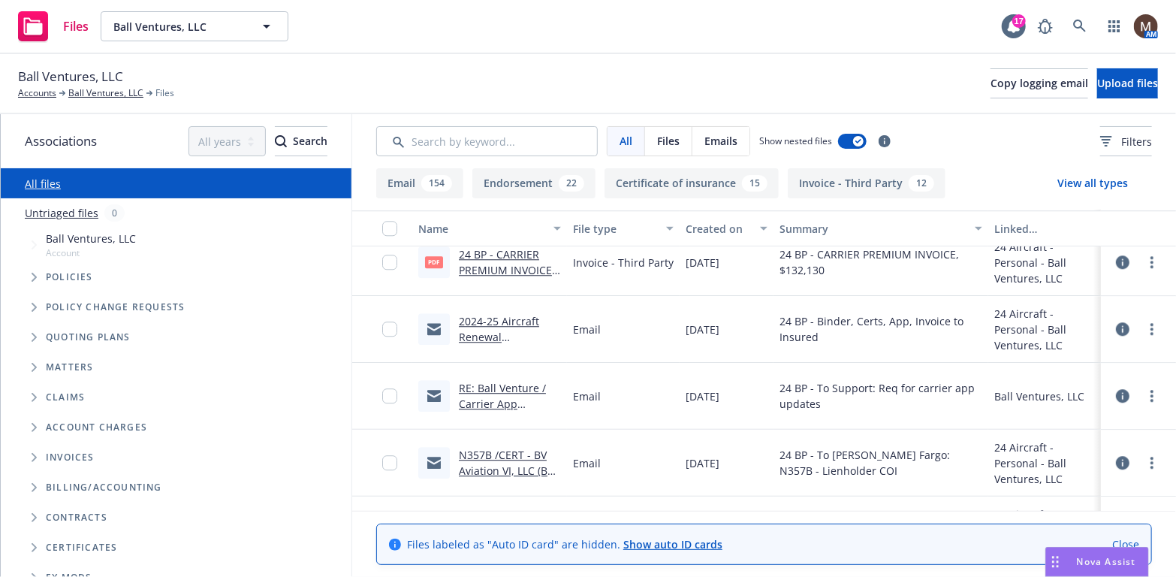
click at [491, 388] on link "RE: Ball Venture / Carrier App Request / 08.15.2024" at bounding box center [502, 404] width 87 height 46
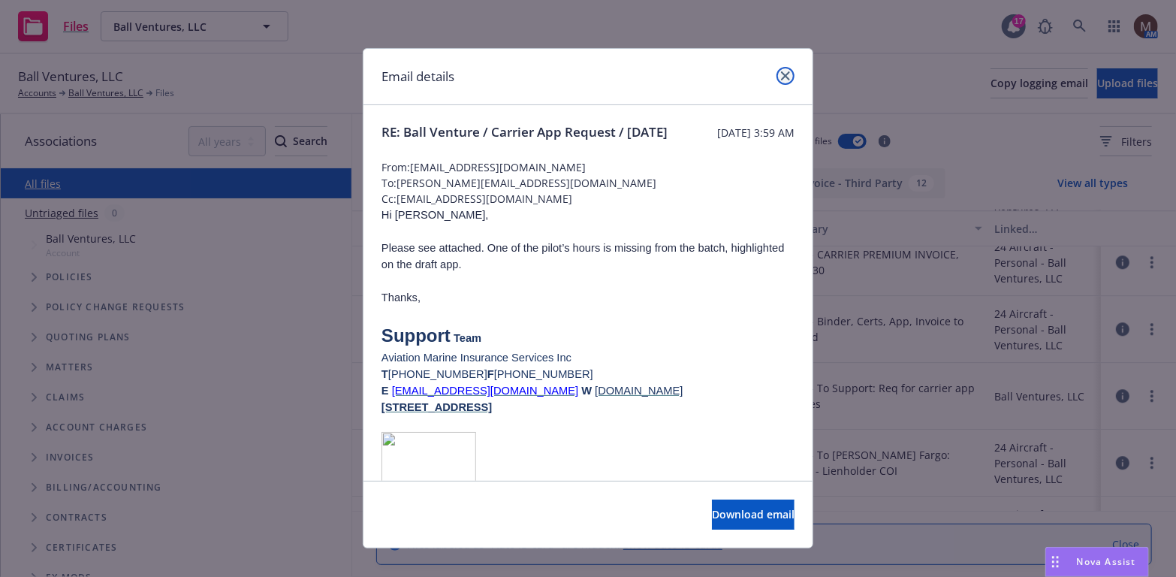
click at [783, 72] on icon "close" at bounding box center [785, 75] width 9 height 9
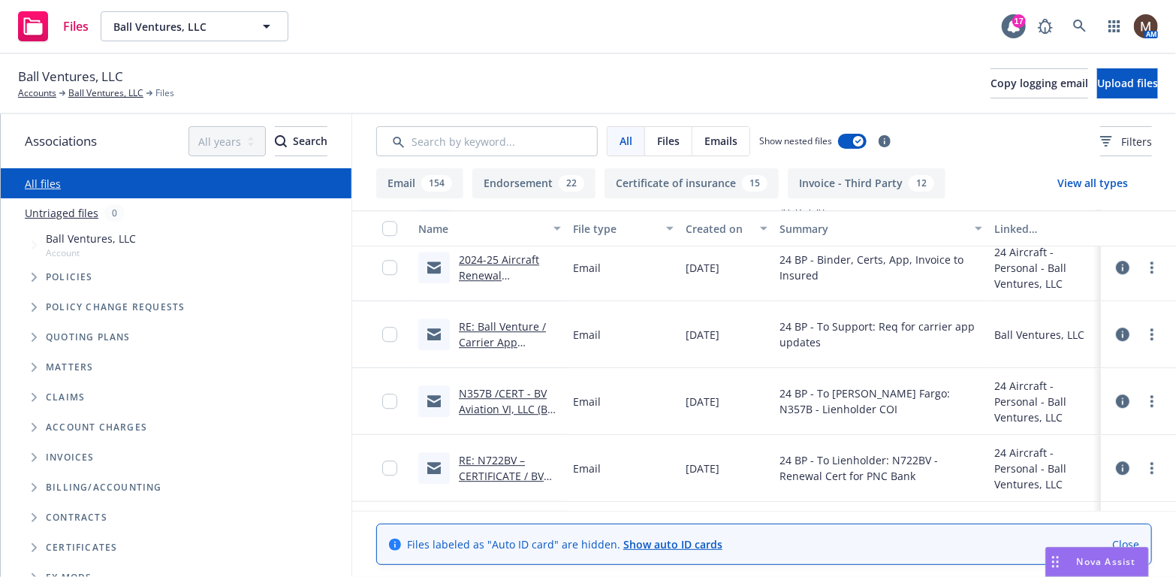
scroll to position [5183, 0]
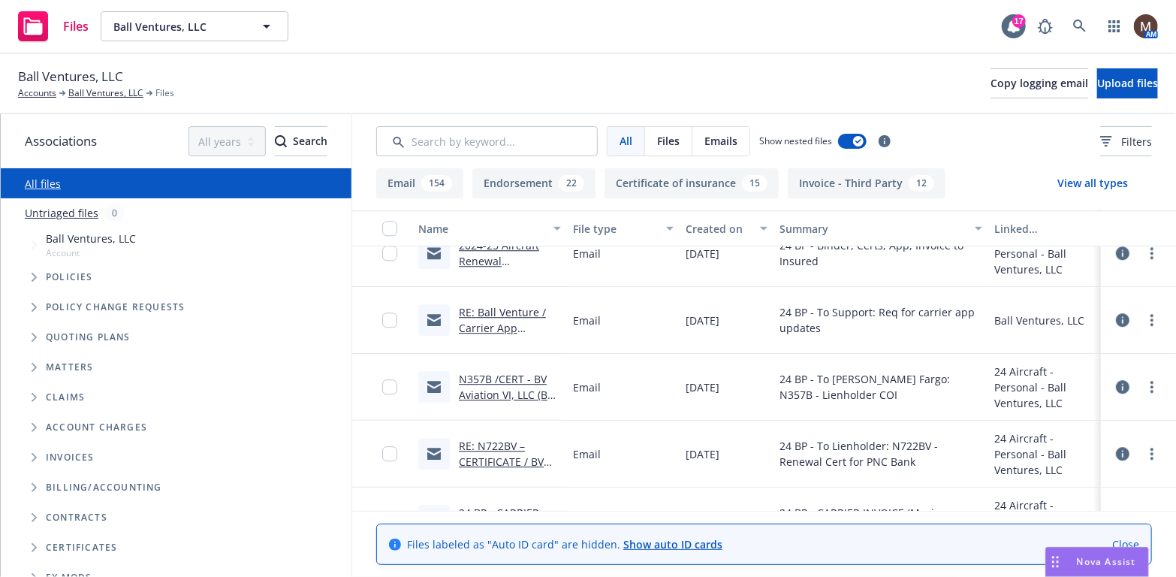
click at [504, 314] on link "RE: Ball Venture / Carrier App Request / 08.15.2024" at bounding box center [502, 328] width 87 height 46
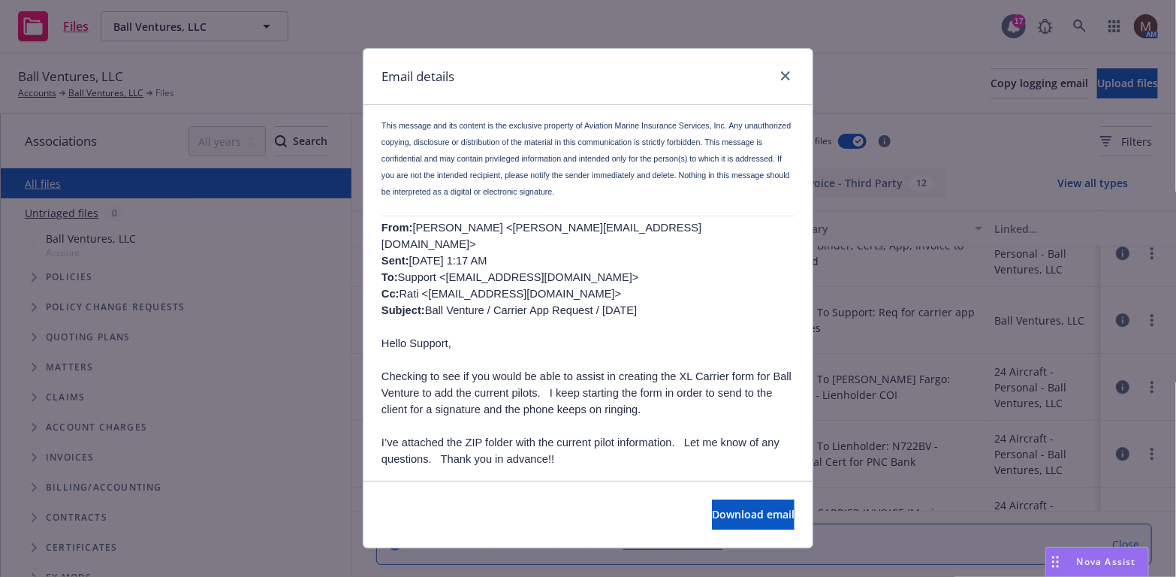
scroll to position [601, 0]
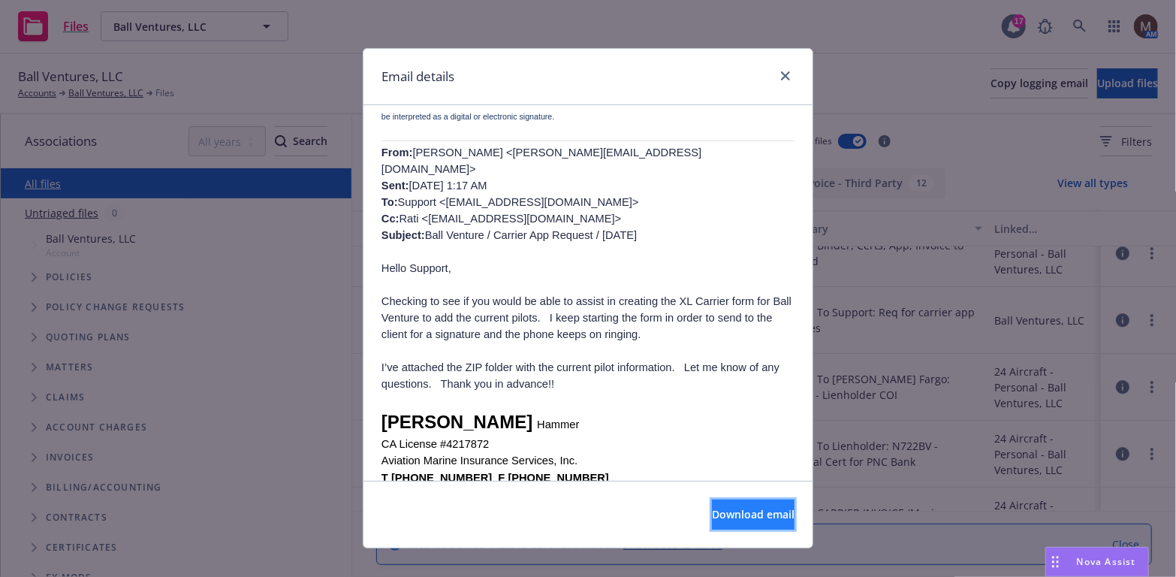
click at [712, 508] on span "Download email" at bounding box center [753, 514] width 83 height 14
drag, startPoint x: 779, startPoint y: 75, endPoint x: 753, endPoint y: 74, distance: 25.6
click at [781, 75] on icon "close" at bounding box center [785, 75] width 9 height 9
